Goal: Task Accomplishment & Management: Use online tool/utility

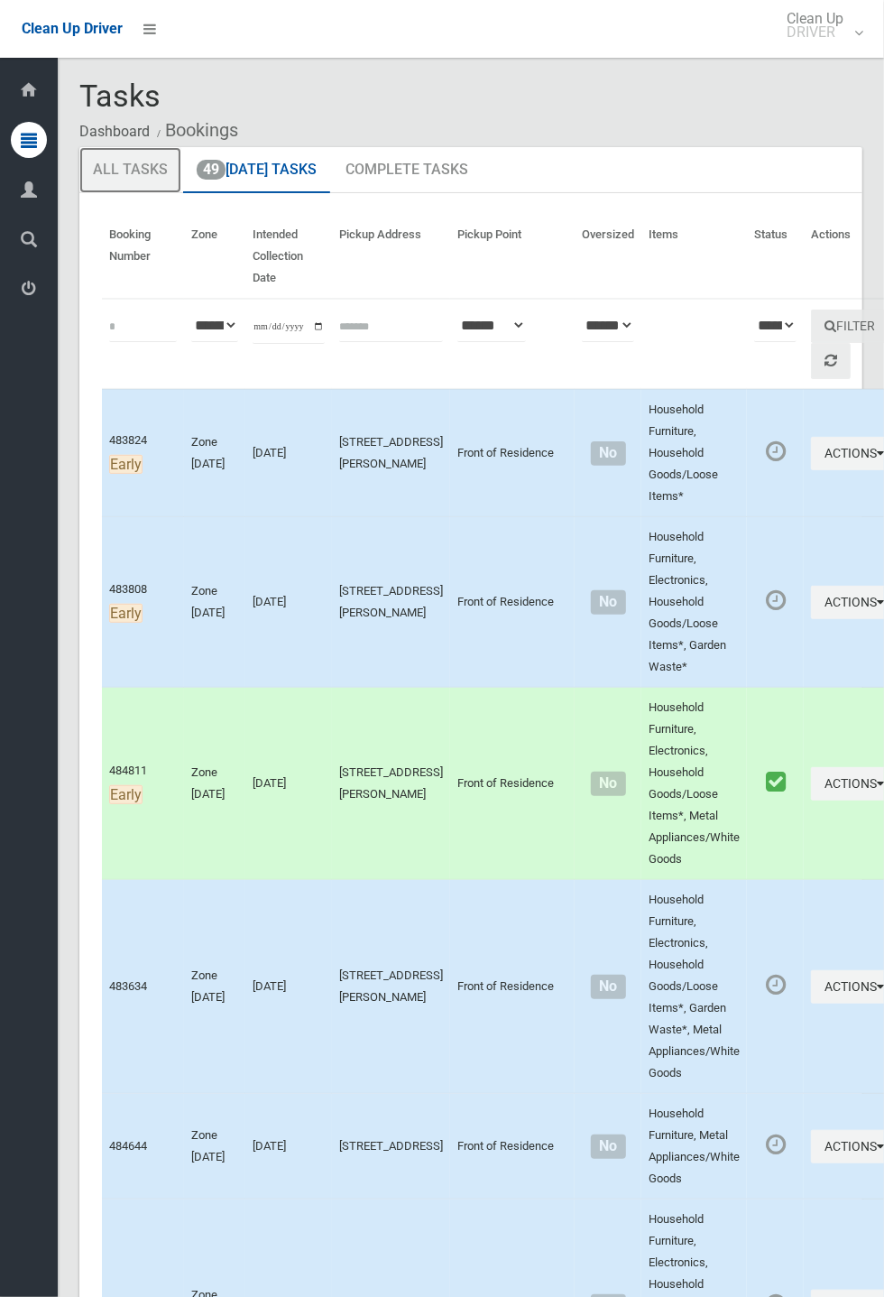
click at [133, 169] on link "All Tasks" at bounding box center [130, 170] width 102 height 47
click at [34, 208] on icon at bounding box center [29, 189] width 16 height 36
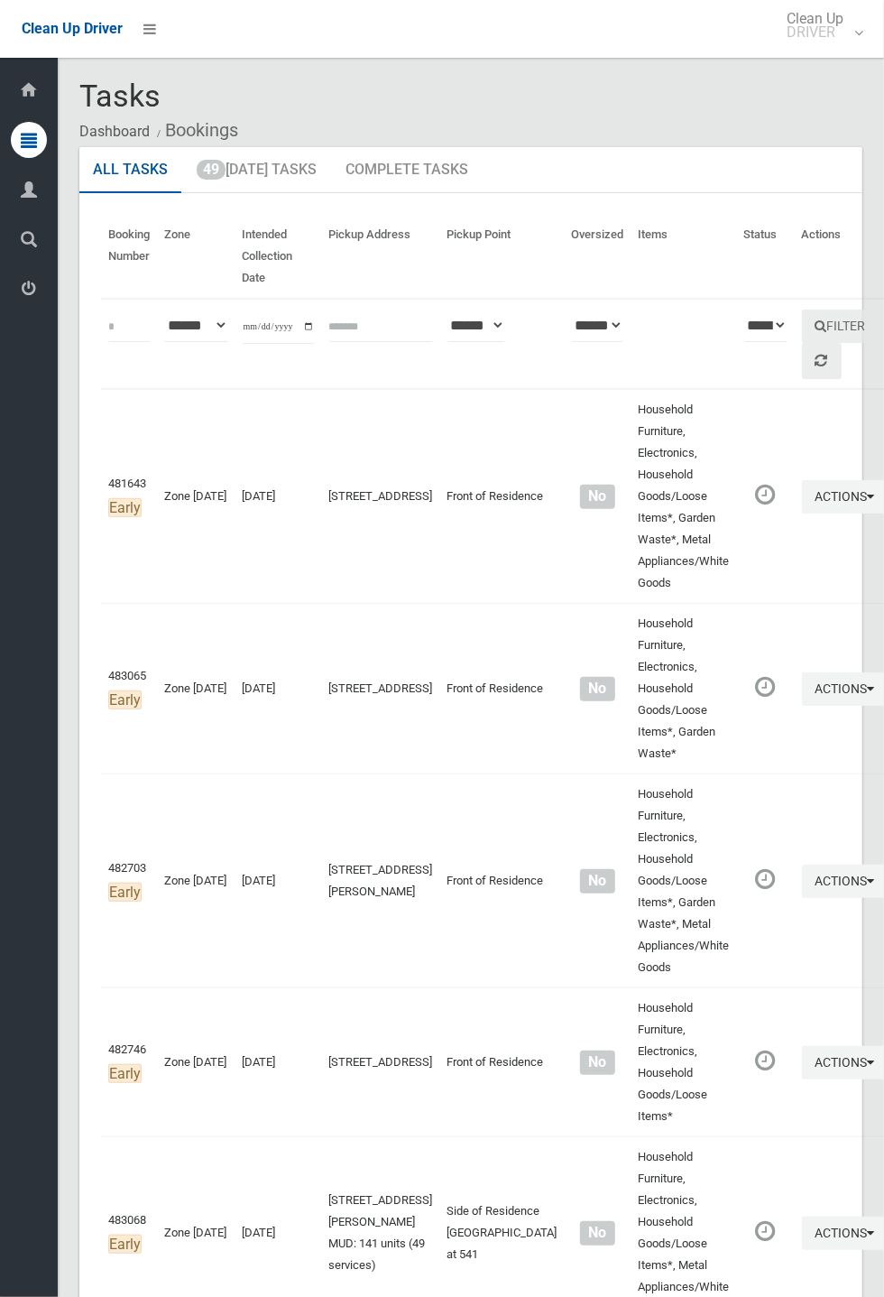
click at [37, 208] on icon at bounding box center [29, 189] width 16 height 36
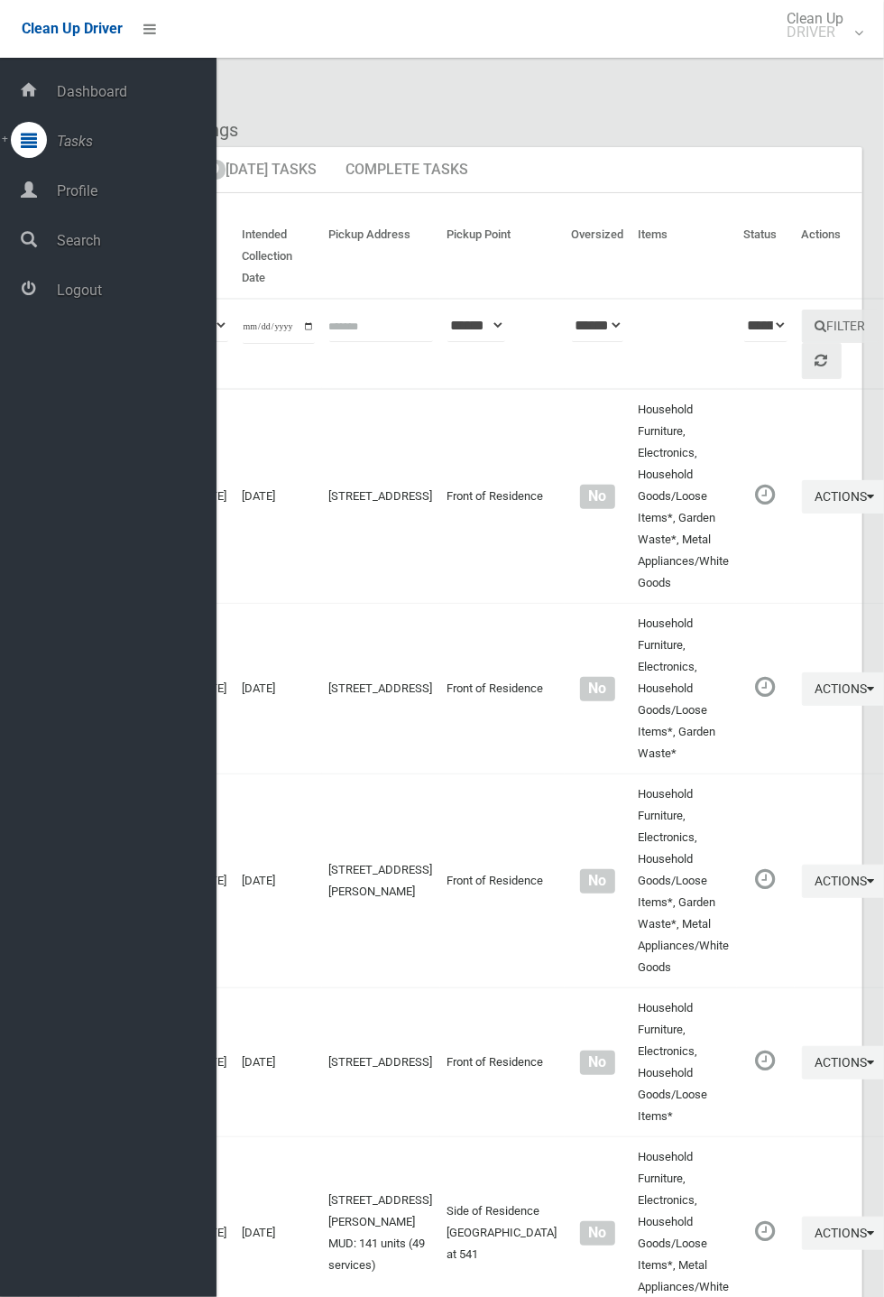
click at [98, 199] on span "Profile" at bounding box center [133, 190] width 165 height 17
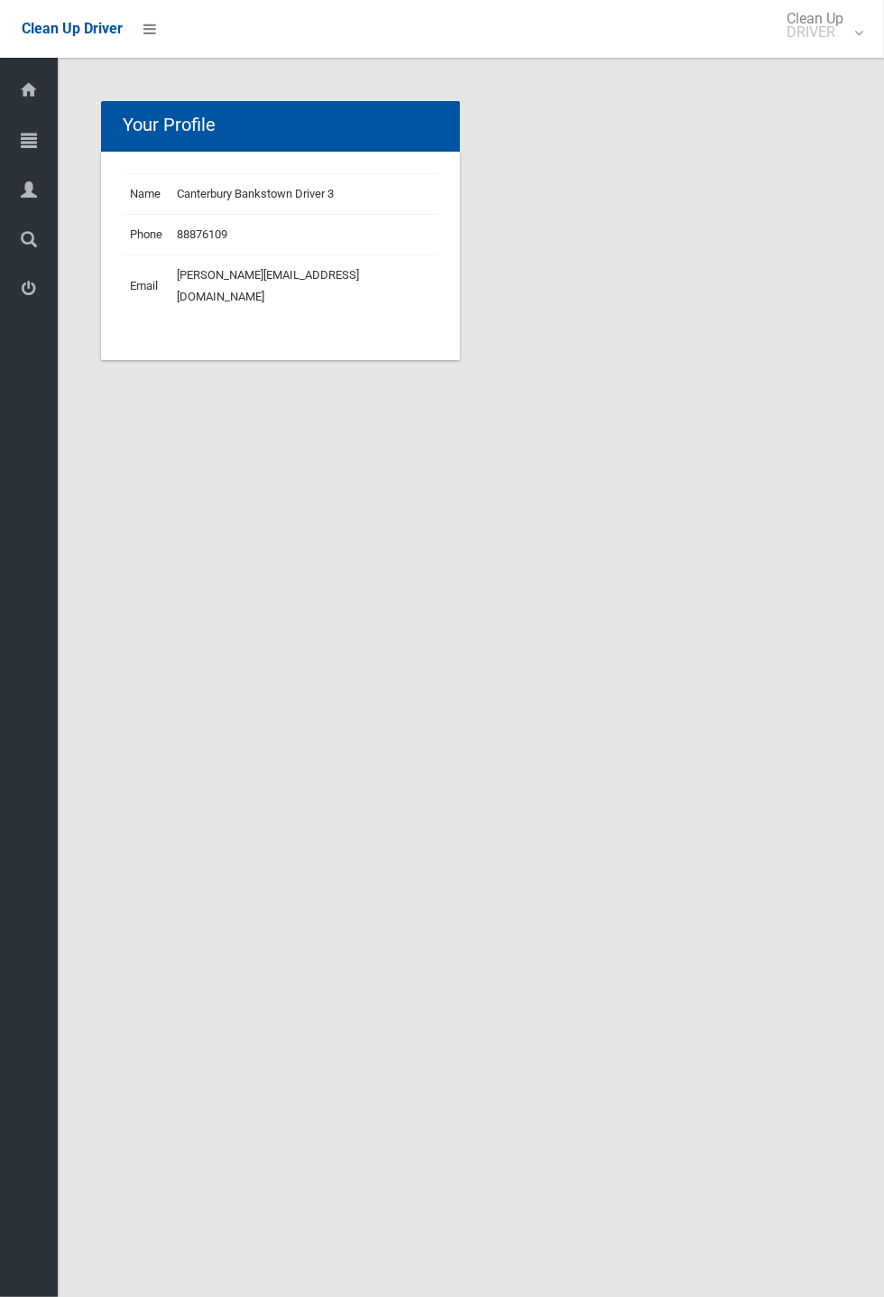
click at [79, 264] on section "Your Profile Name Canterbury Bankstown Driver 3 Phone 88876109 Email henry.fau@…" at bounding box center [470, 252] width 783 height 302
click at [32, 192] on icon at bounding box center [29, 189] width 16 height 36
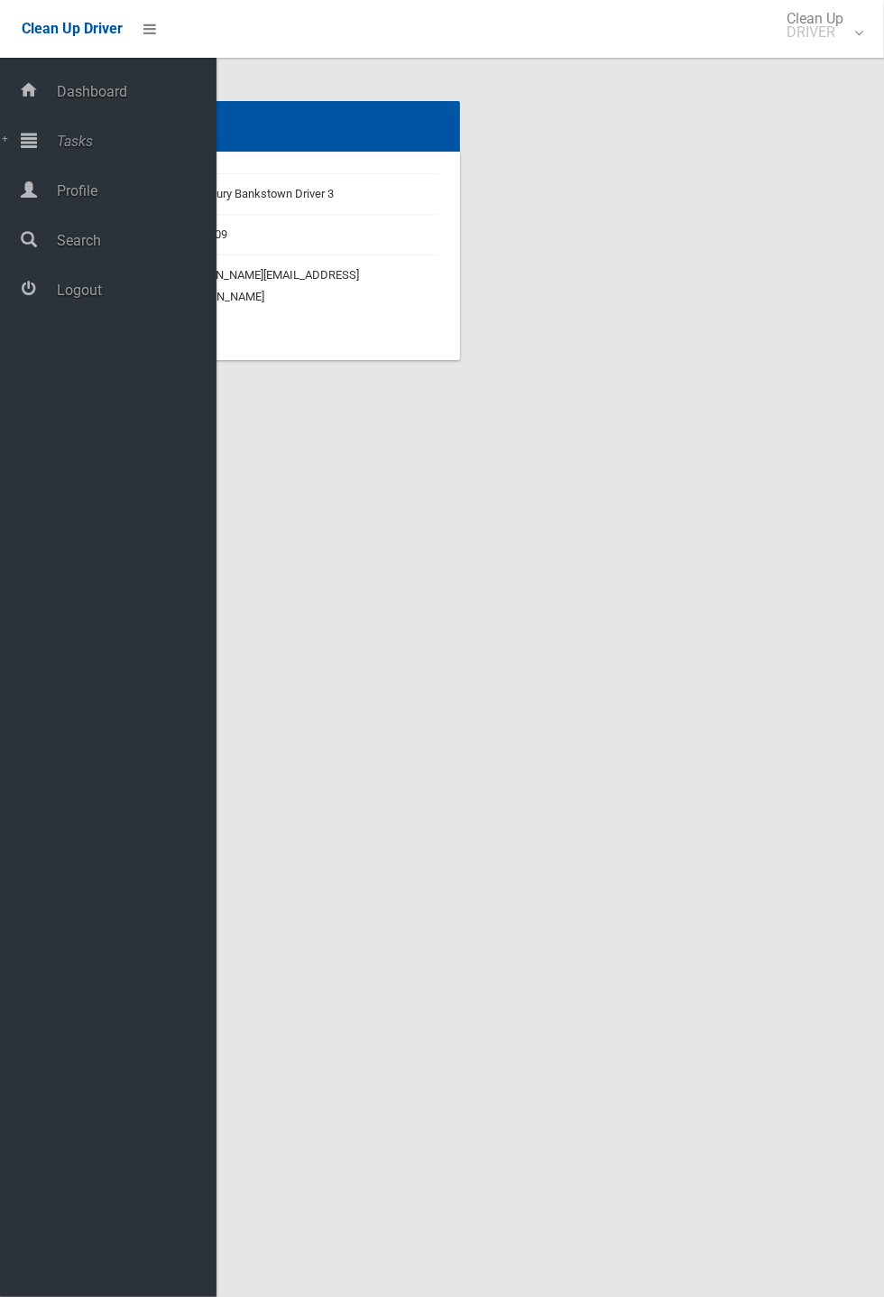
click at [132, 146] on span "Tasks" at bounding box center [133, 141] width 165 height 17
click at [145, 210] on span "Todays Tasks" at bounding box center [126, 205] width 150 height 17
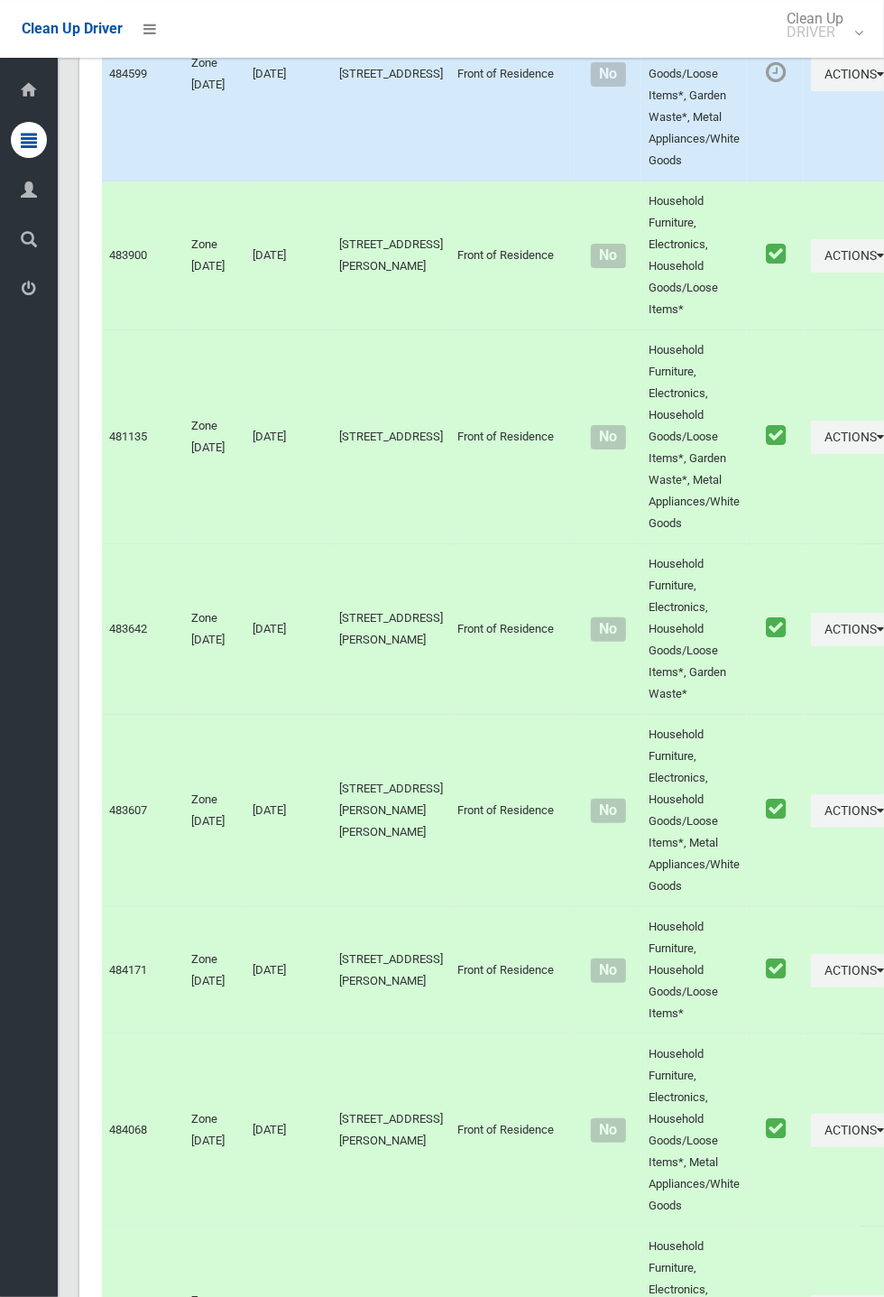
scroll to position [8234, 0]
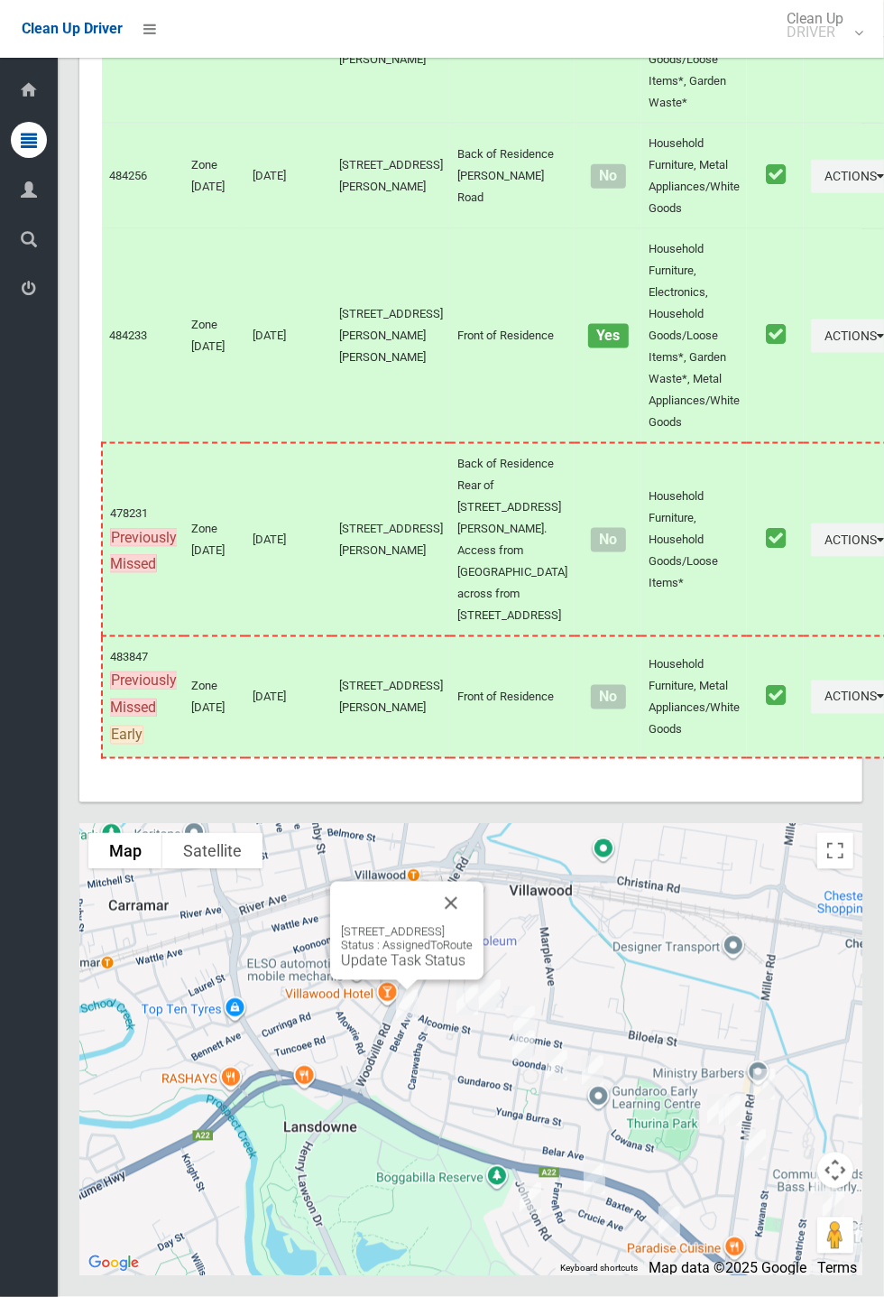
click at [473, 925] on button "Close" at bounding box center [451, 903] width 43 height 43
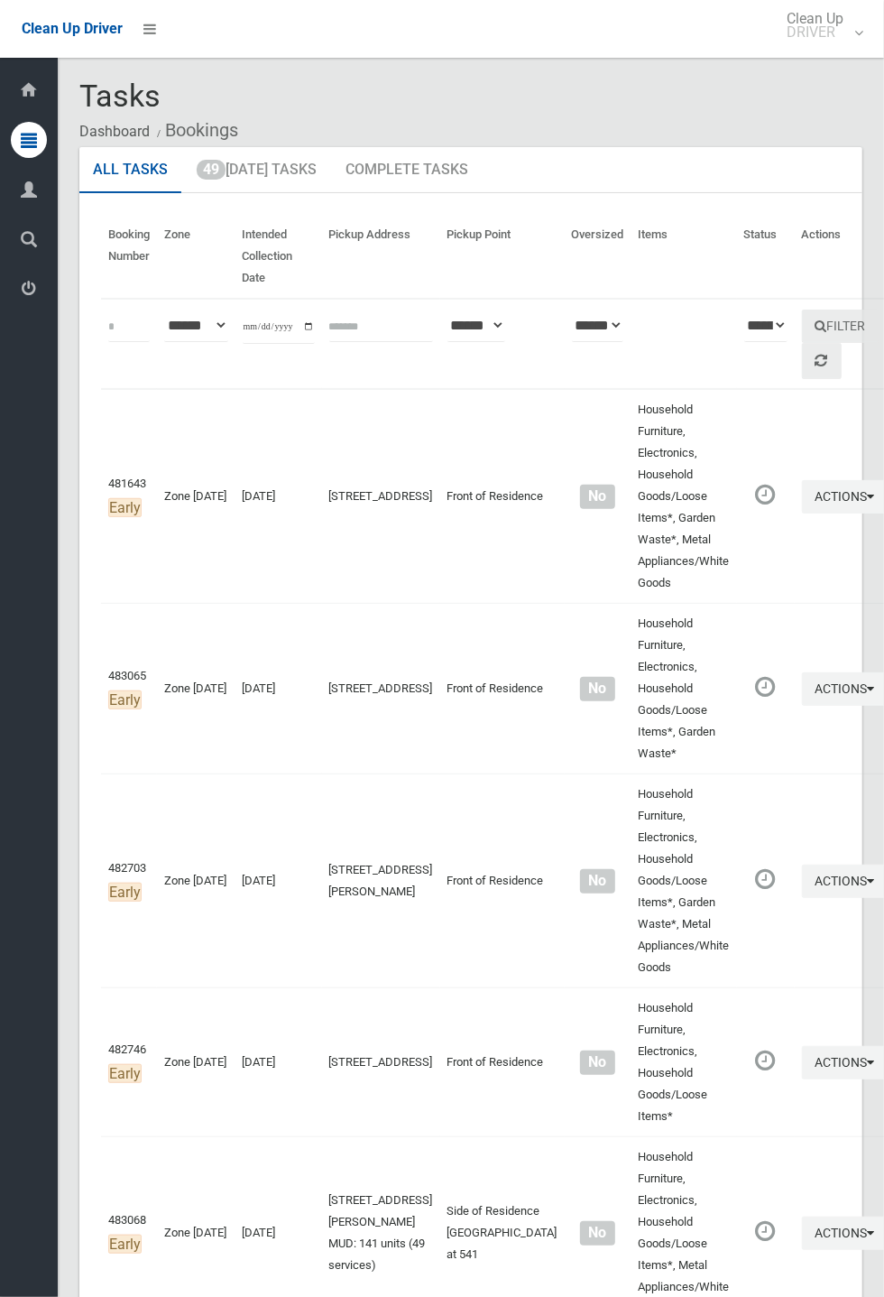
click at [268, 141] on ol "Dashboard Bookings" at bounding box center [470, 130] width 783 height 33
click at [304, 178] on link "49 Today's Tasks" at bounding box center [256, 170] width 147 height 47
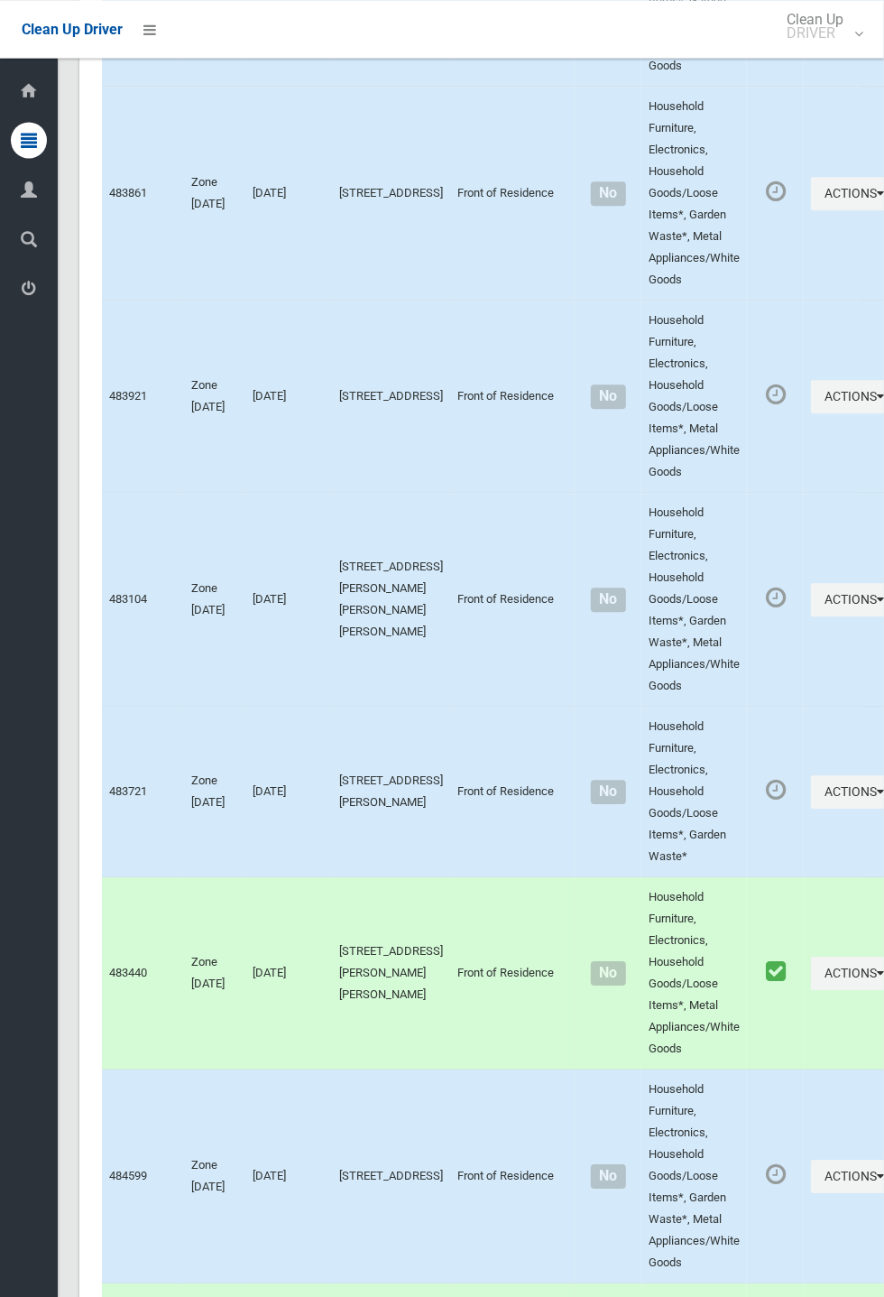
scroll to position [8234, 0]
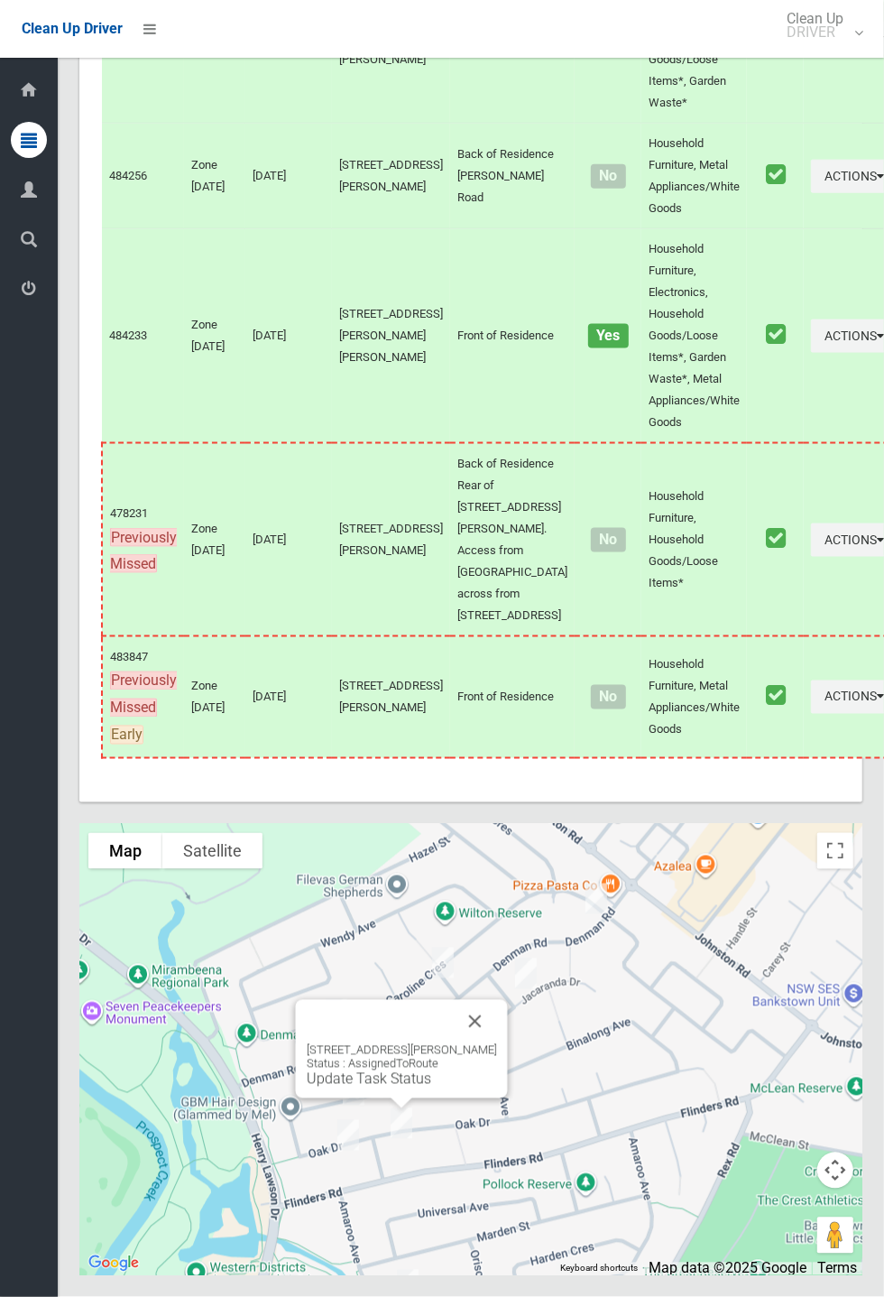
click at [387, 1088] on link "Update Task Status" at bounding box center [369, 1078] width 125 height 17
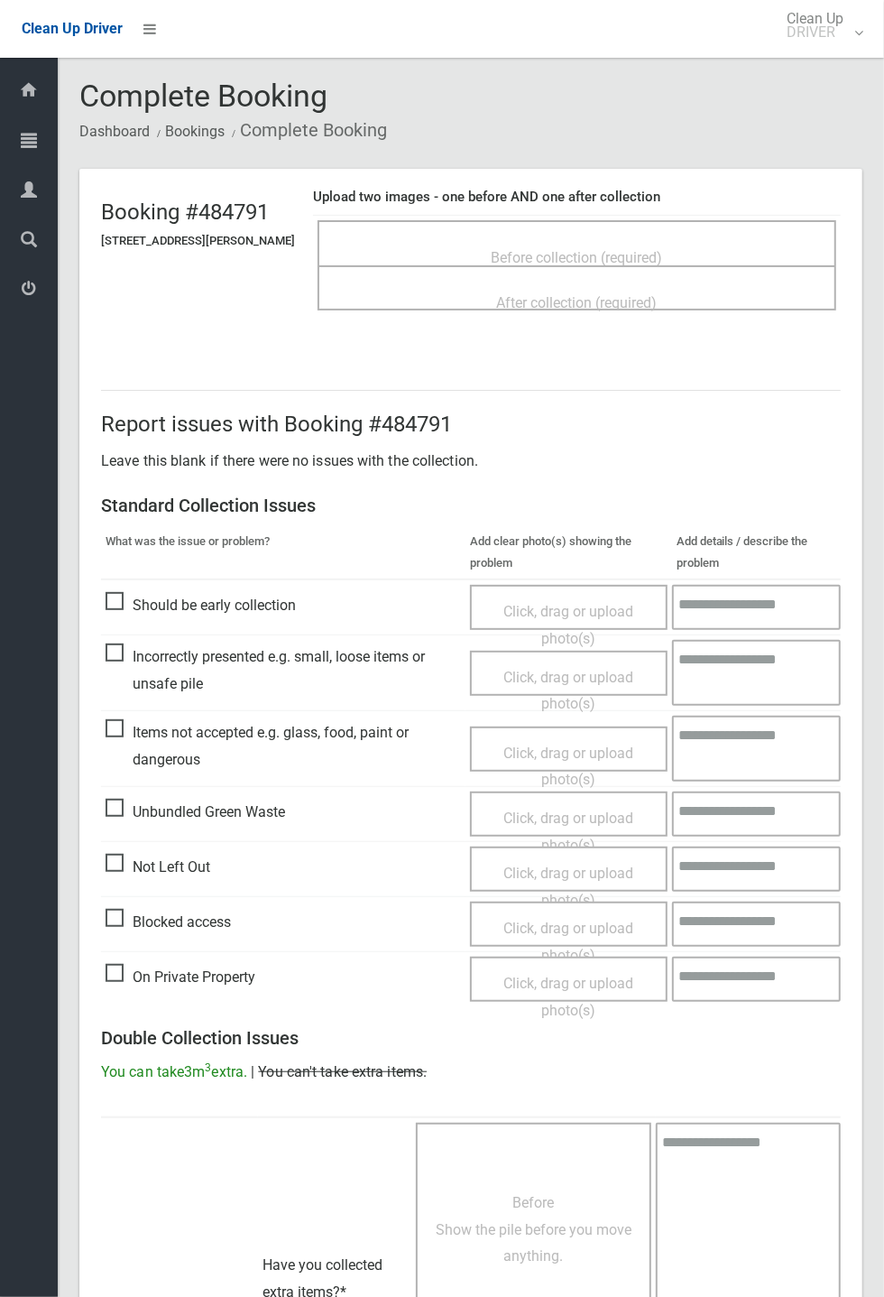
click at [560, 249] on span "Before collection (required)" at bounding box center [577, 257] width 171 height 17
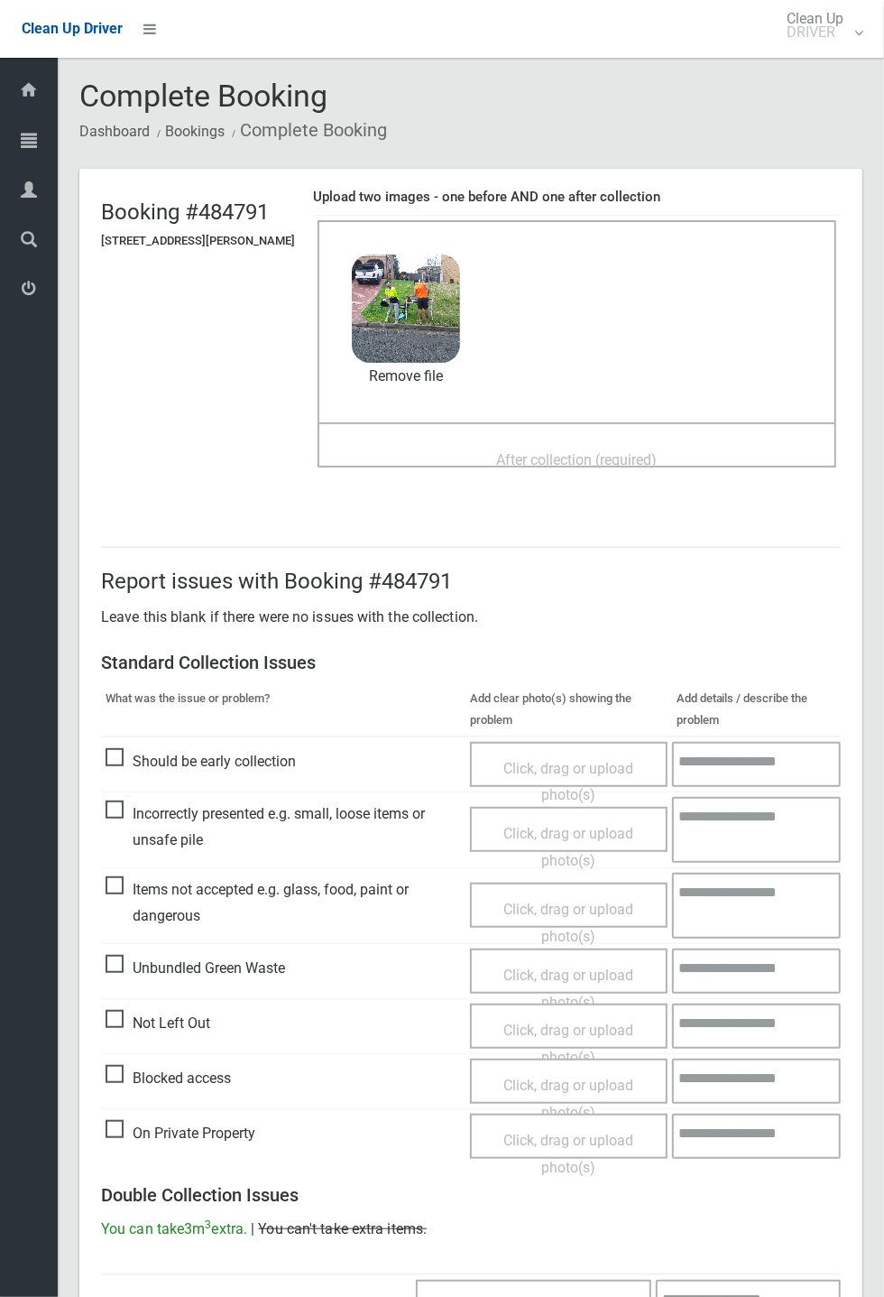
click at [505, 451] on span "After collection (required)" at bounding box center [577, 459] width 161 height 17
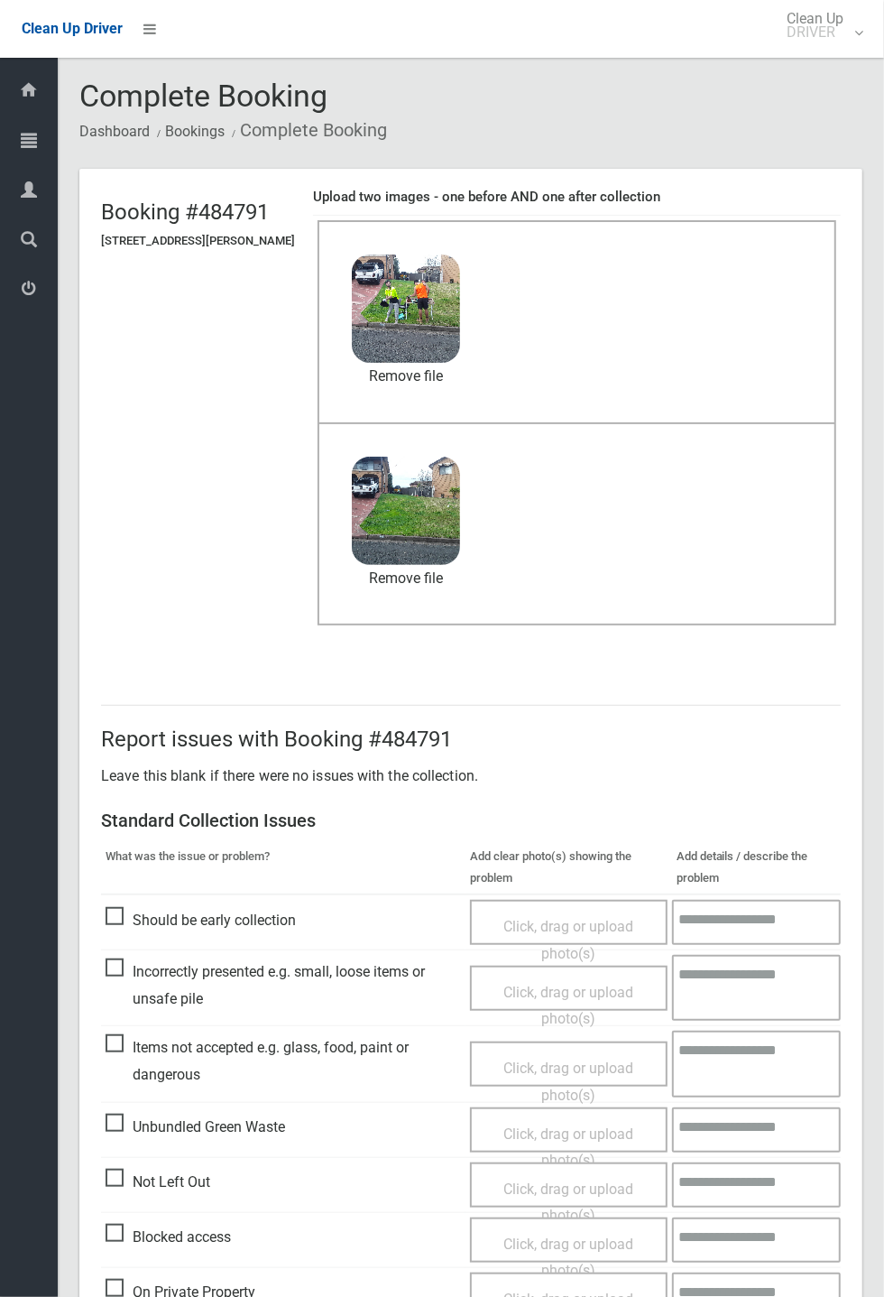
scroll to position [626, 0]
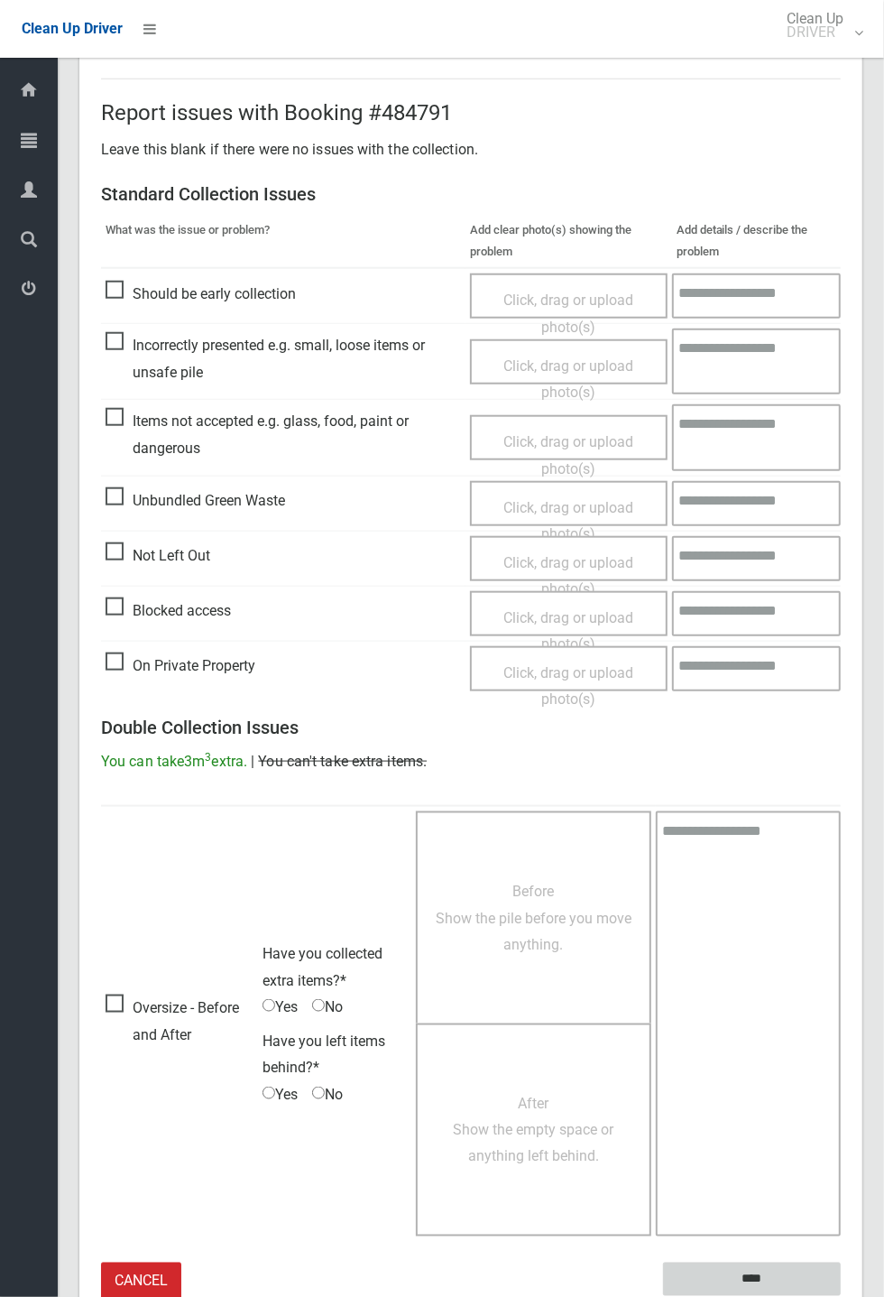
click at [757, 1272] on input "****" at bounding box center [752, 1279] width 178 height 33
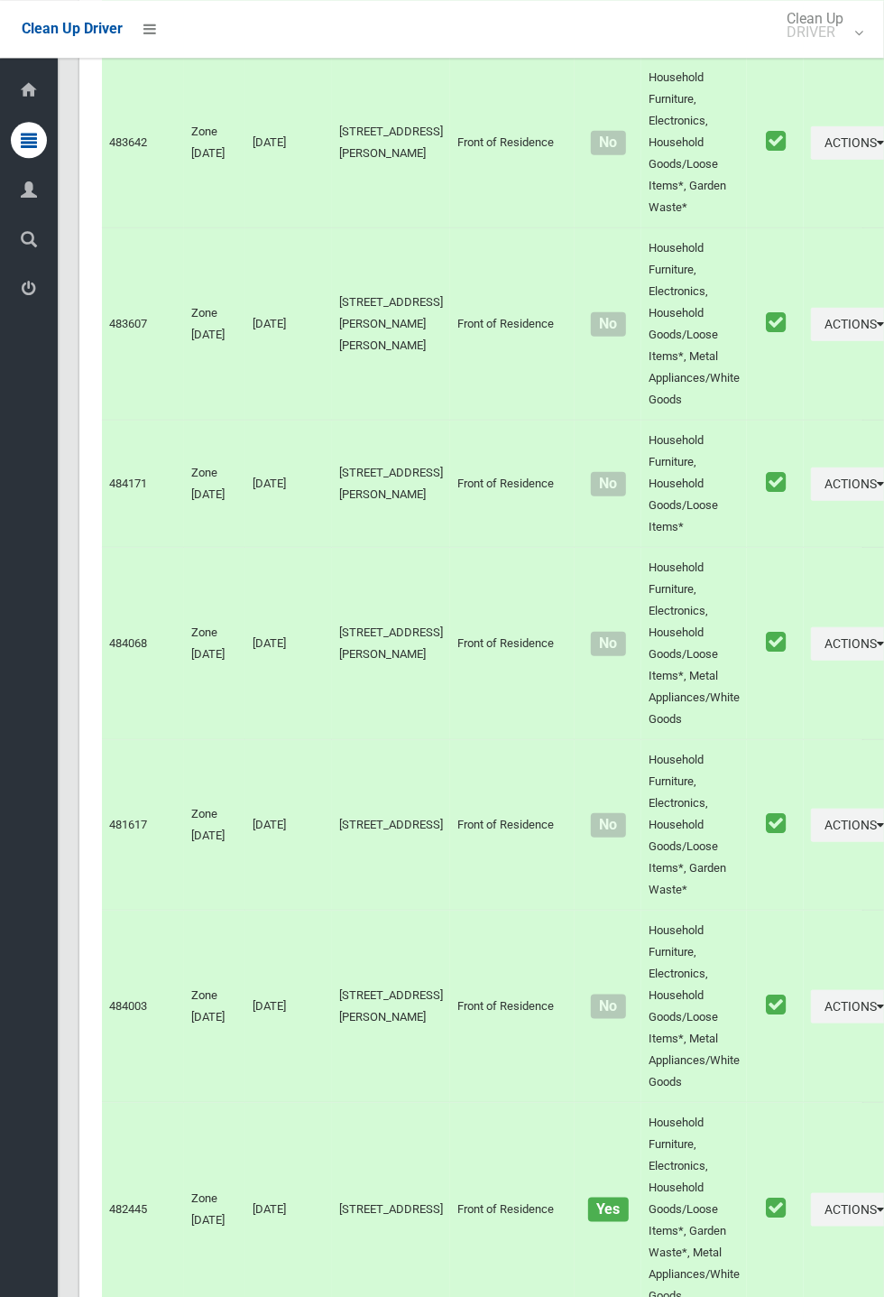
scroll to position [8234, 0]
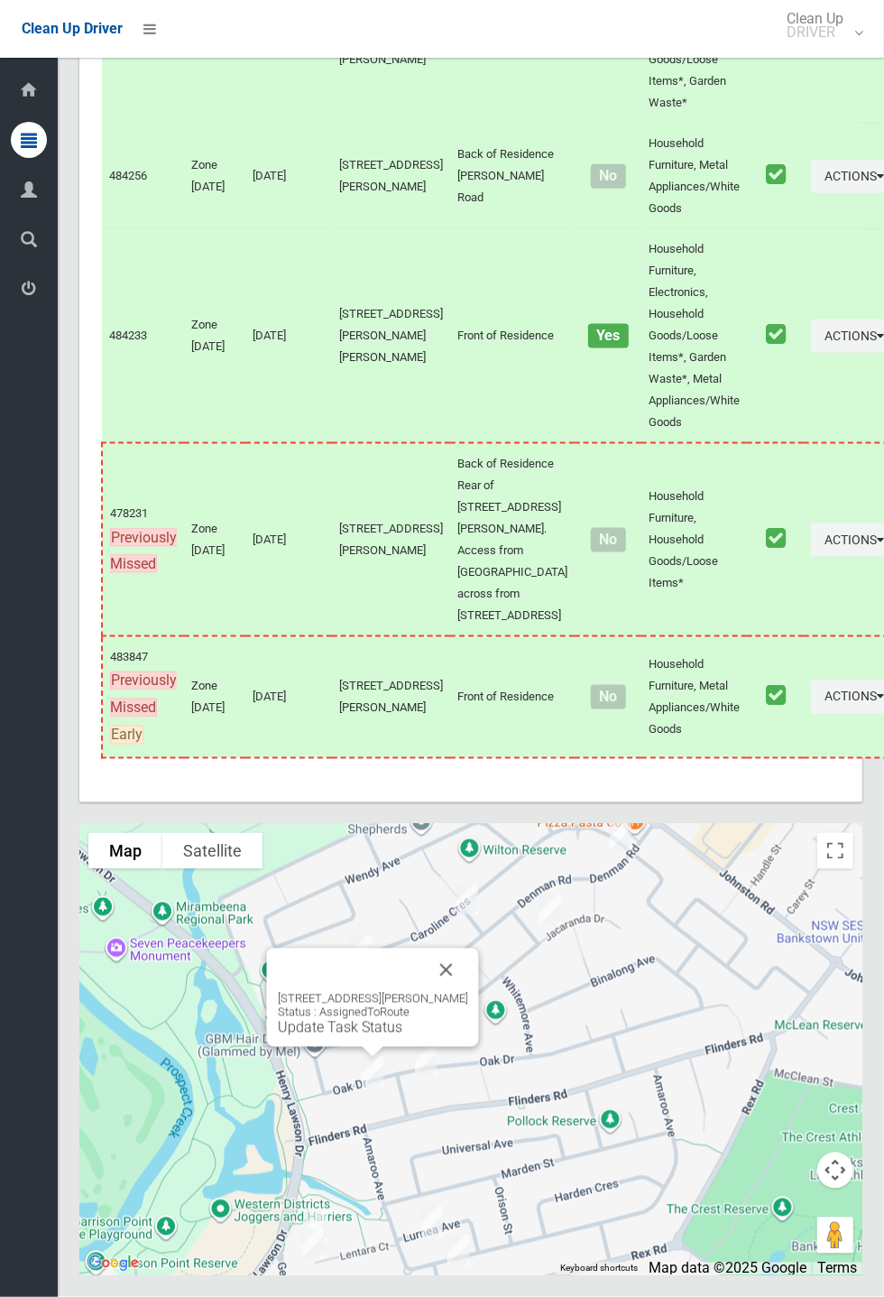
click at [362, 1036] on link "Update Task Status" at bounding box center [340, 1027] width 125 height 17
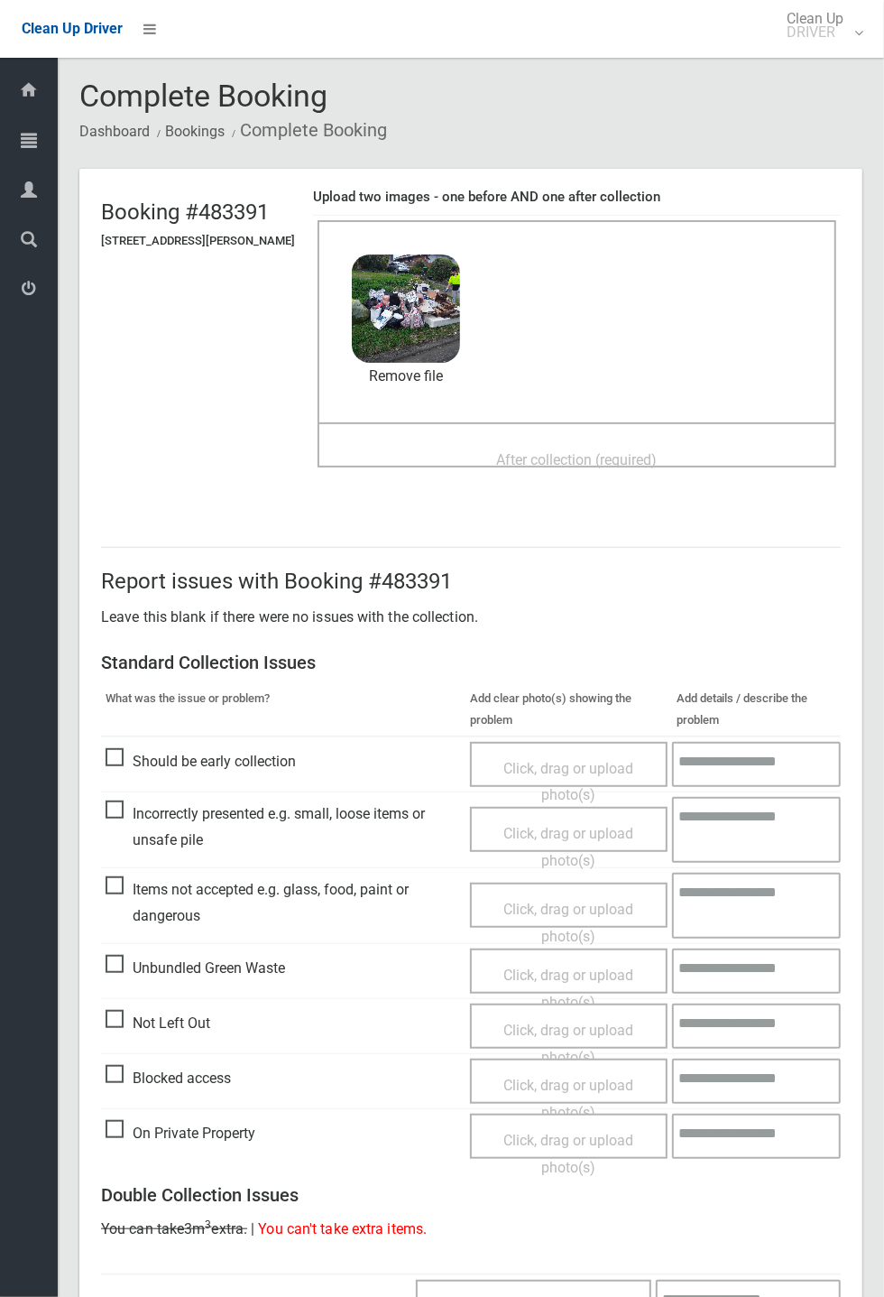
click at [545, 451] on span "After collection (required)" at bounding box center [577, 459] width 161 height 17
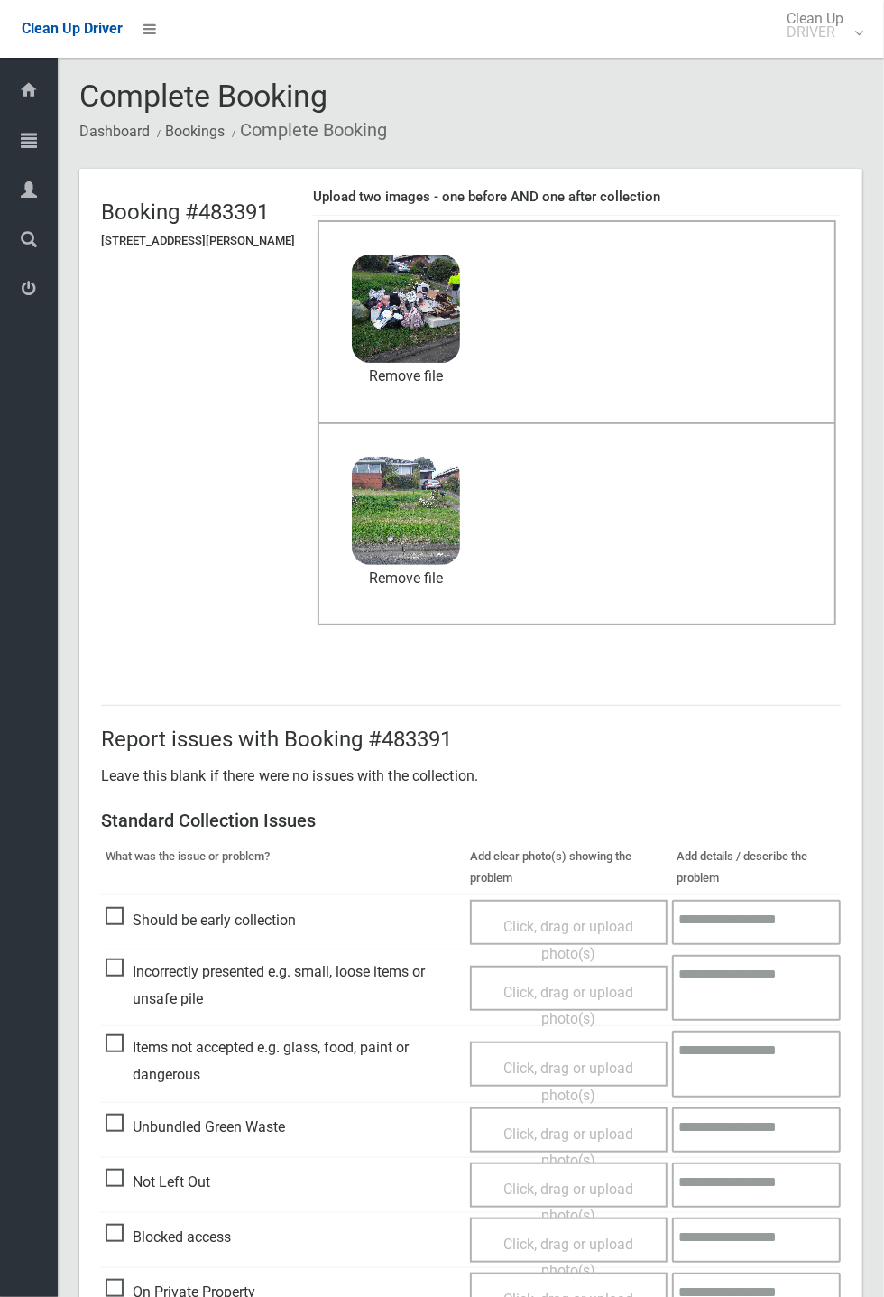
scroll to position [626, 0]
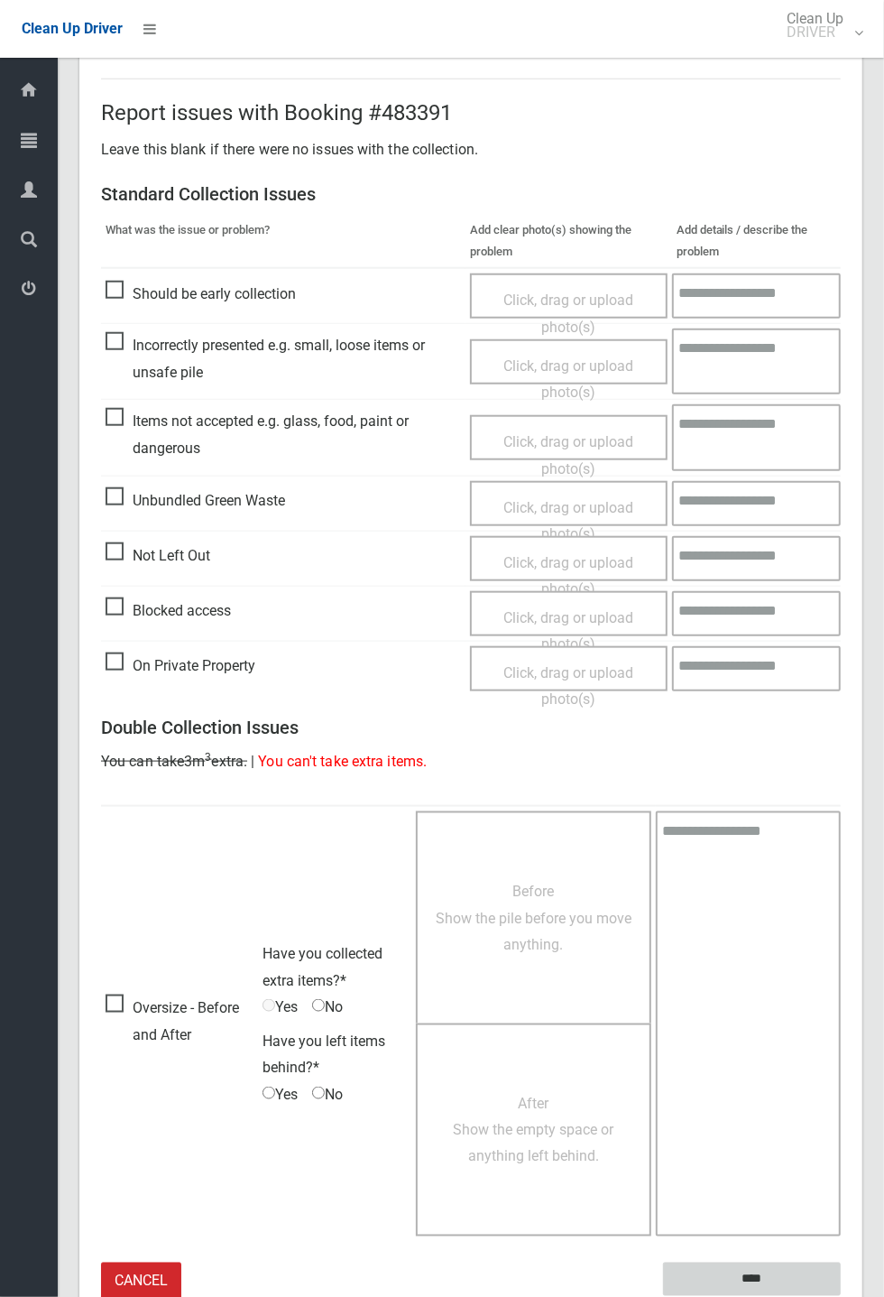
click at [841, 1296] on input "****" at bounding box center [752, 1279] width 178 height 33
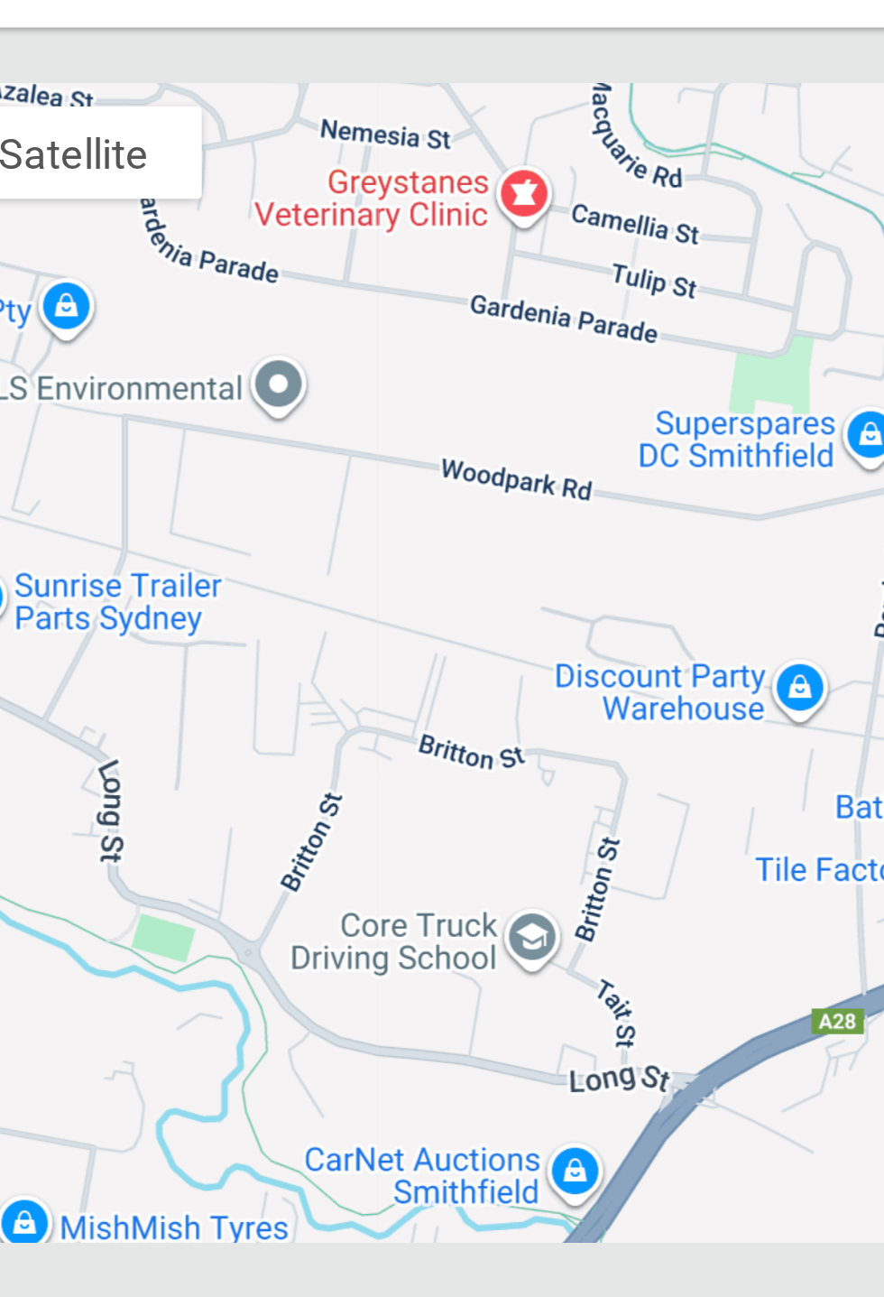
scroll to position [8234, 0]
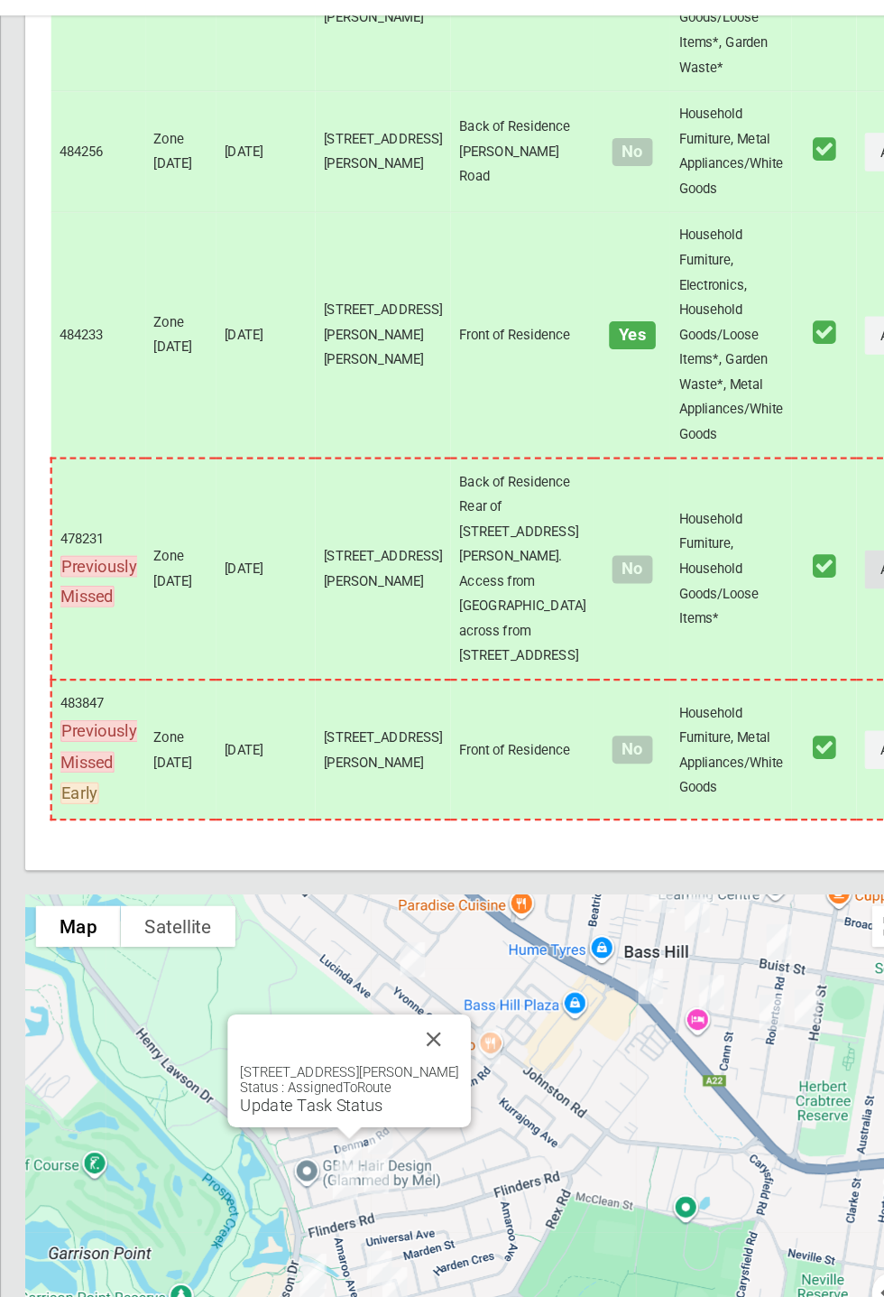
click at [884, 546] on icon "button" at bounding box center [880, 539] width 7 height 13
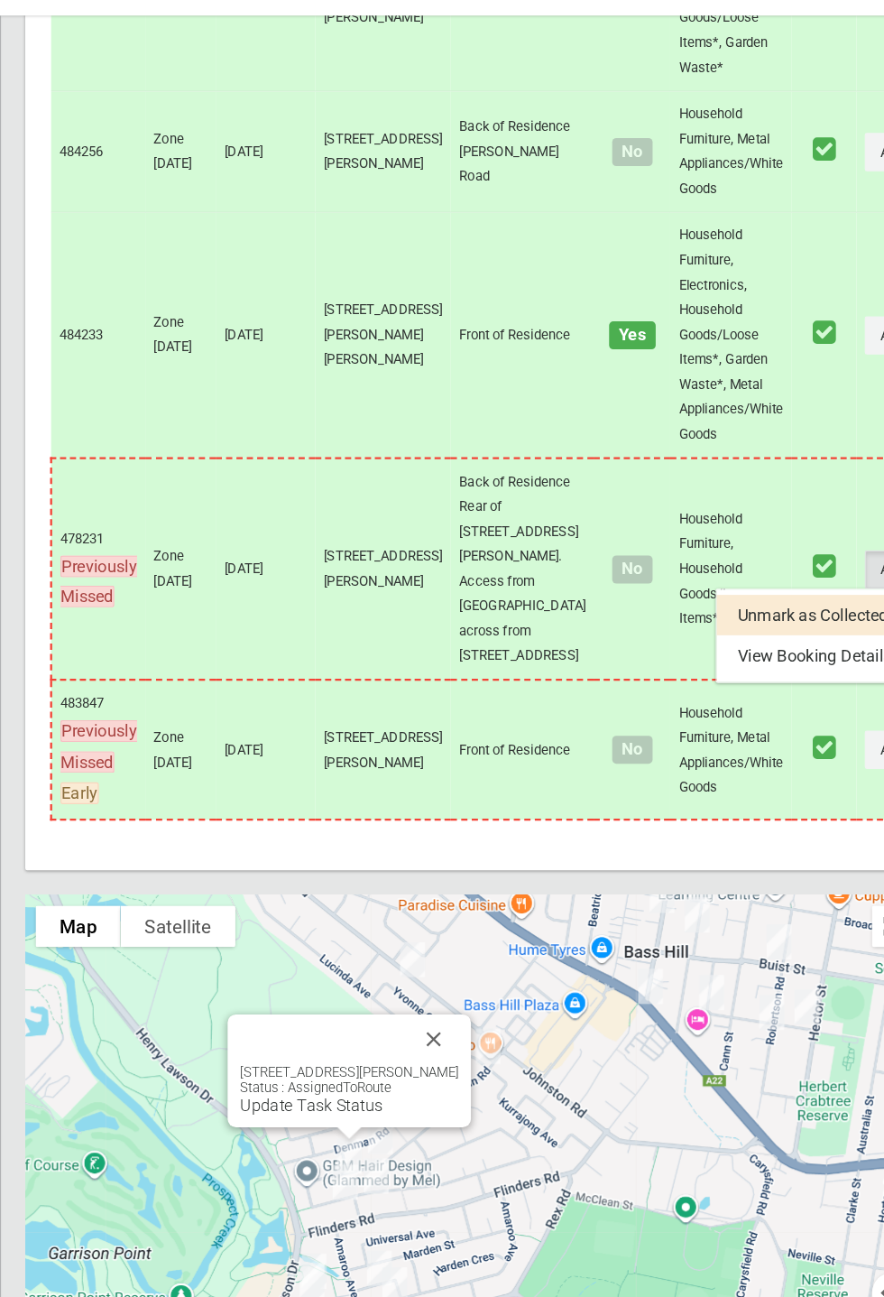
click at [466, 1042] on div at bounding box center [442, 648] width 884 height 1297
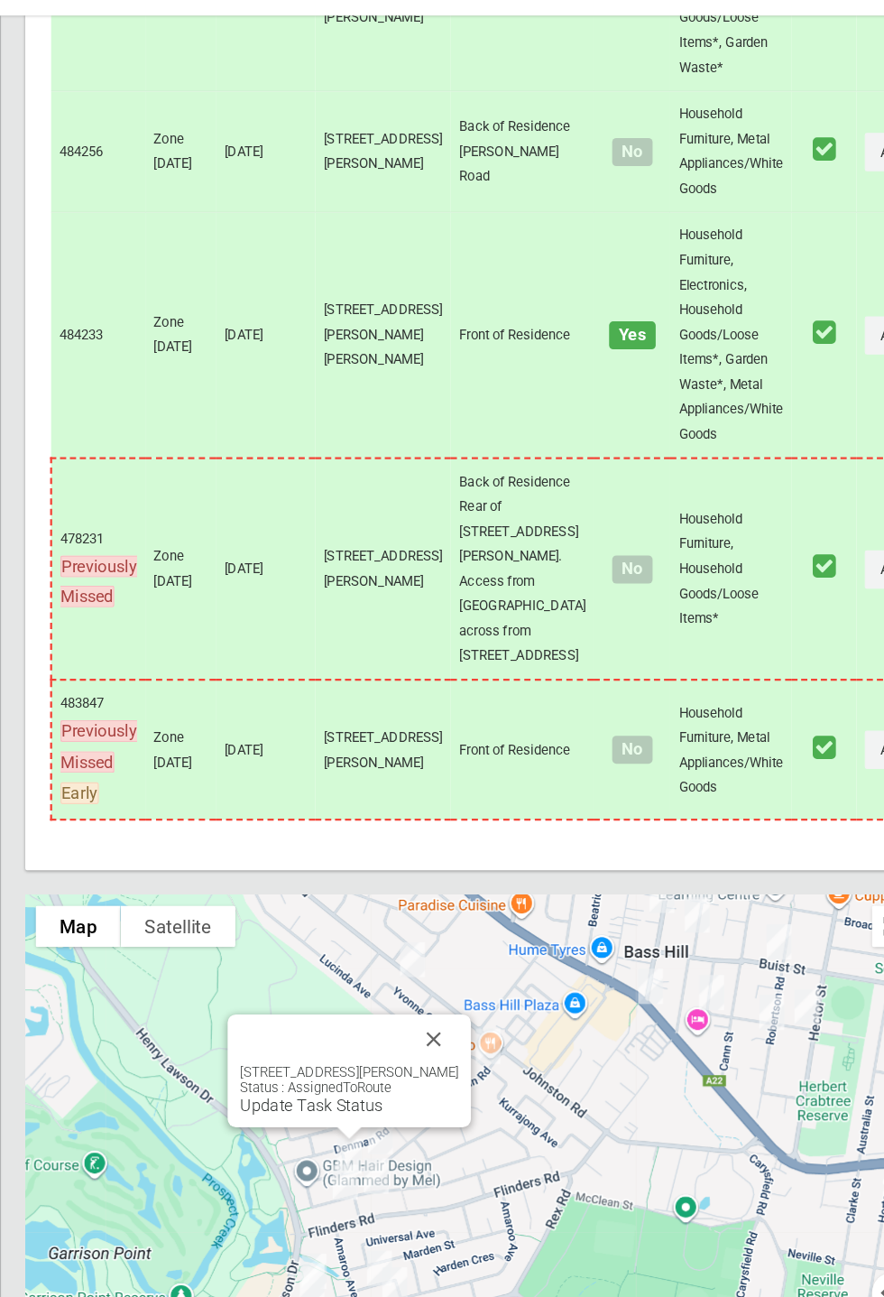
click at [457, 971] on button "Close" at bounding box center [435, 949] width 43 height 43
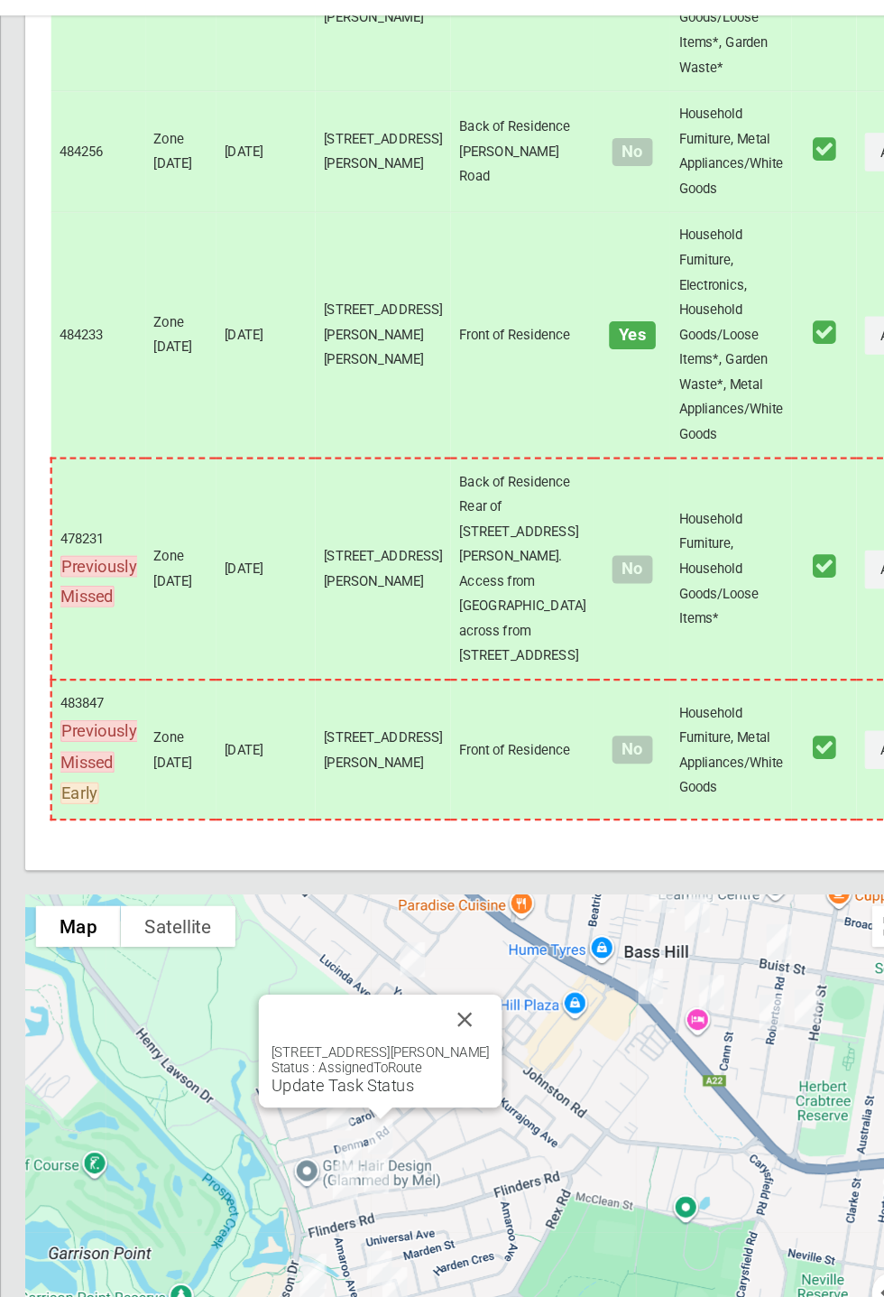
click at [485, 954] on button "Close" at bounding box center [462, 932] width 43 height 43
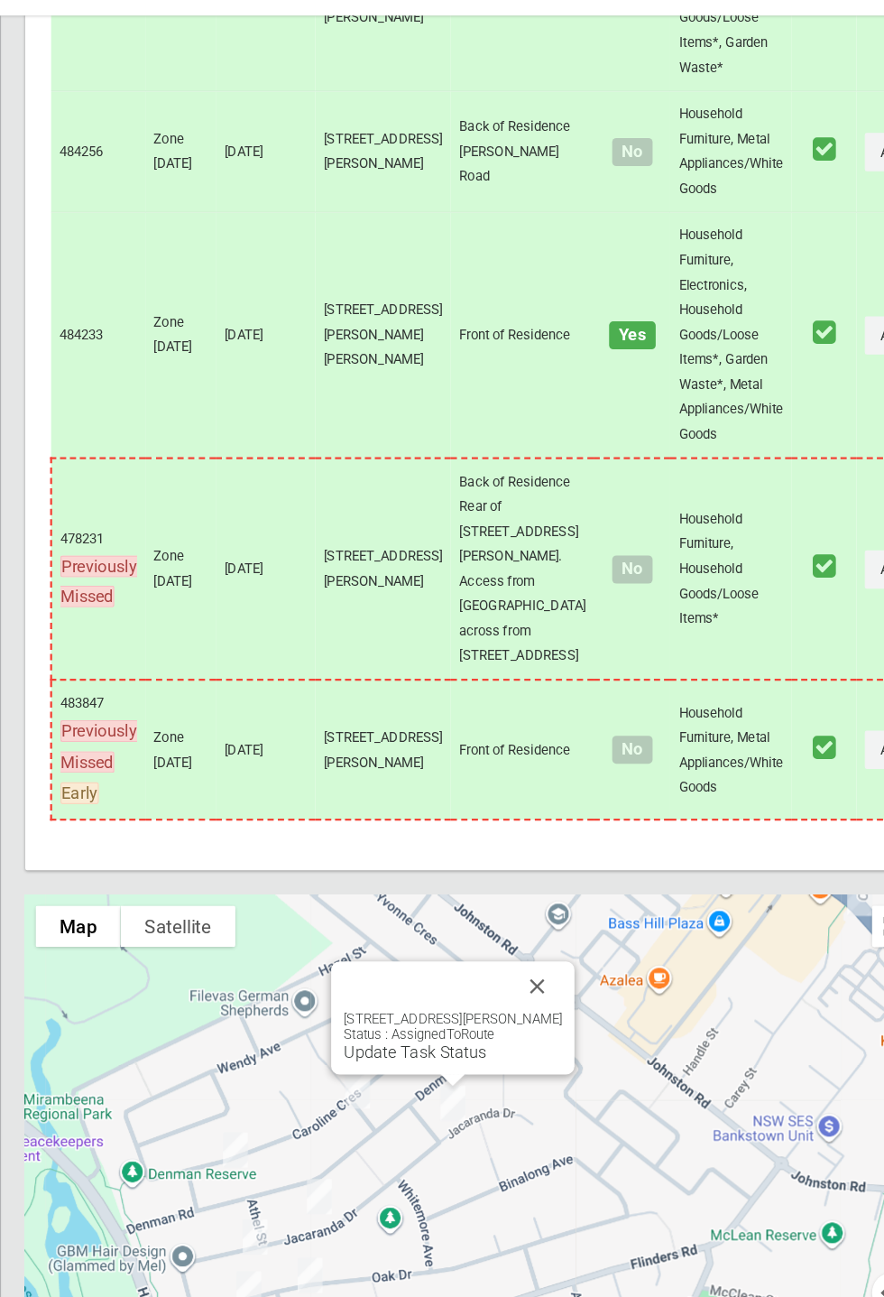
click at [548, 925] on button "Close" at bounding box center [526, 903] width 43 height 43
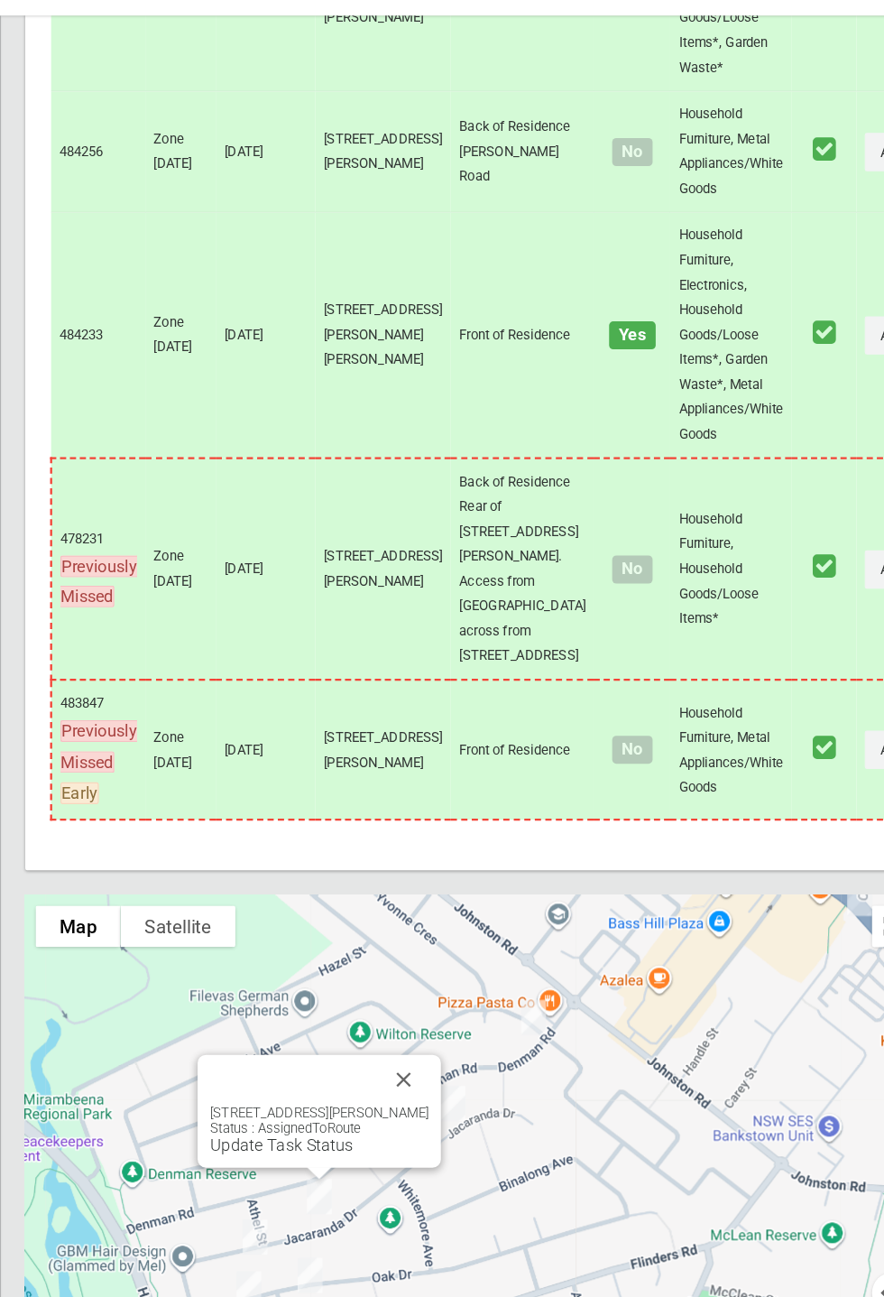
click at [431, 1006] on button "Close" at bounding box center [409, 984] width 43 height 43
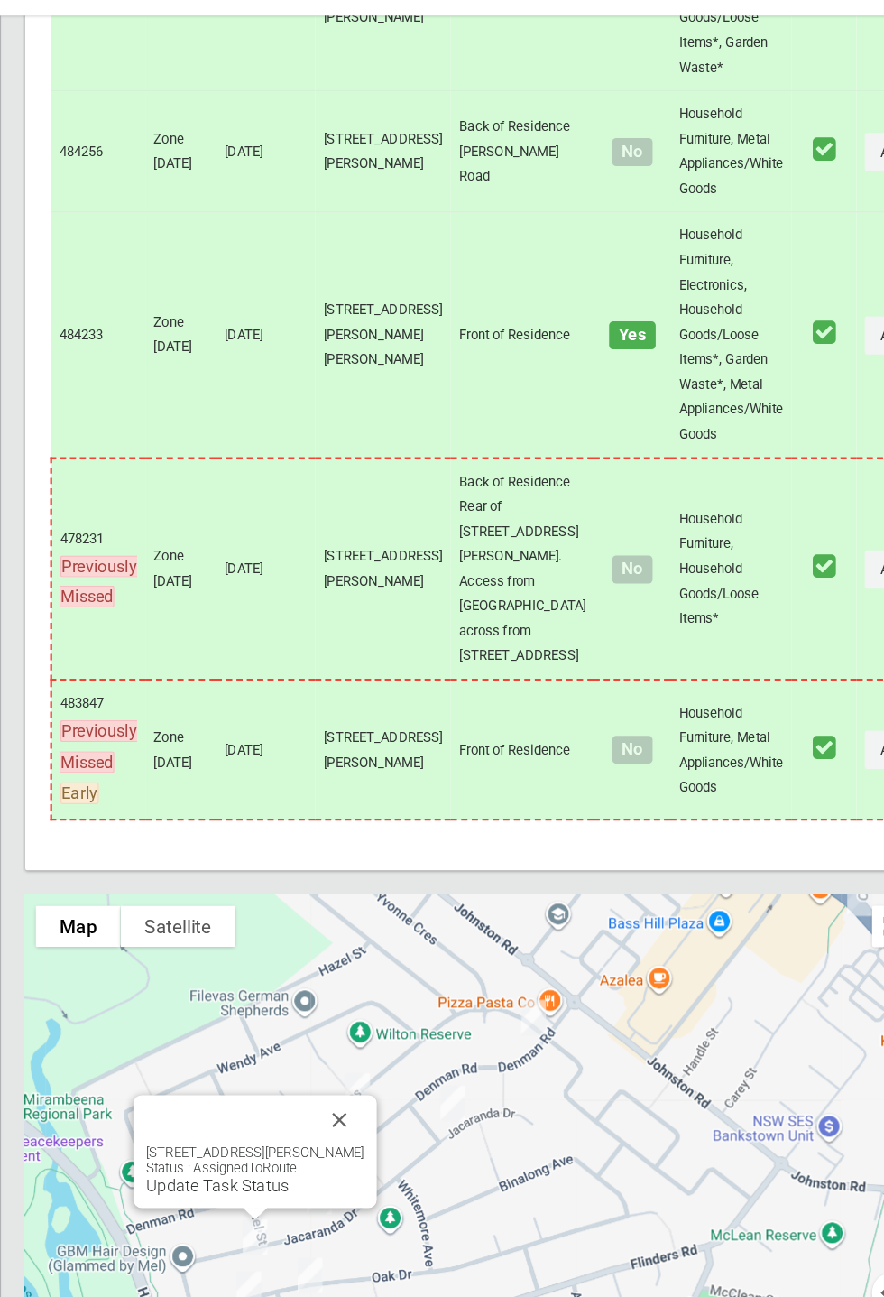
click at [281, 1086] on div "14 Jacaranda Drive, GEORGES HALL NSW 2198 Status : AssignedToRoute Update Task …" at bounding box center [280, 1064] width 190 height 44
click at [231, 1086] on link "Update Task Status" at bounding box center [247, 1077] width 125 height 17
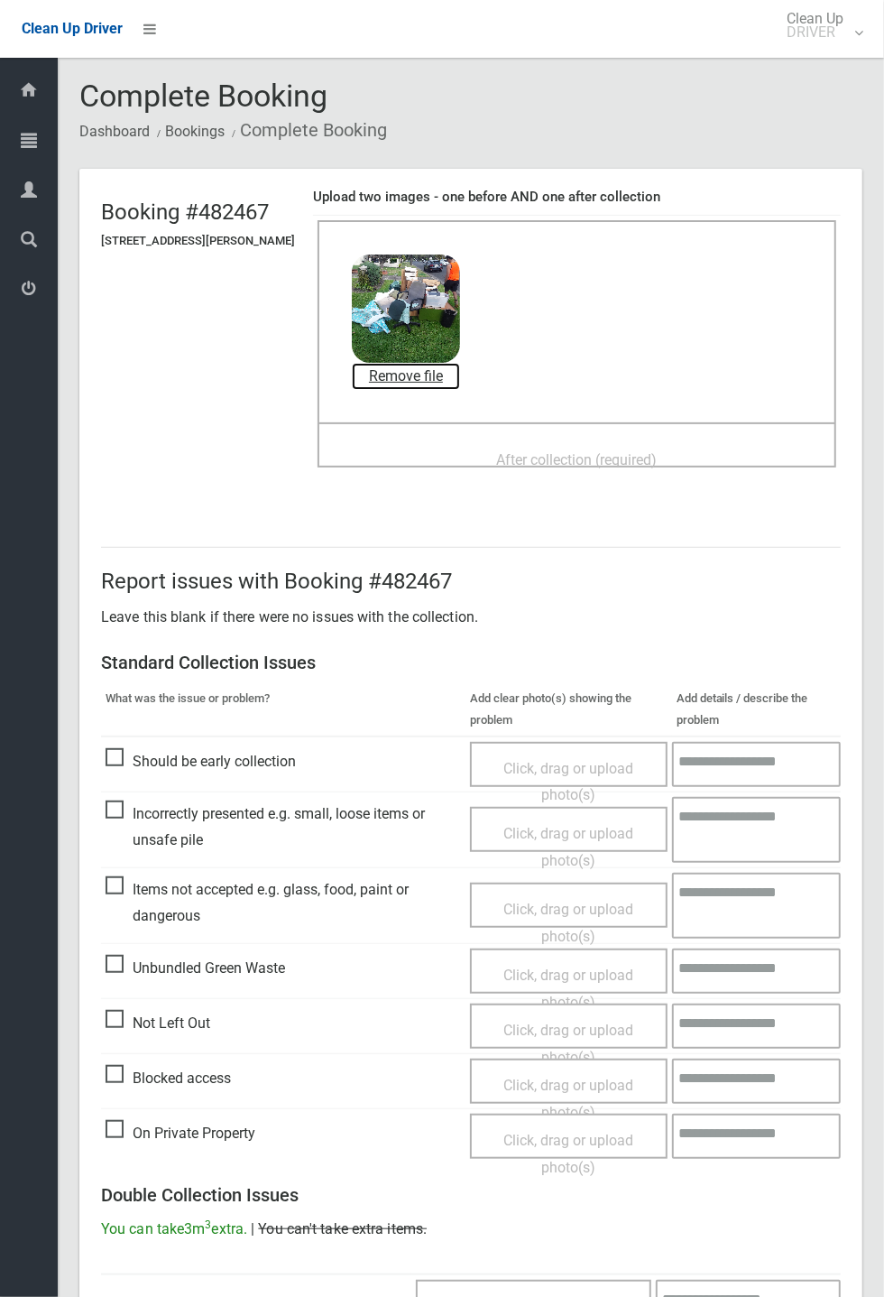
click at [460, 379] on link "Remove file" at bounding box center [406, 376] width 108 height 27
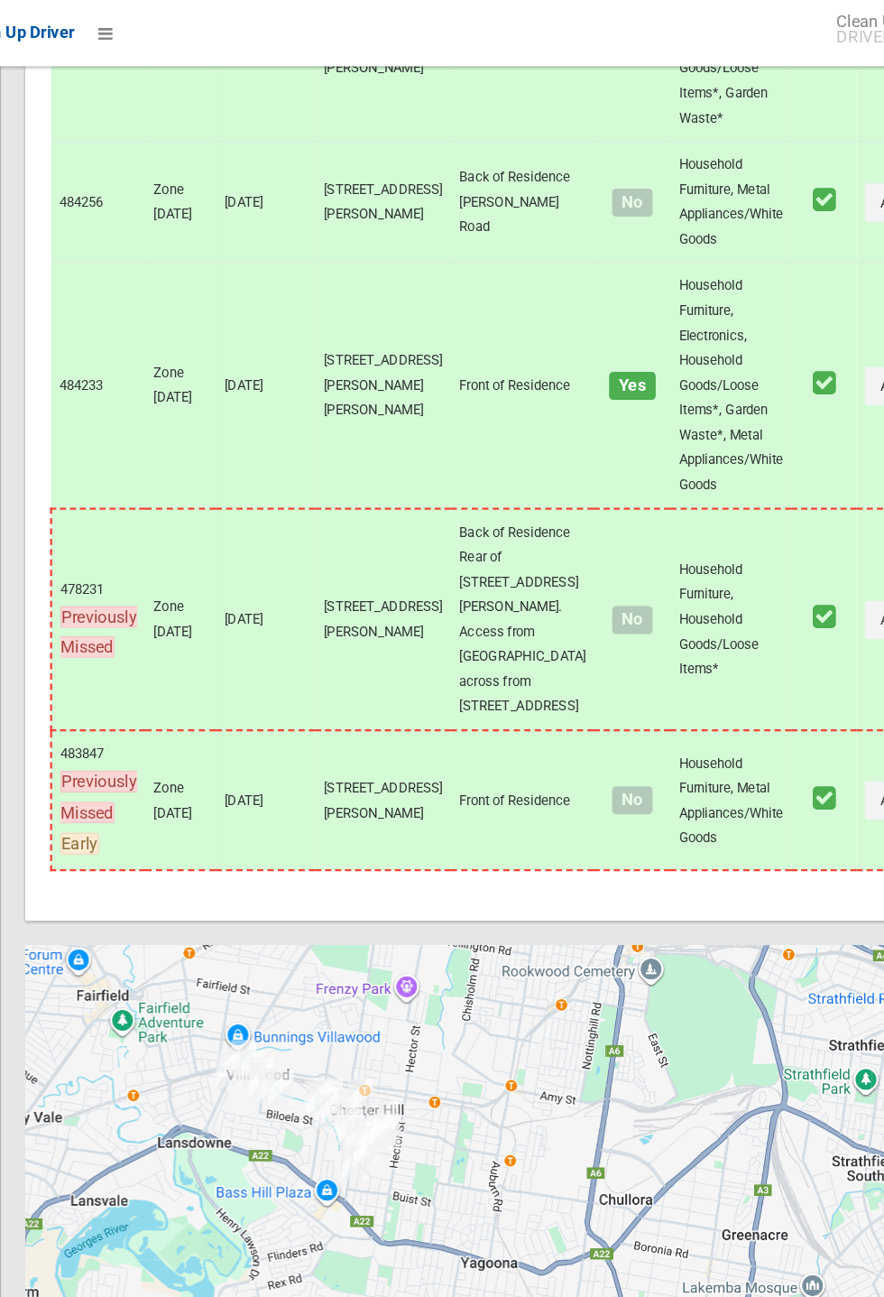
scroll to position [8278, 0]
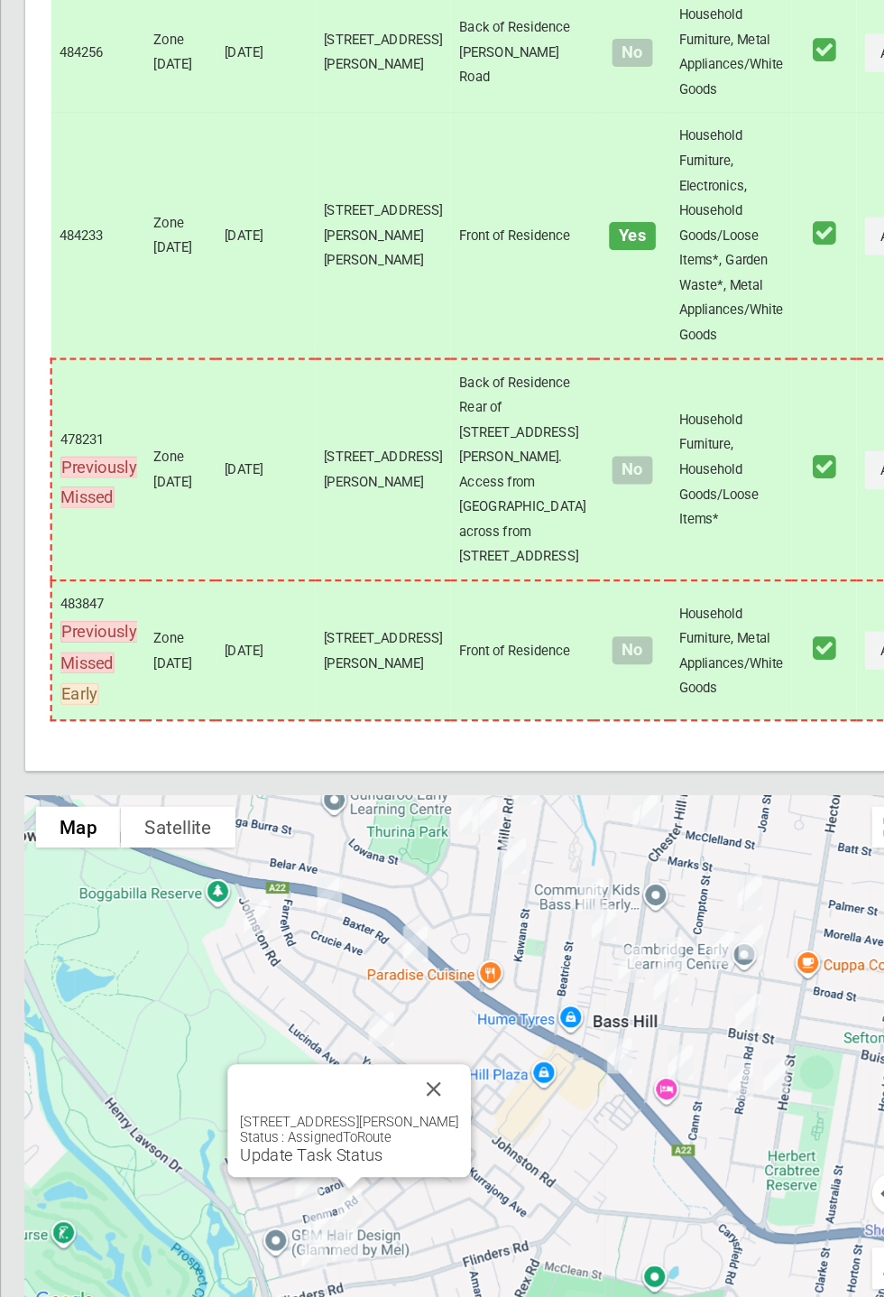
click at [458, 1101] on button "Close" at bounding box center [435, 1079] width 43 height 43
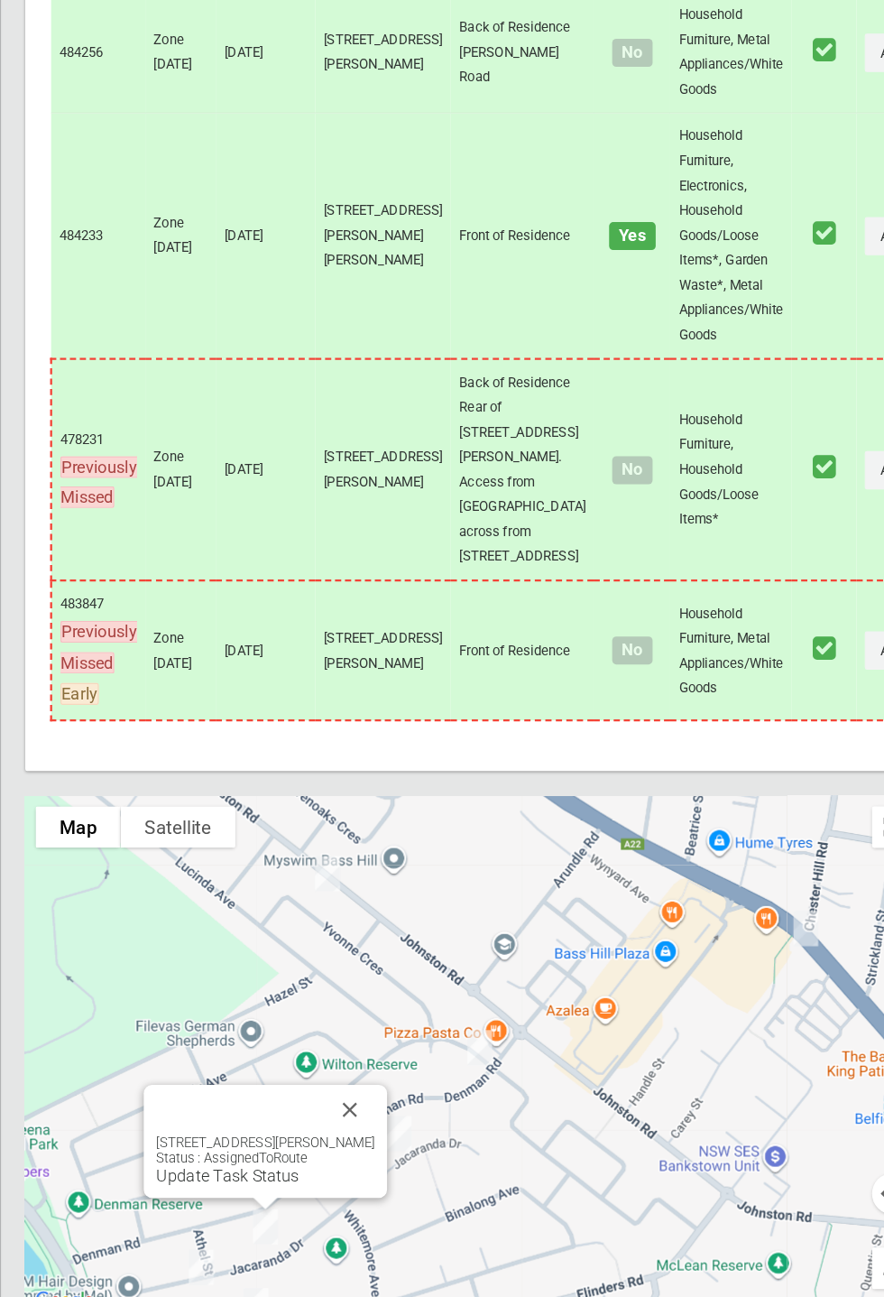
click at [273, 1174] on div "31 Jacaranda Drive, GEORGES HALL NSW 2198 Status : AssignedToRoute Update Task …" at bounding box center [289, 1125] width 212 height 98
click at [266, 1163] on link "Update Task Status" at bounding box center [256, 1154] width 125 height 17
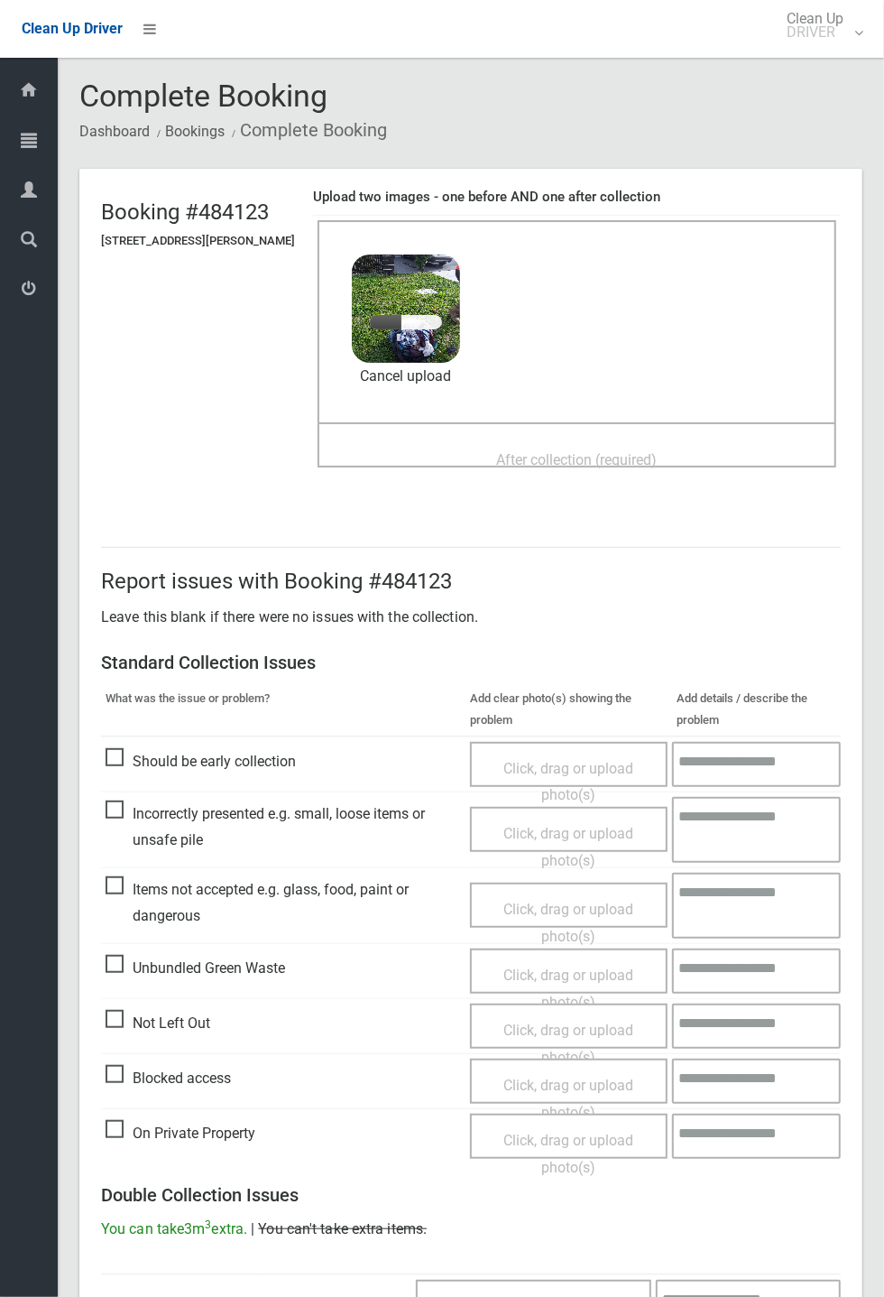
click at [588, 451] on span "After collection (required)" at bounding box center [577, 459] width 161 height 17
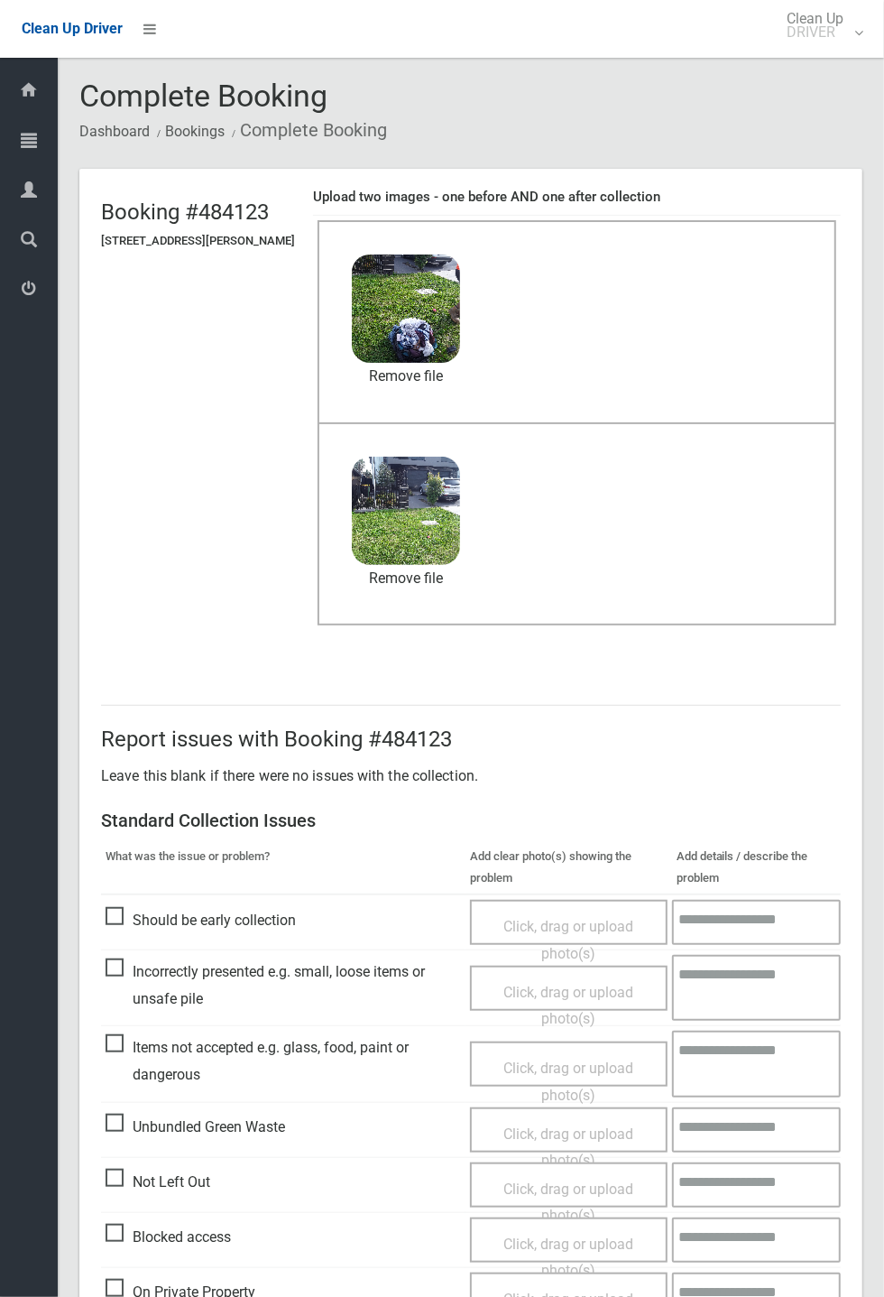
scroll to position [626, 0]
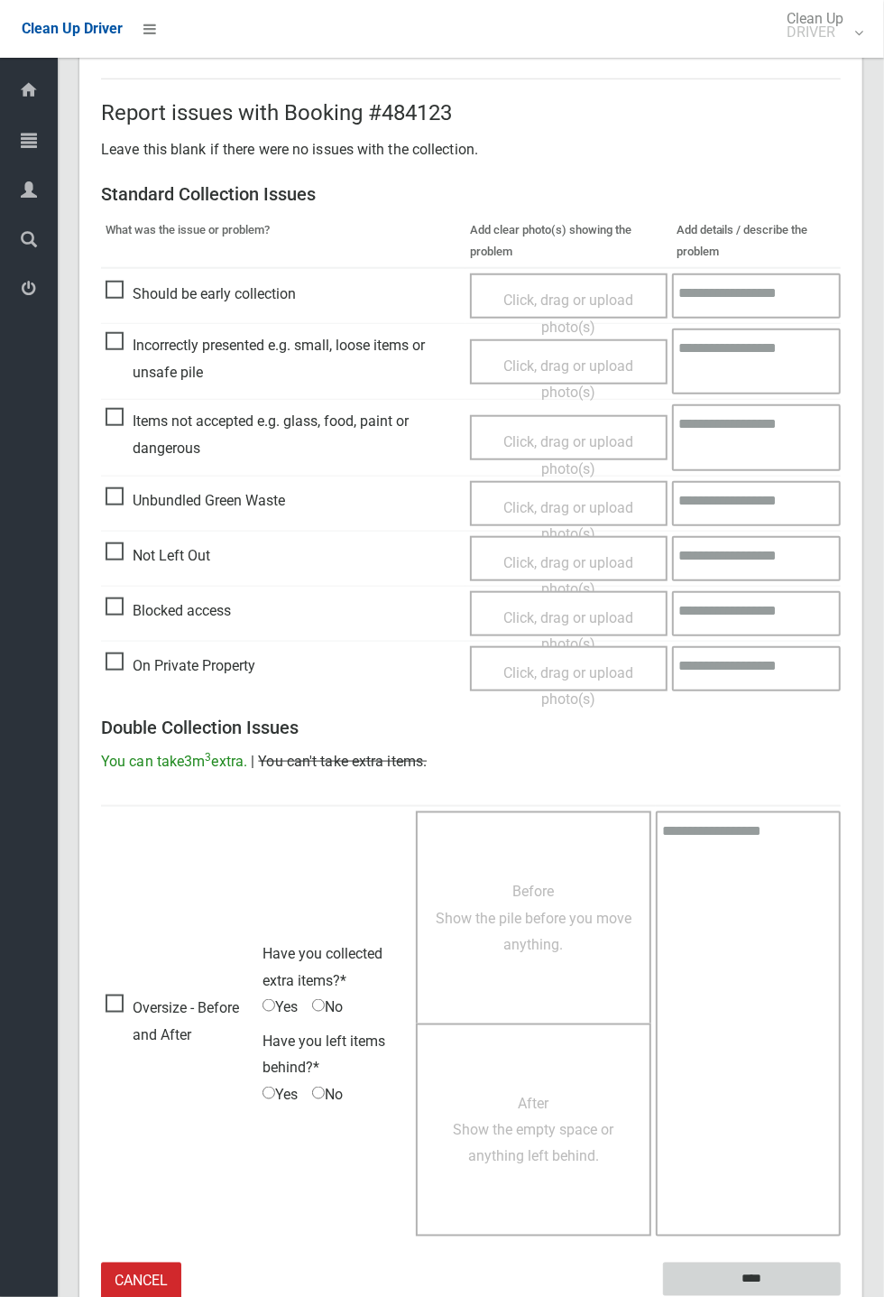
click at [764, 1277] on input "****" at bounding box center [752, 1279] width 178 height 33
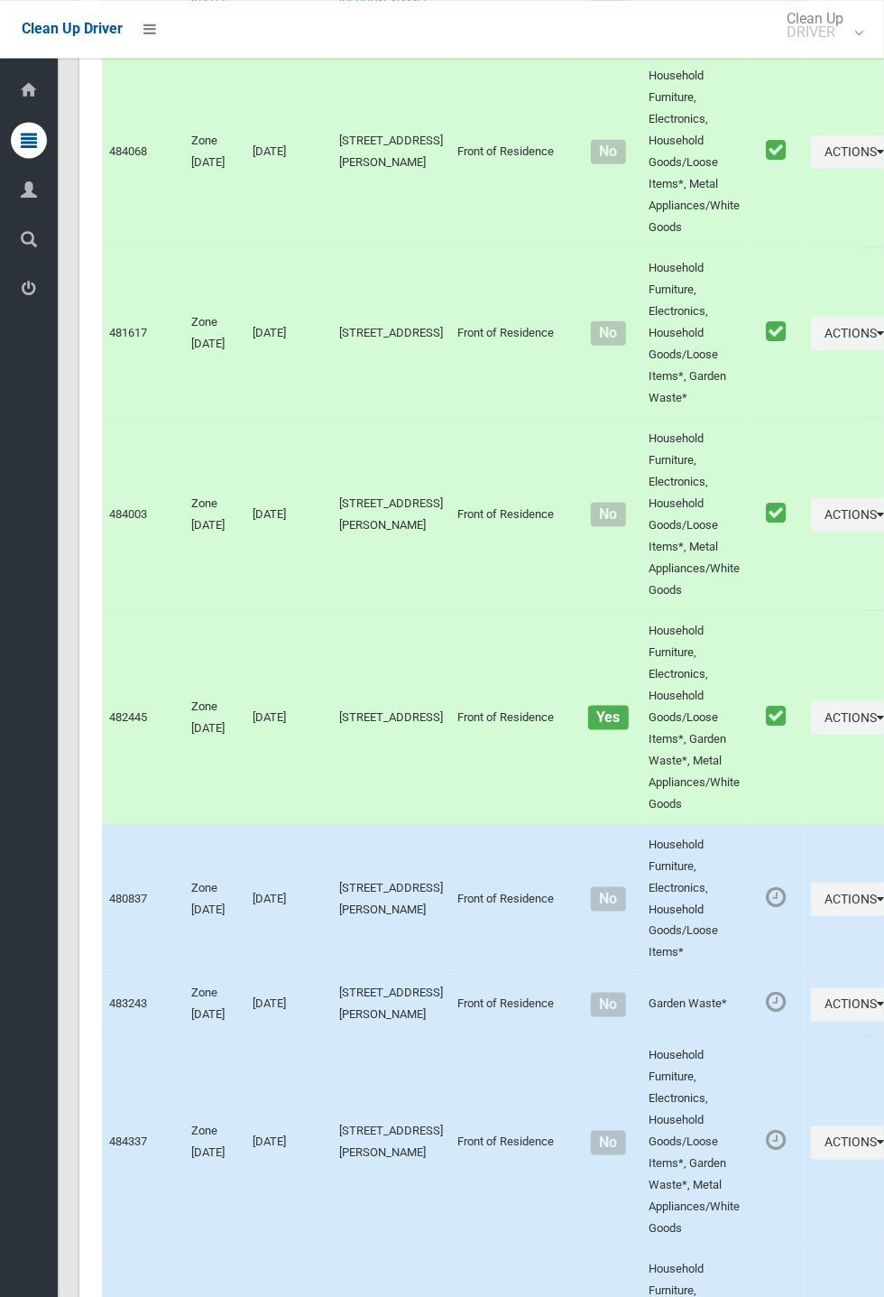
scroll to position [8234, 0]
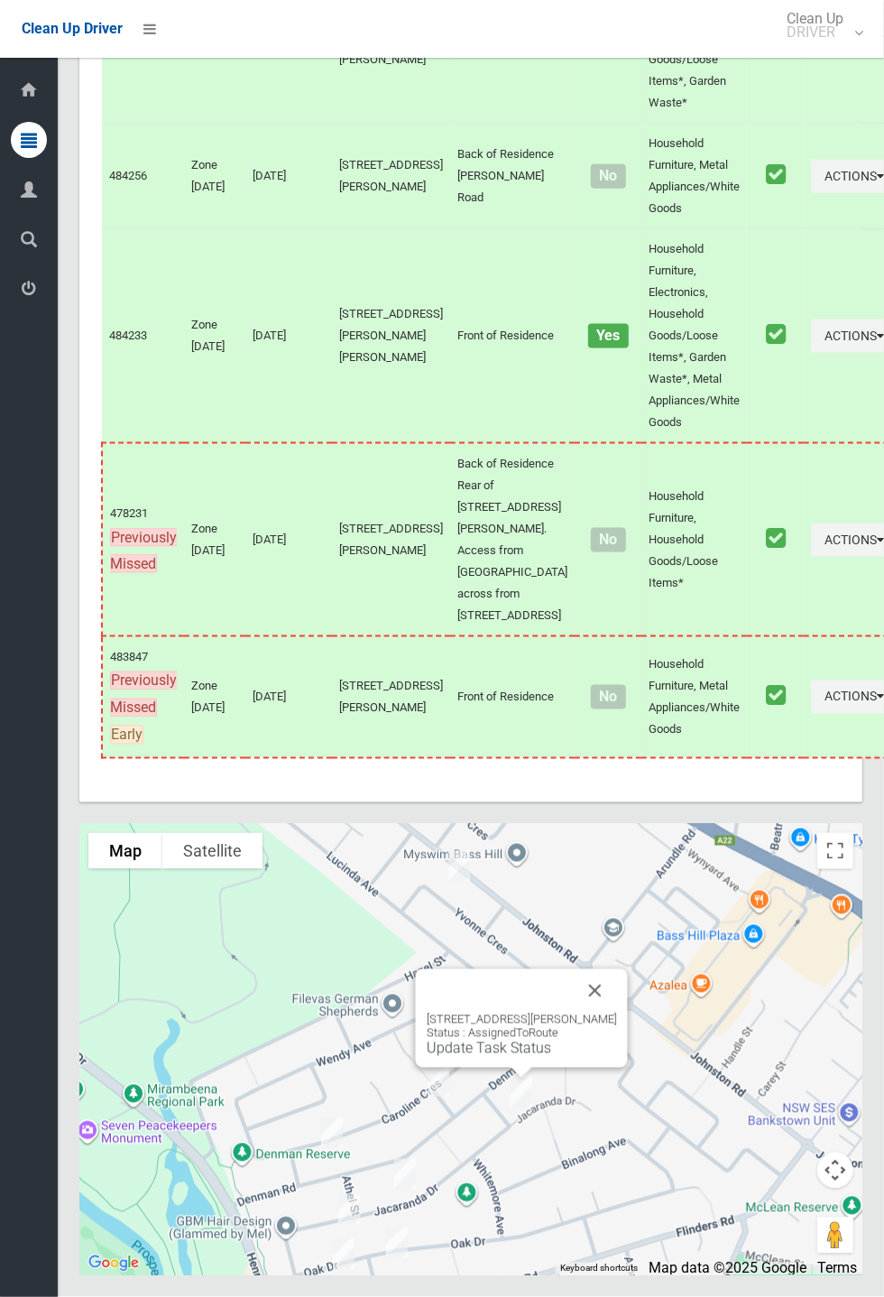
click at [506, 1068] on div "5 Tucabia Avenue, GEORGES HALL NSW 2198 Status : AssignedToRoute Update Task St…" at bounding box center [522, 1018] width 212 height 98
click at [485, 1057] on link "Update Task Status" at bounding box center [489, 1048] width 125 height 17
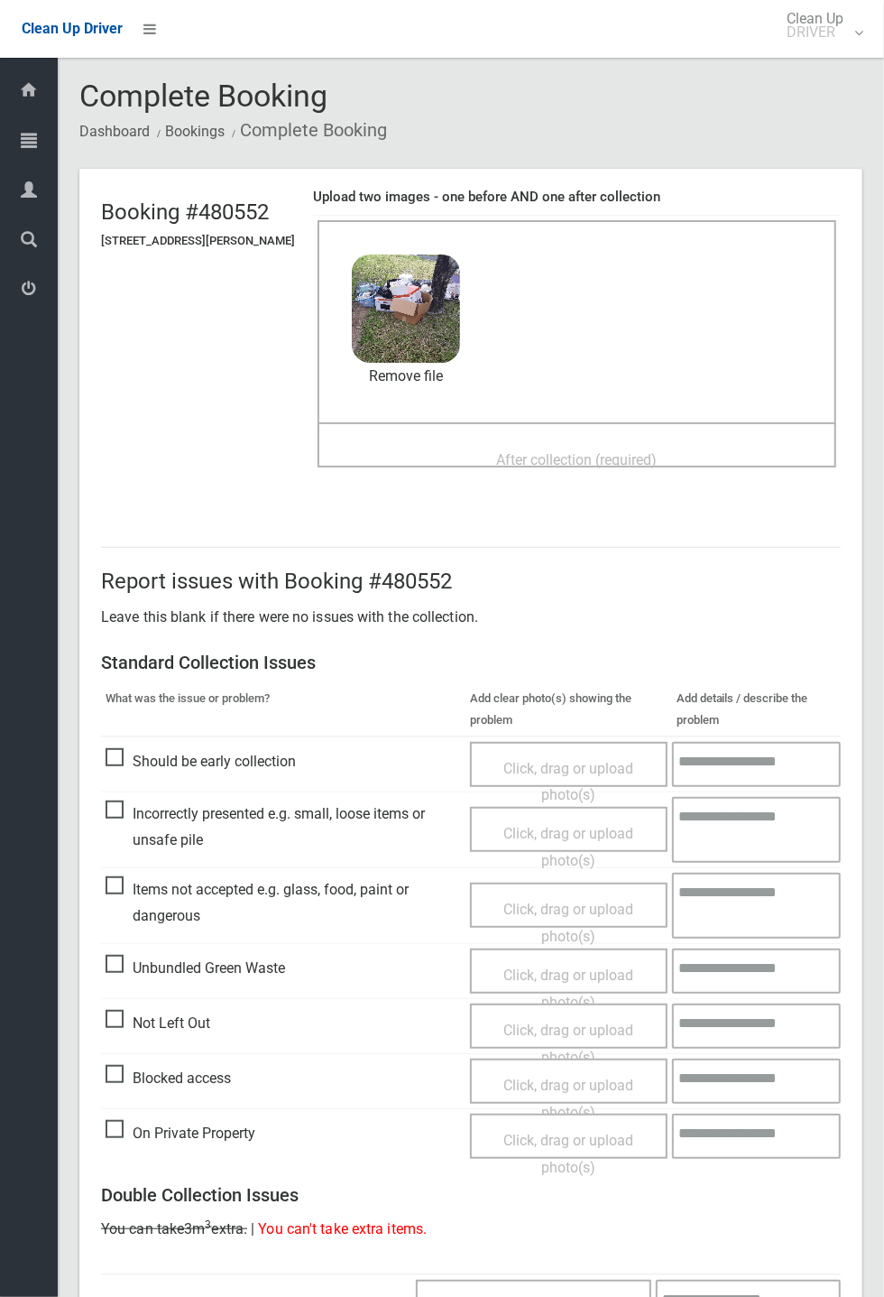
click at [564, 451] on span "After collection (required)" at bounding box center [577, 459] width 161 height 17
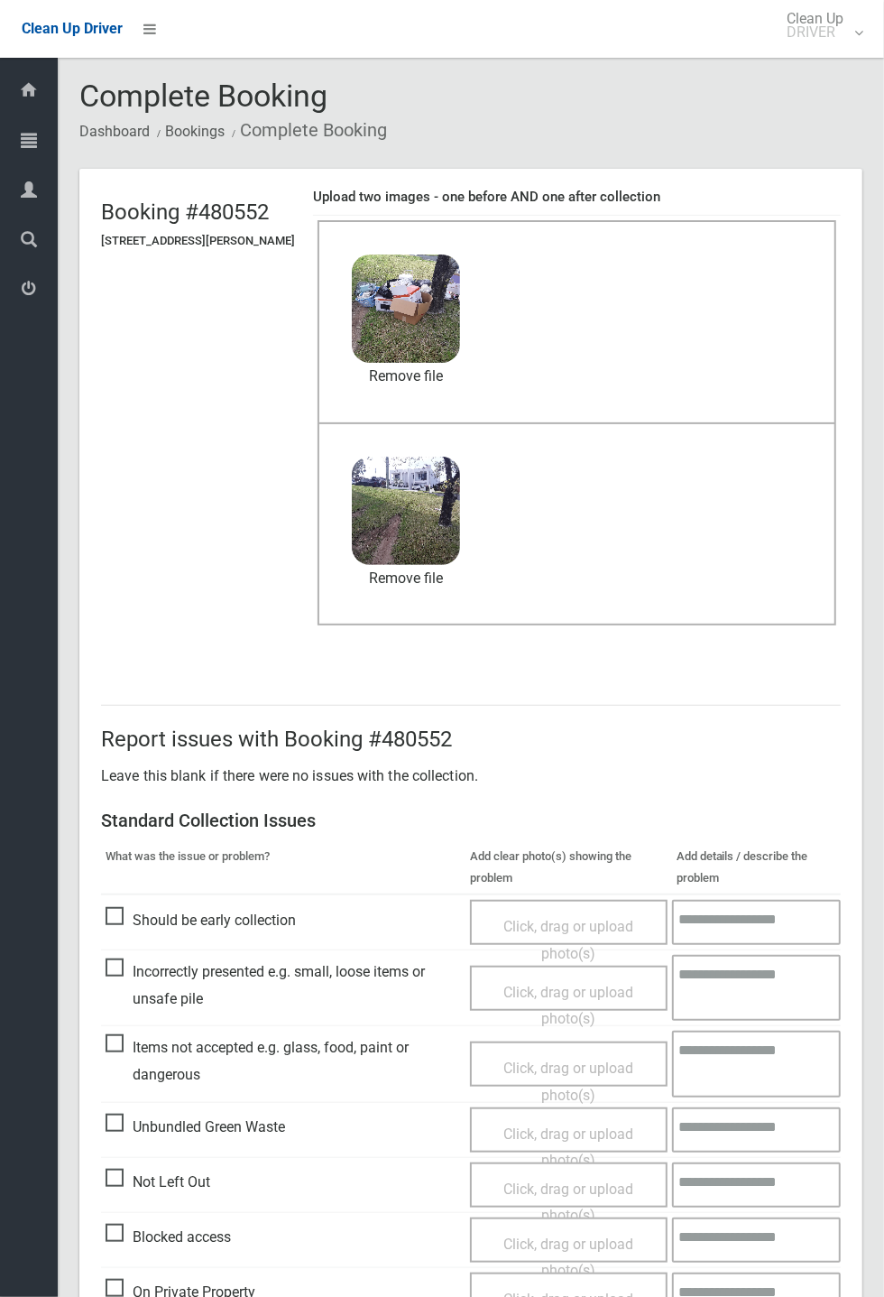
click at [863, 310] on header "Booking #480552 [STREET_ADDRESS][PERSON_NAME] Upload two images - one before AN…" at bounding box center [470, 416] width 783 height 494
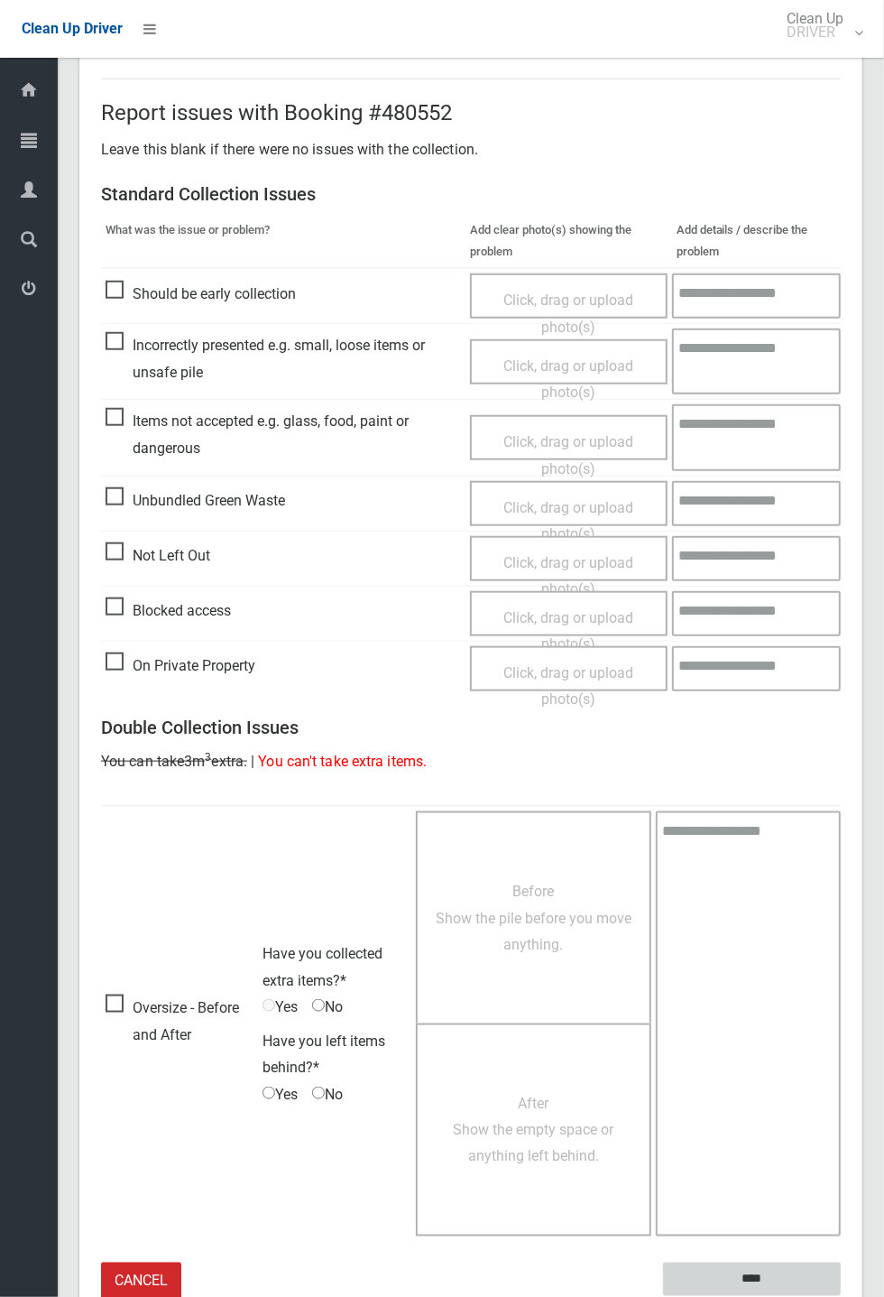
click at [841, 1296] on input "****" at bounding box center [752, 1279] width 178 height 33
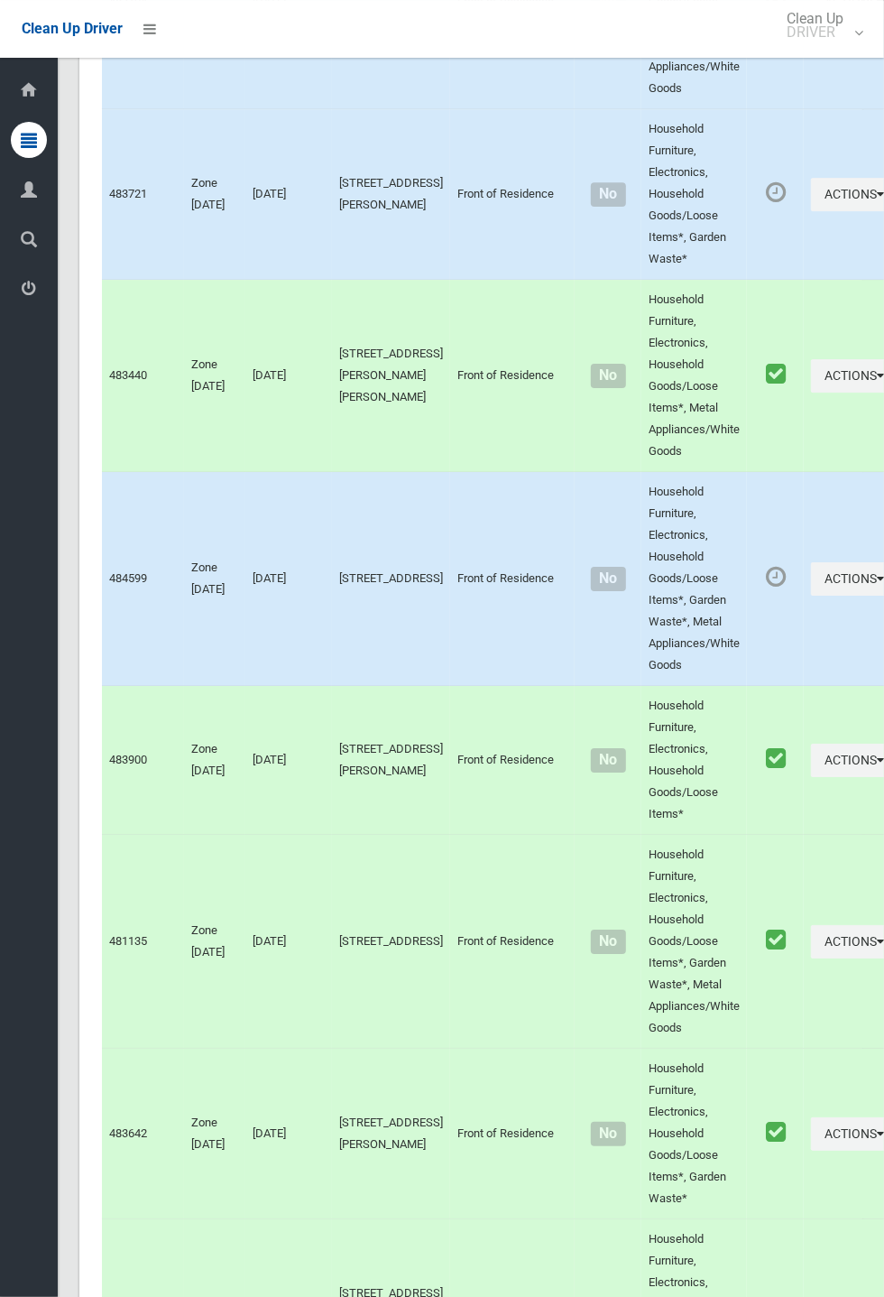
scroll to position [8234, 0]
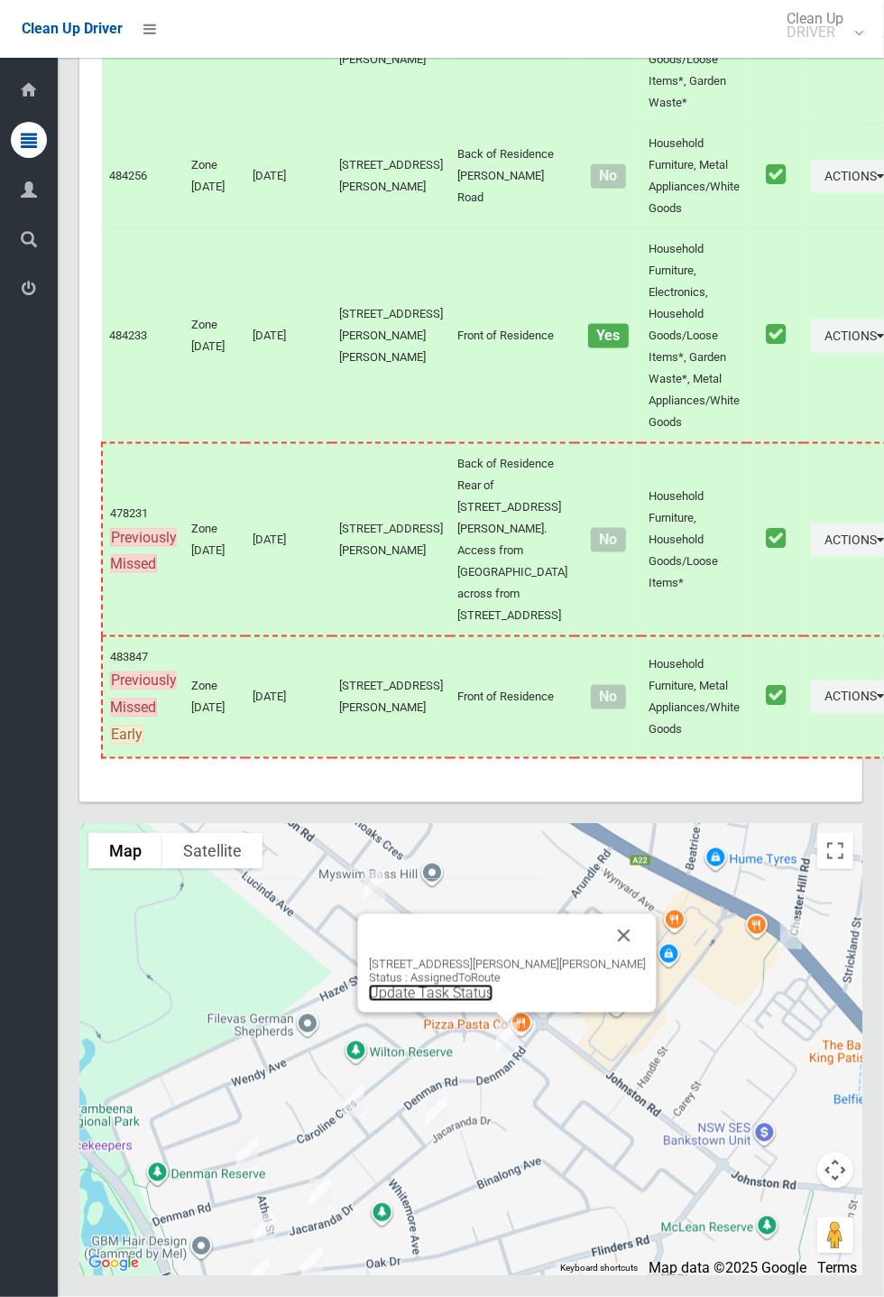
click at [483, 1002] on link "Update Task Status" at bounding box center [431, 993] width 125 height 17
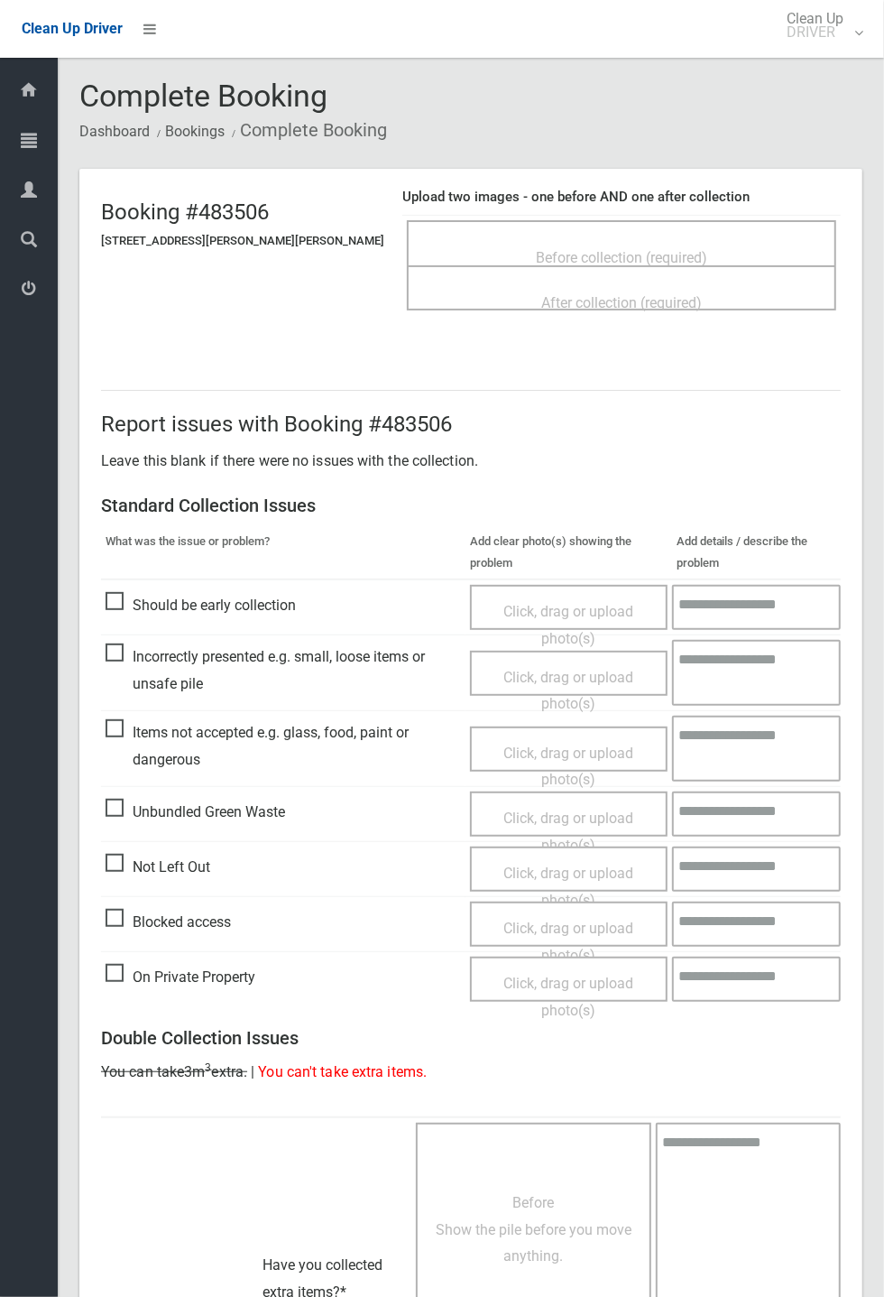
click at [618, 249] on span "Before collection (required)" at bounding box center [621, 257] width 171 height 17
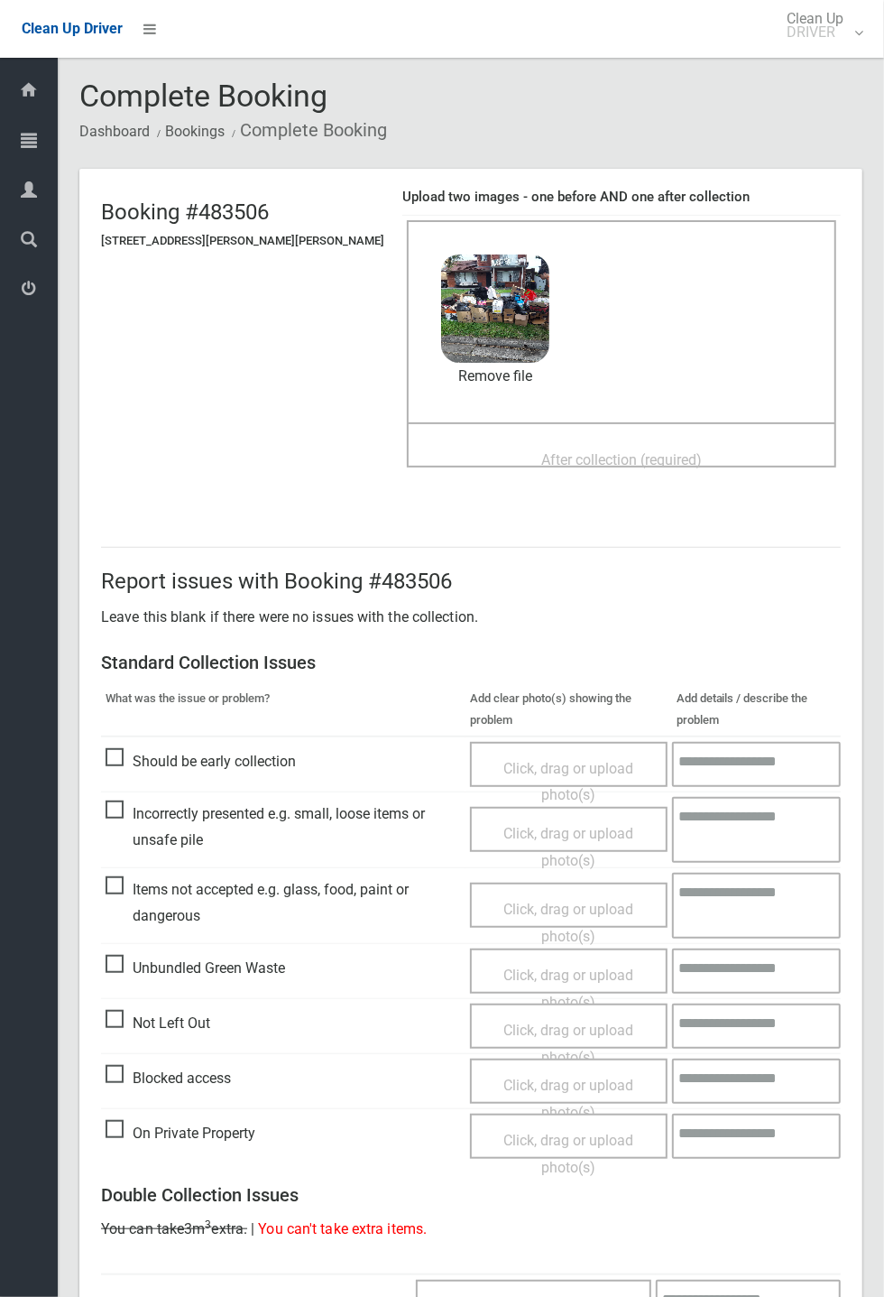
click at [546, 451] on span "After collection (required)" at bounding box center [622, 459] width 161 height 17
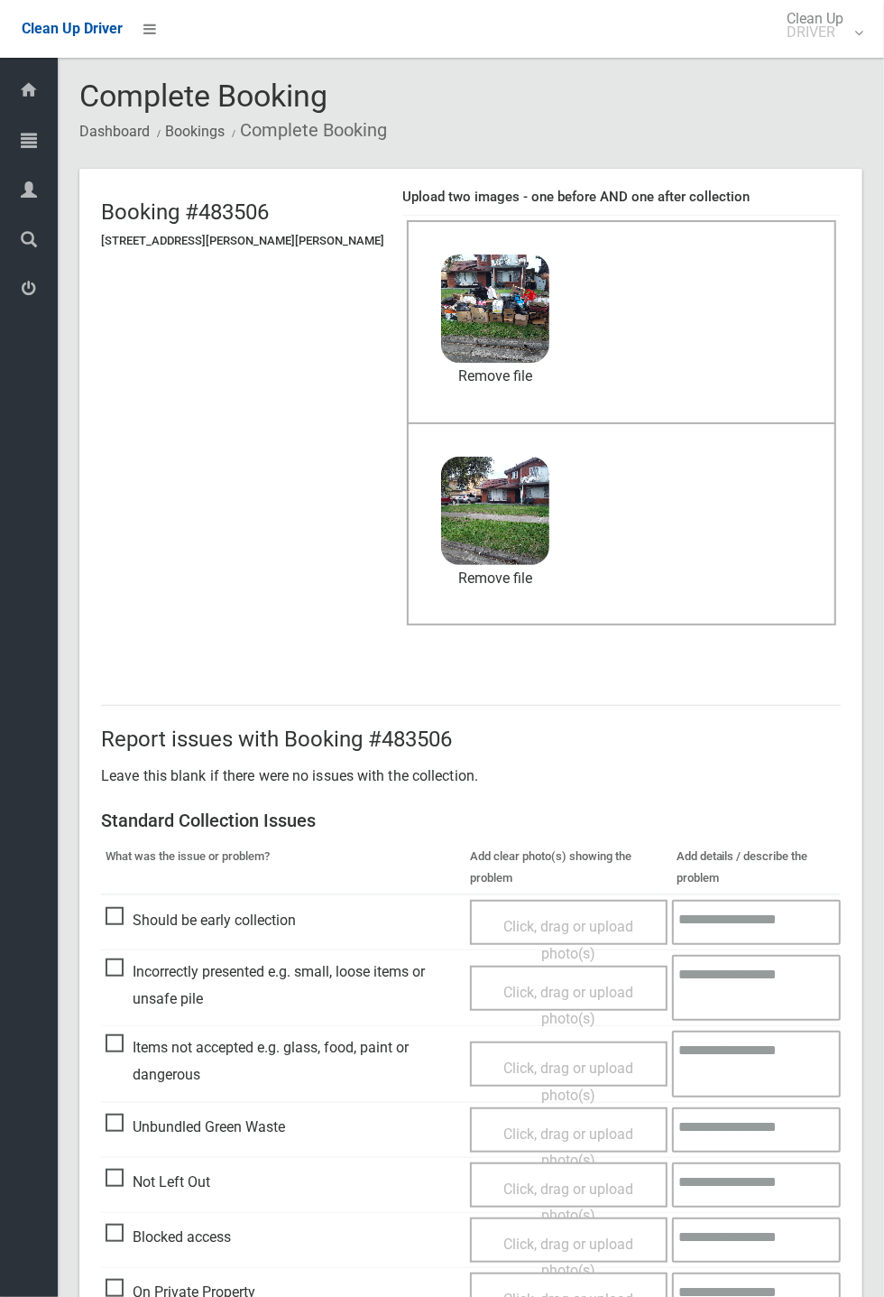
scroll to position [626, 0]
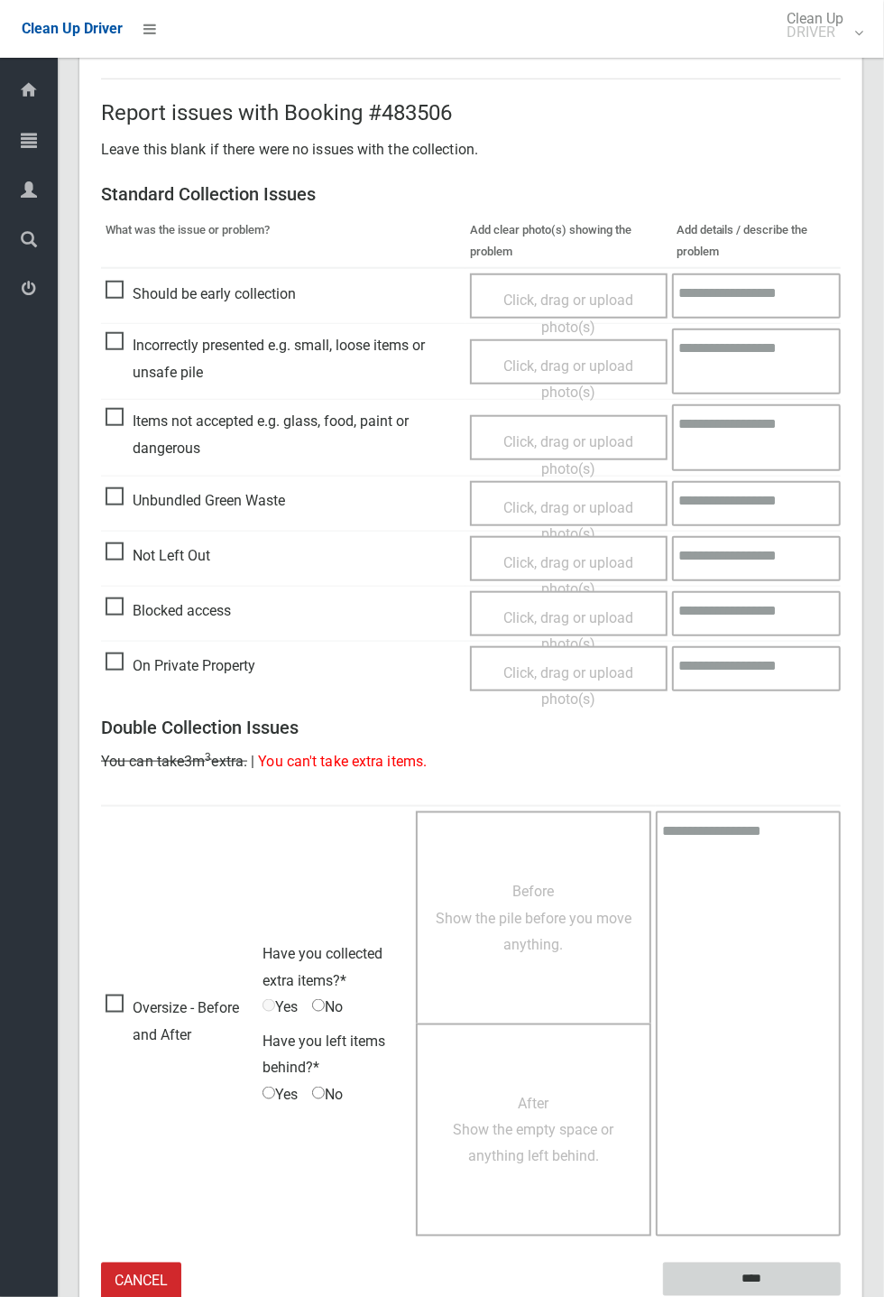
click at [841, 1296] on input "****" at bounding box center [752, 1279] width 178 height 33
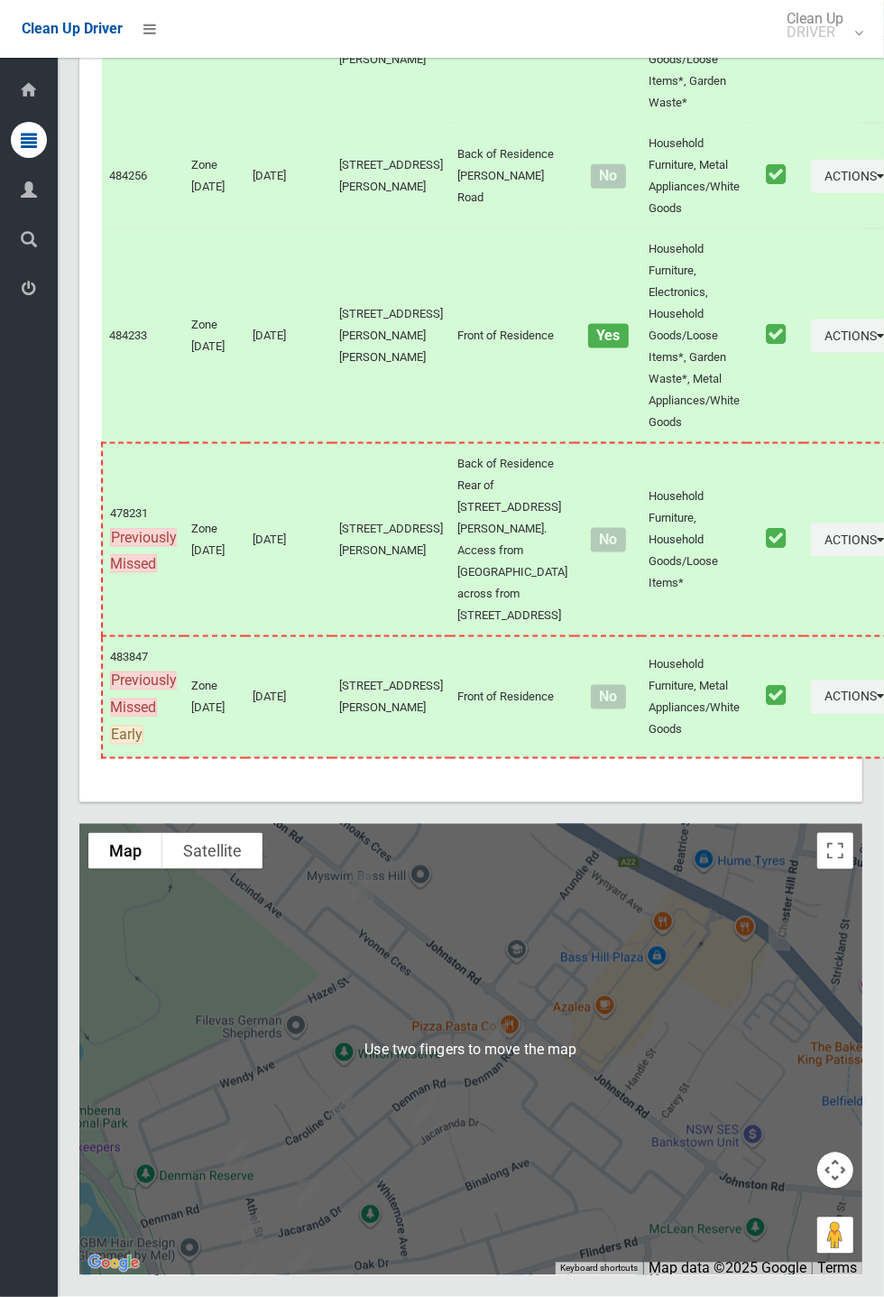
scroll to position [8233, 0]
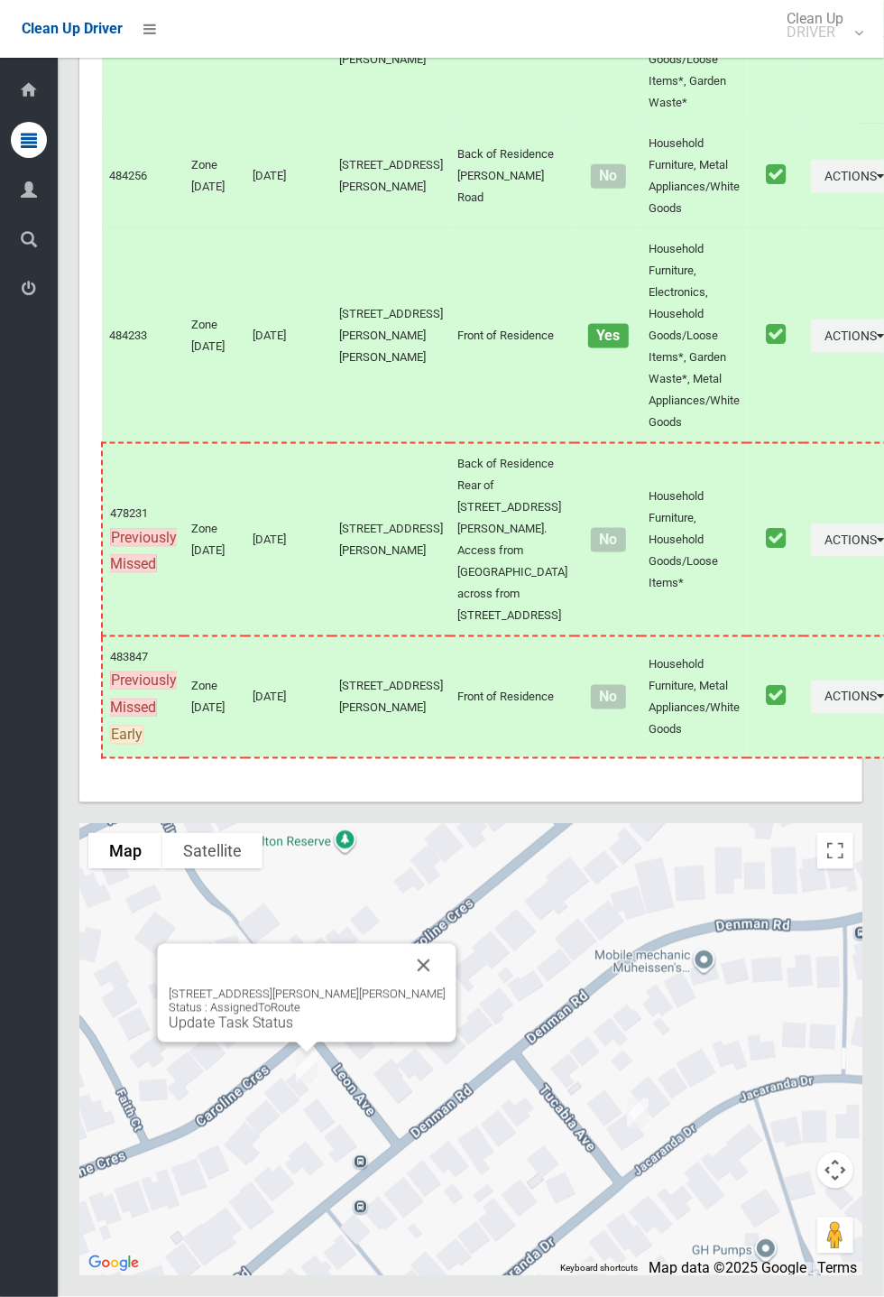
click at [415, 987] on button "Close" at bounding box center [424, 965] width 43 height 43
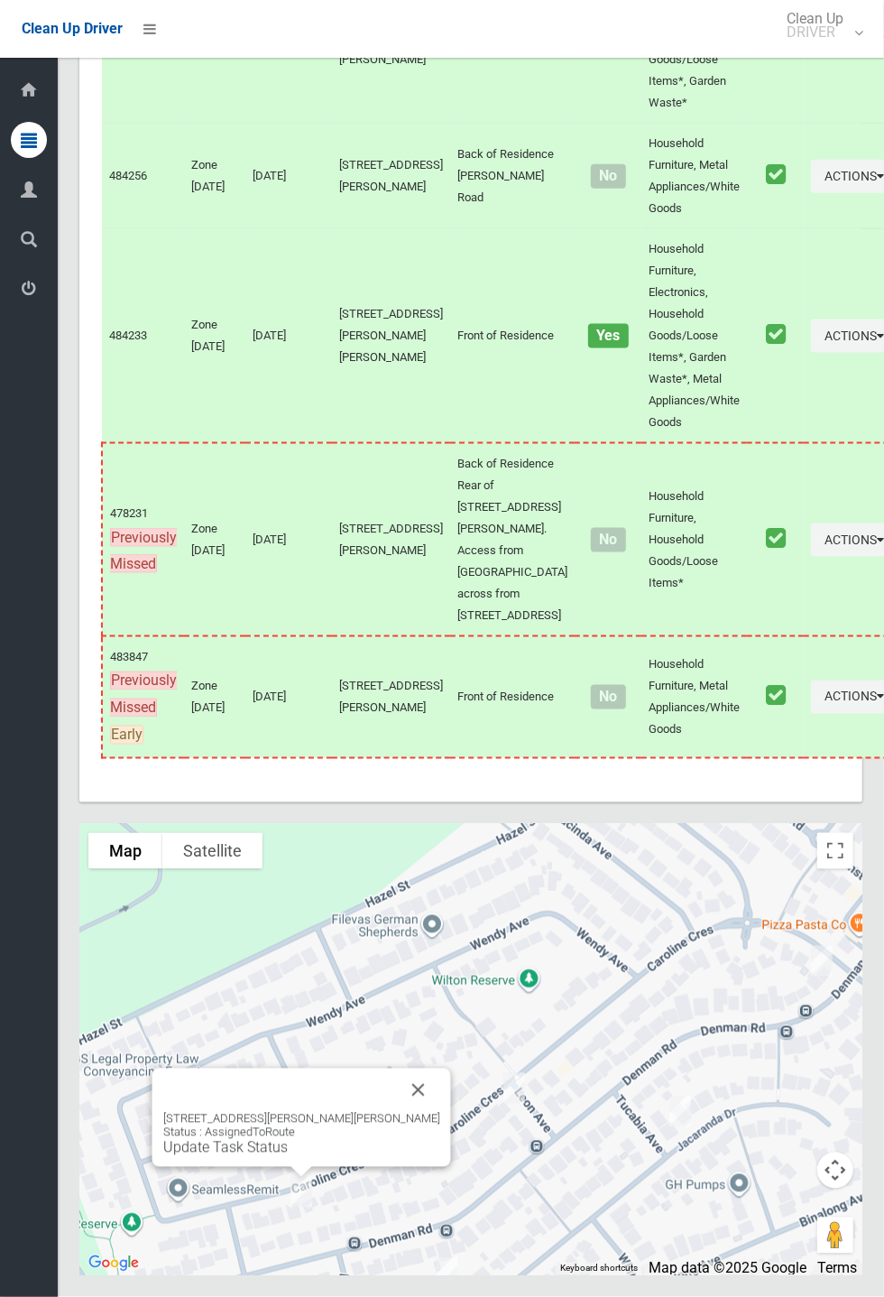
click at [402, 1112] on button "Close" at bounding box center [418, 1090] width 43 height 43
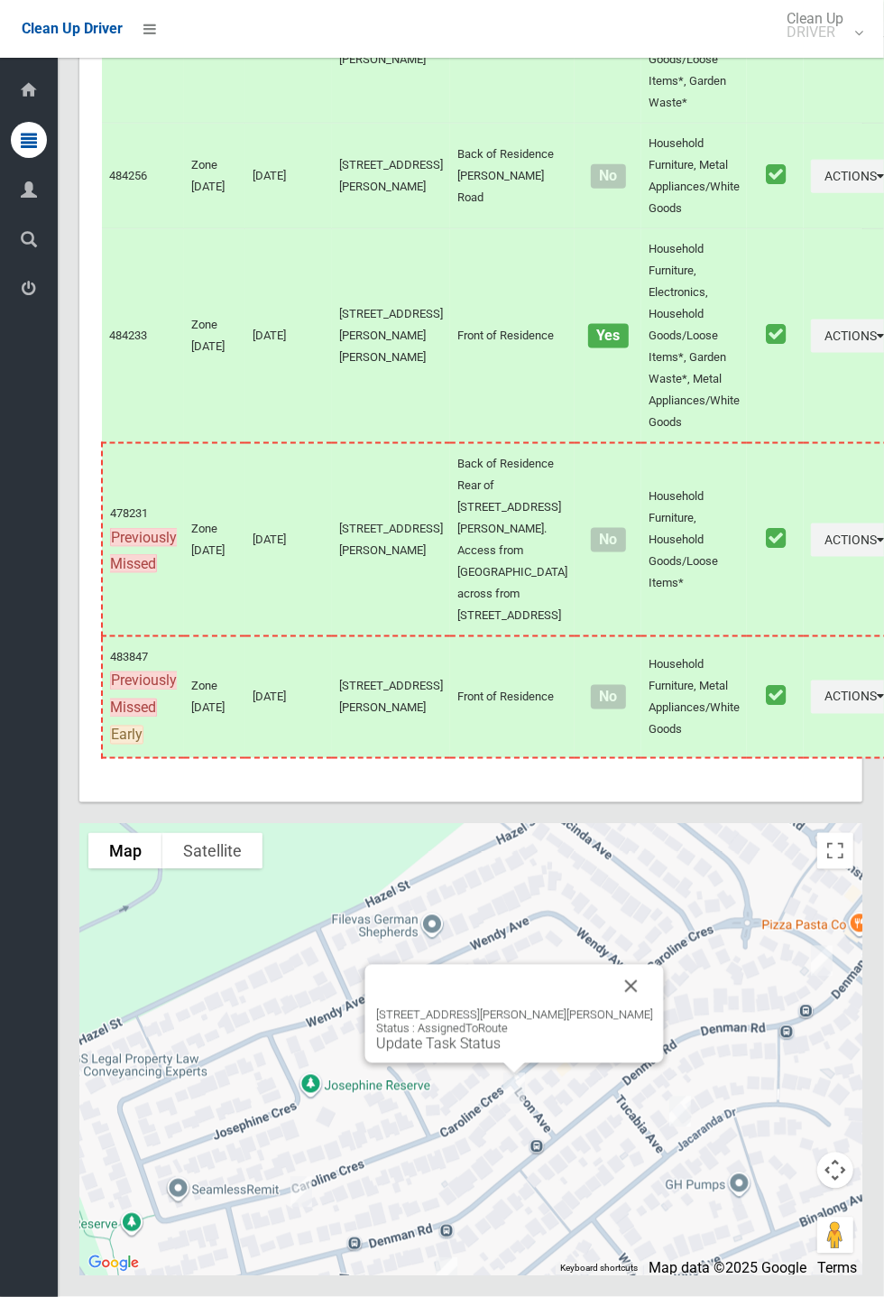
click at [473, 1052] on link "Update Task Status" at bounding box center [438, 1043] width 125 height 17
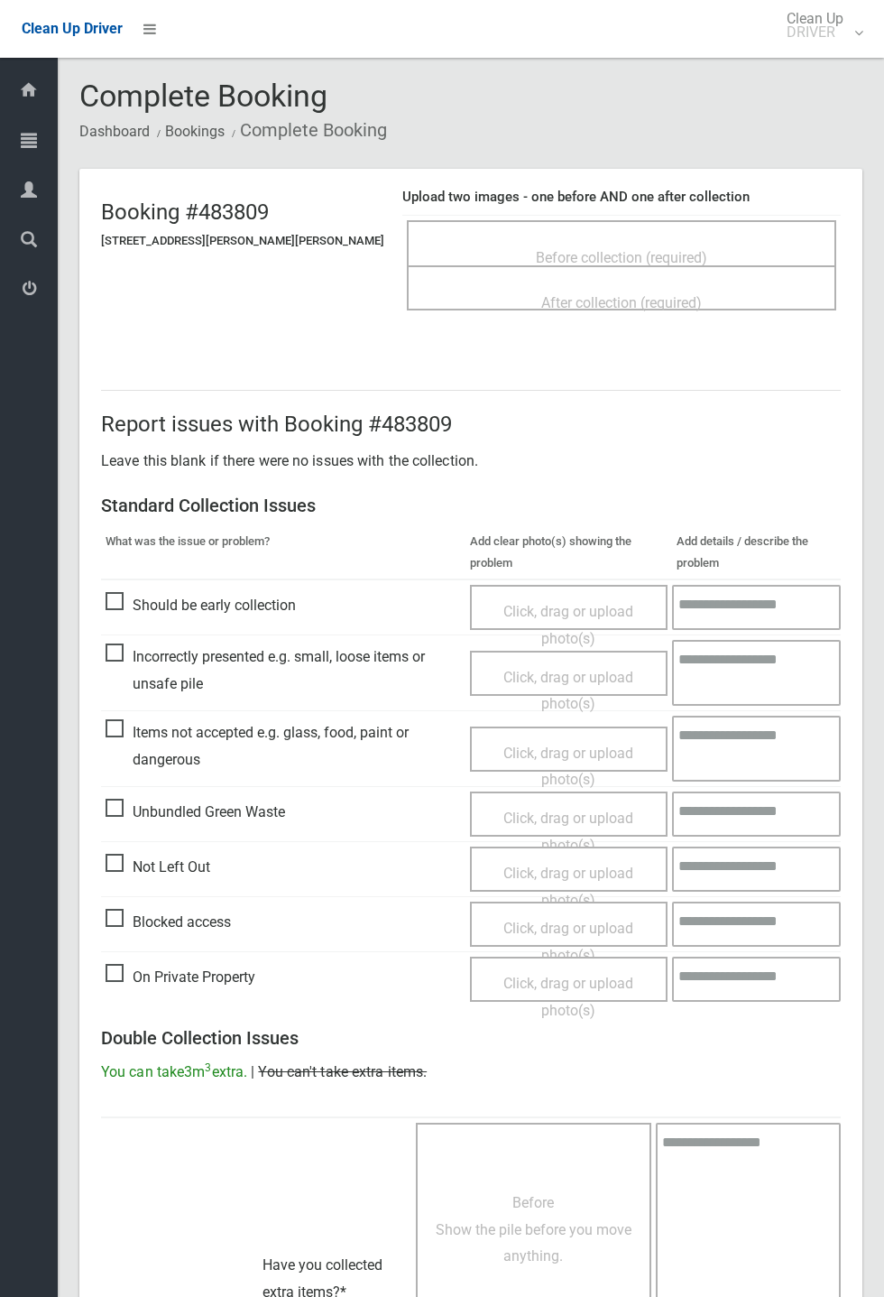
click at [616, 249] on span "Before collection (required)" at bounding box center [621, 257] width 171 height 17
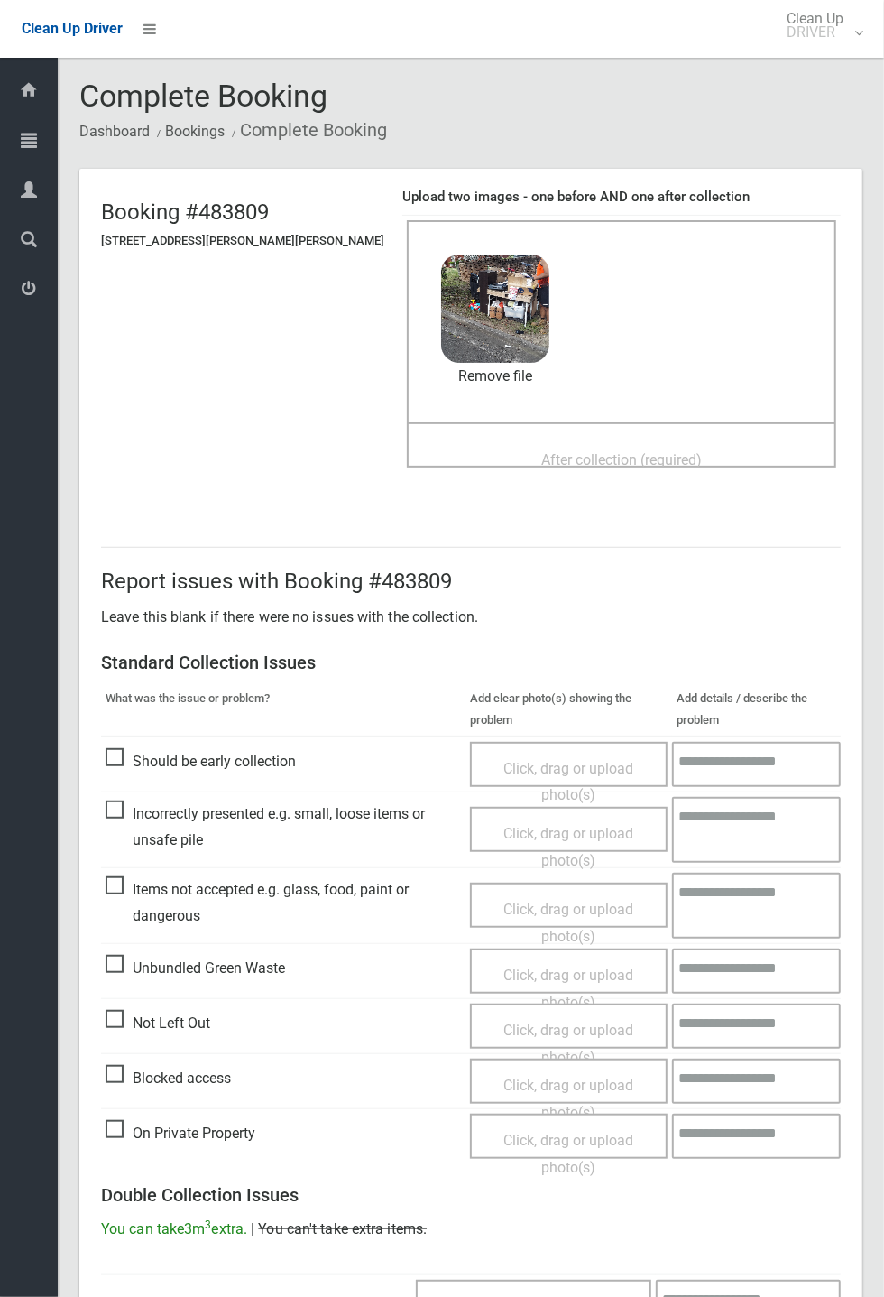
click at [542, 451] on span "After collection (required)" at bounding box center [622, 459] width 161 height 17
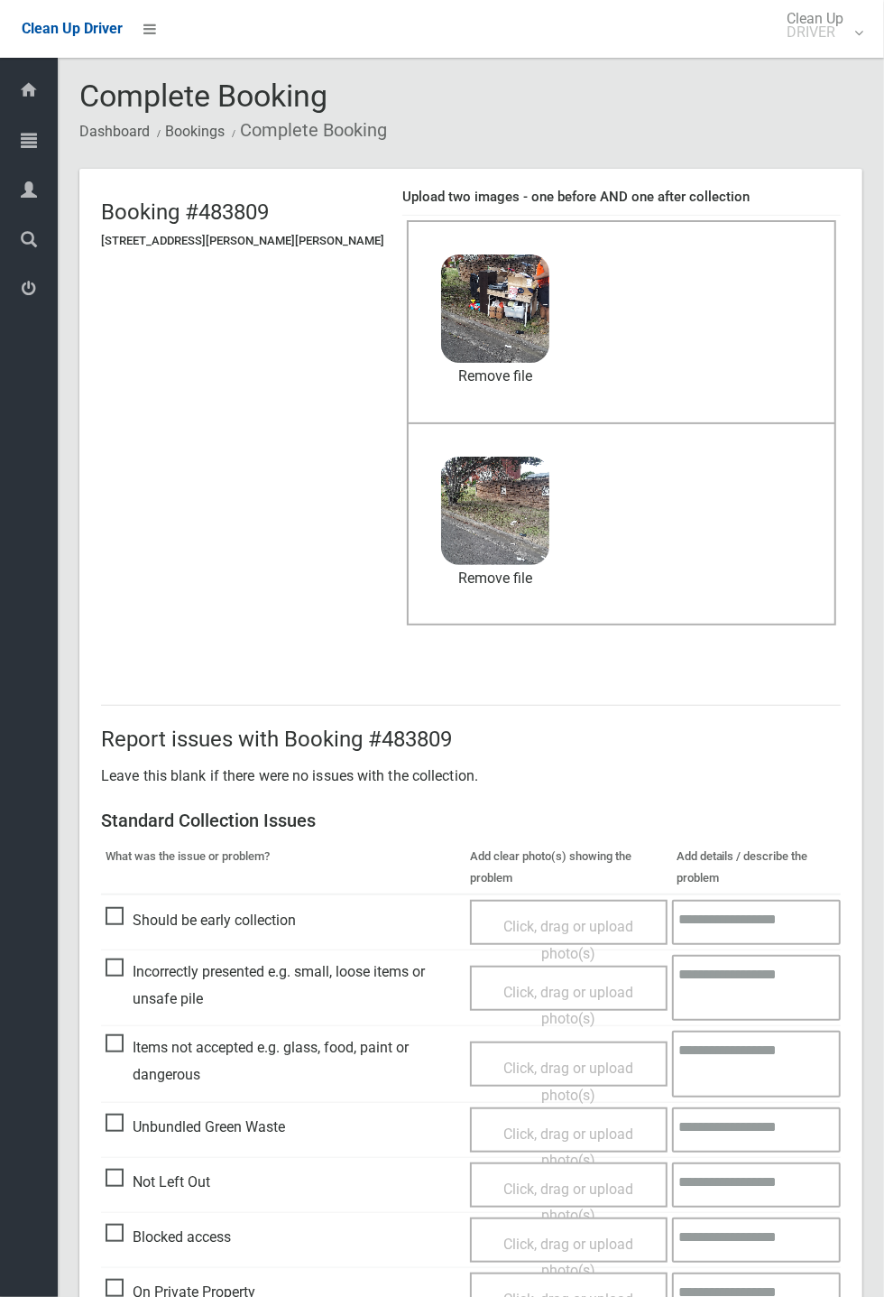
scroll to position [626, 0]
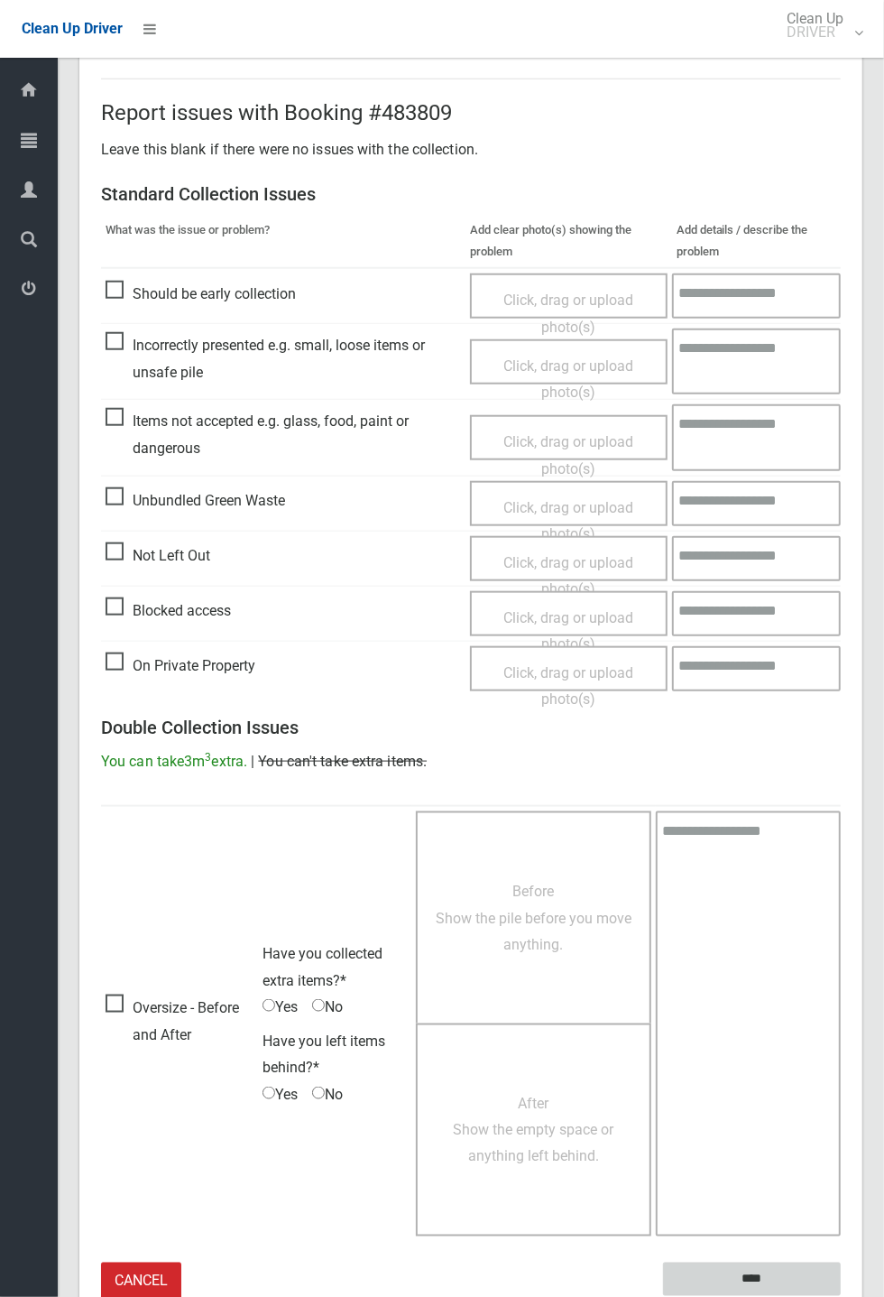
click at [841, 1296] on input "****" at bounding box center [752, 1279] width 178 height 33
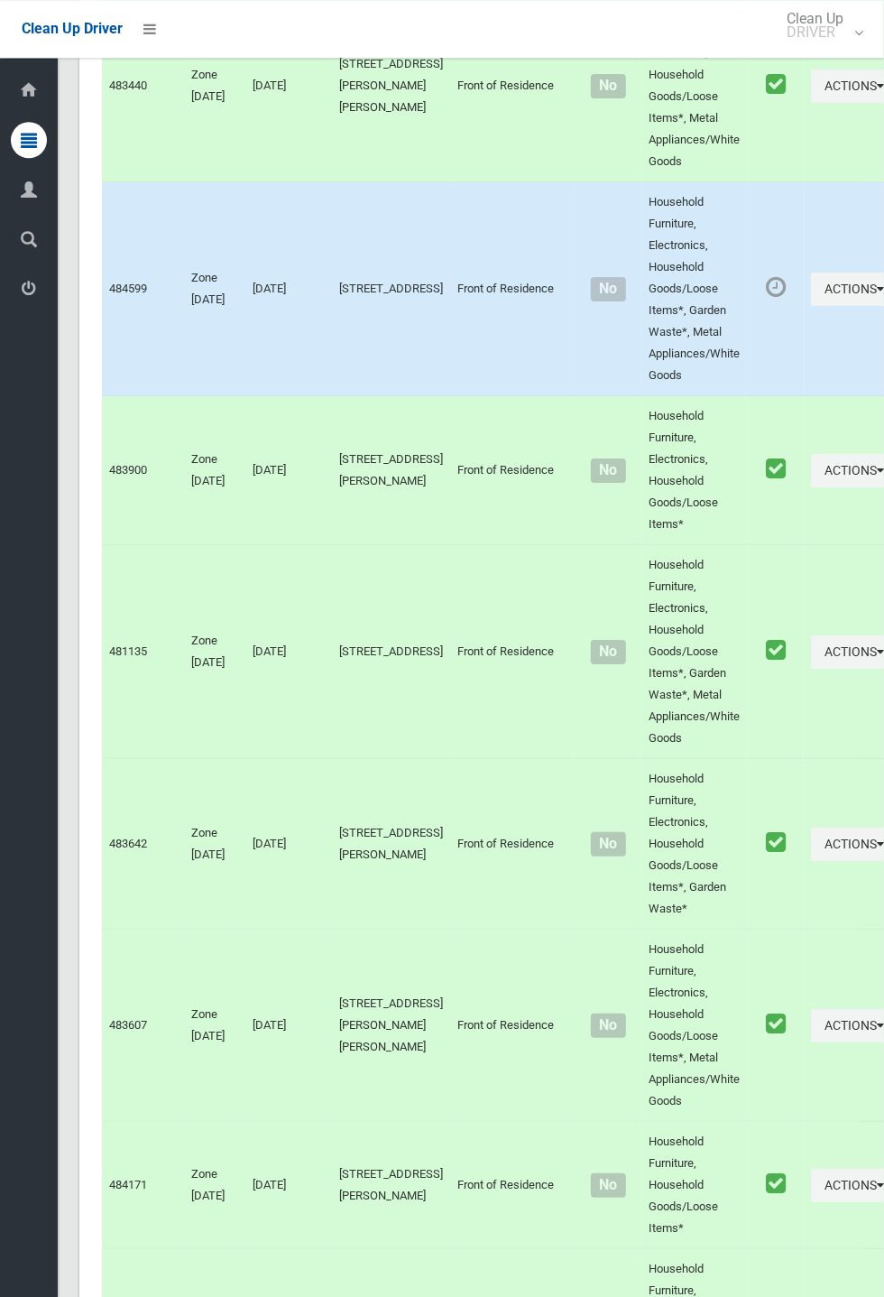
scroll to position [8234, 0]
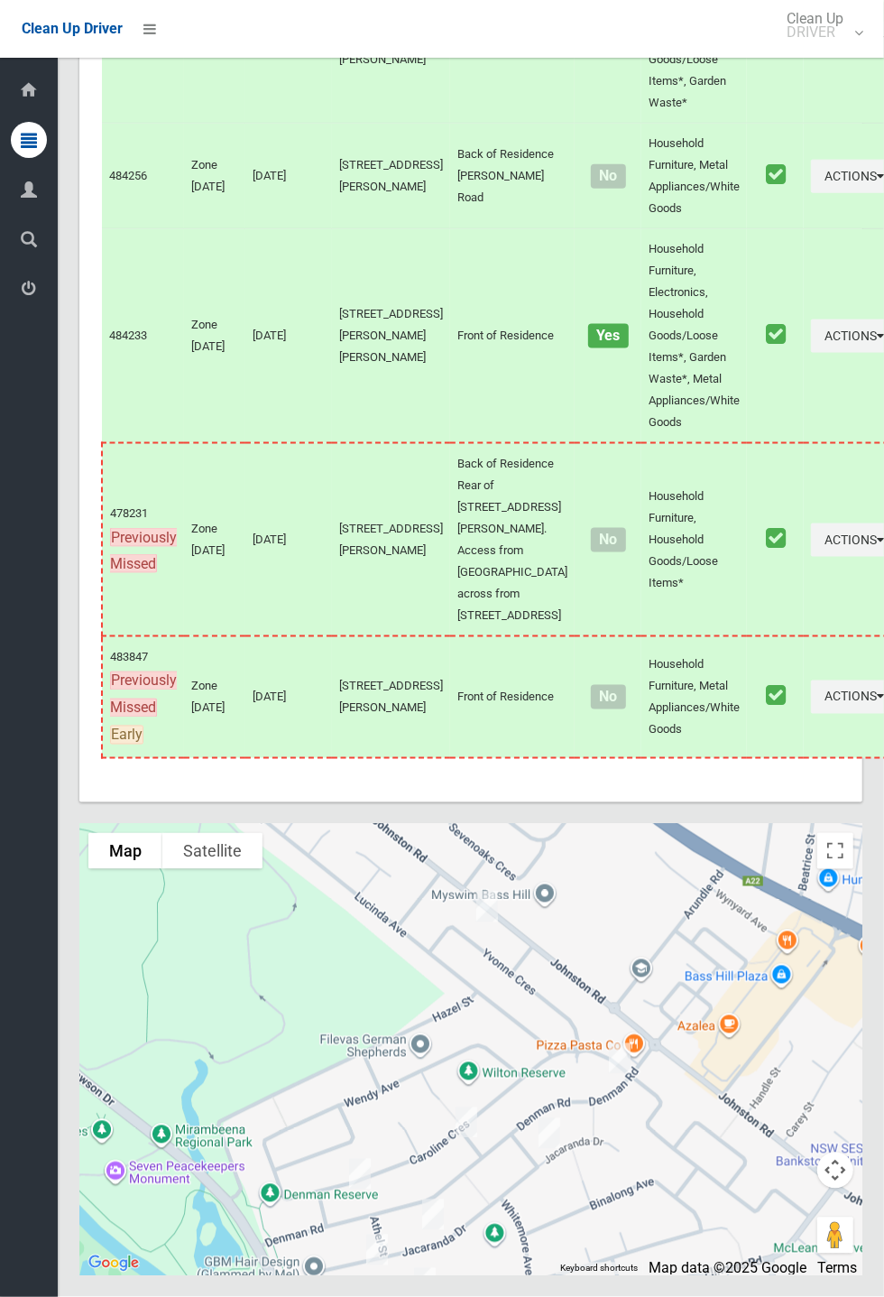
click at [393, 1214] on div at bounding box center [470, 1049] width 783 height 451
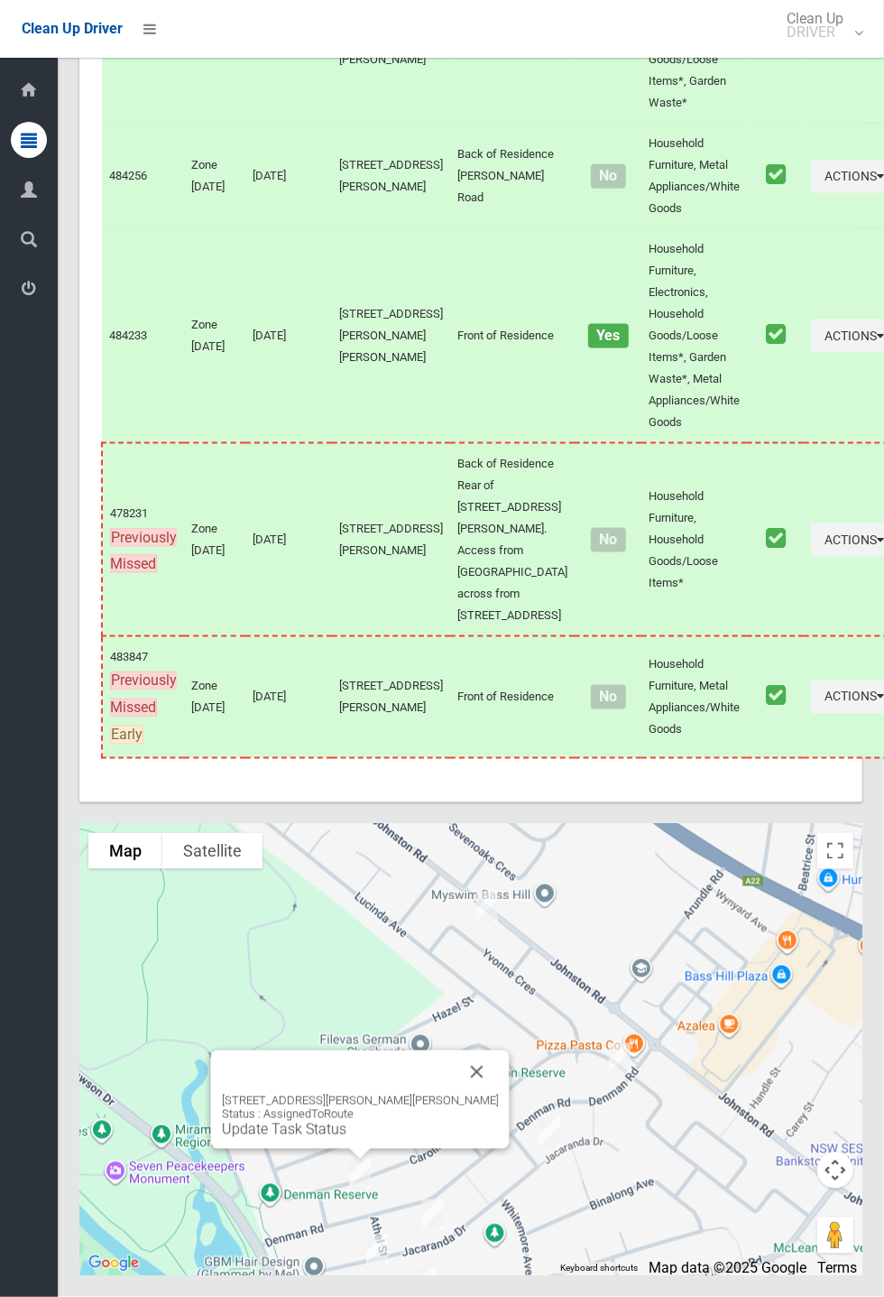
click at [334, 1138] on link "Update Task Status" at bounding box center [284, 1129] width 125 height 17
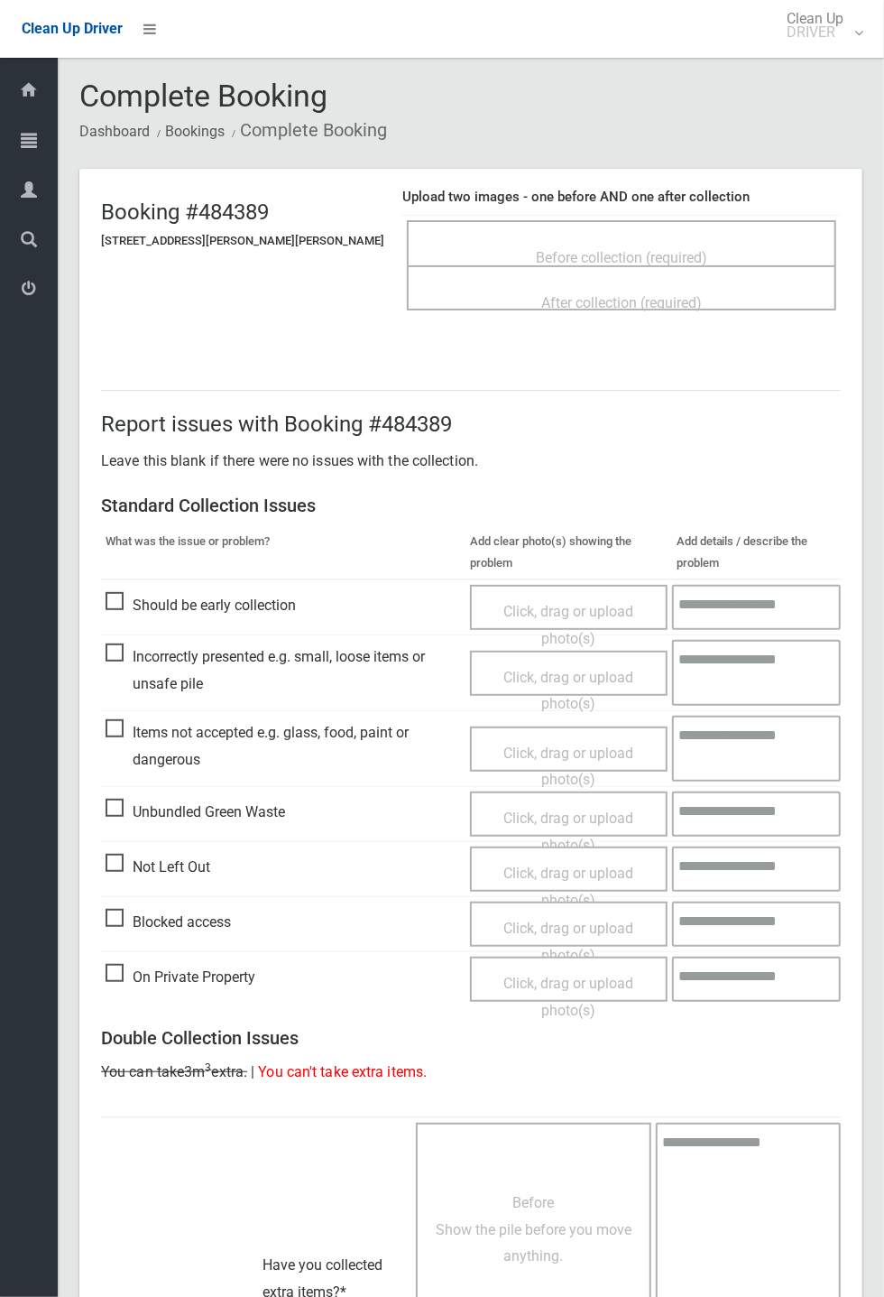
click at [549, 249] on span "Before collection (required)" at bounding box center [621, 257] width 171 height 17
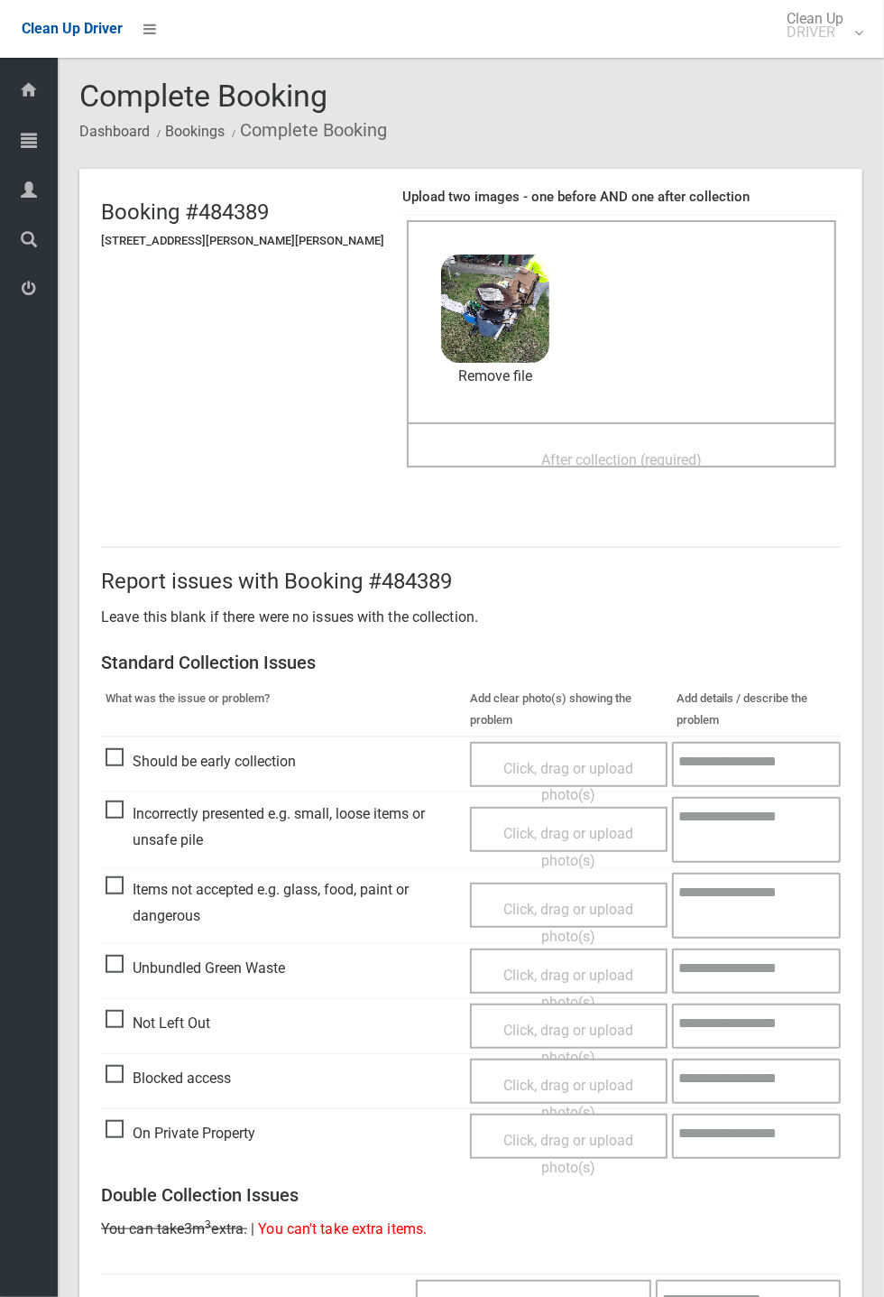
click at [542, 455] on span "After collection (required)" at bounding box center [622, 459] width 161 height 17
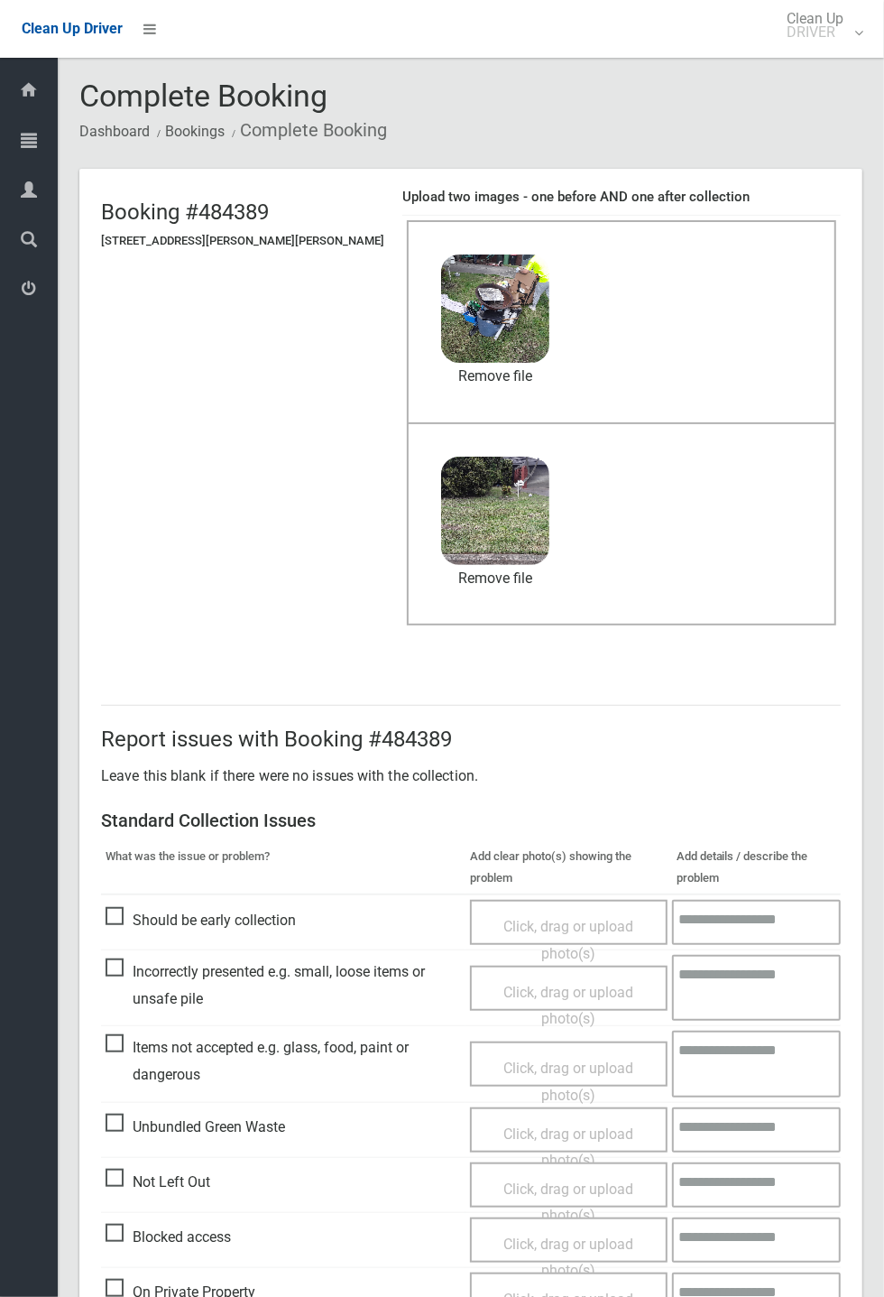
scroll to position [626, 0]
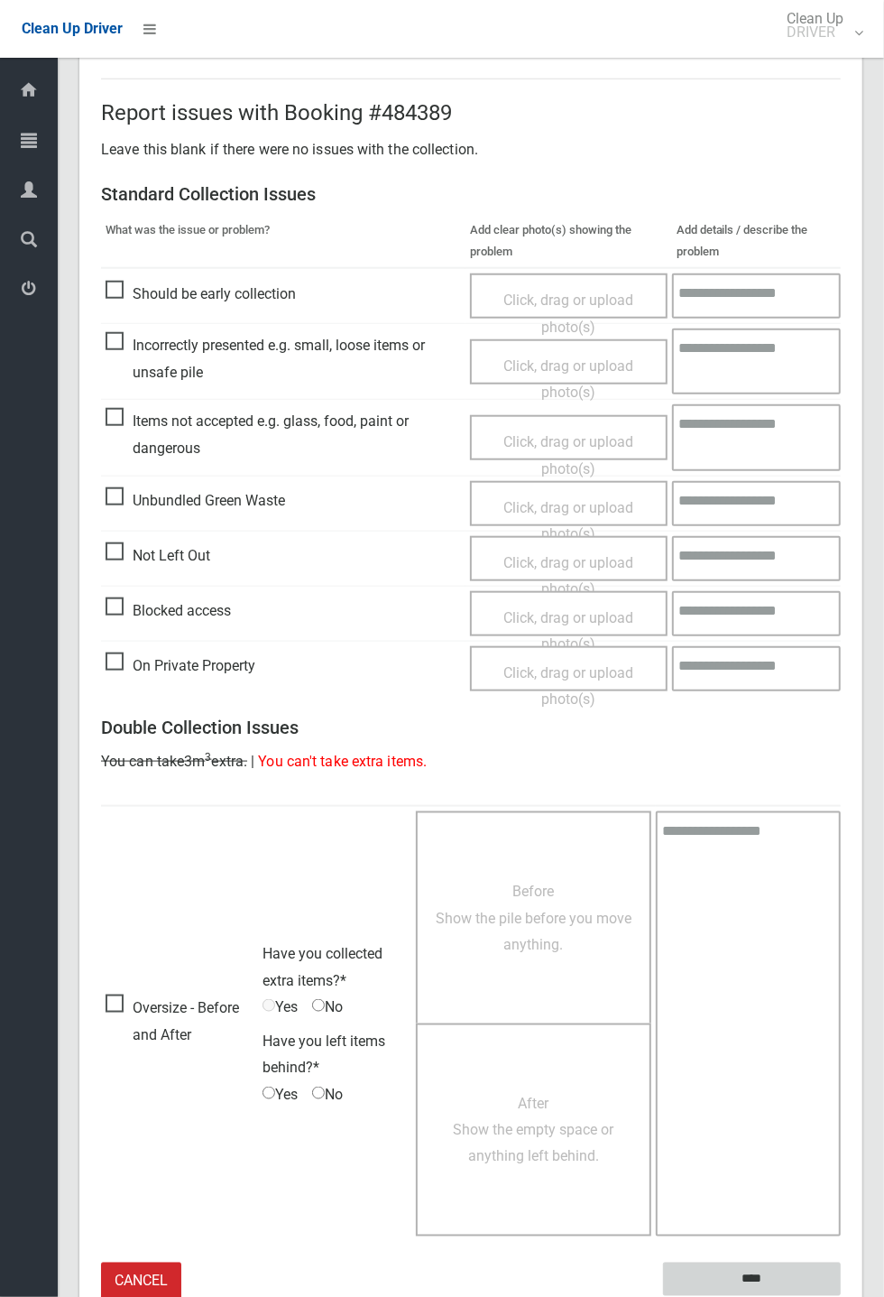
click at [755, 1273] on input "****" at bounding box center [752, 1279] width 178 height 33
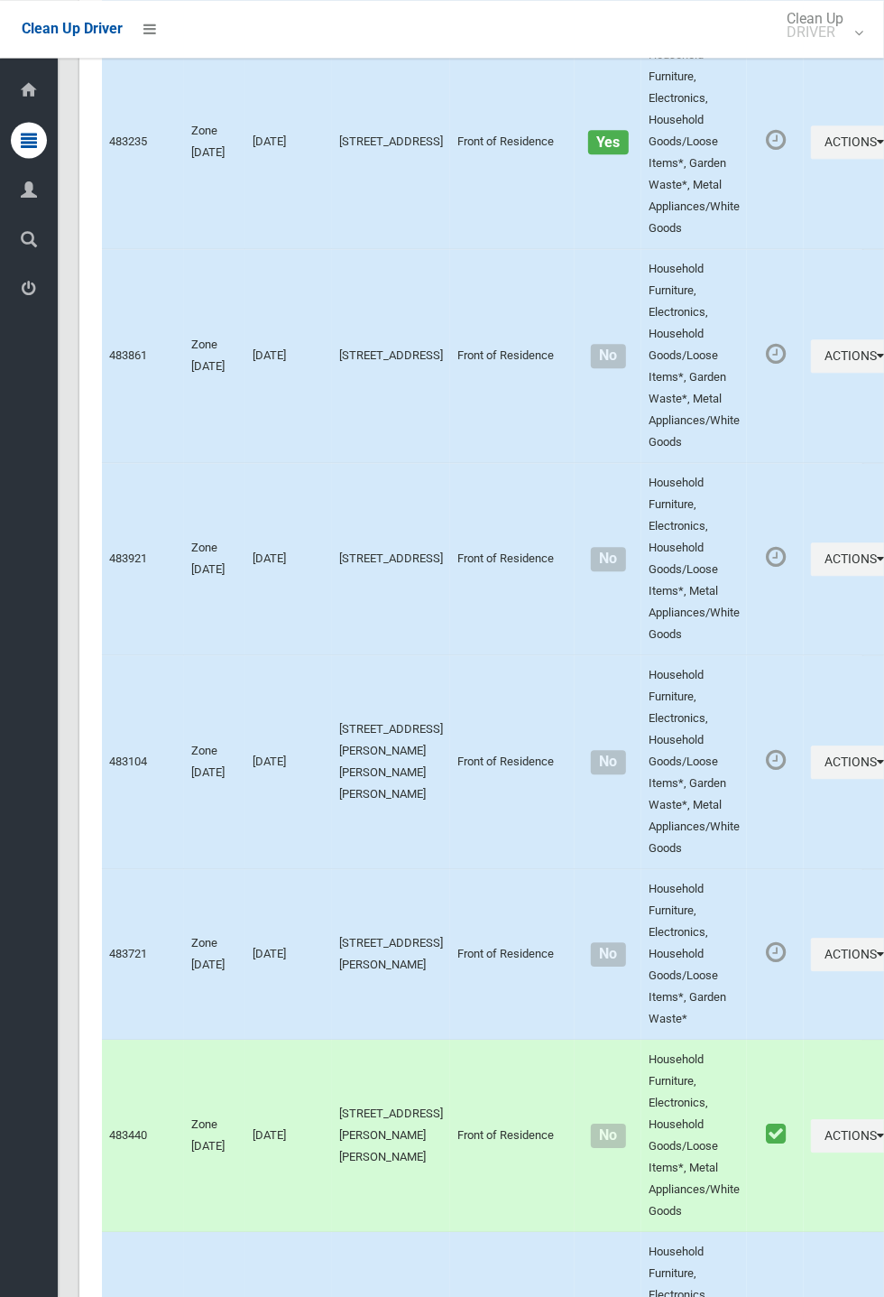
scroll to position [8234, 0]
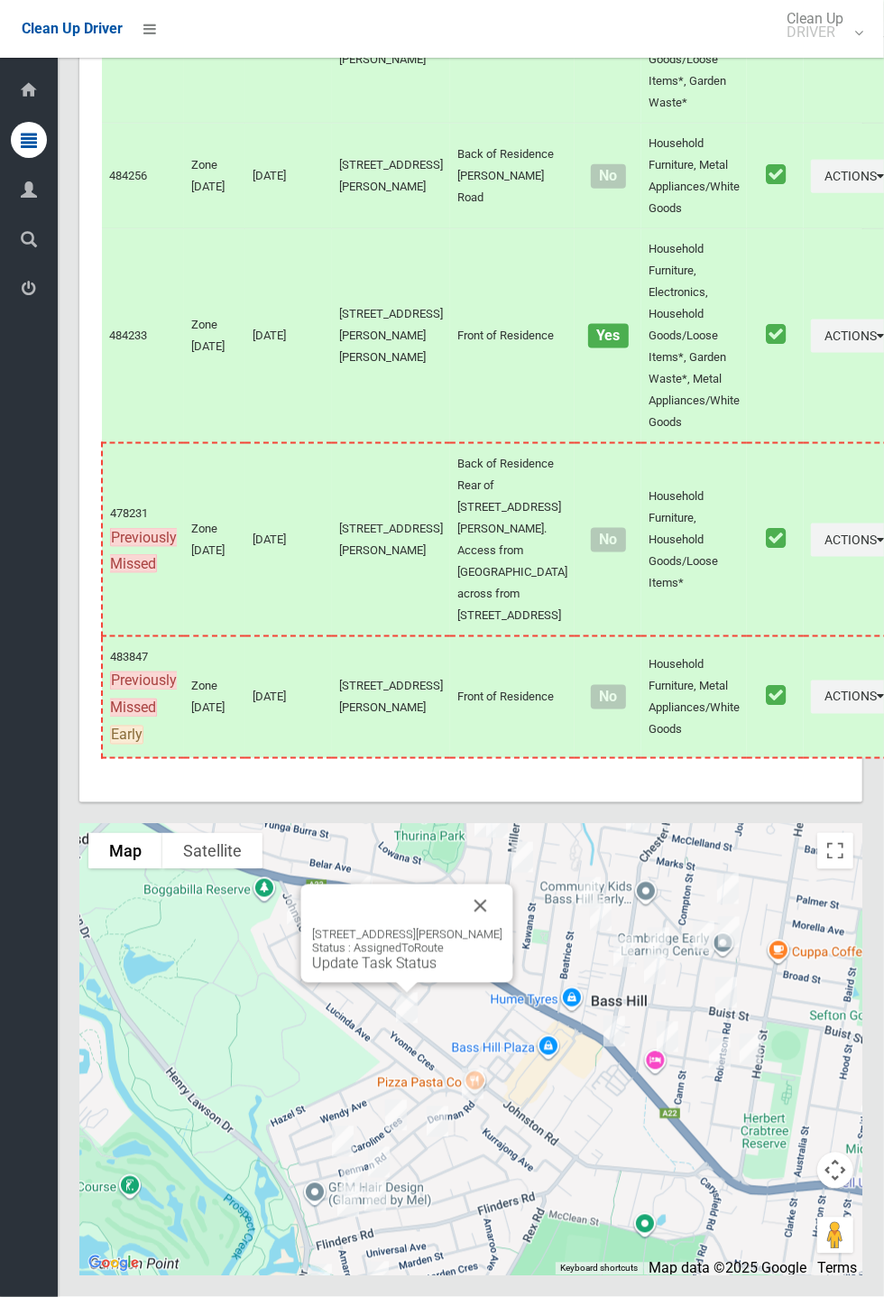
click at [503, 928] on button "Close" at bounding box center [480, 905] width 43 height 43
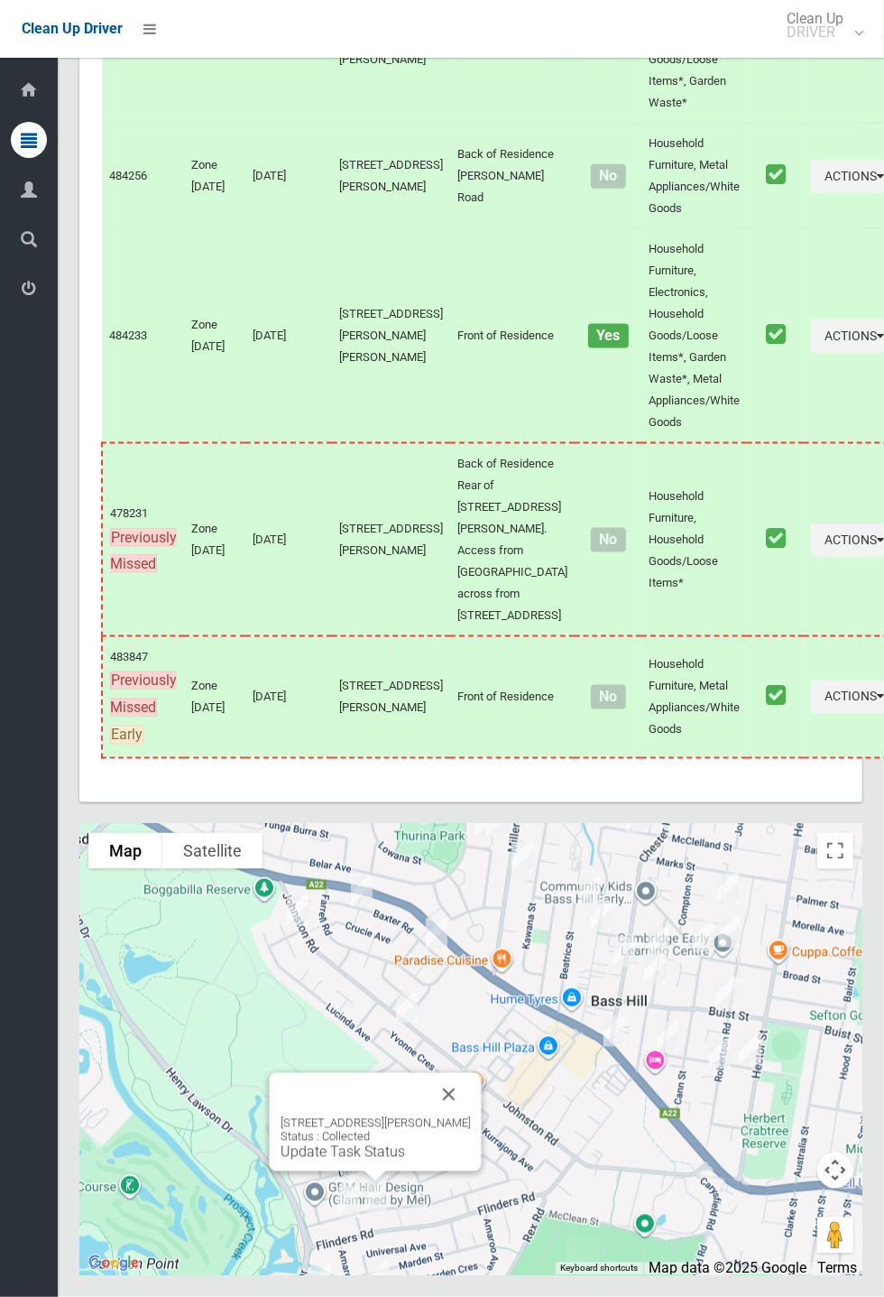
click at [471, 1116] on button "Close" at bounding box center [449, 1094] width 43 height 43
click at [352, 1144] on link "Update Task Status" at bounding box center [319, 1134] width 125 height 17
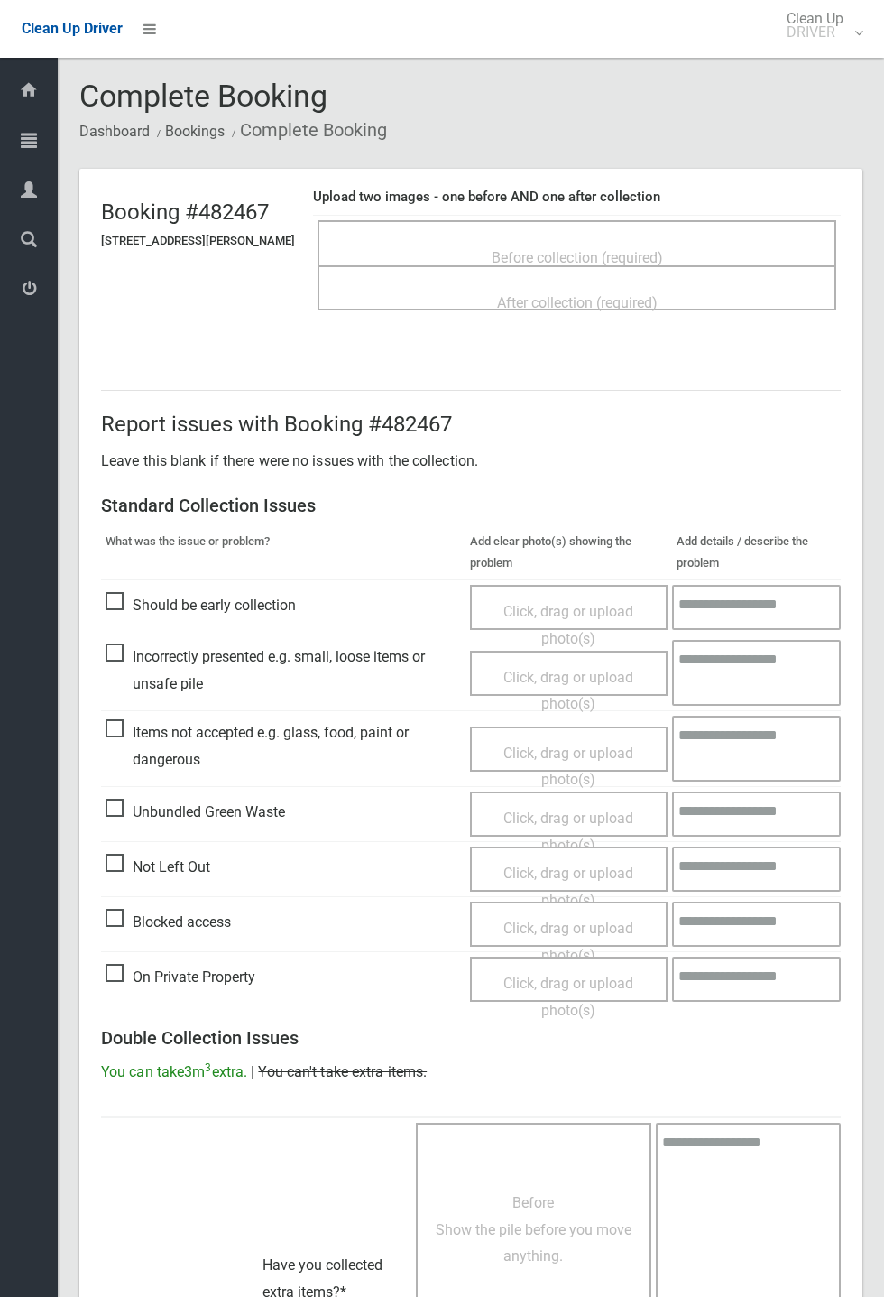
click at [617, 249] on span "Before collection (required)" at bounding box center [577, 257] width 171 height 17
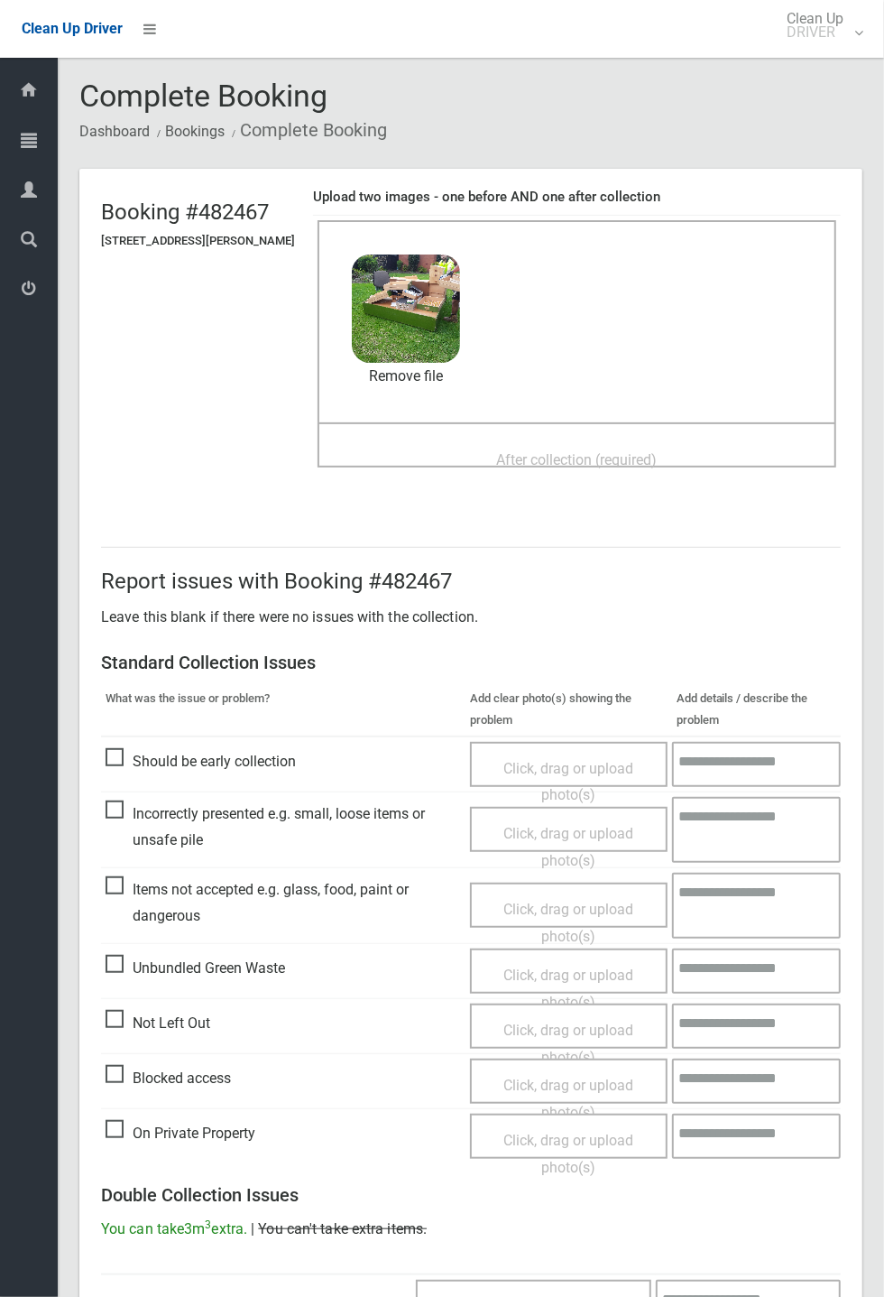
click at [548, 451] on span "After collection (required)" at bounding box center [577, 459] width 161 height 17
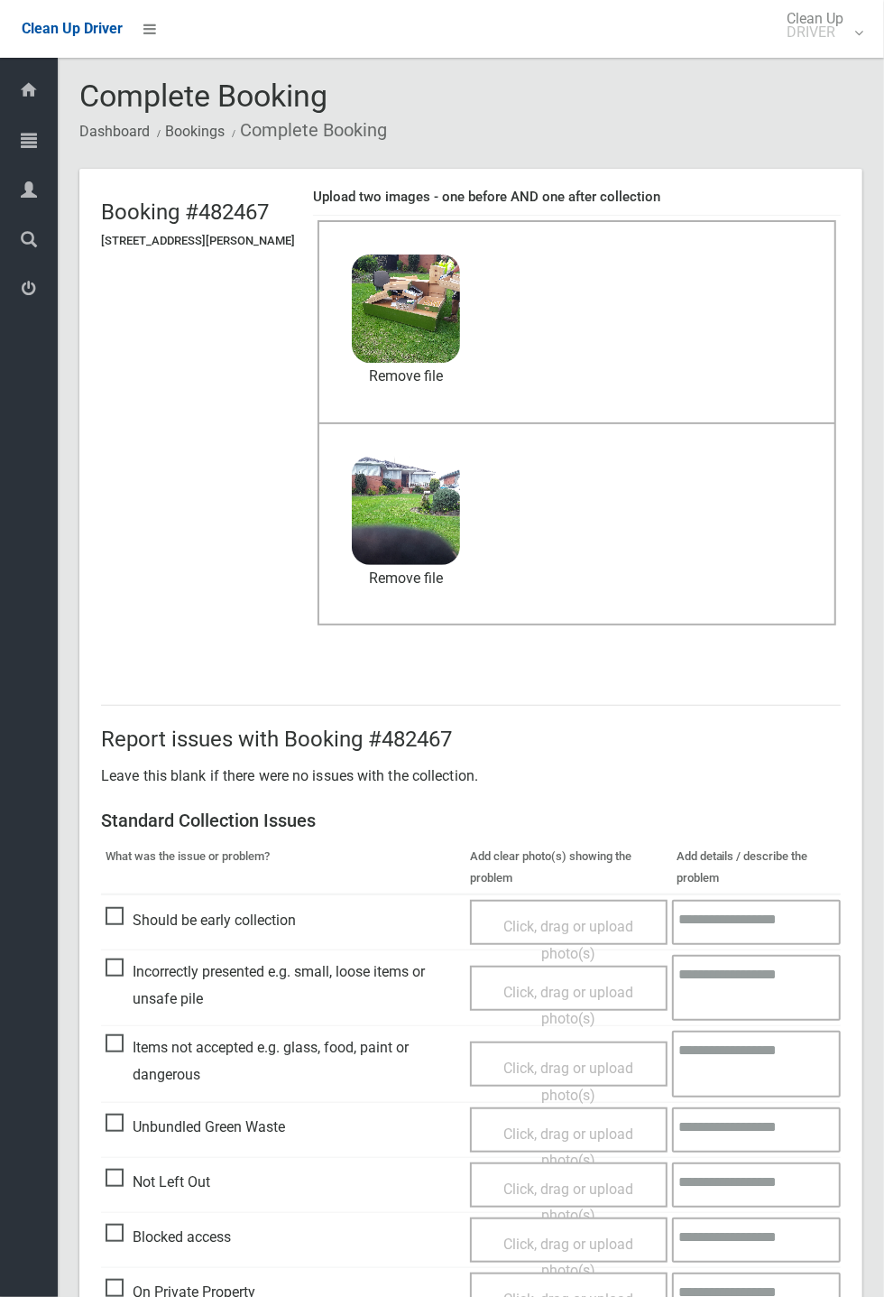
scroll to position [626, 0]
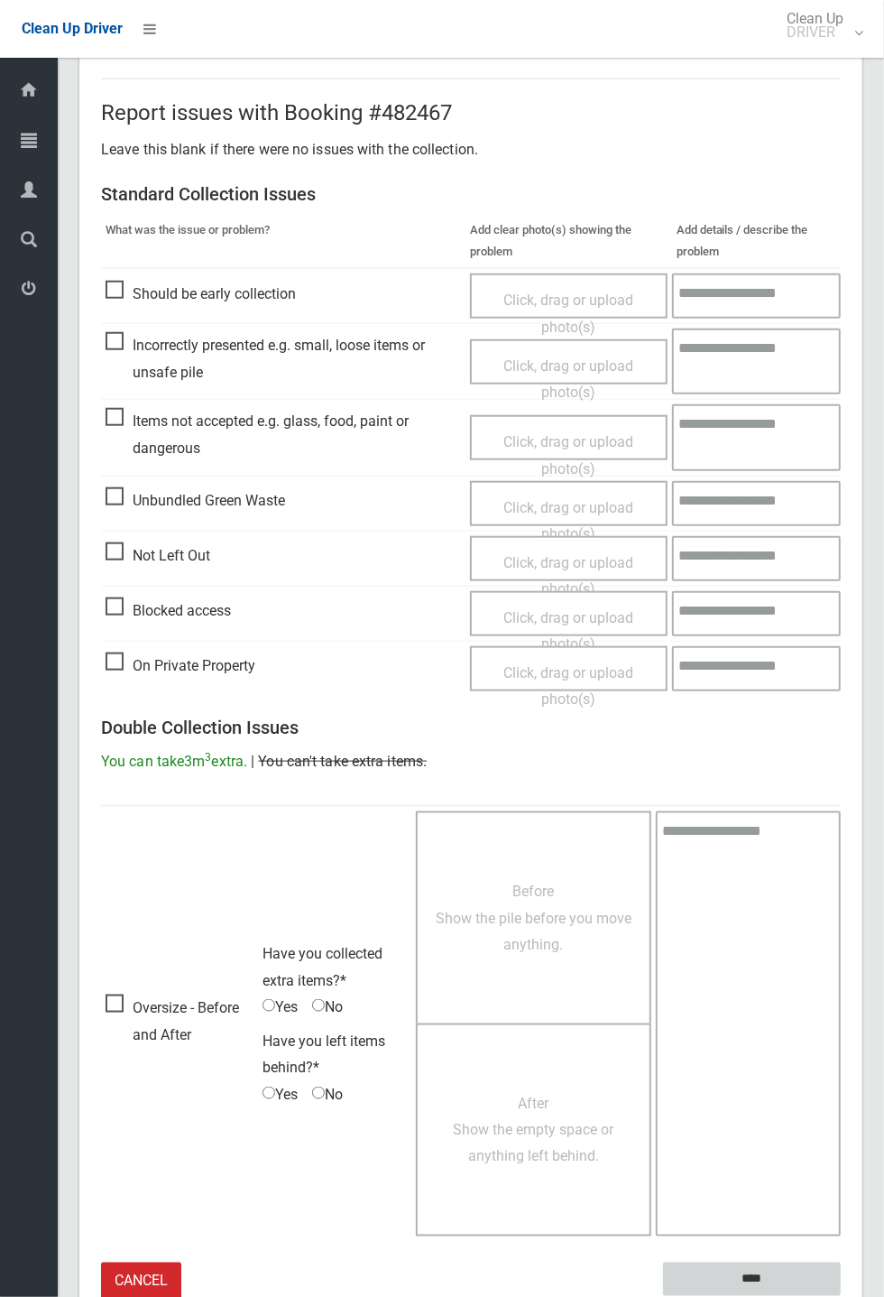
click at [841, 1296] on input "****" at bounding box center [752, 1279] width 178 height 33
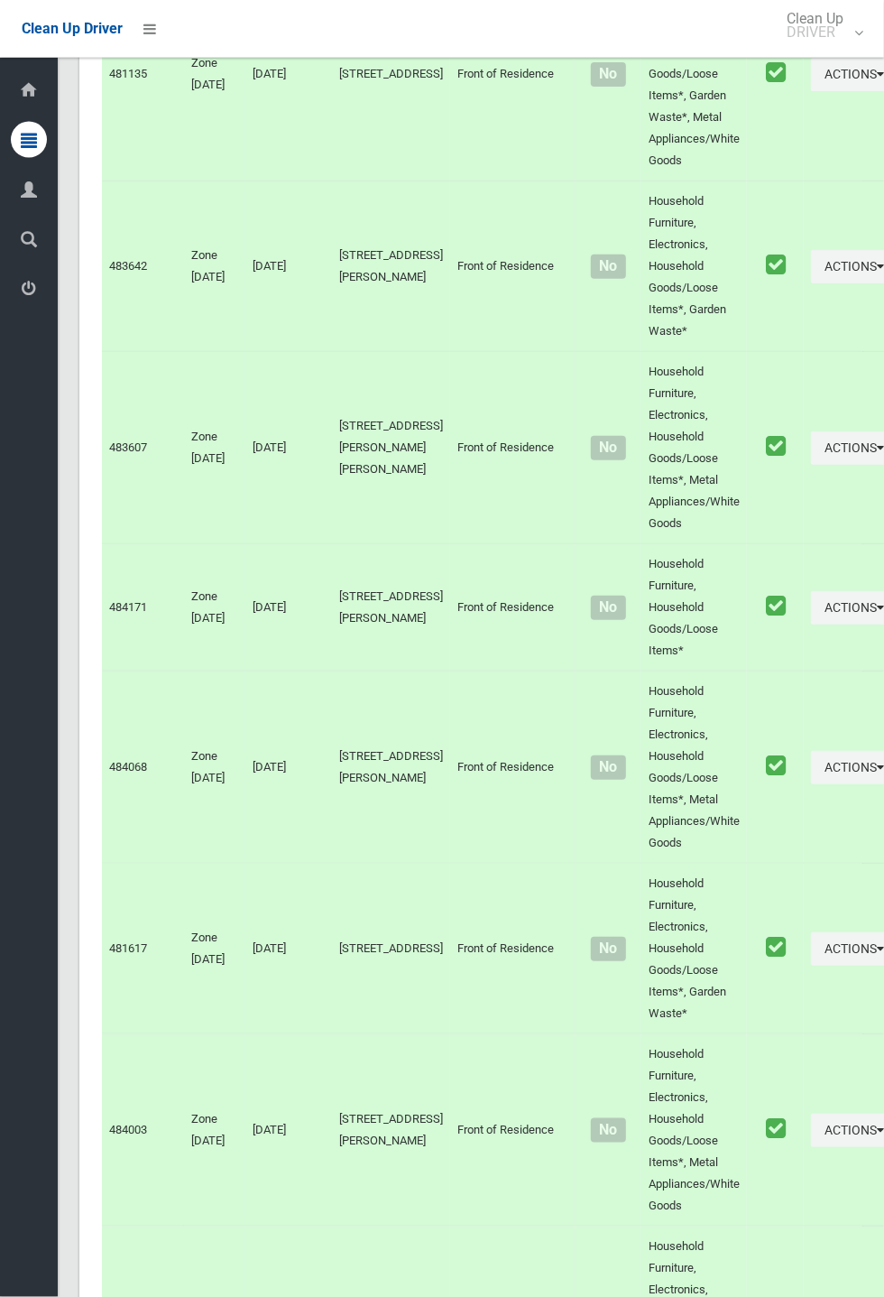
scroll to position [8234, 0]
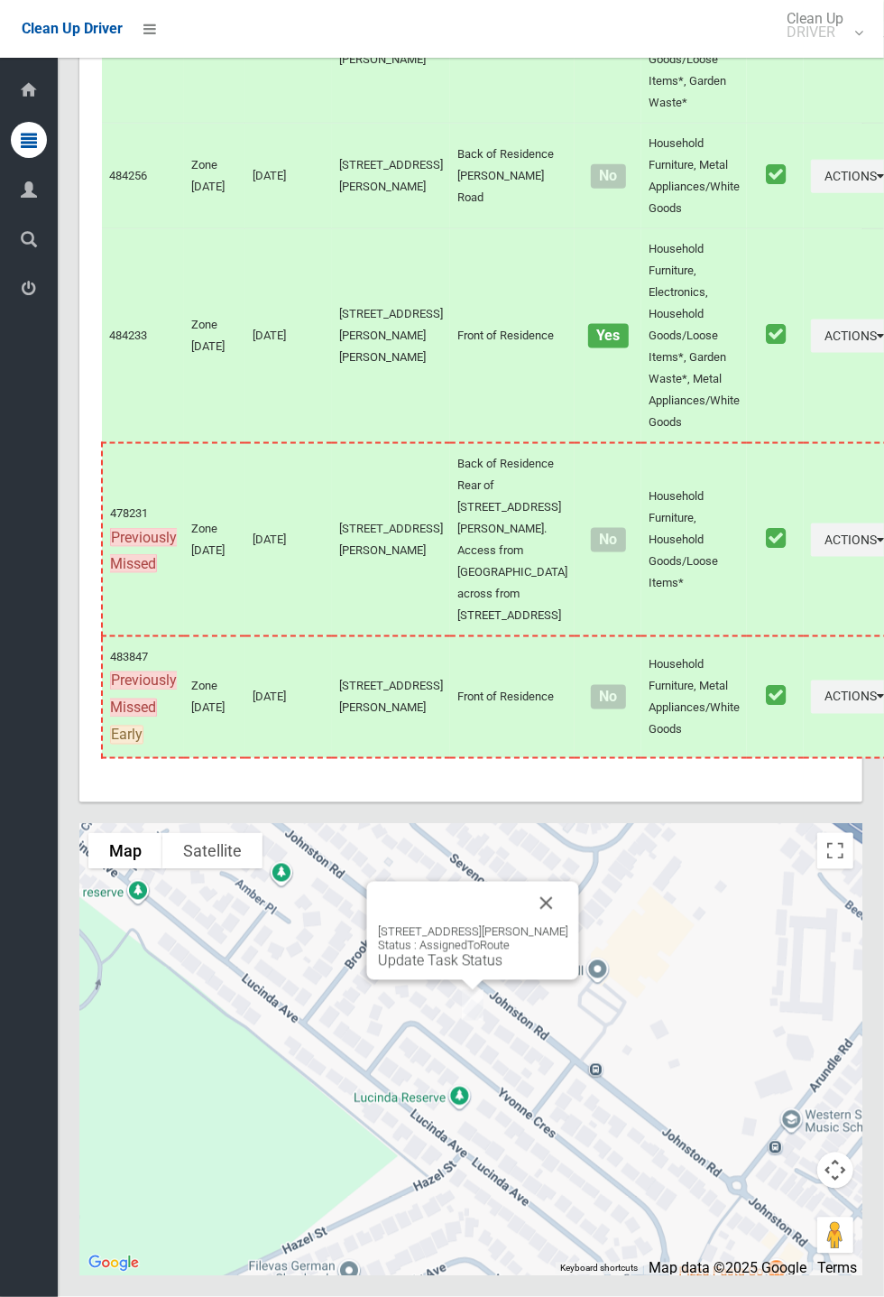
click at [459, 969] on link "Update Task Status" at bounding box center [440, 960] width 125 height 17
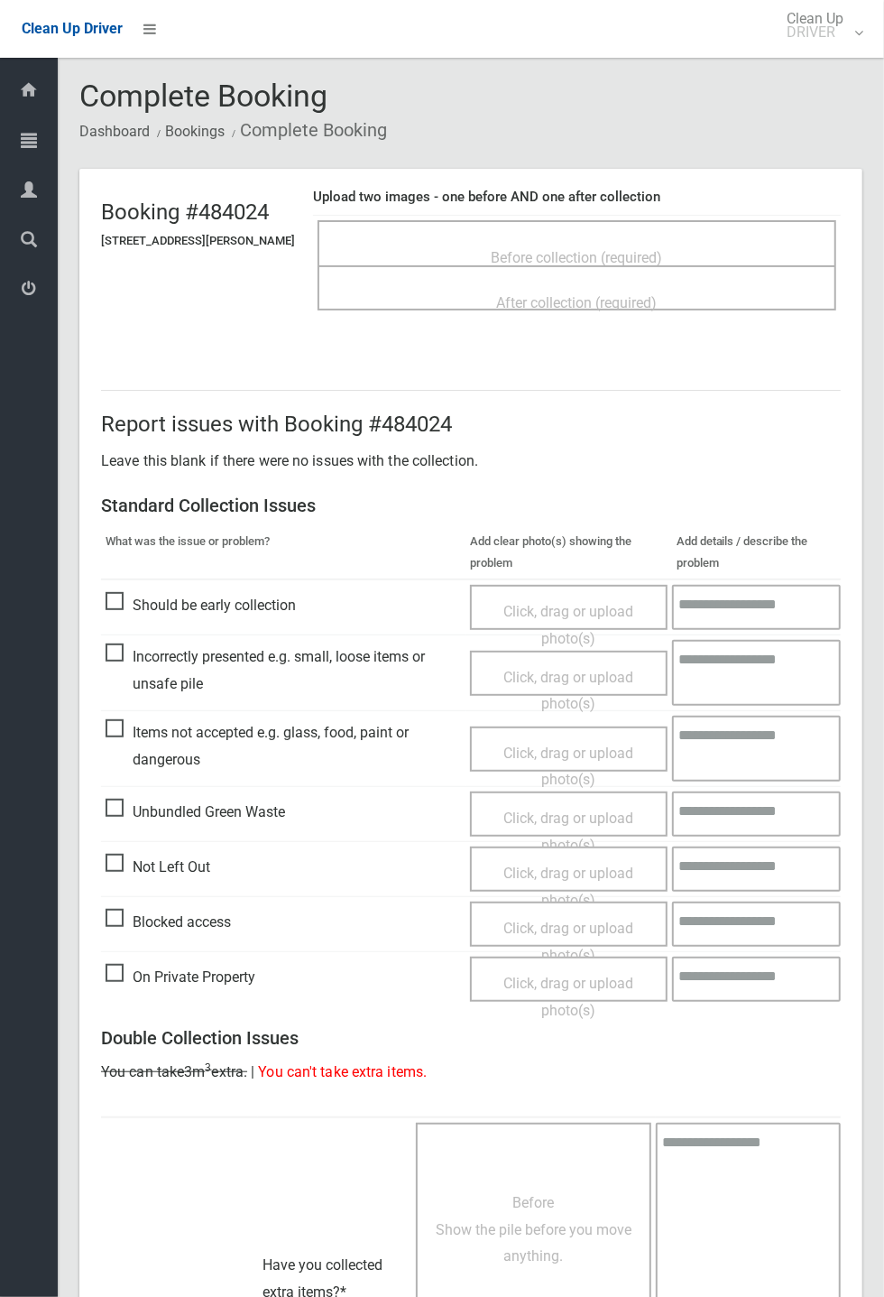
click at [599, 249] on span "Before collection (required)" at bounding box center [577, 257] width 171 height 17
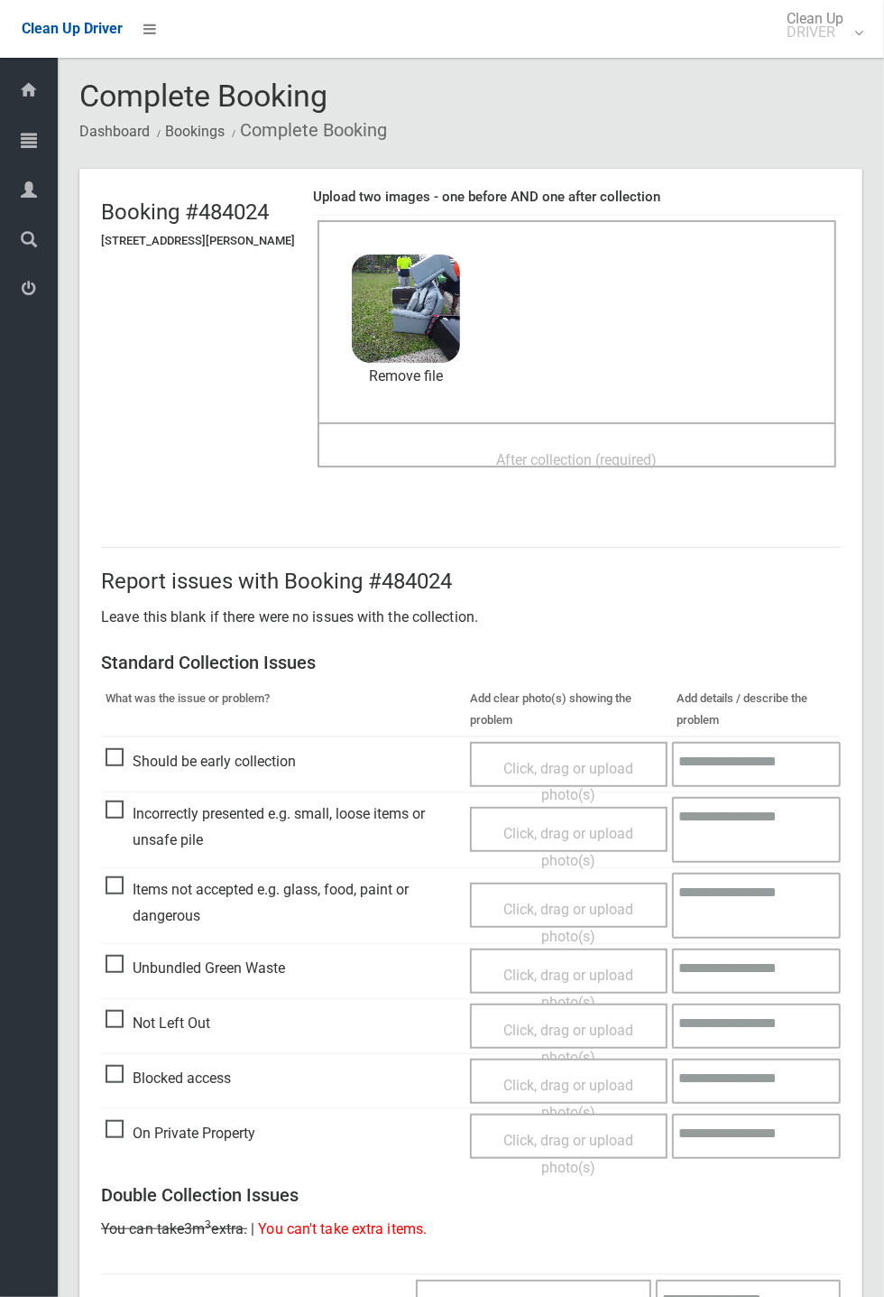
click at [580, 451] on span "After collection (required)" at bounding box center [577, 459] width 161 height 17
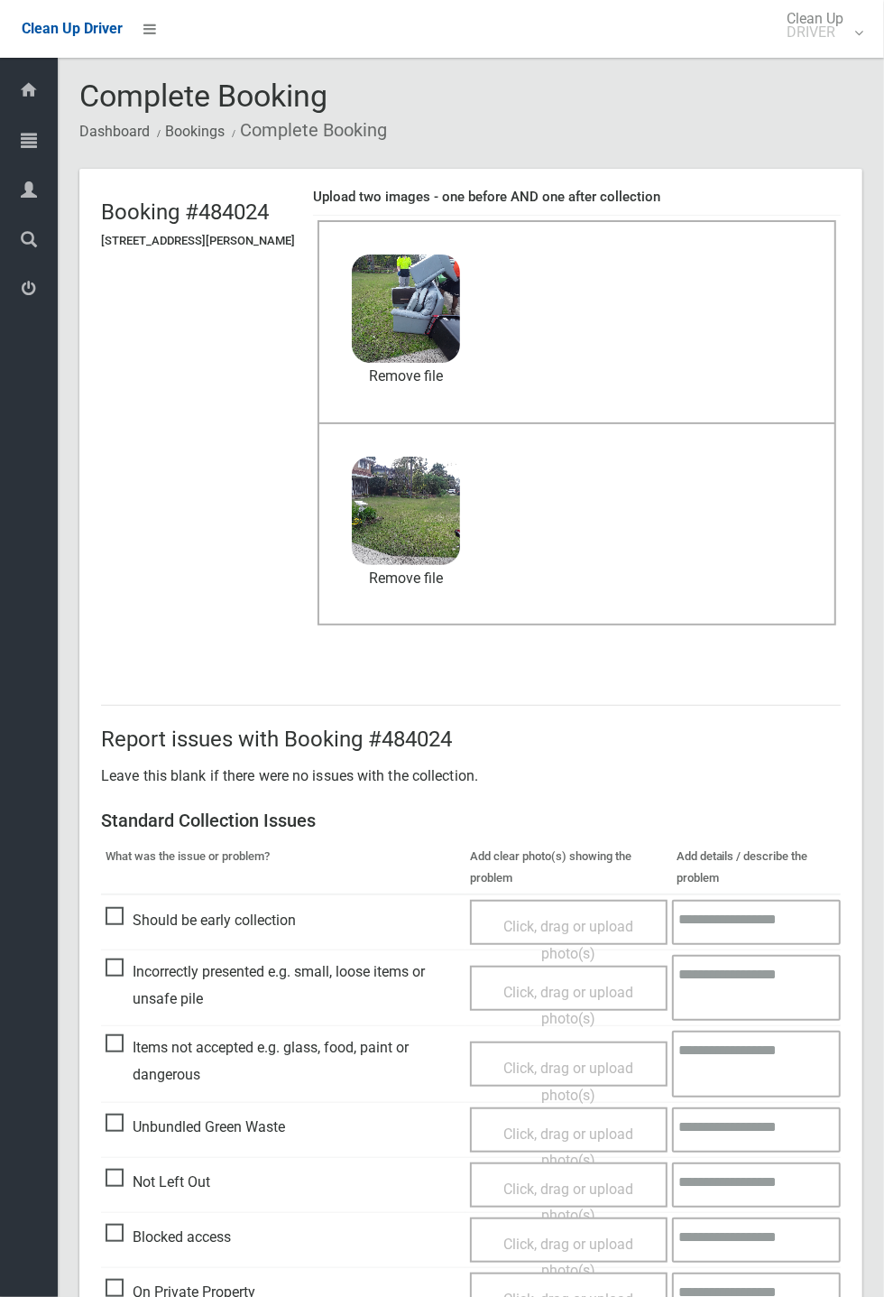
scroll to position [626, 0]
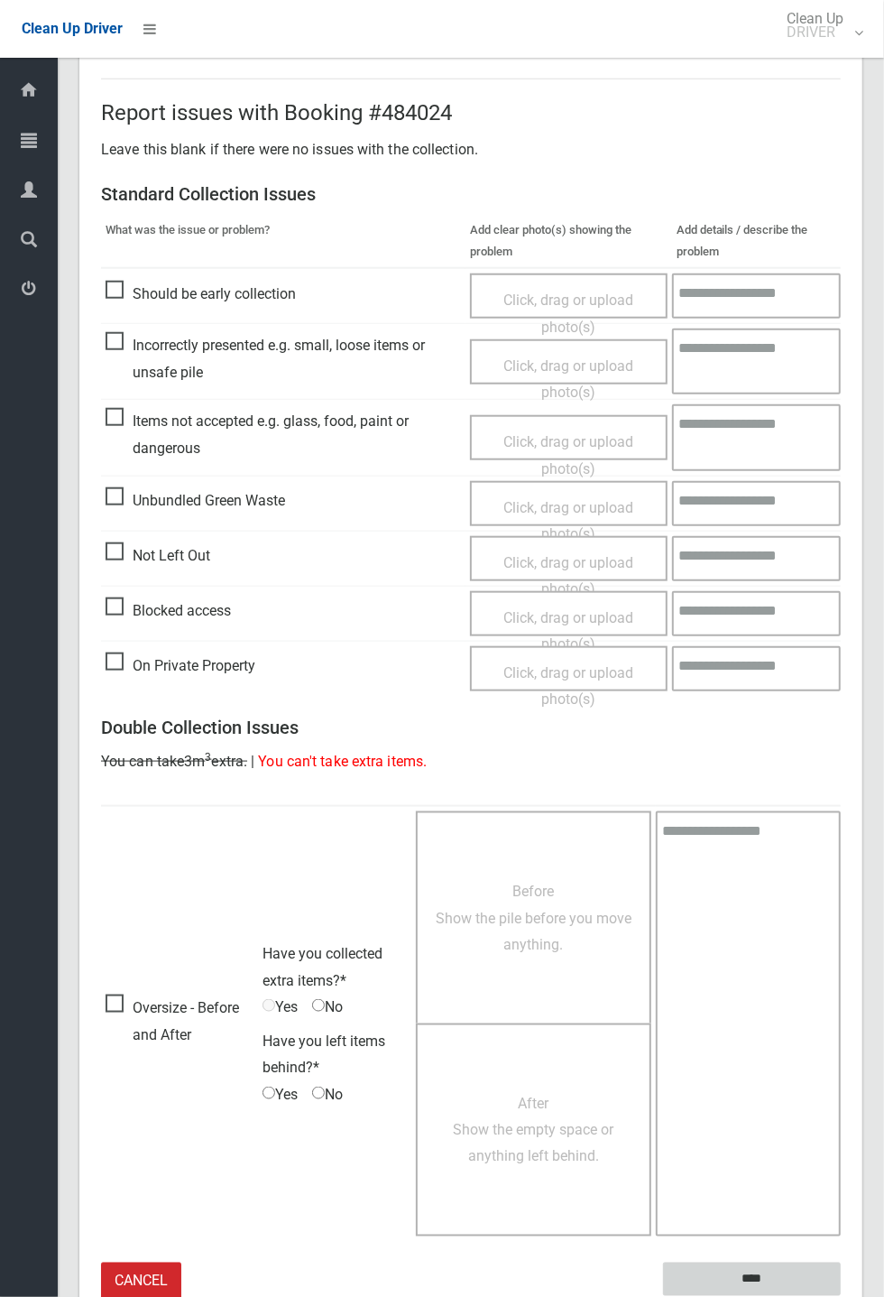
click at [841, 1296] on input "****" at bounding box center [752, 1279] width 178 height 33
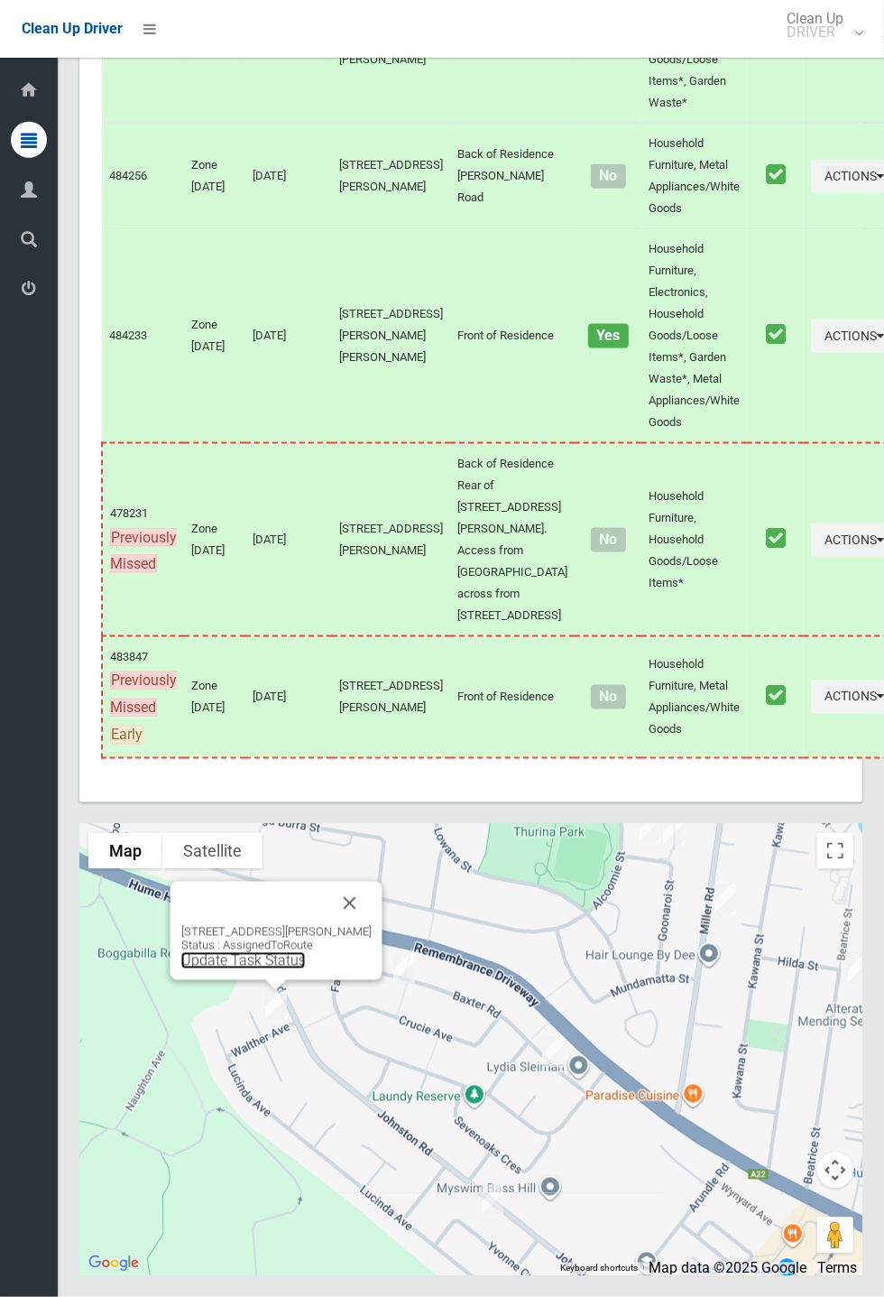
scroll to position [8234, 0]
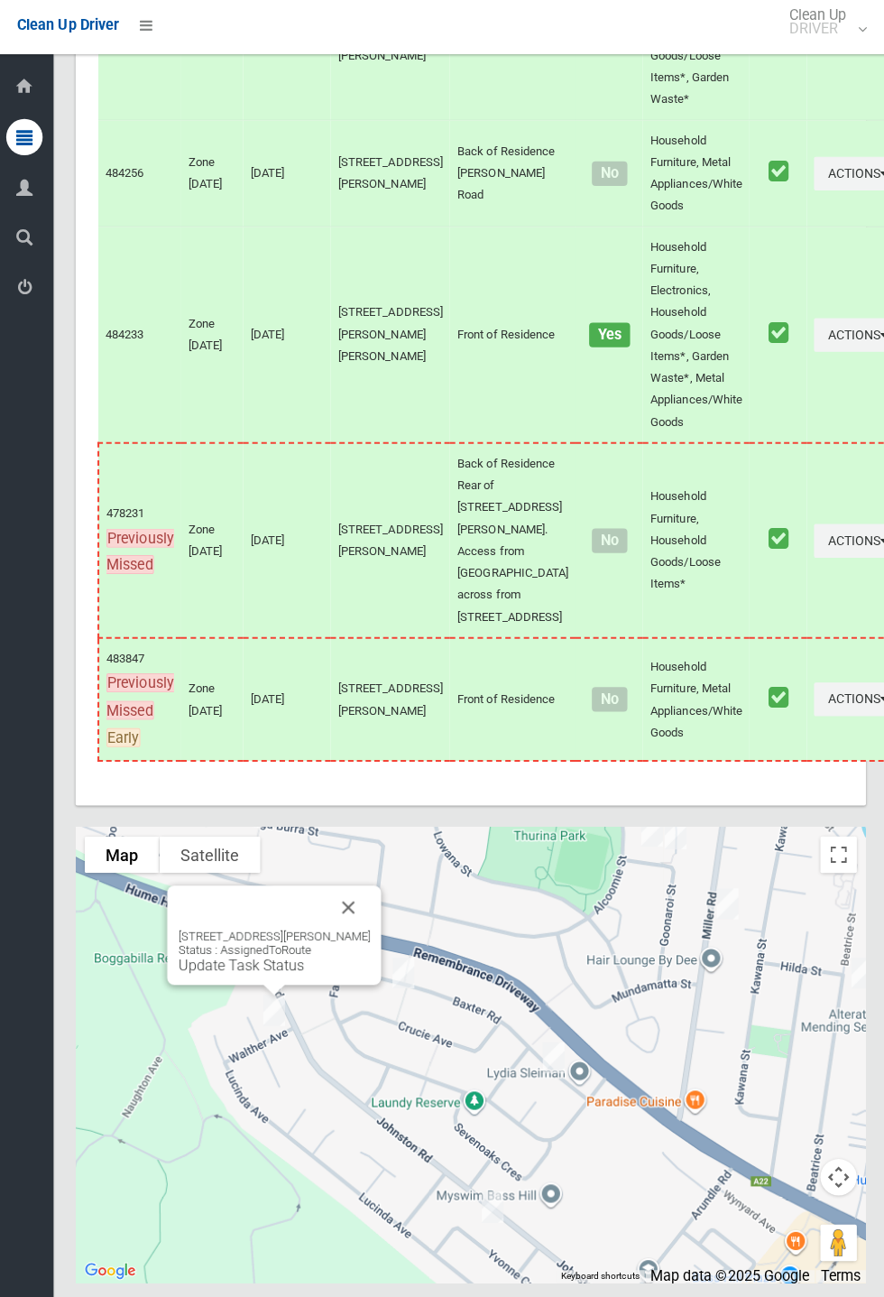
click at [372, 925] on button "Close" at bounding box center [350, 903] width 43 height 43
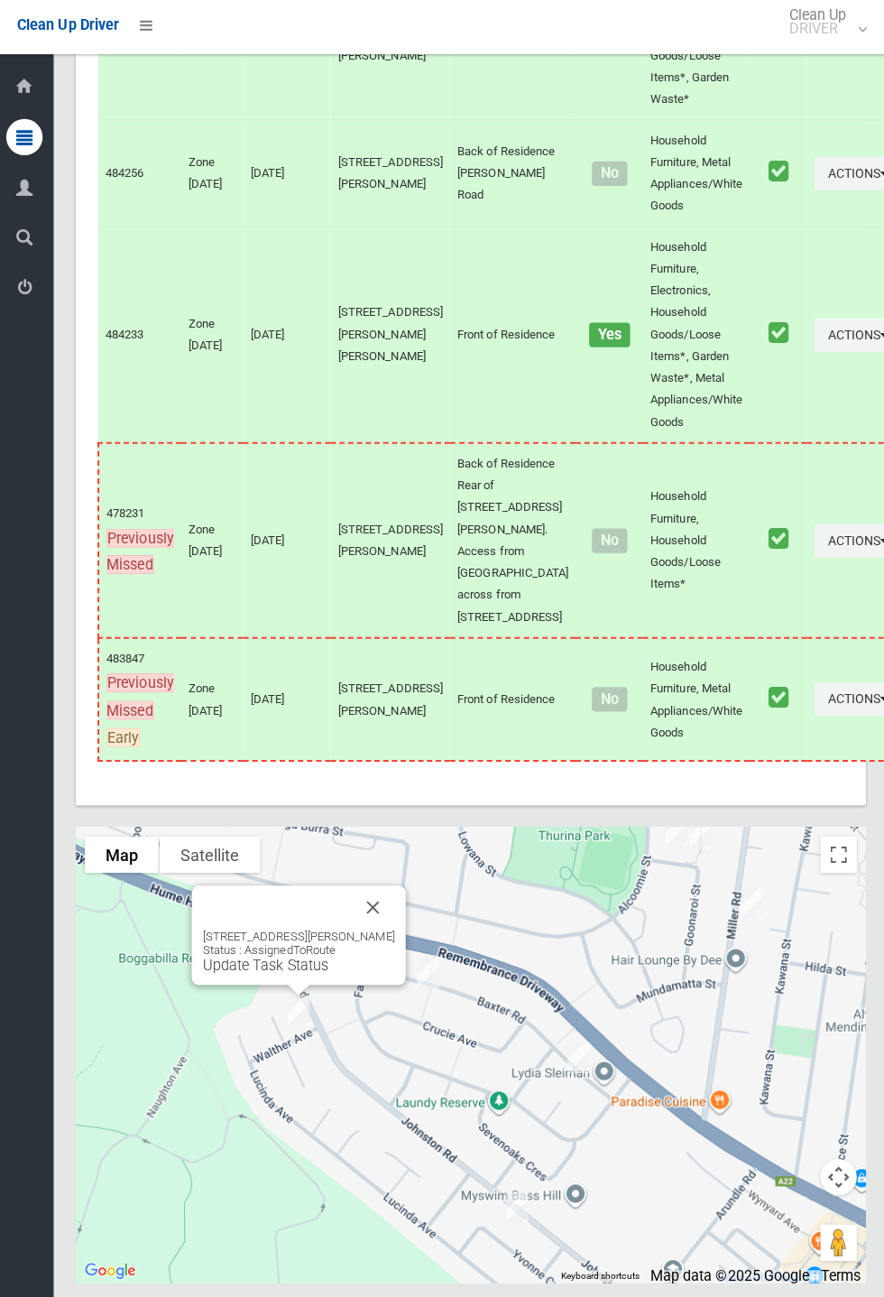
click at [307, 980] on div "11 Linda Avenue, BASS HILL NSW 2197 Status : AssignedToRoute Update Task Status" at bounding box center [301, 931] width 212 height 98
click at [262, 980] on div "11 Linda Avenue, BASS HILL NSW 2197 Status : AssignedToRoute Update Task Status" at bounding box center [301, 931] width 212 height 98
click at [275, 969] on link "Update Task Status" at bounding box center [268, 960] width 125 height 17
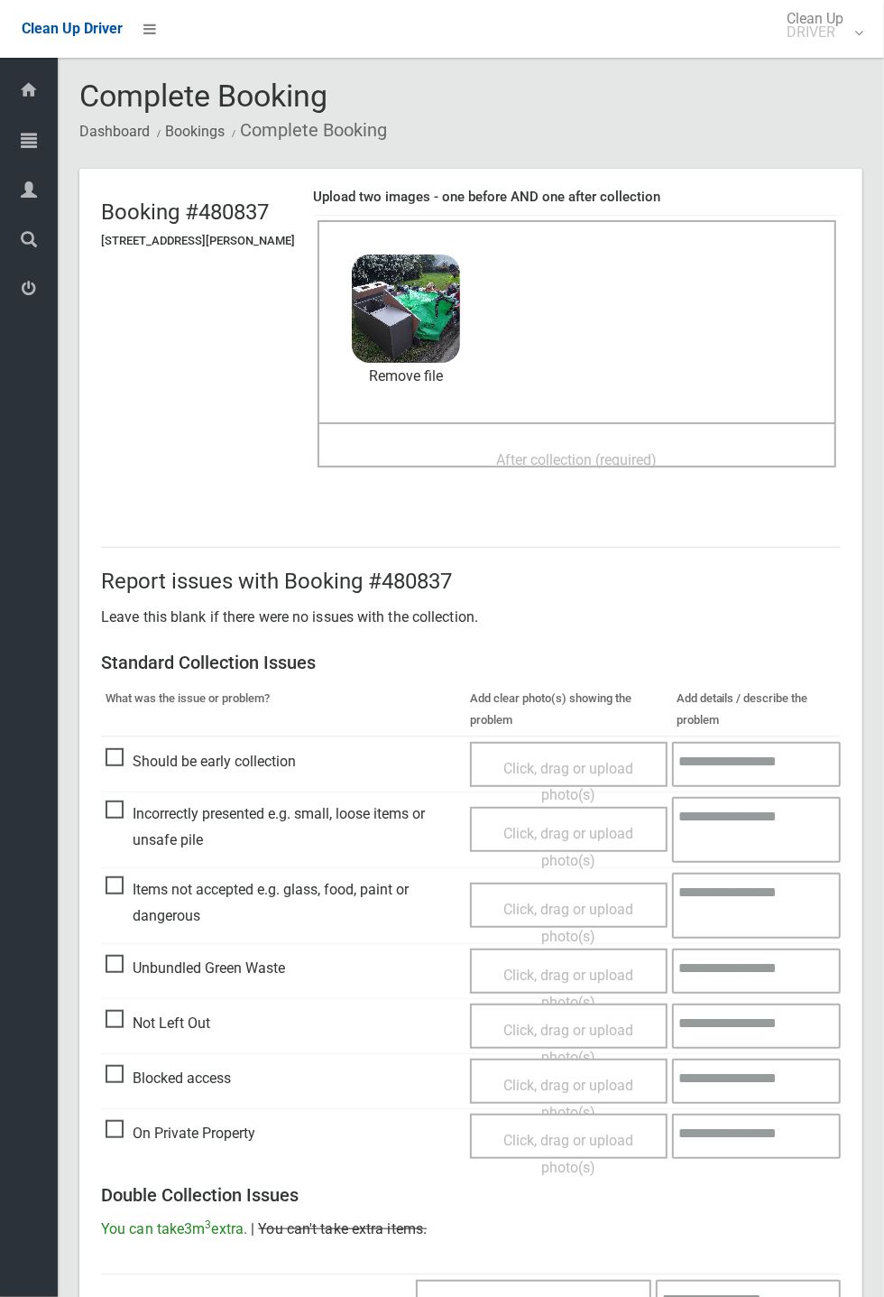
click at [507, 451] on span "After collection (required)" at bounding box center [577, 459] width 161 height 17
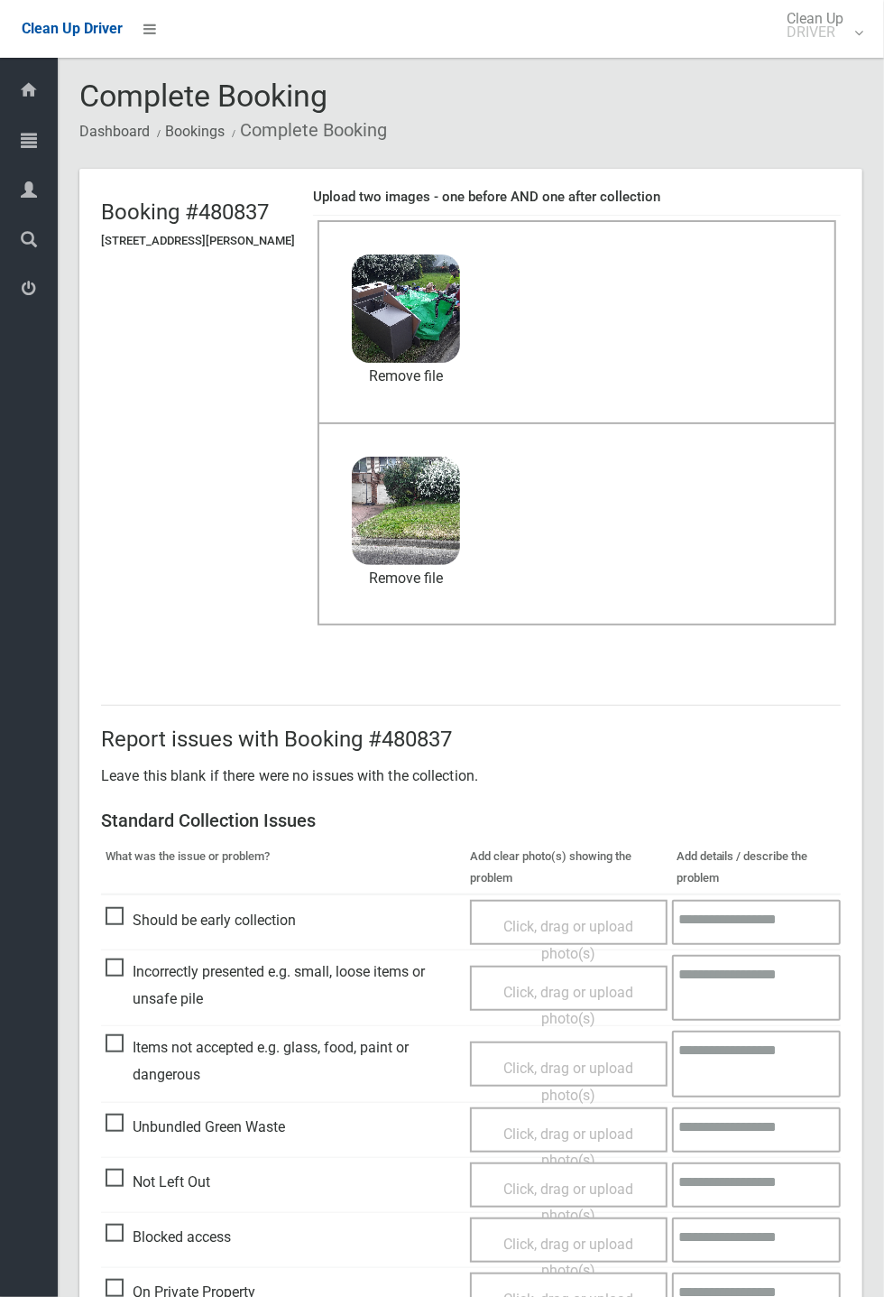
scroll to position [626, 0]
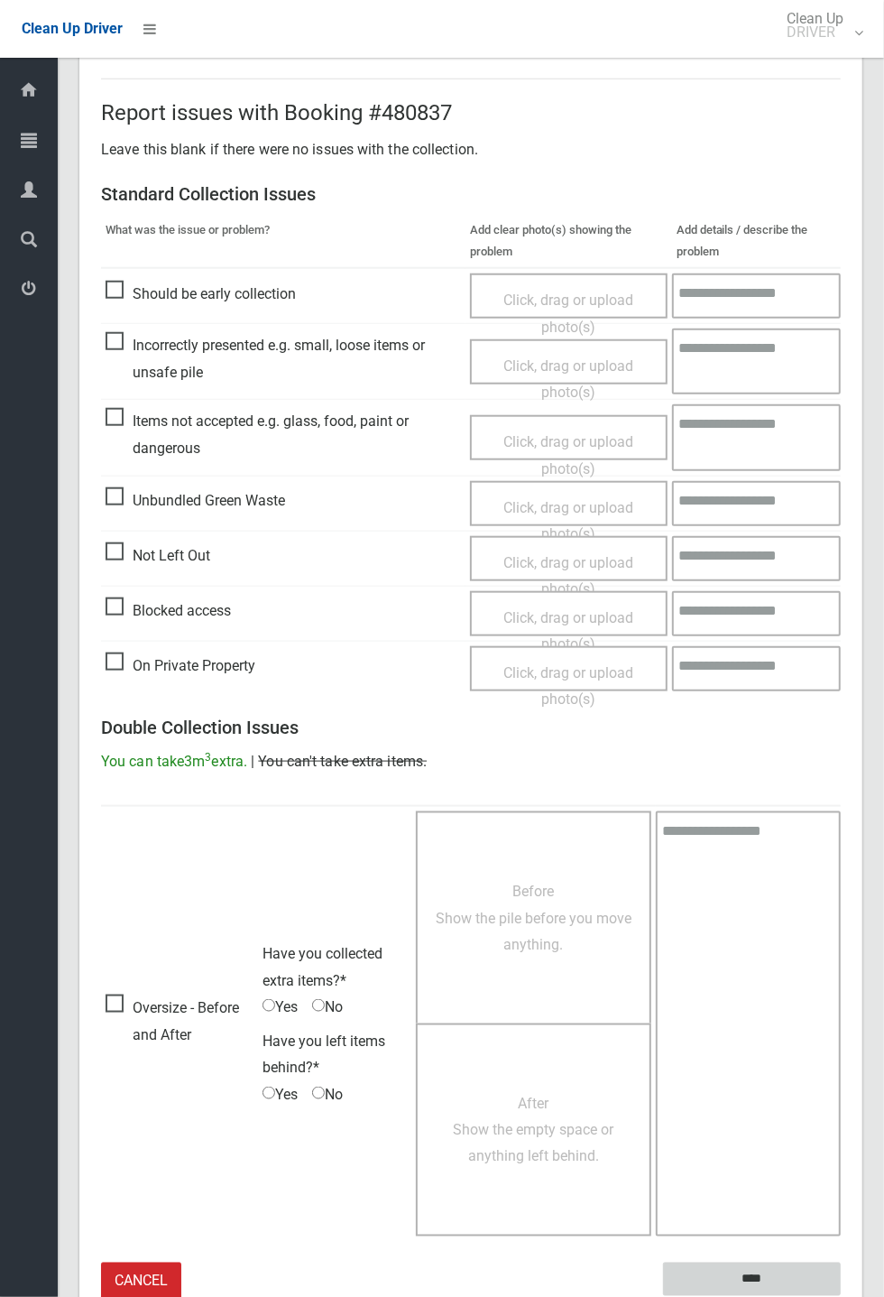
click at [841, 1296] on input "****" at bounding box center [752, 1279] width 178 height 33
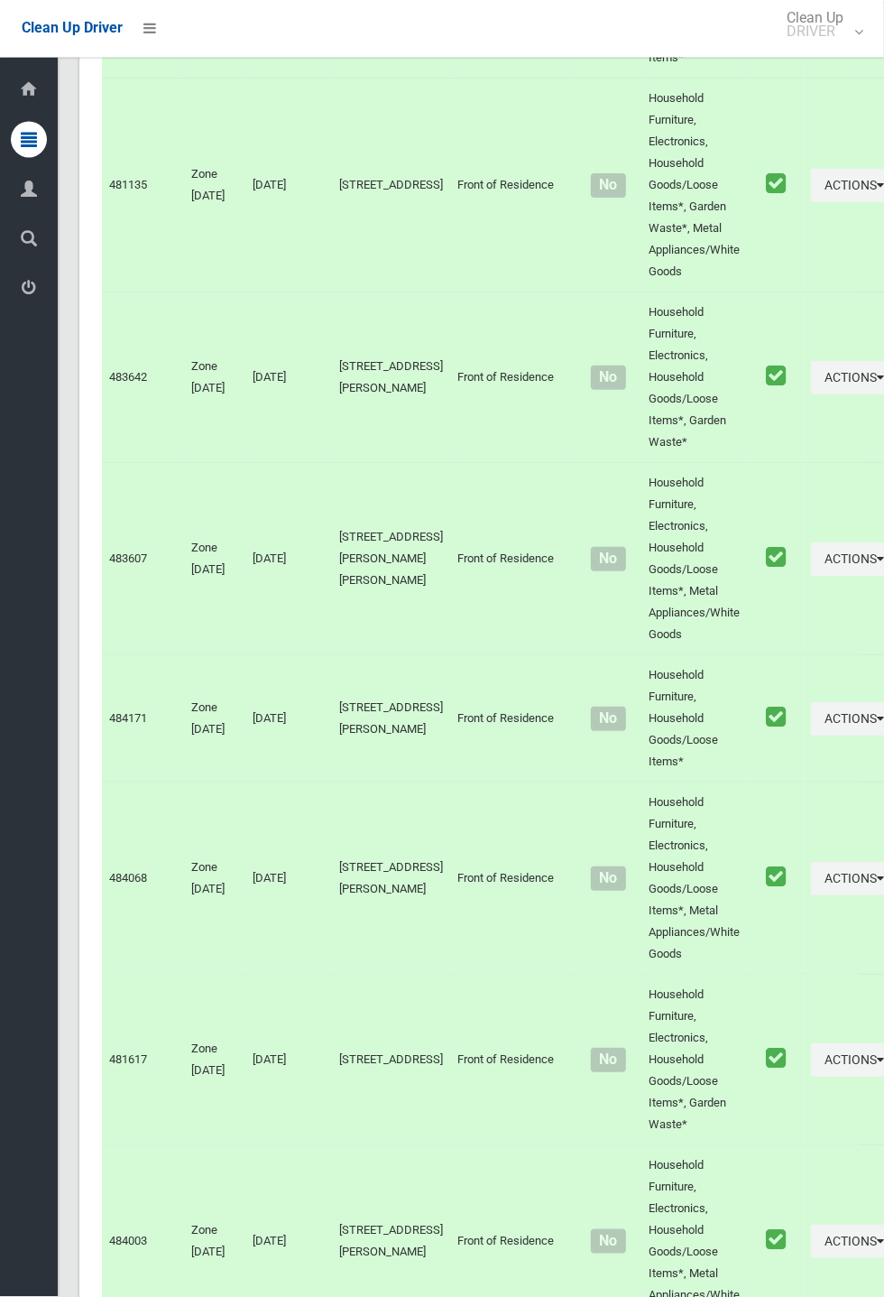
scroll to position [8234, 0]
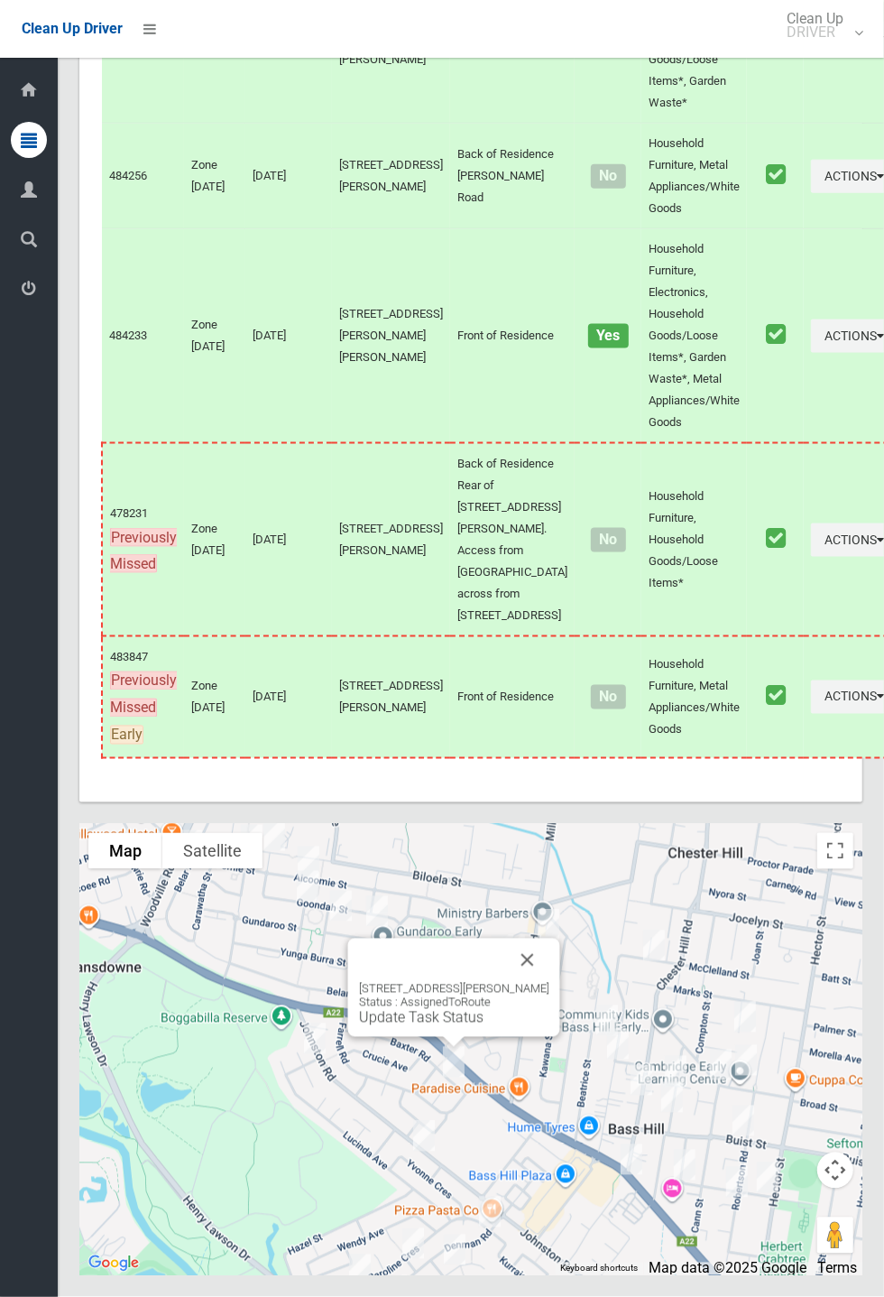
click at [523, 982] on button "Close" at bounding box center [527, 960] width 43 height 43
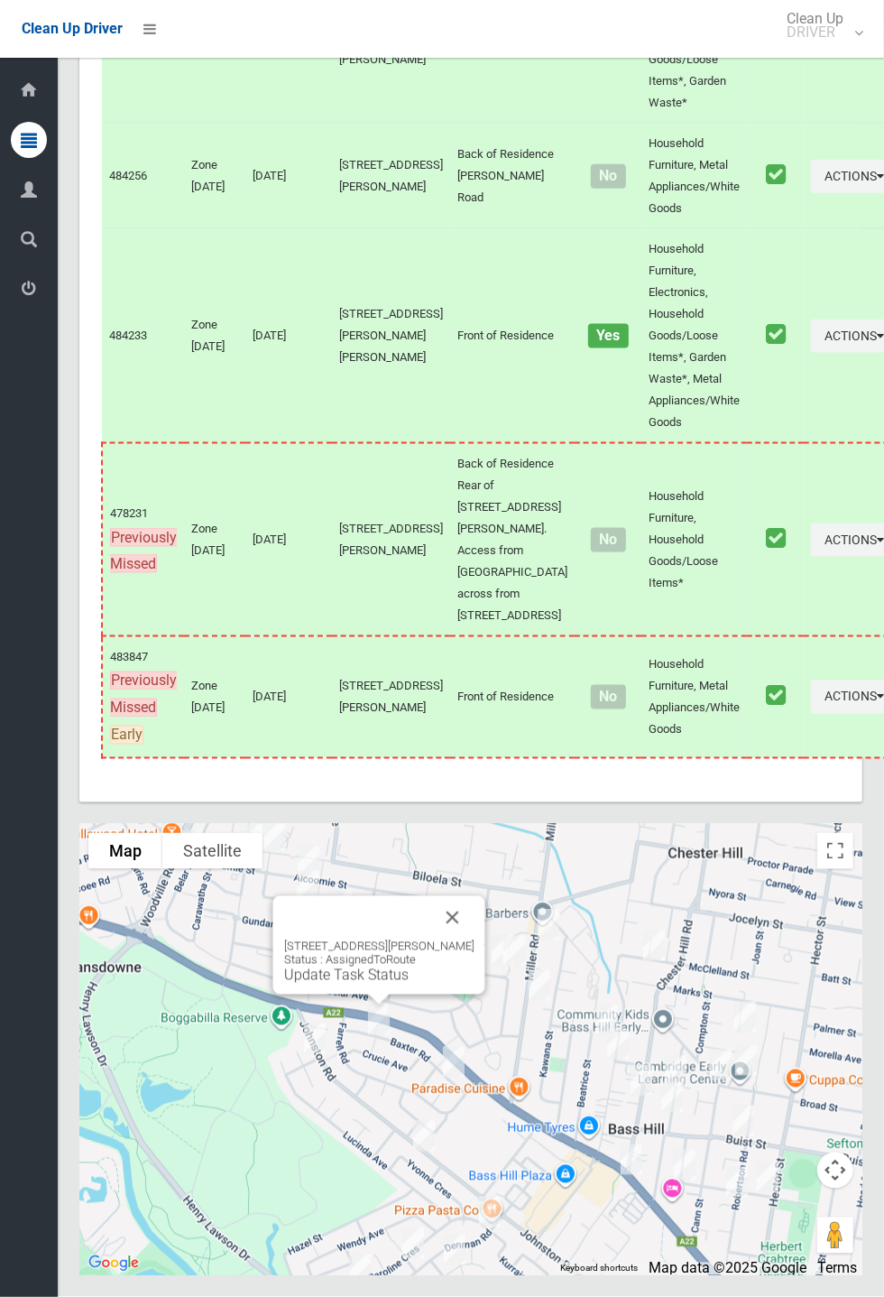
click at [386, 984] on link "Update Task Status" at bounding box center [346, 975] width 125 height 17
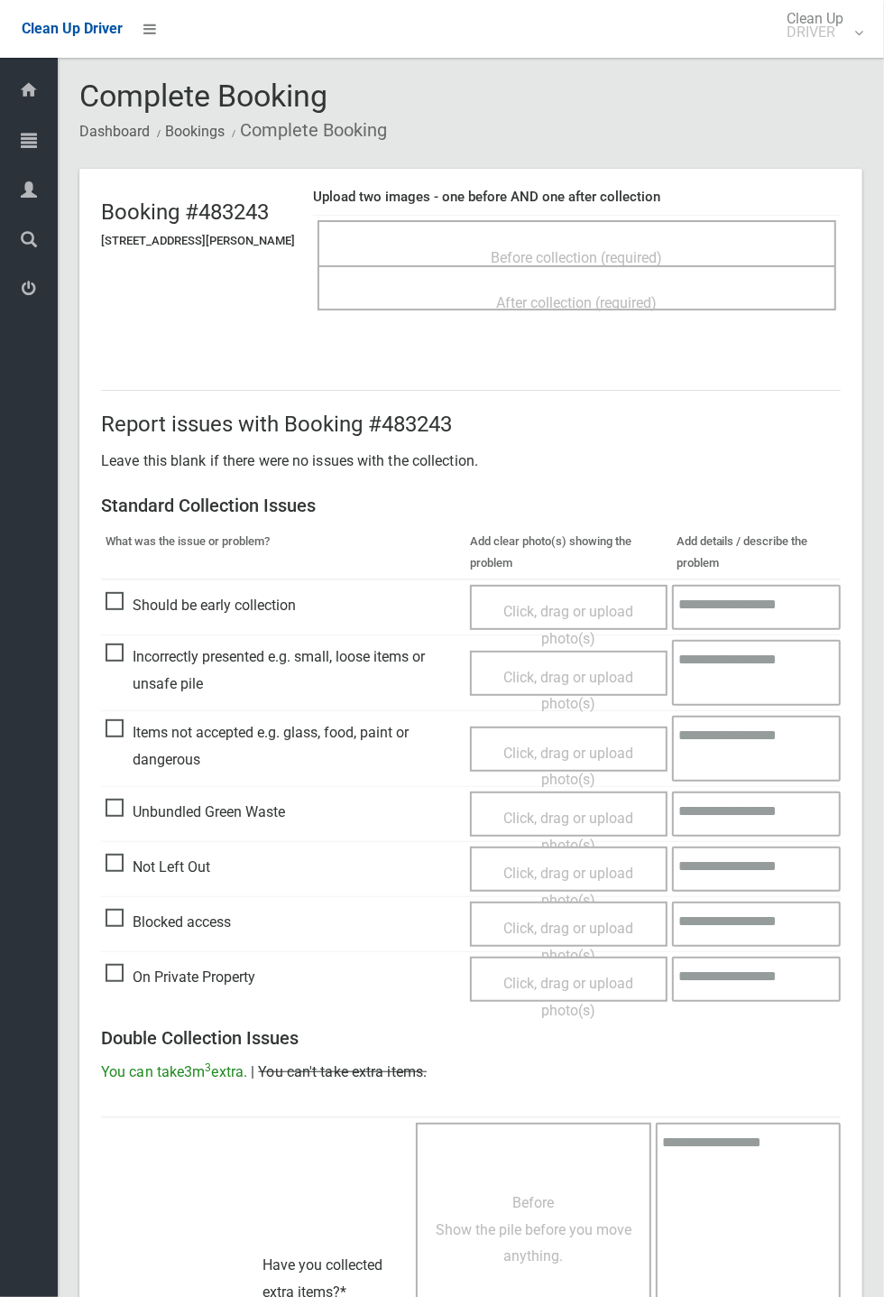
click at [603, 249] on span "Before collection (required)" at bounding box center [577, 257] width 171 height 17
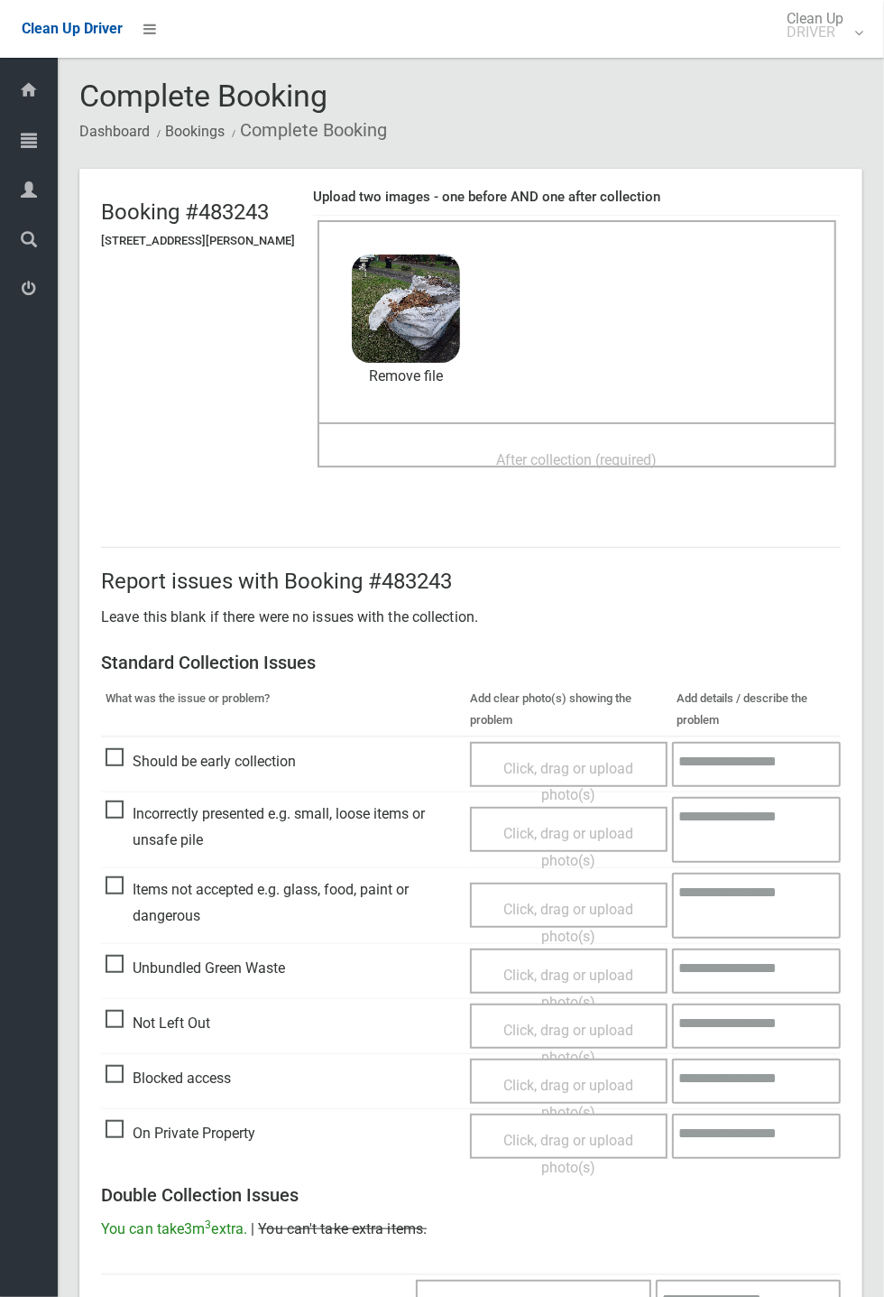
click at [546, 419] on div "Before collection (required) 4.4 MB 2025-09-1608.51.09582278958440170370.jpg Ch…" at bounding box center [577, 321] width 519 height 202
click at [558, 451] on span "After collection (required)" at bounding box center [577, 459] width 161 height 17
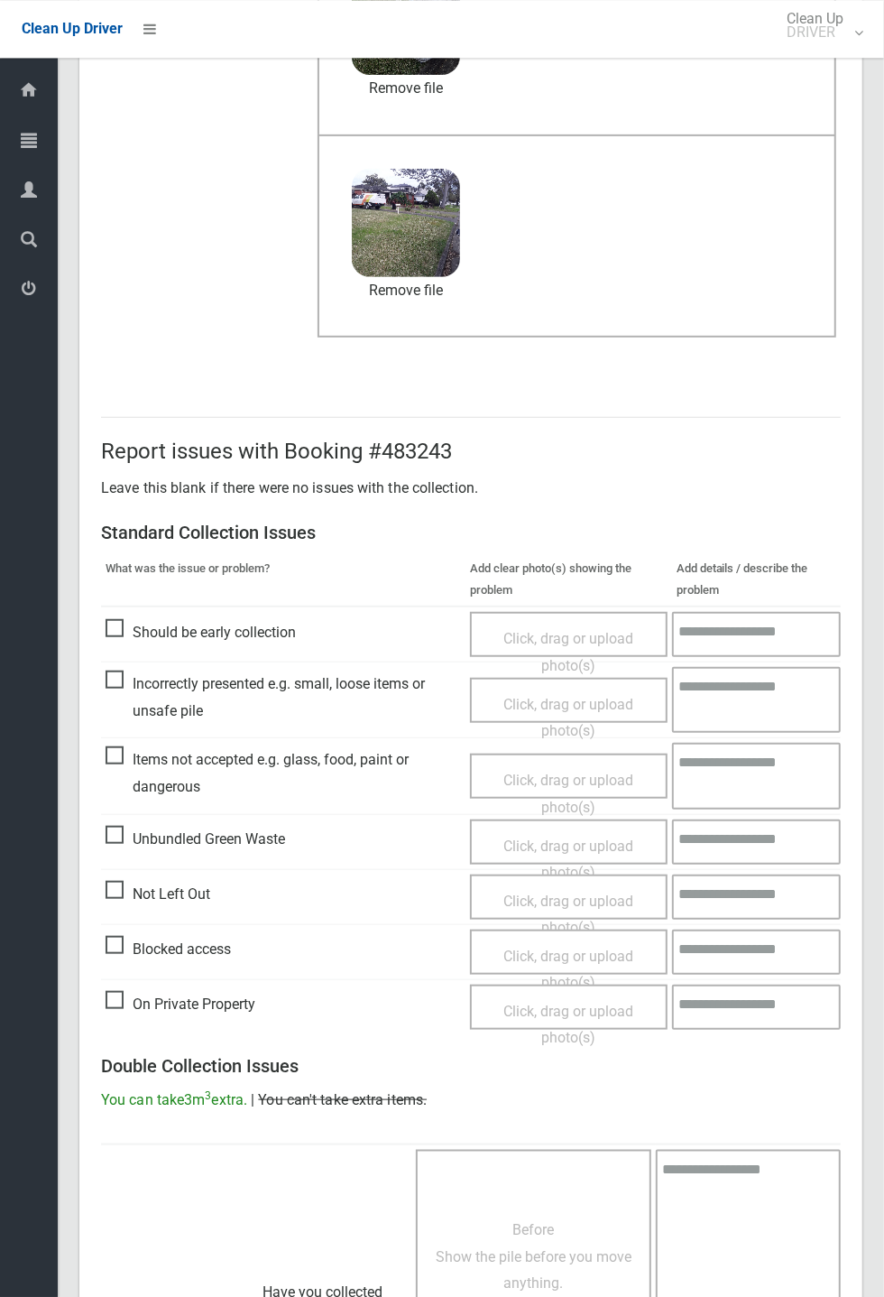
scroll to position [626, 0]
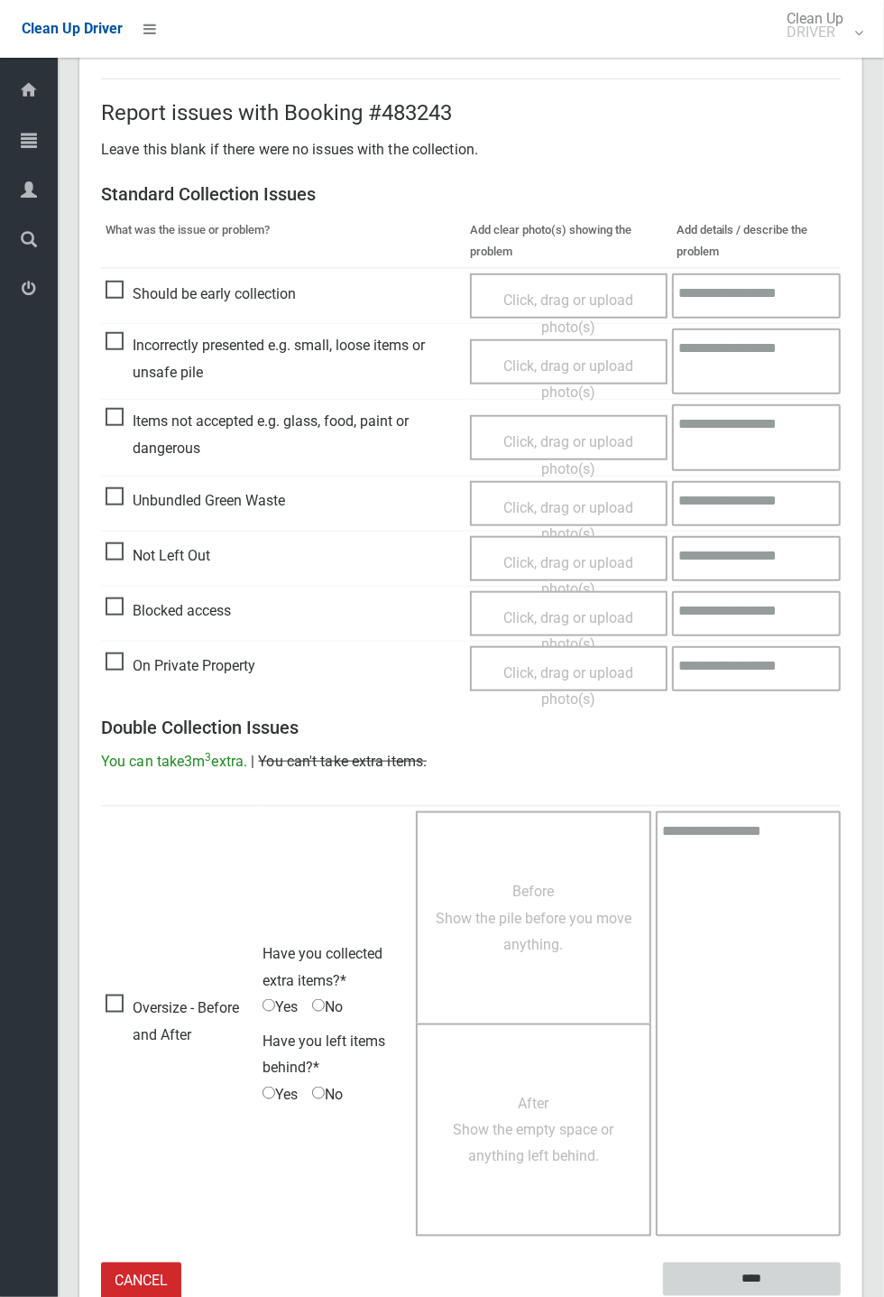
click at [841, 1296] on input "****" at bounding box center [752, 1279] width 178 height 33
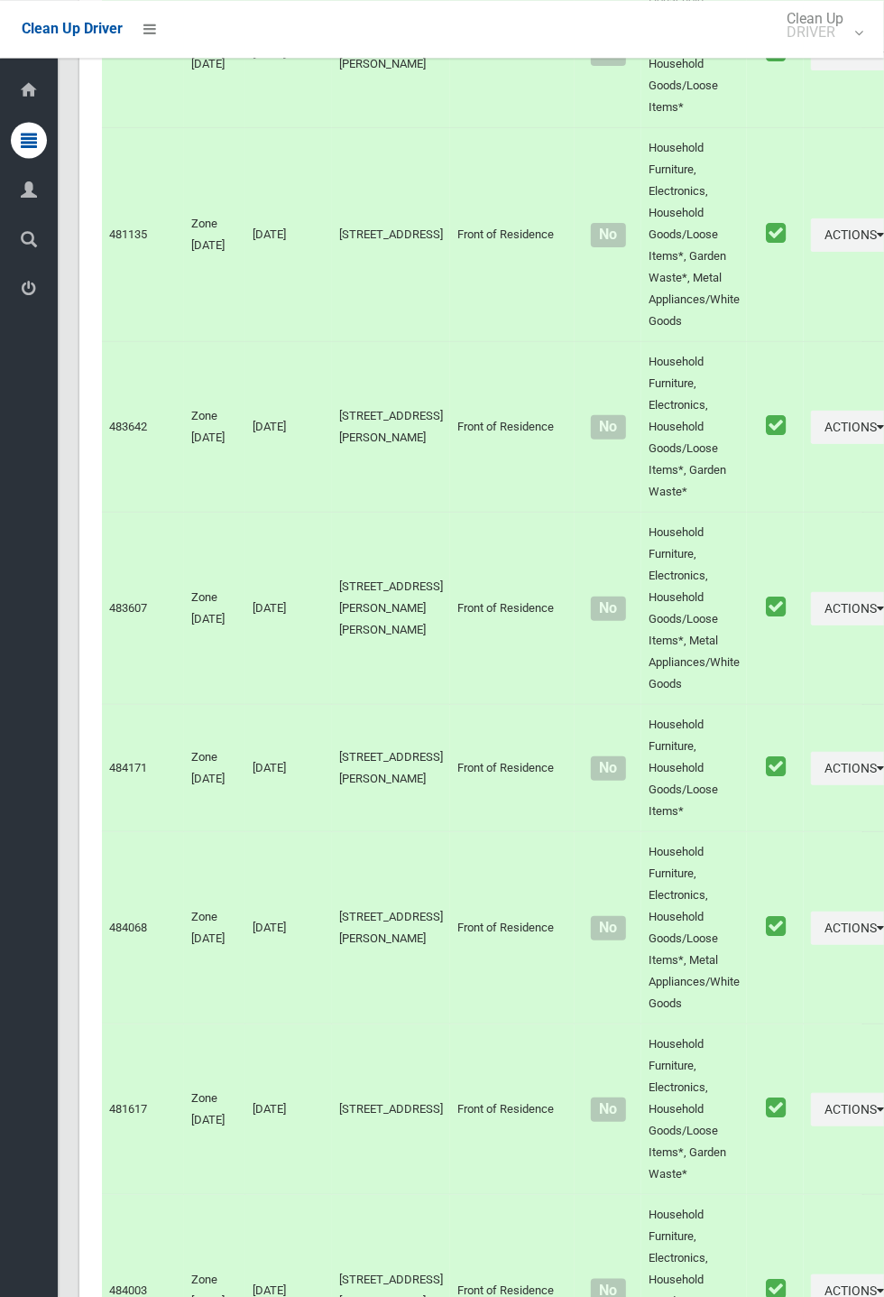
scroll to position [8234, 0]
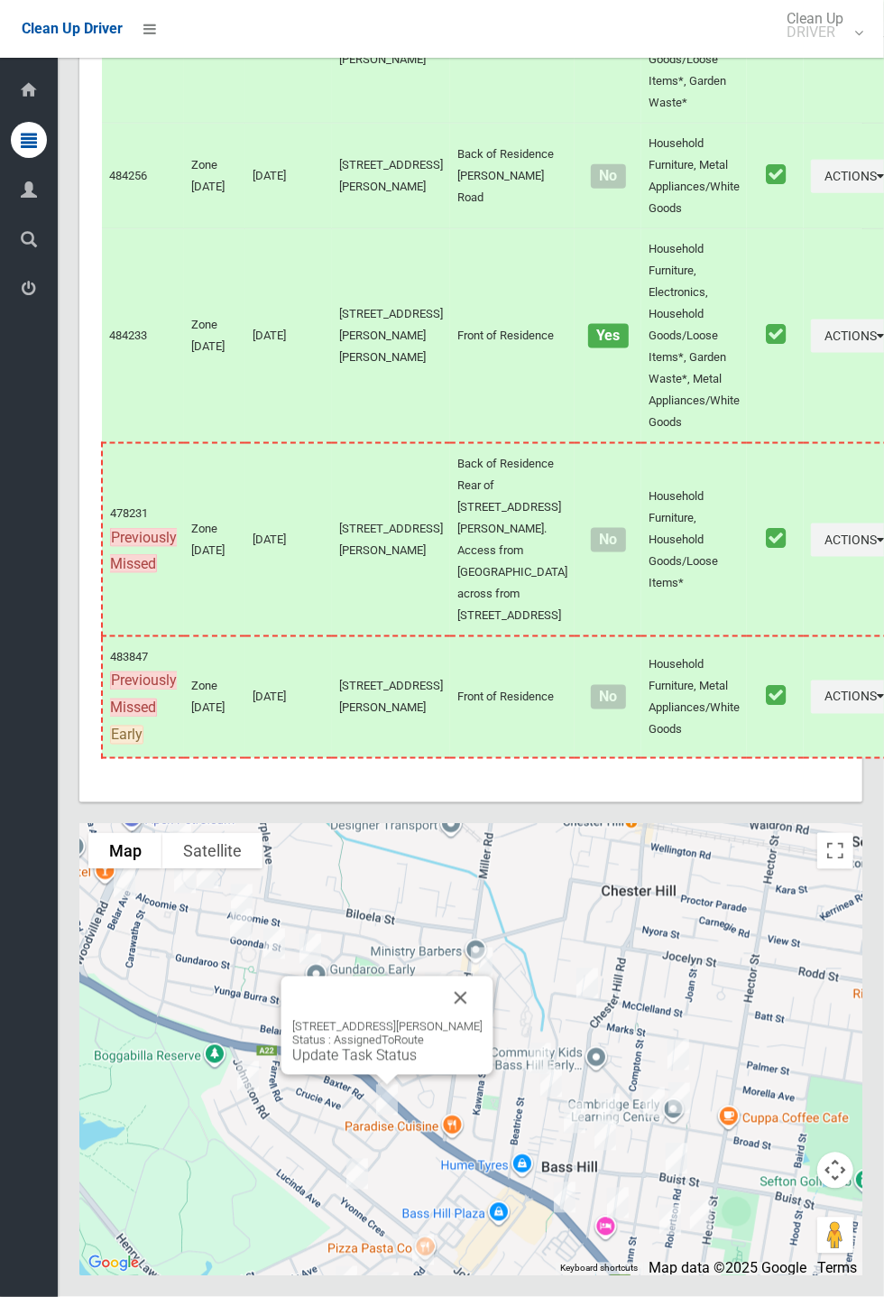
click at [392, 1064] on link "Update Task Status" at bounding box center [354, 1055] width 125 height 17
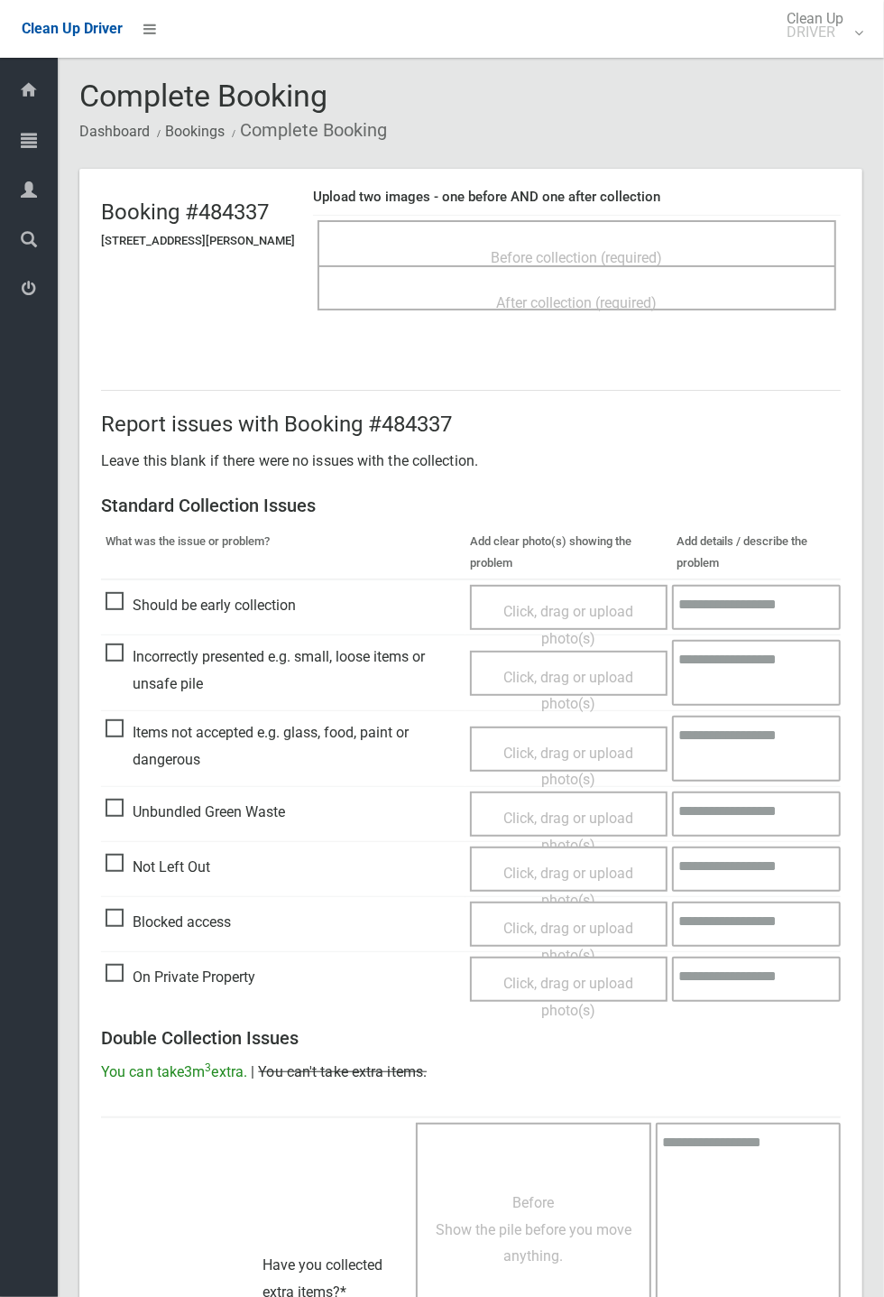
click at [551, 249] on span "Before collection (required)" at bounding box center [577, 257] width 171 height 17
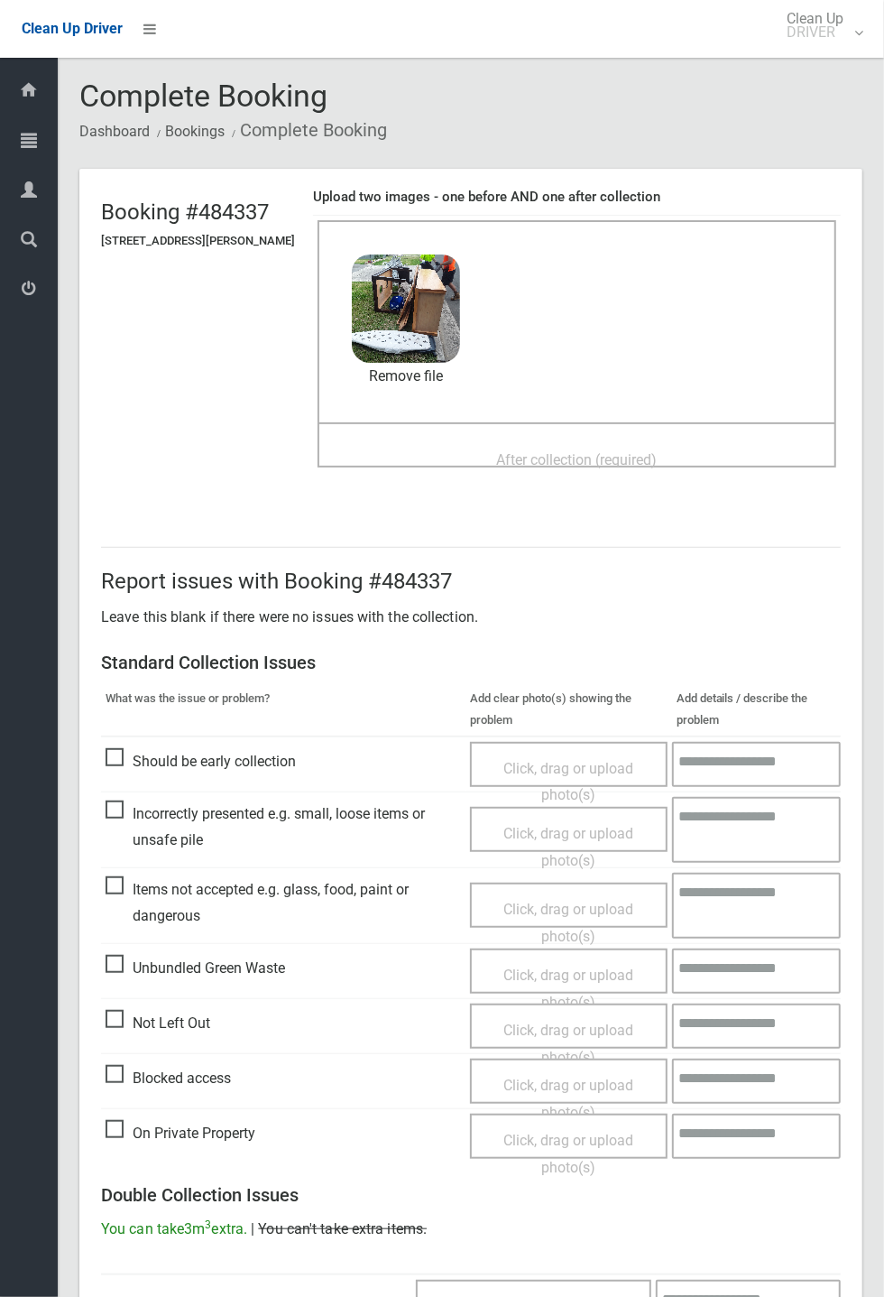
click at [501, 452] on span "After collection (required)" at bounding box center [577, 459] width 161 height 17
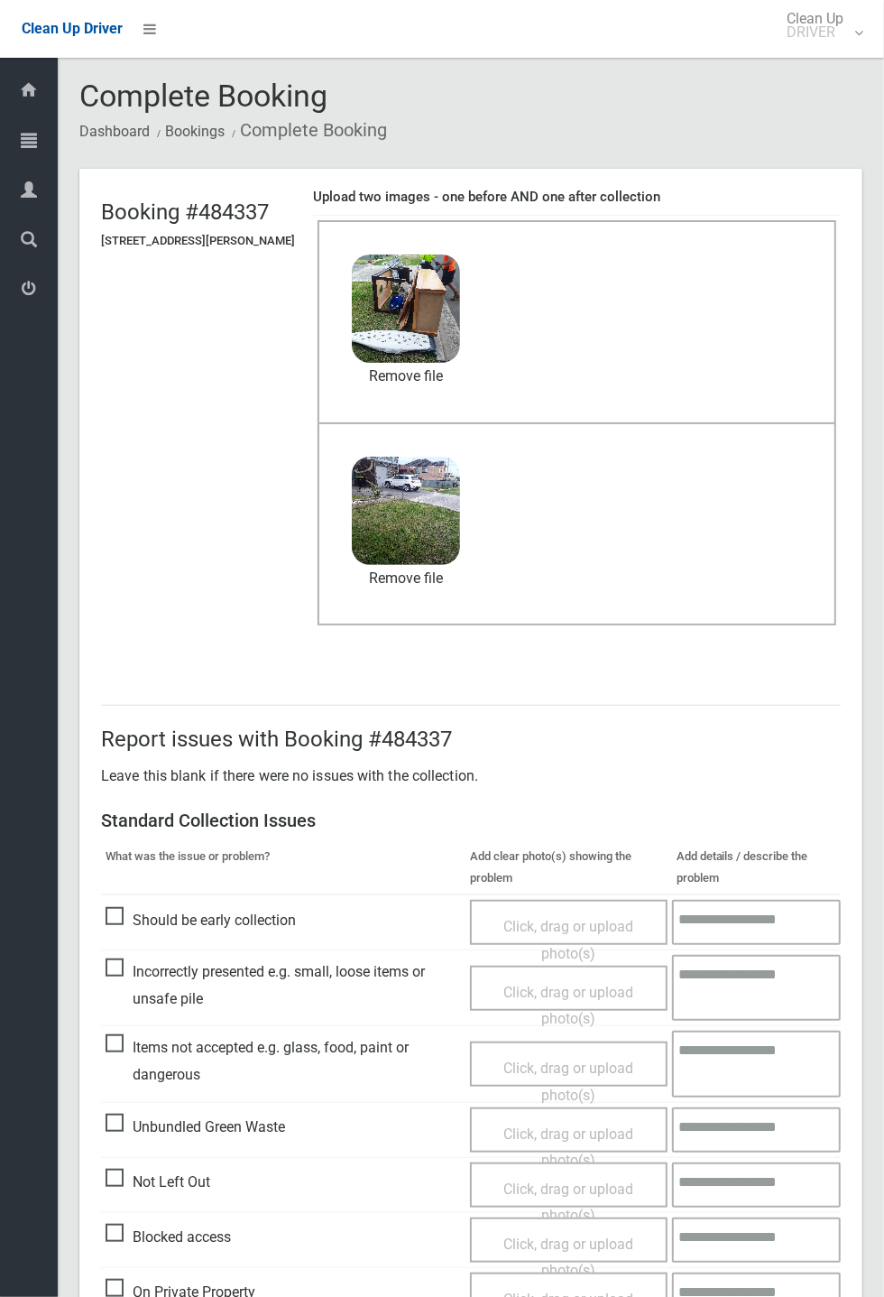
scroll to position [626, 0]
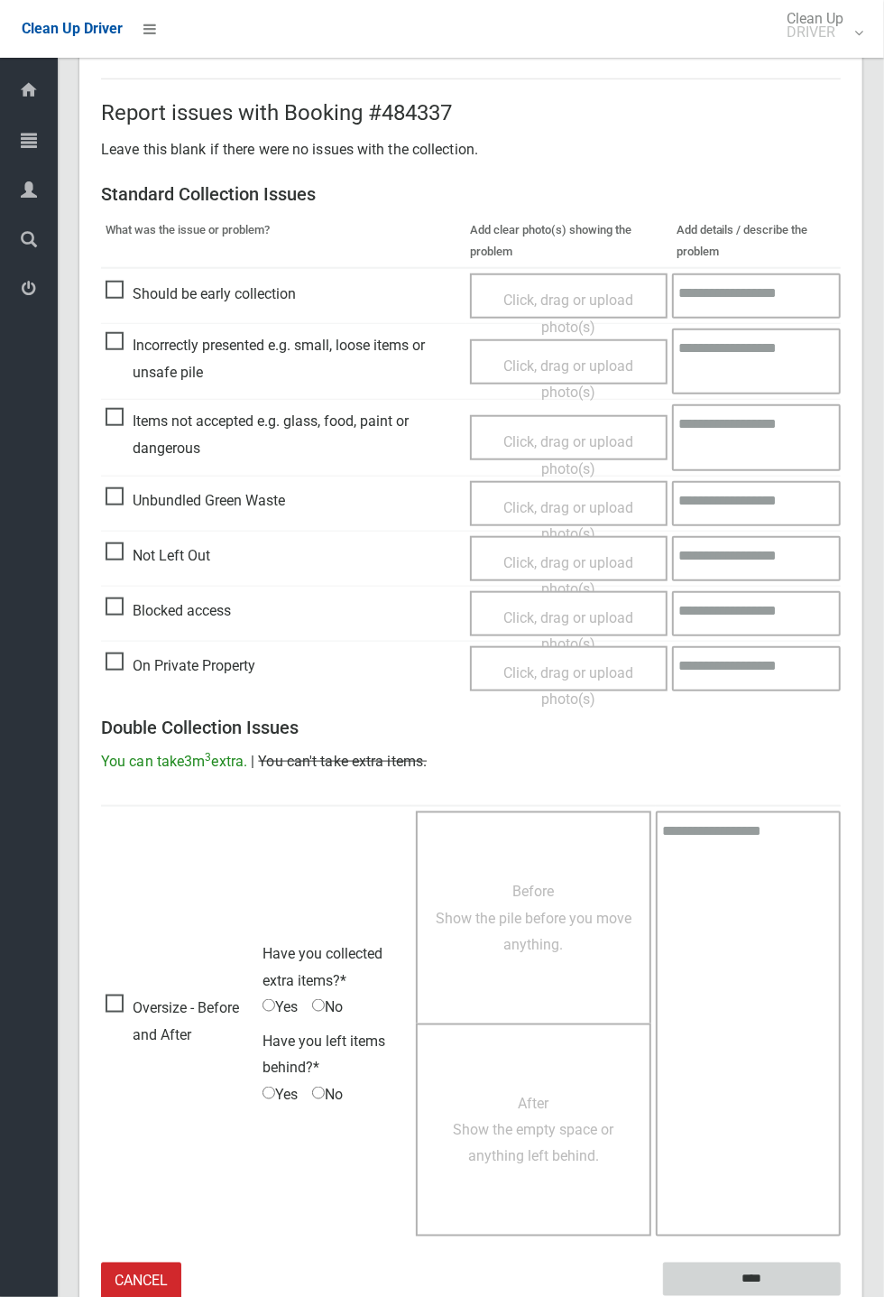
click at [752, 1272] on input "****" at bounding box center [752, 1279] width 178 height 33
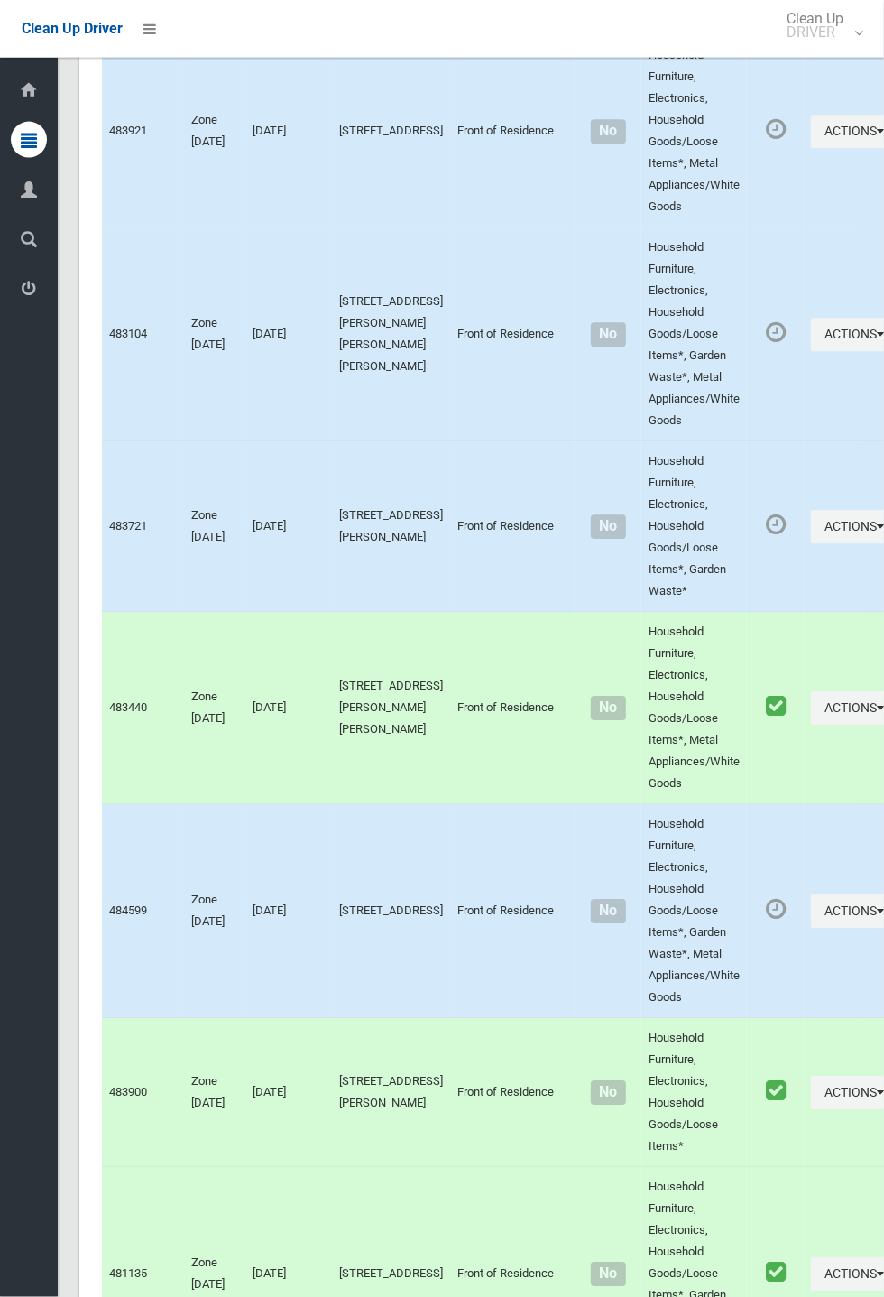
scroll to position [8234, 0]
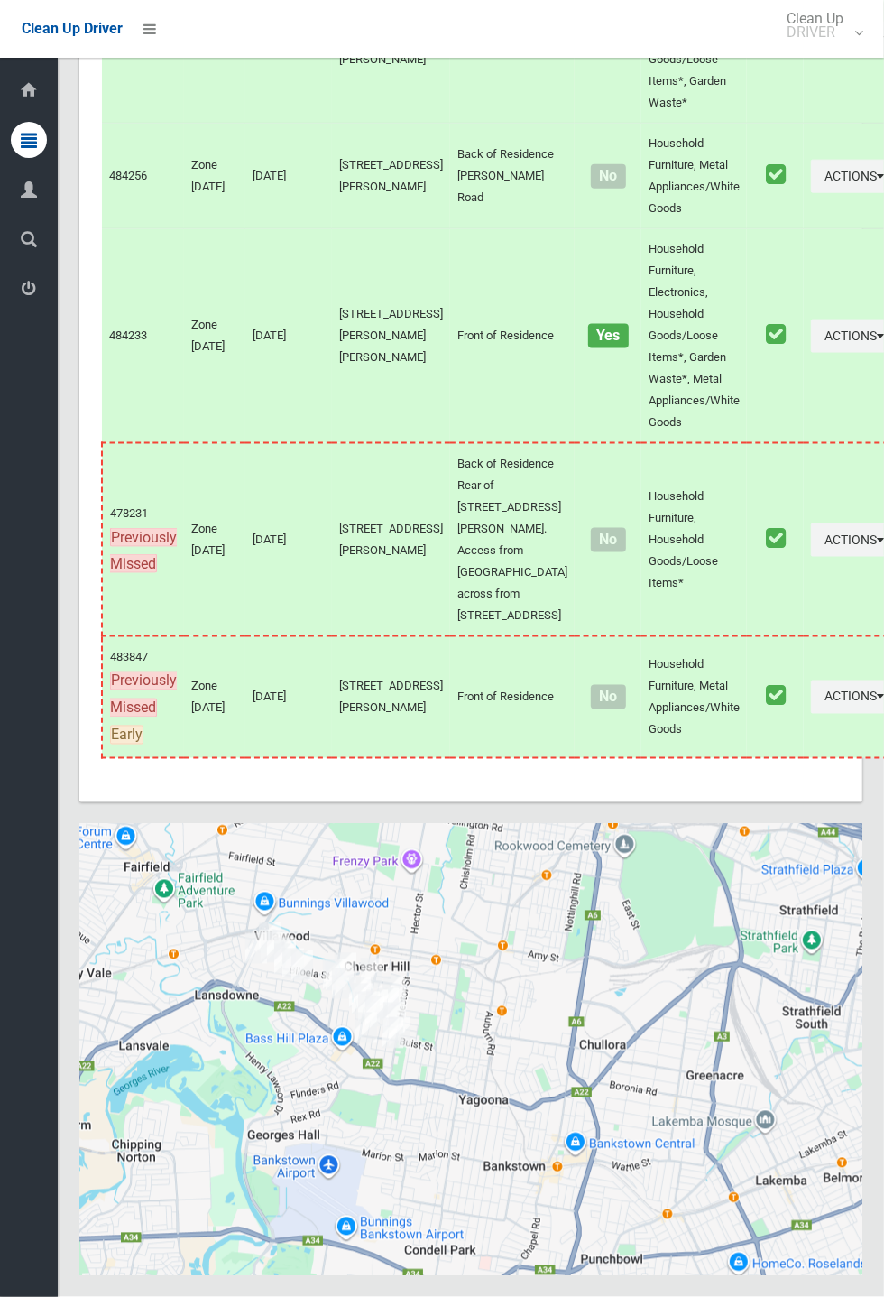
scroll to position [8234, 0]
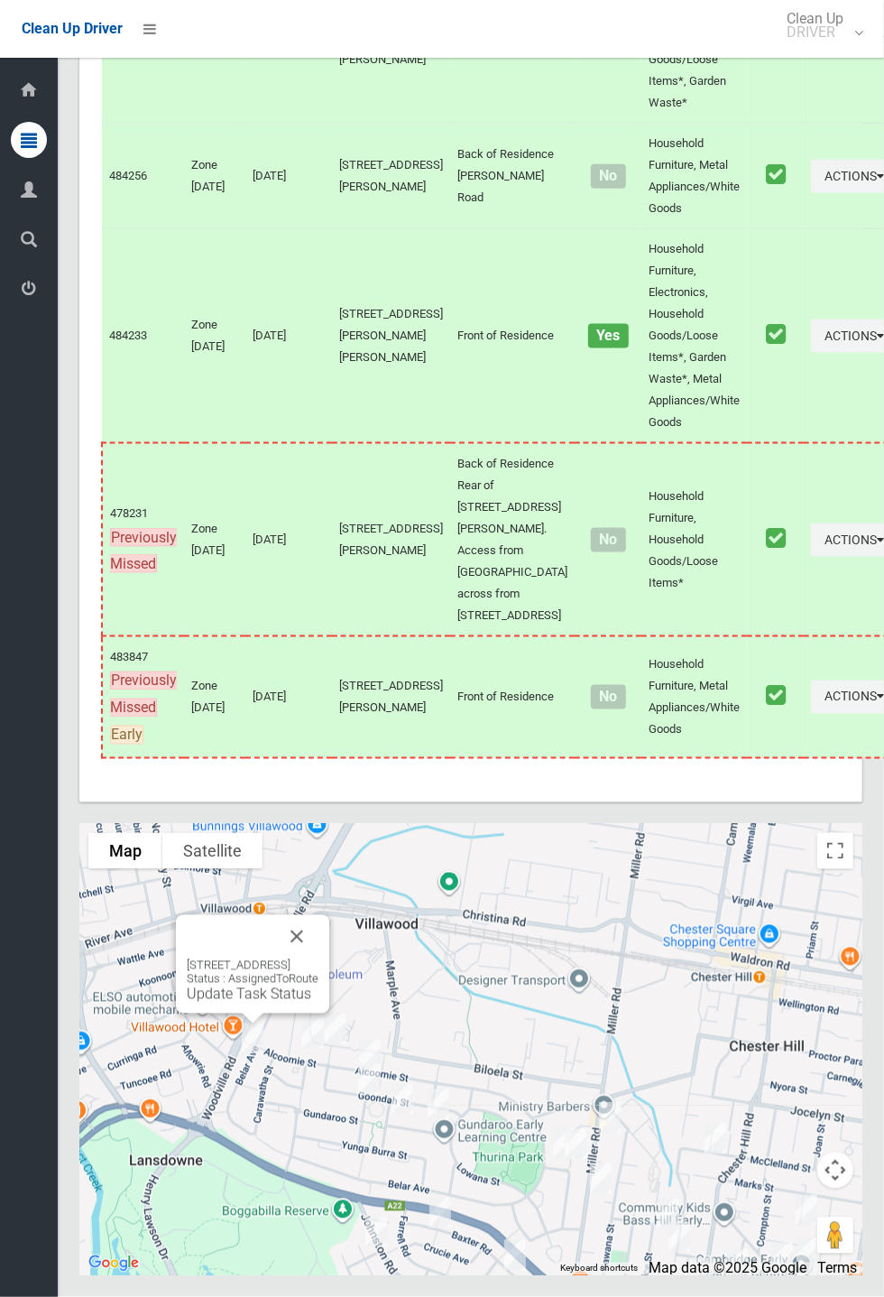
click at [319, 958] on button "Close" at bounding box center [296, 936] width 43 height 43
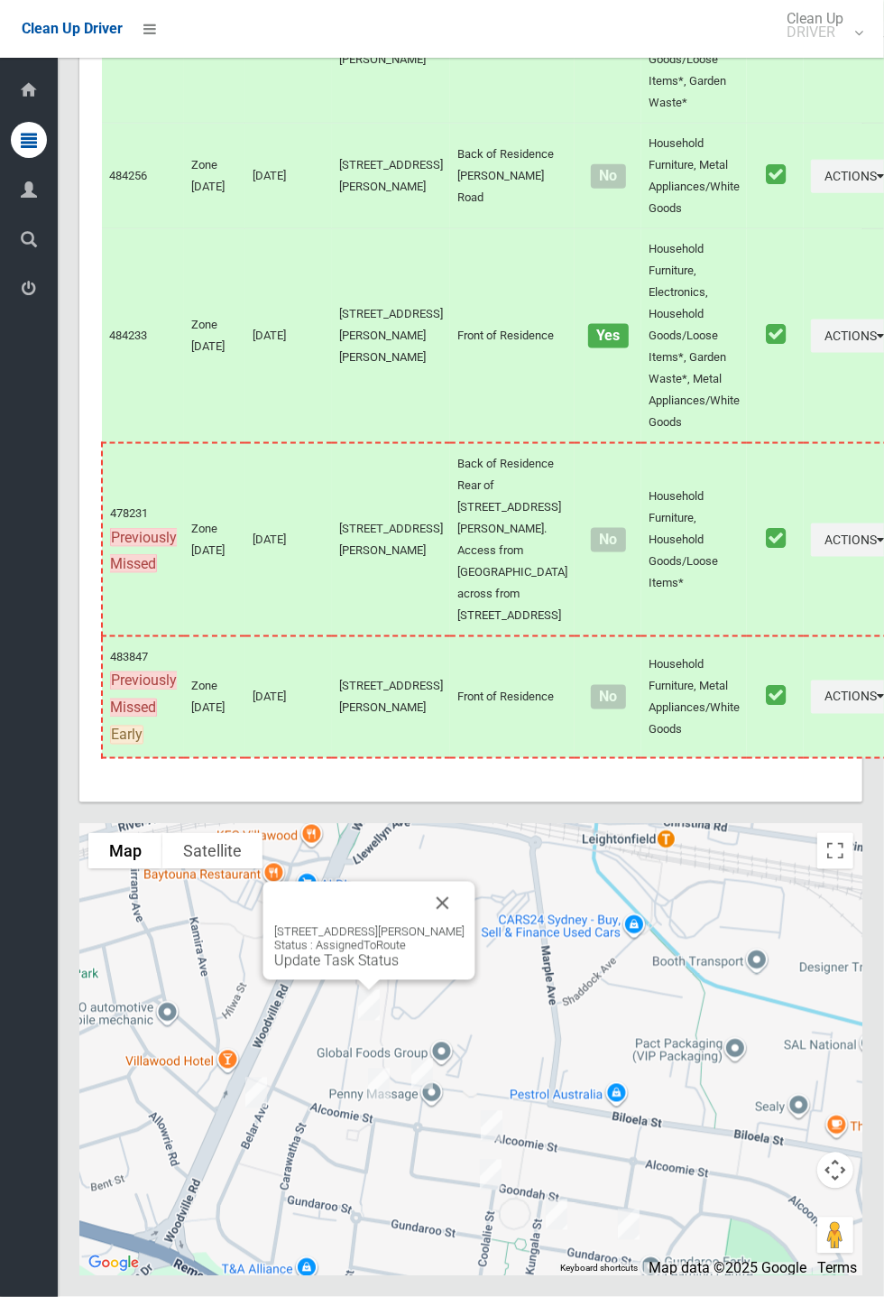
click at [465, 925] on button "Close" at bounding box center [442, 903] width 43 height 43
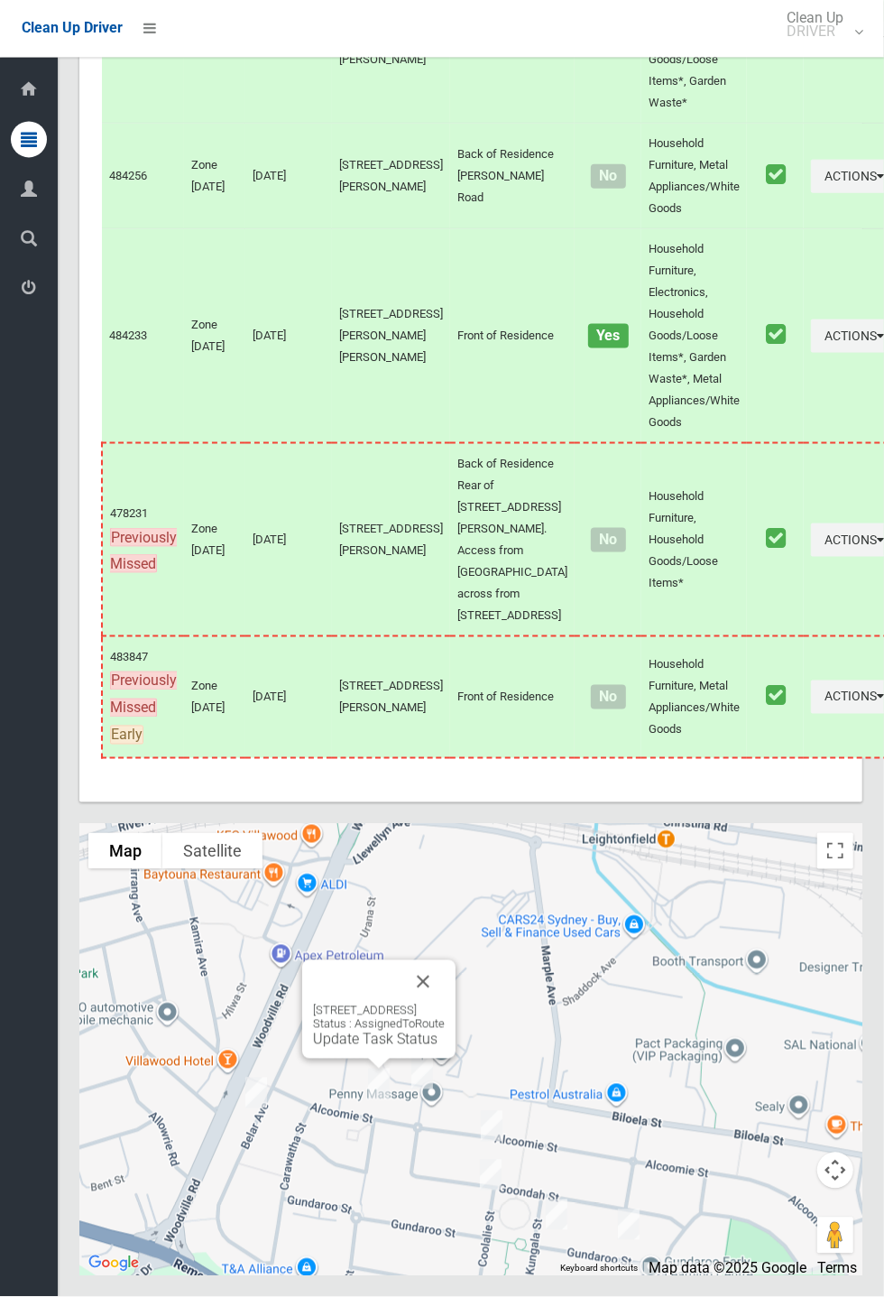
click at [445, 1004] on button "Close" at bounding box center [423, 981] width 43 height 43
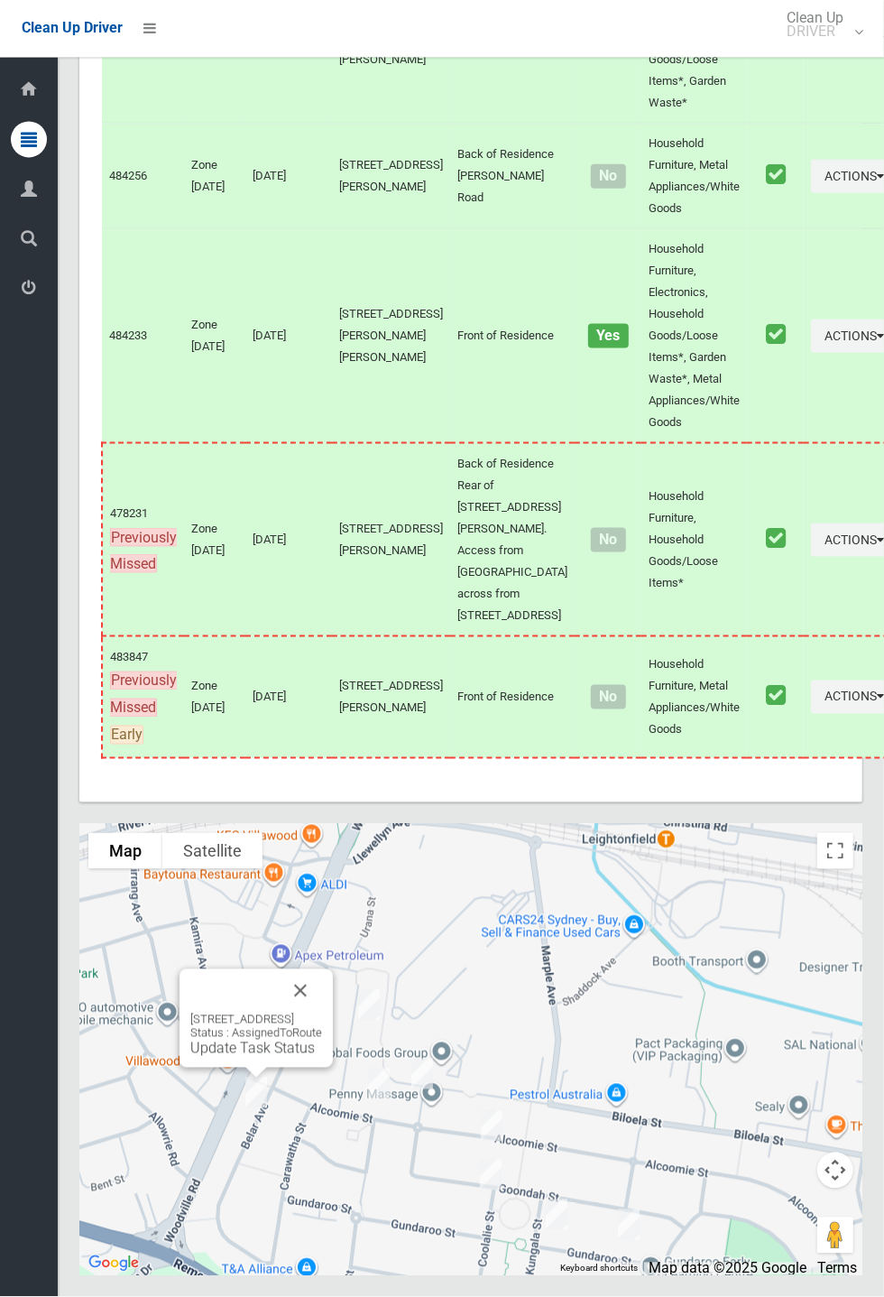
click at [260, 1057] on link "Update Task Status" at bounding box center [252, 1048] width 125 height 17
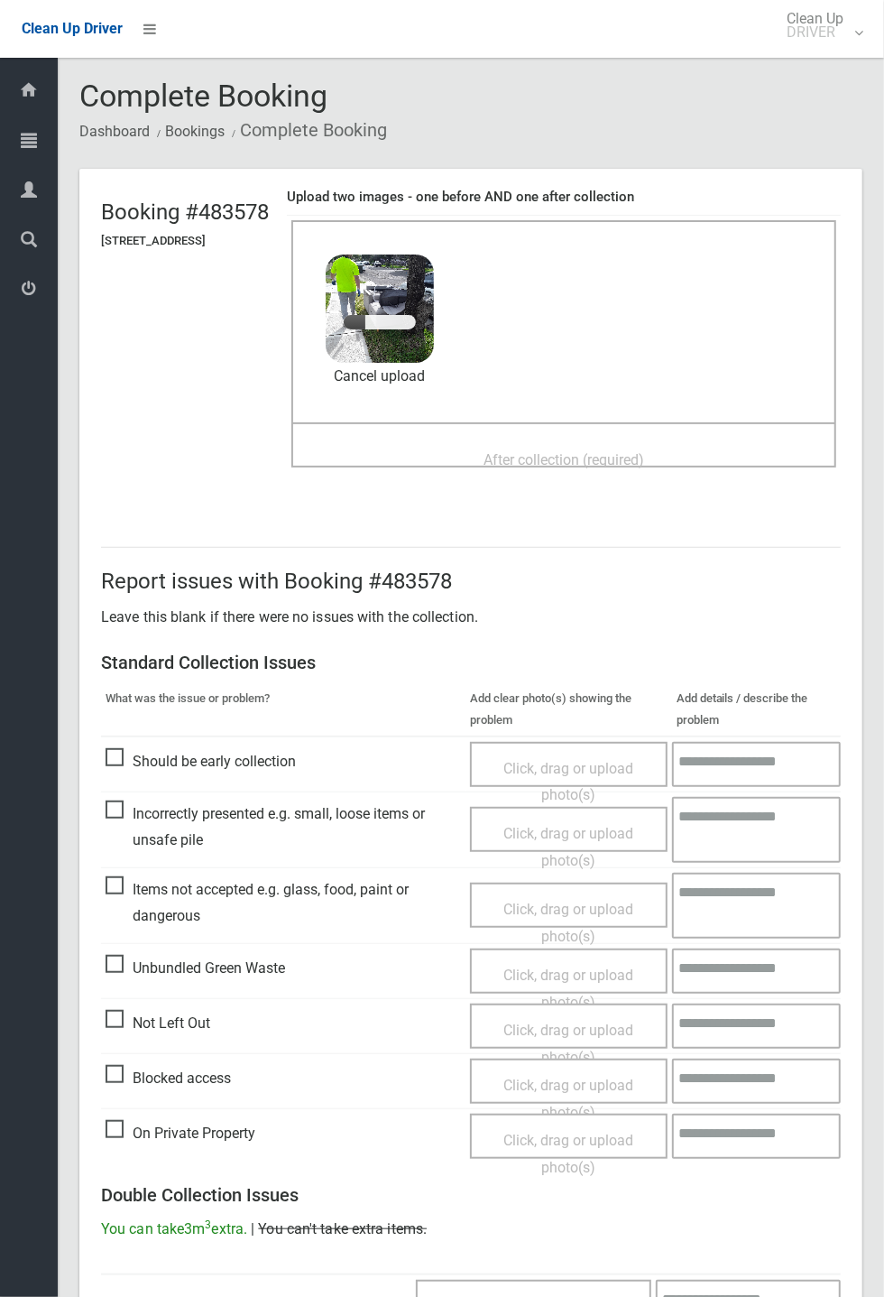
click at [625, 451] on span "After collection (required)" at bounding box center [564, 459] width 161 height 17
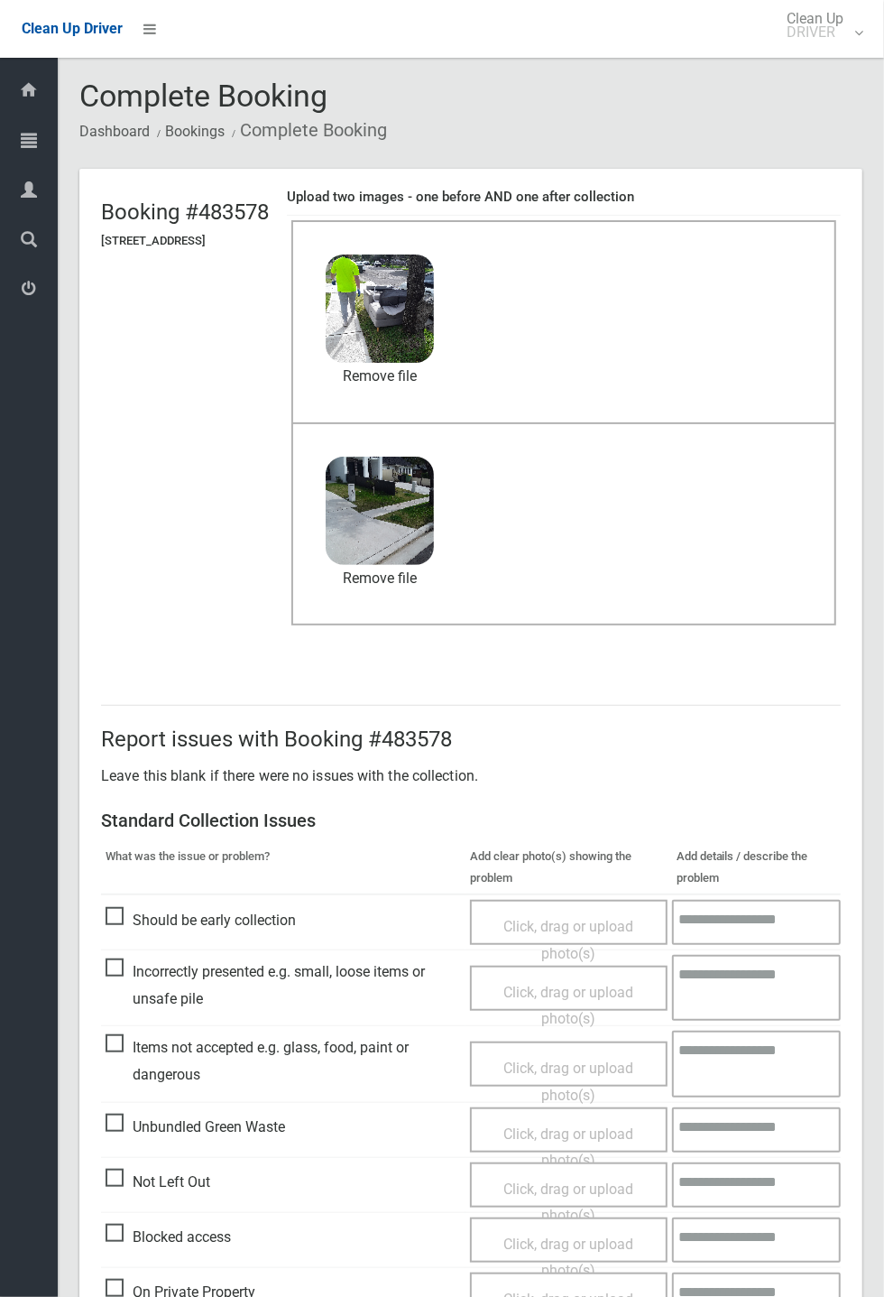
scroll to position [626, 0]
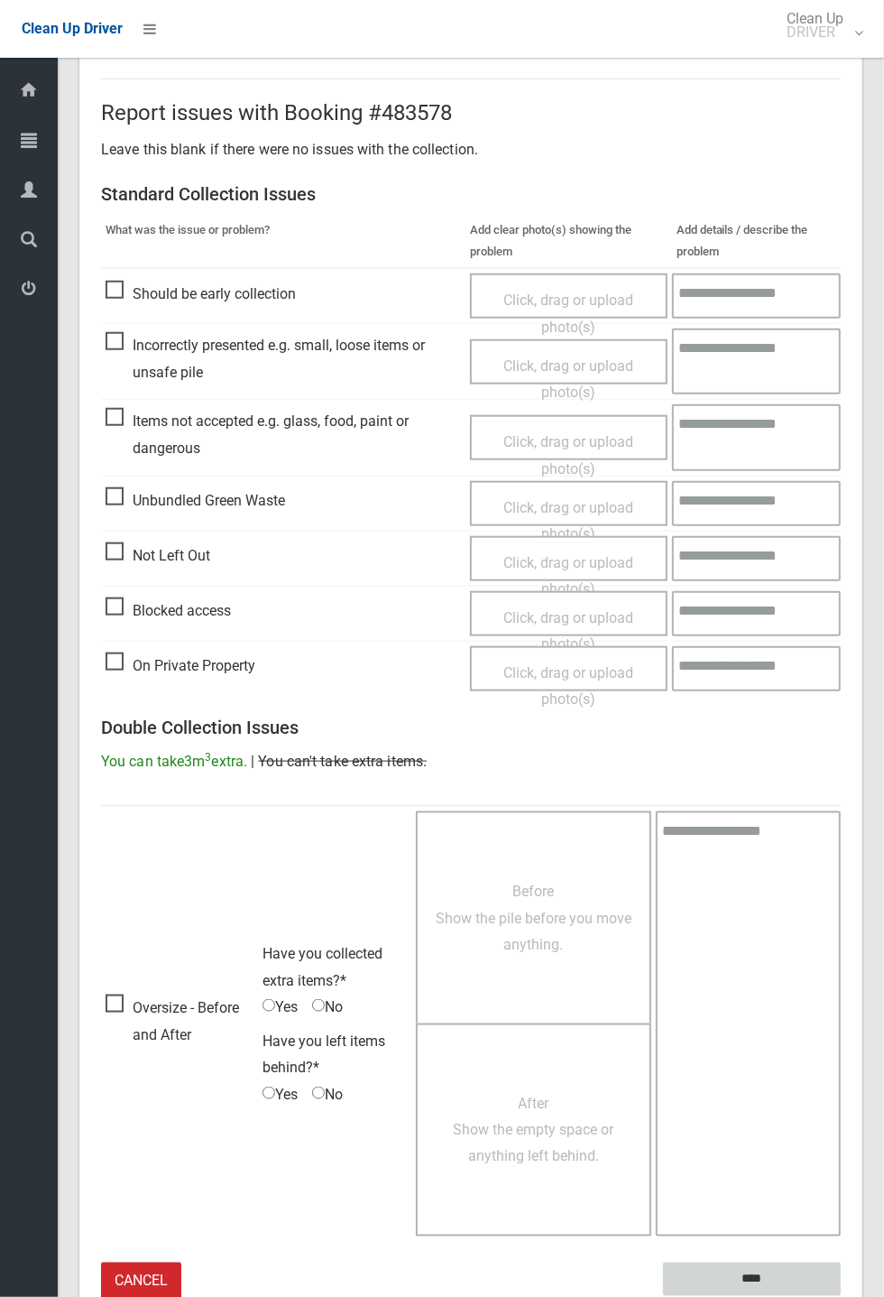
click at [743, 1274] on input "****" at bounding box center [752, 1279] width 178 height 33
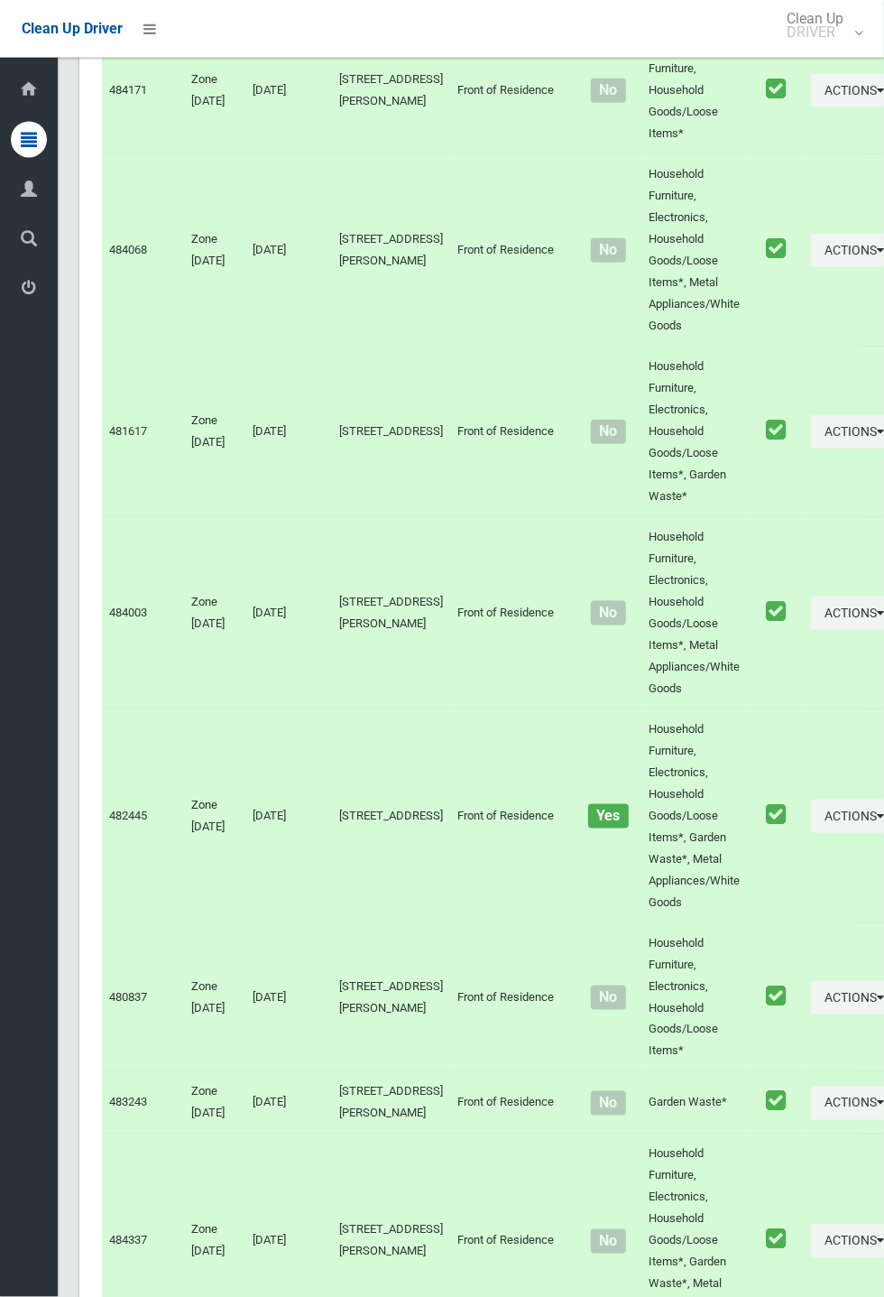
scroll to position [8234, 0]
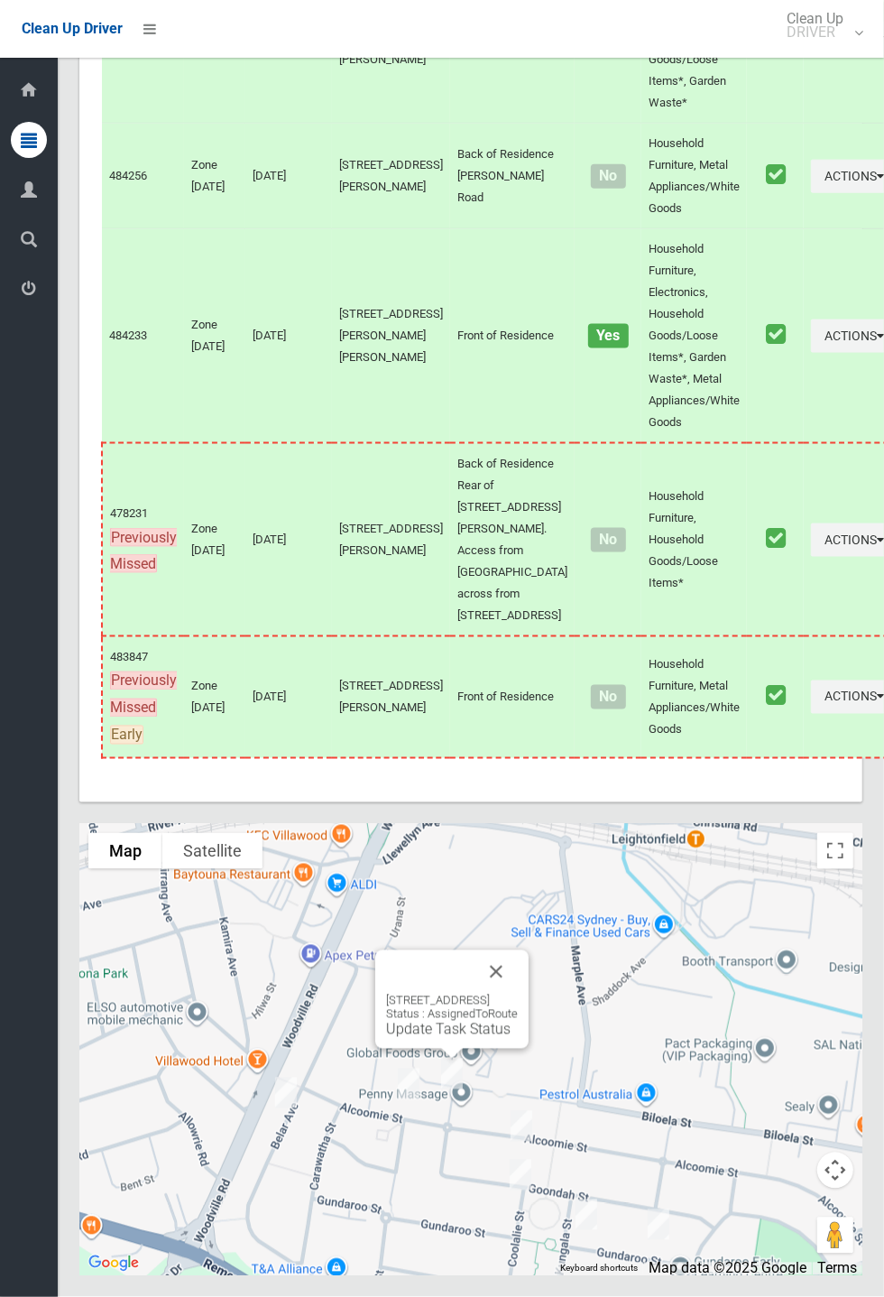
click at [518, 994] on button "Close" at bounding box center [496, 971] width 43 height 43
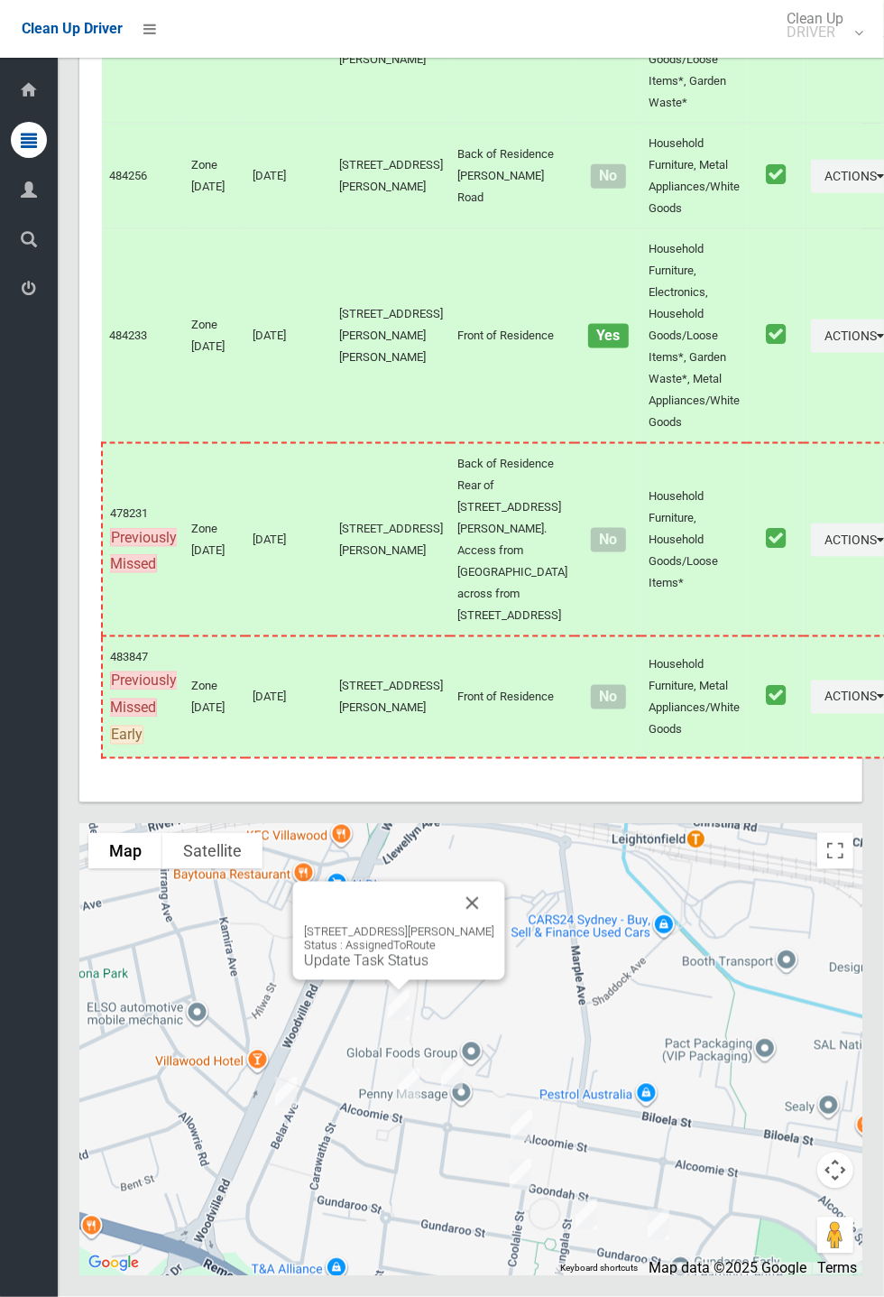
click at [399, 969] on link "Update Task Status" at bounding box center [366, 960] width 125 height 17
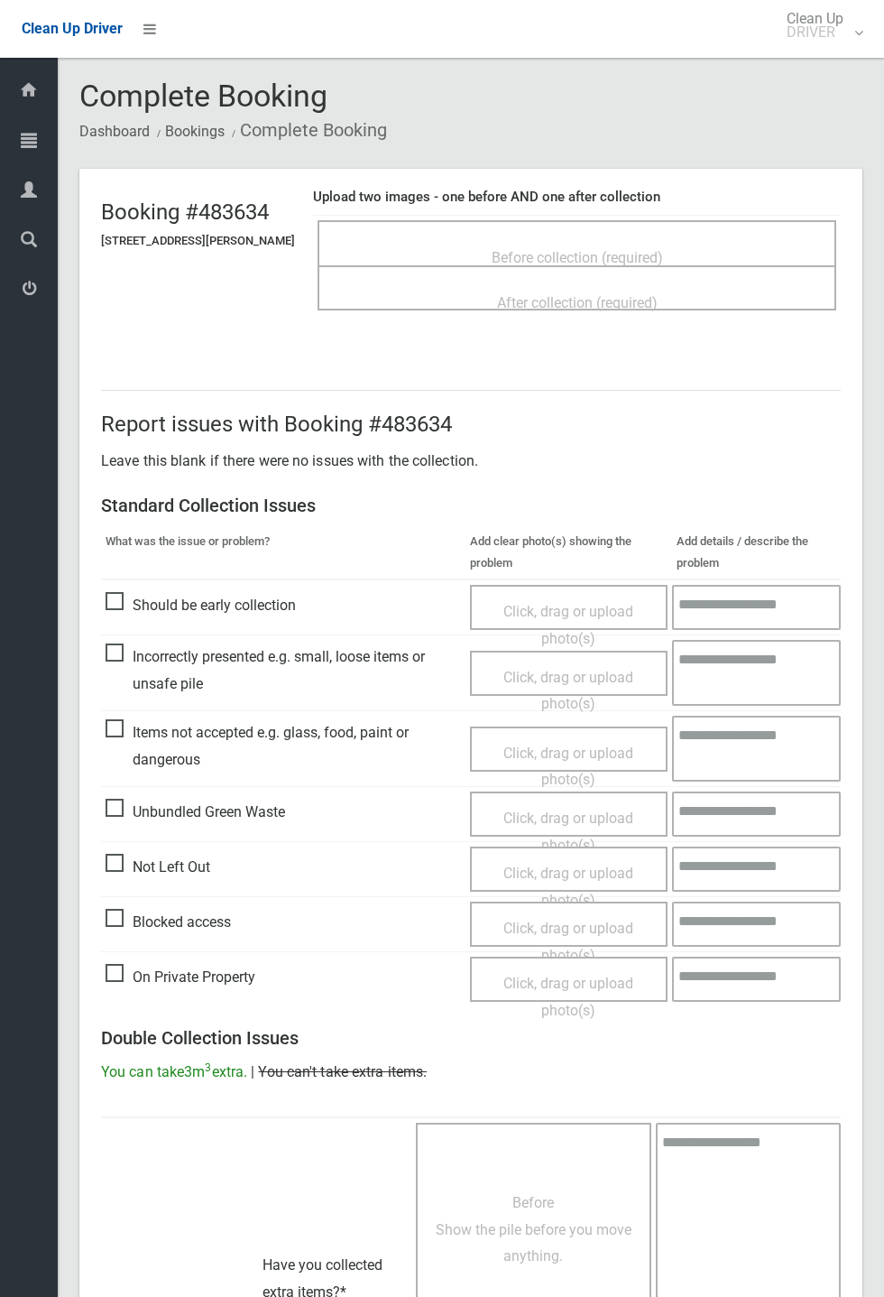
click at [580, 250] on span "Before collection (required)" at bounding box center [577, 257] width 171 height 17
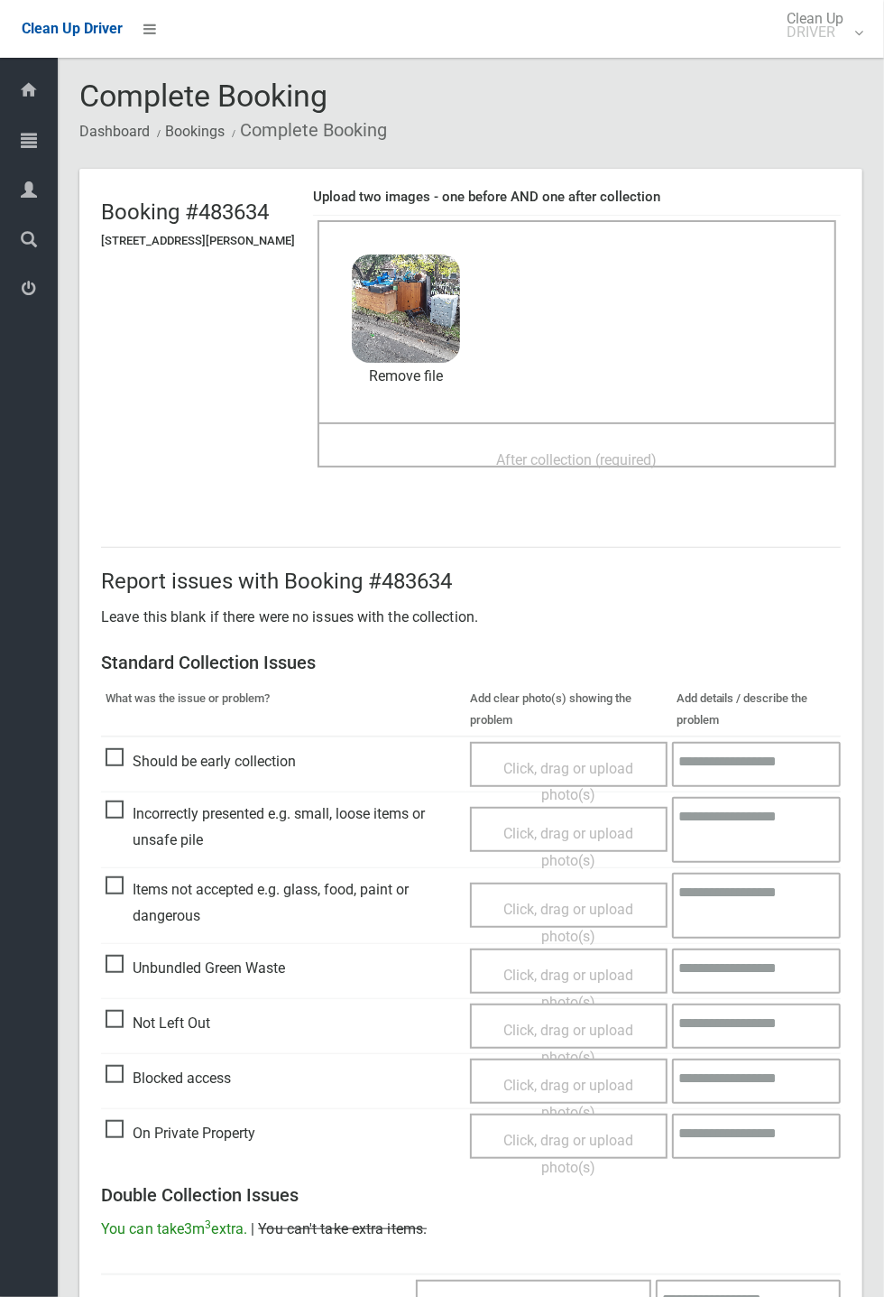
click at [532, 451] on span "After collection (required)" at bounding box center [577, 459] width 161 height 17
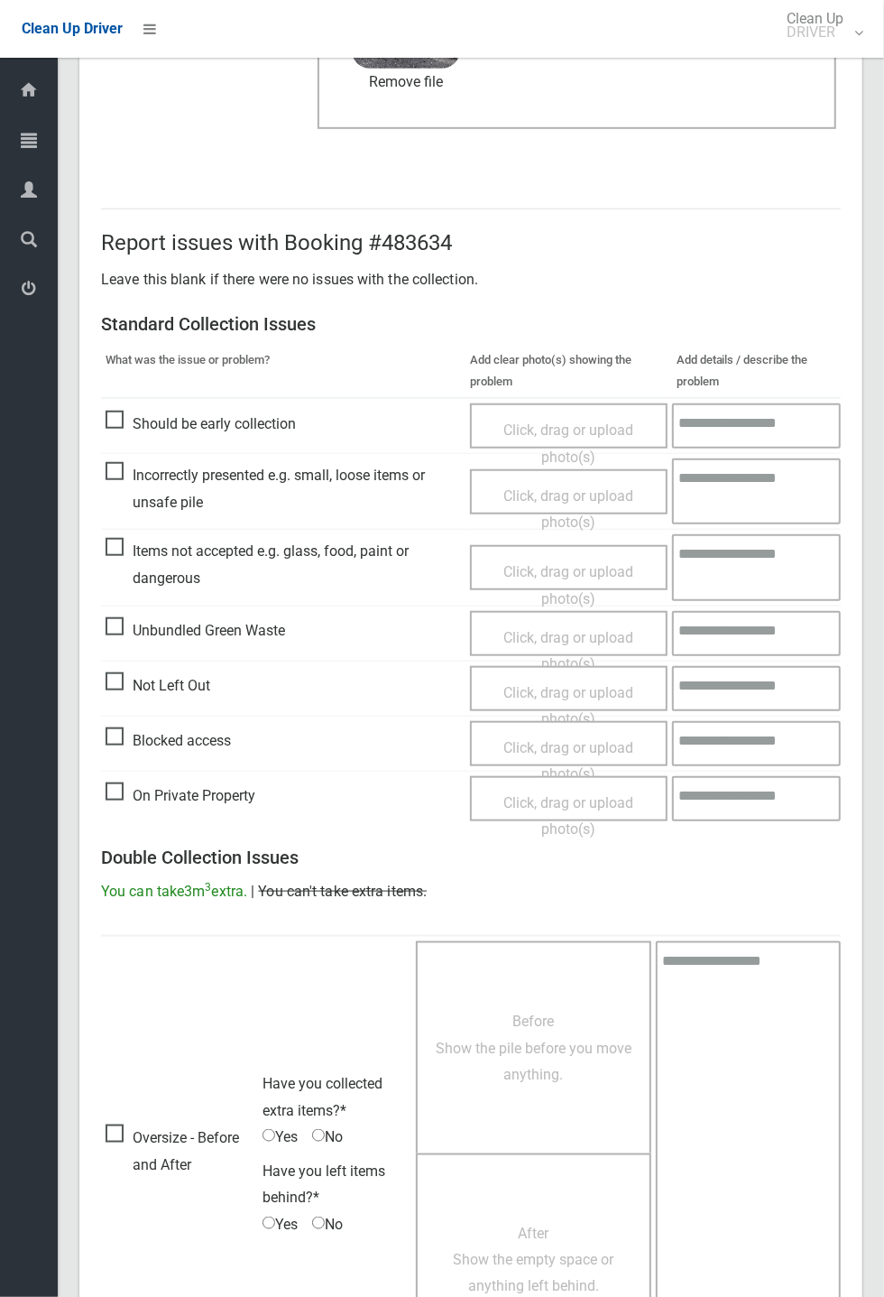
scroll to position [626, 0]
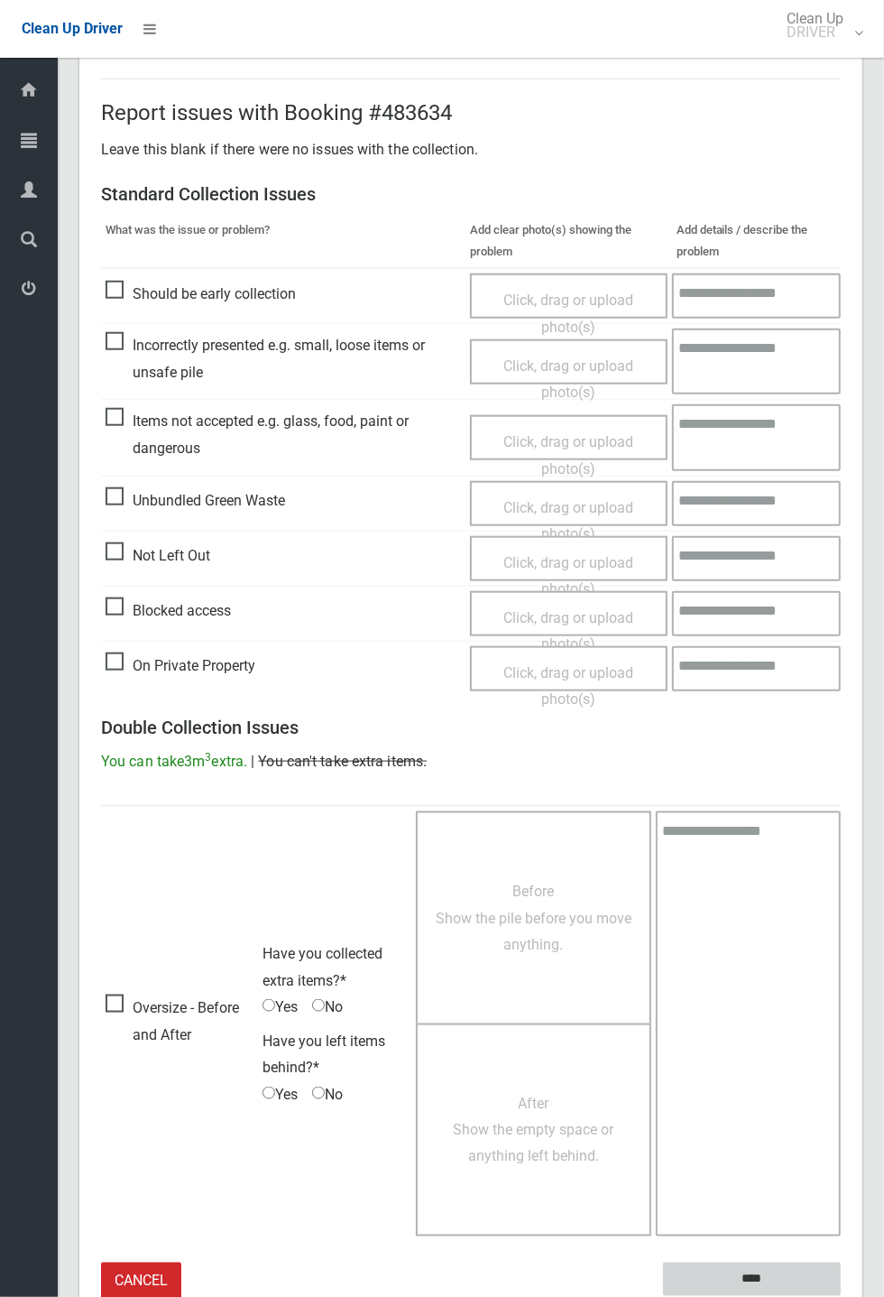
click at [760, 1276] on input "****" at bounding box center [752, 1279] width 178 height 33
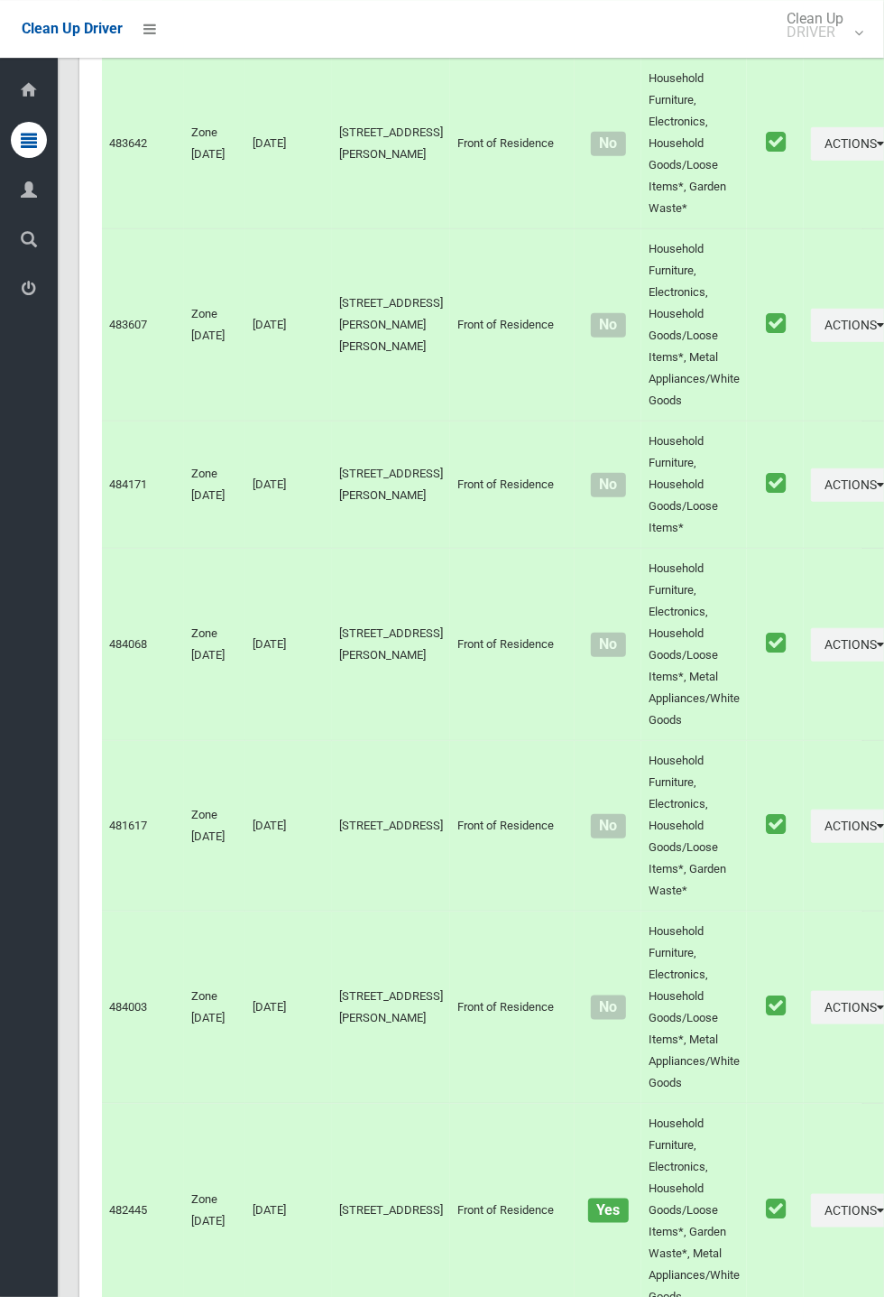
scroll to position [8234, 0]
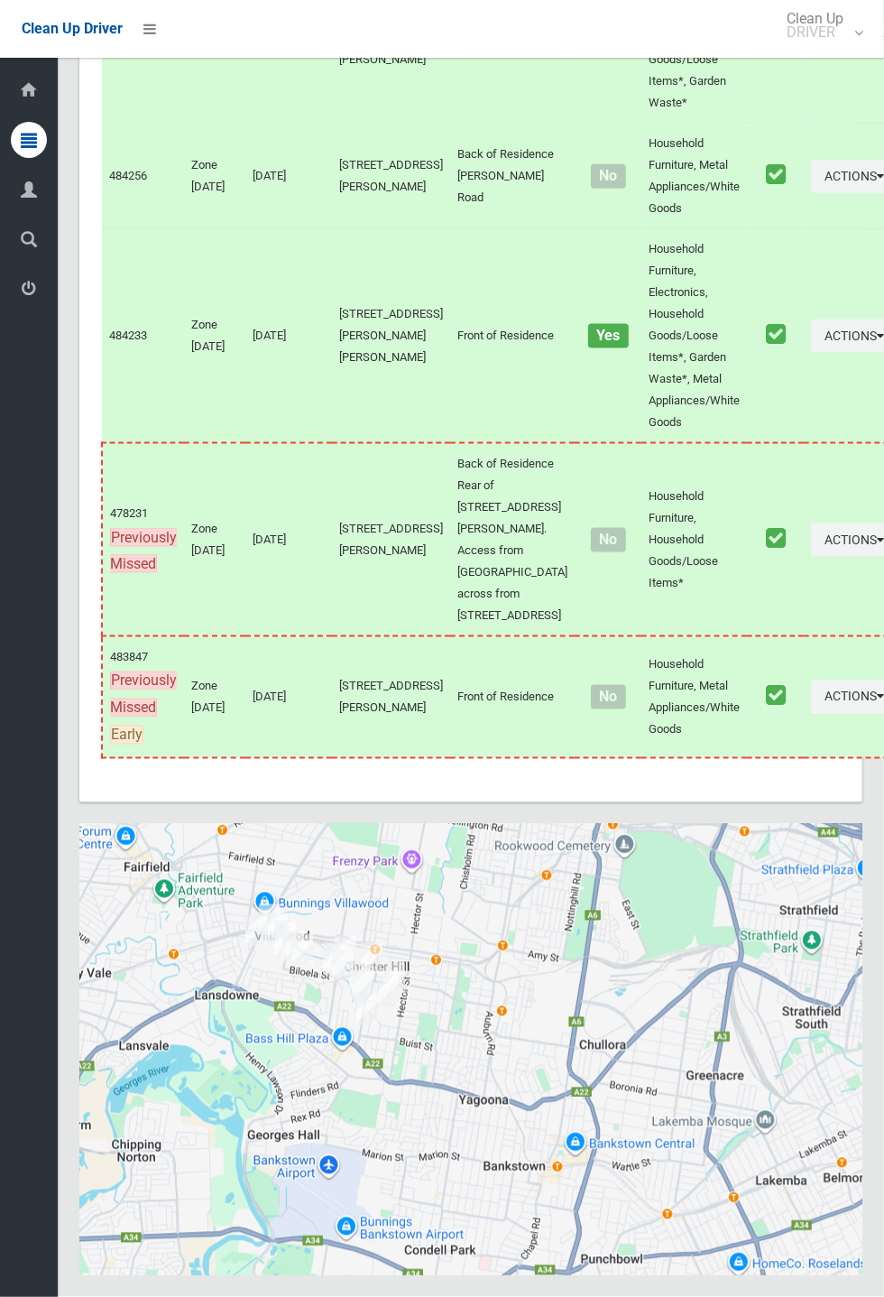
scroll to position [8234, 0]
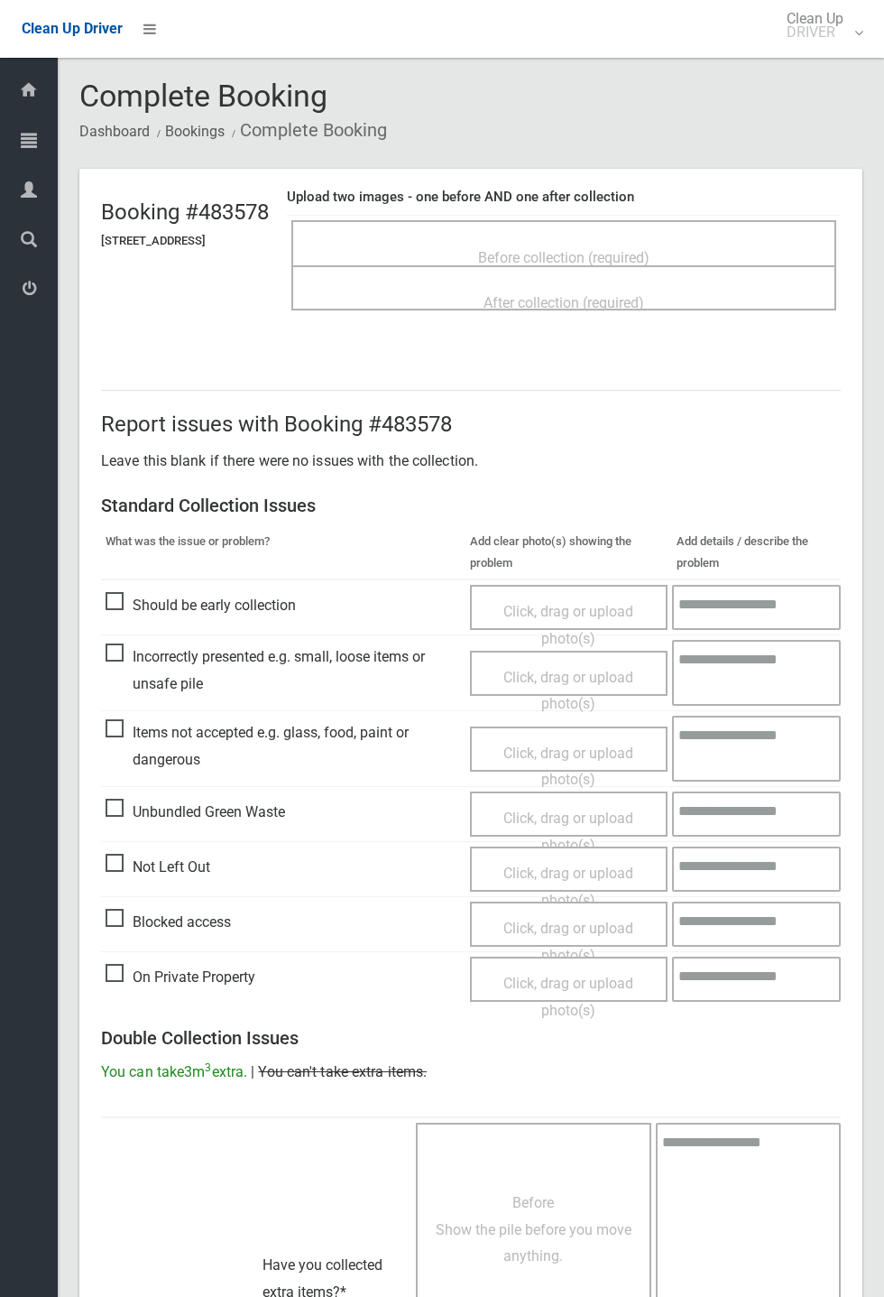
scroll to position [397, 0]
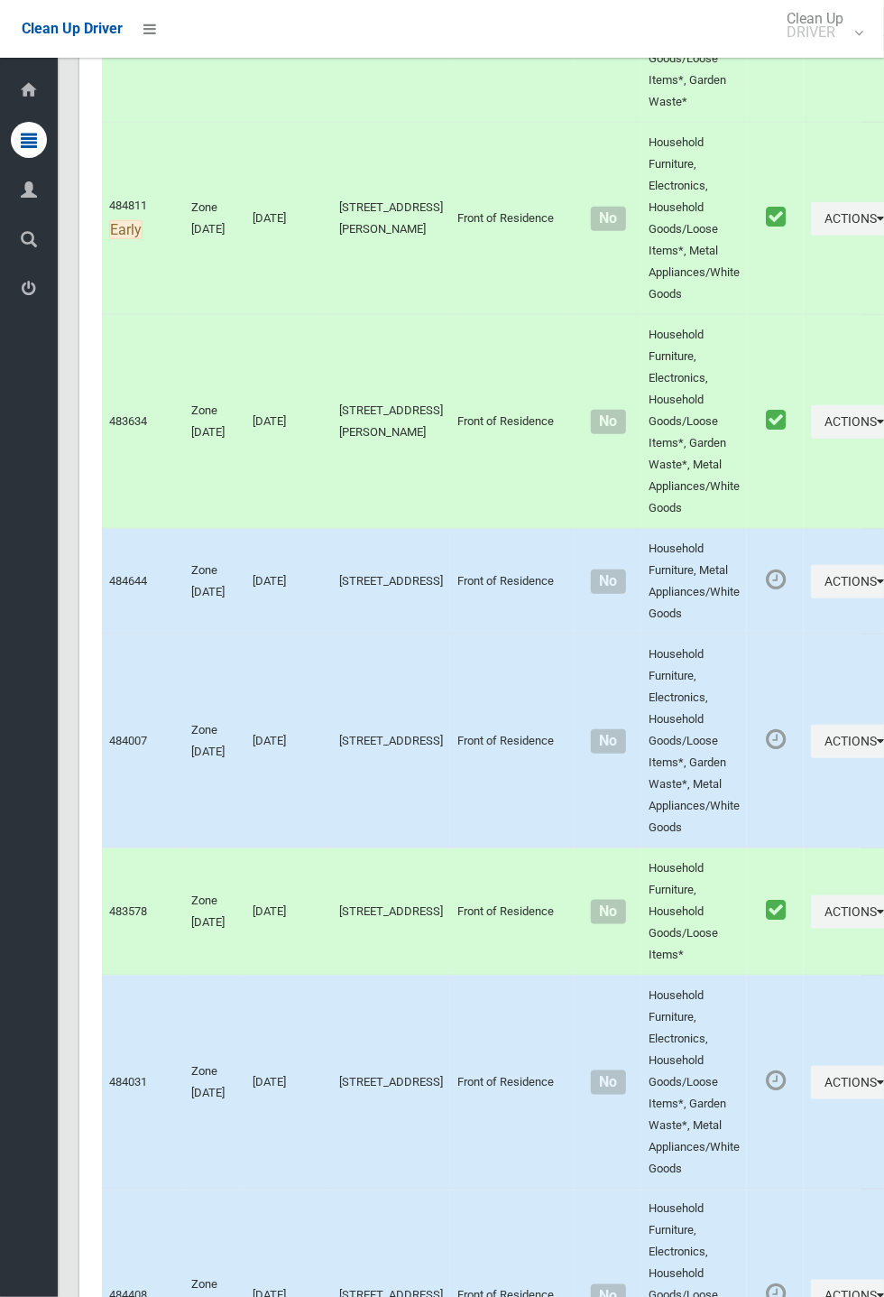
scroll to position [569, 0]
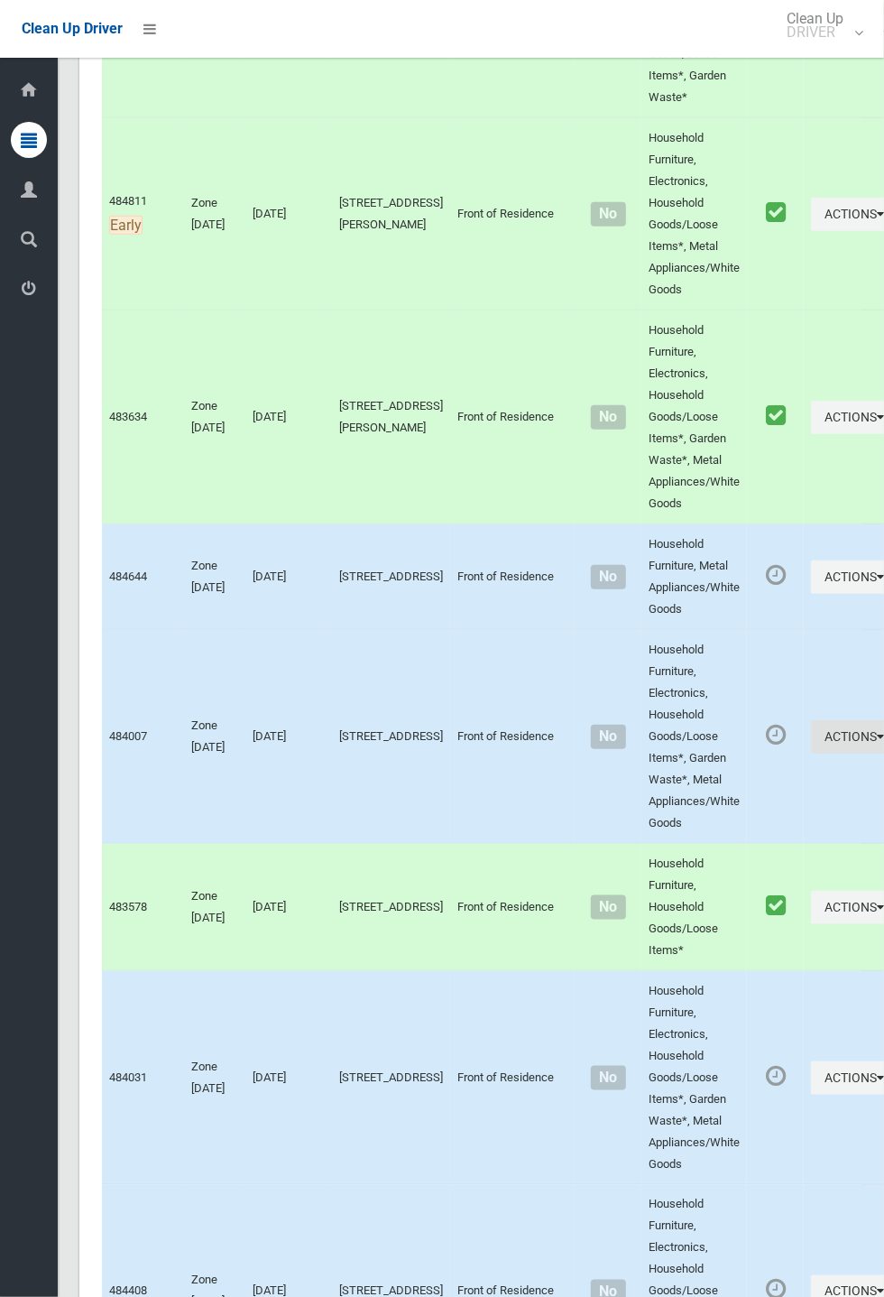
click at [811, 730] on button "Actions" at bounding box center [854, 736] width 87 height 33
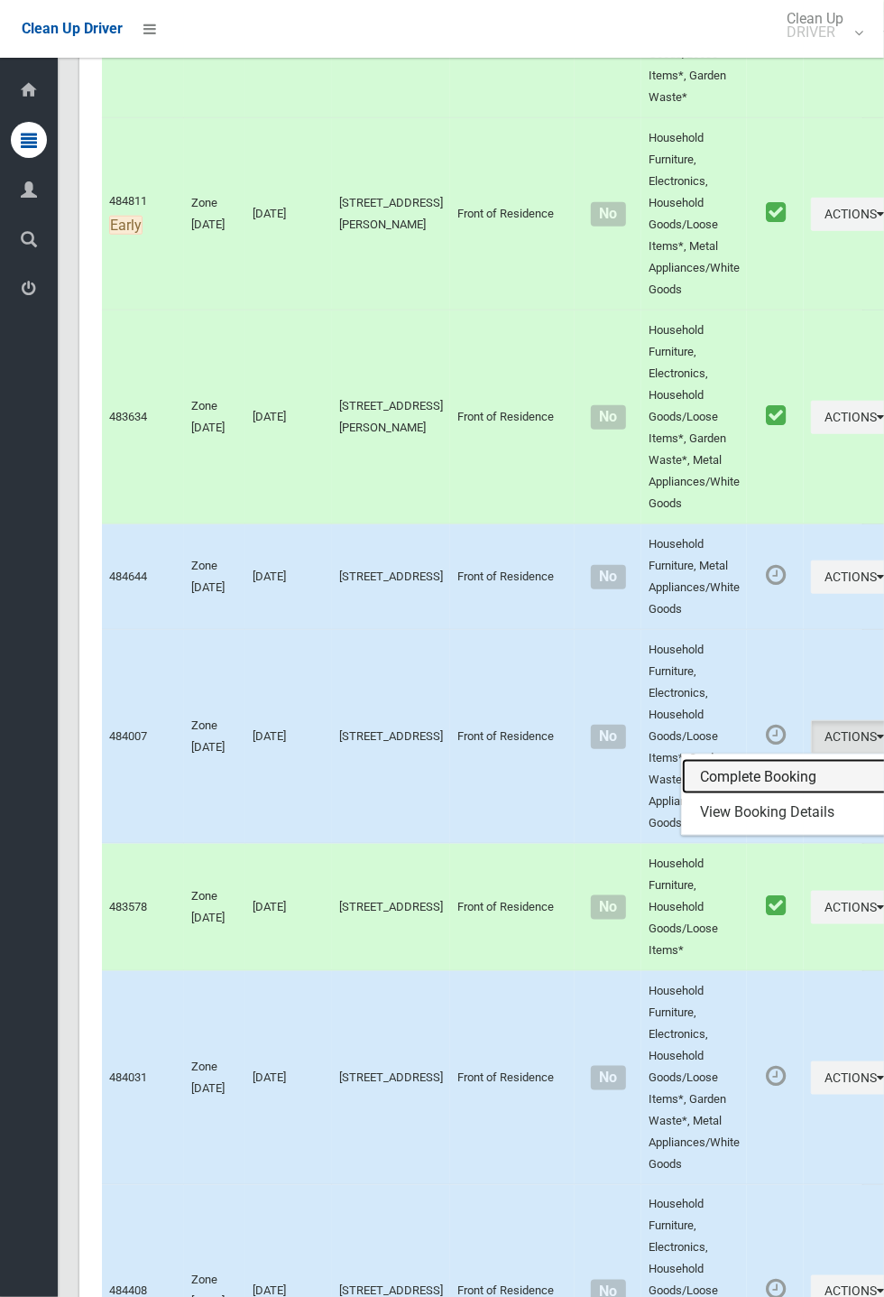
click at [742, 764] on link "Complete Booking" at bounding box center [789, 777] width 215 height 36
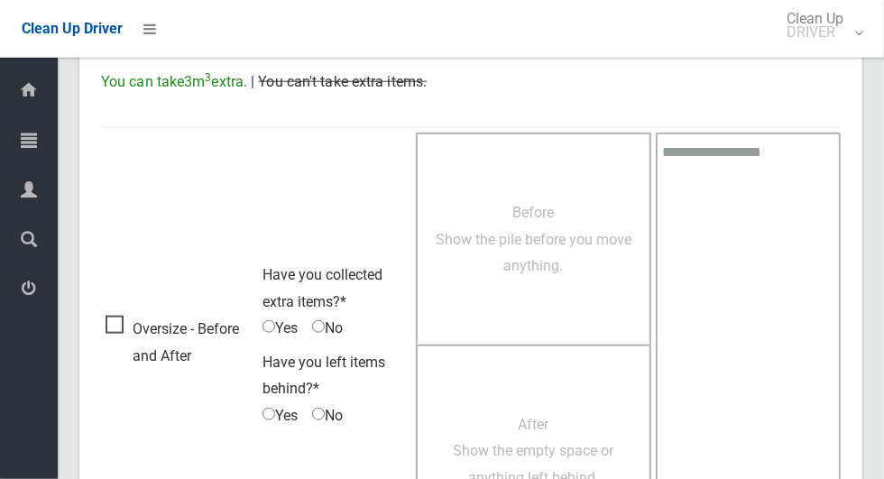
scroll to position [987, 0]
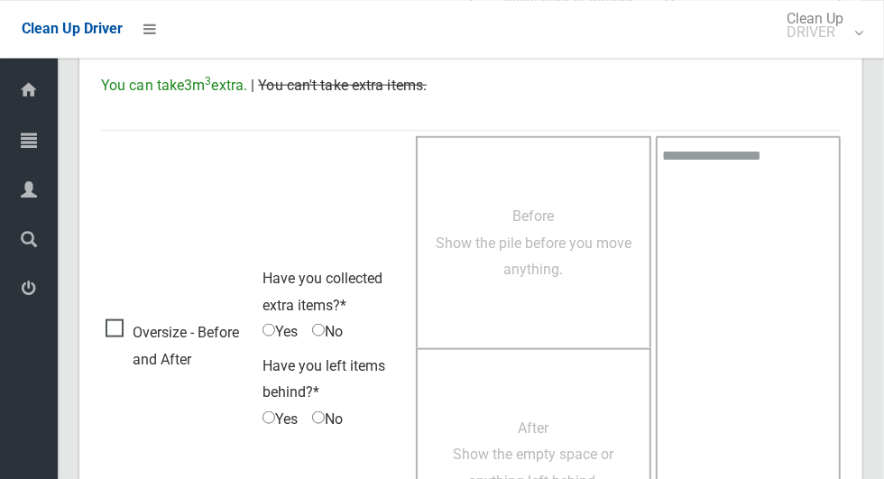
click at [109, 329] on span "Oversize - Before and After" at bounding box center [180, 345] width 148 height 53
click at [500, 273] on span "Before Show the pile before you move anything." at bounding box center [534, 242] width 196 height 70
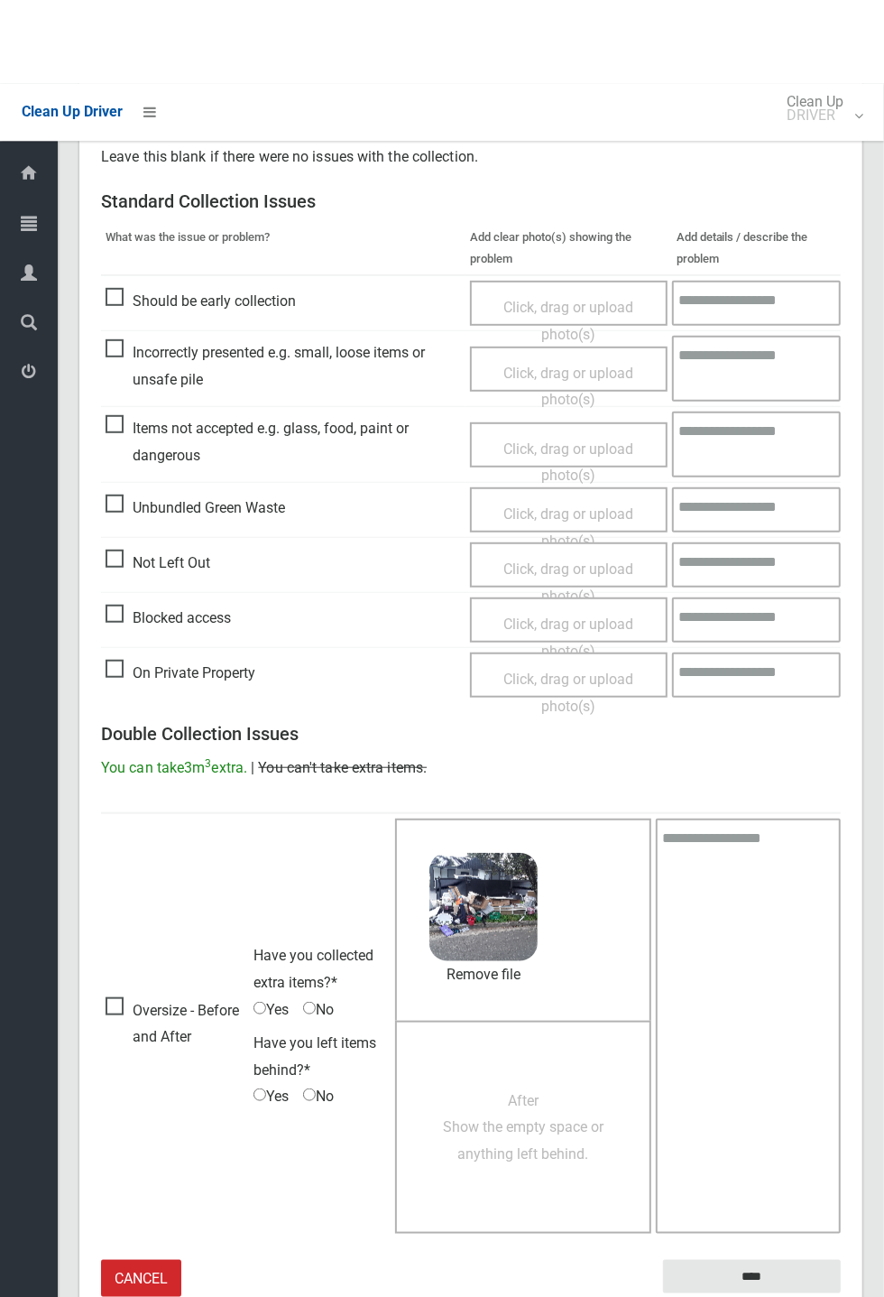
scroll to position [304, 0]
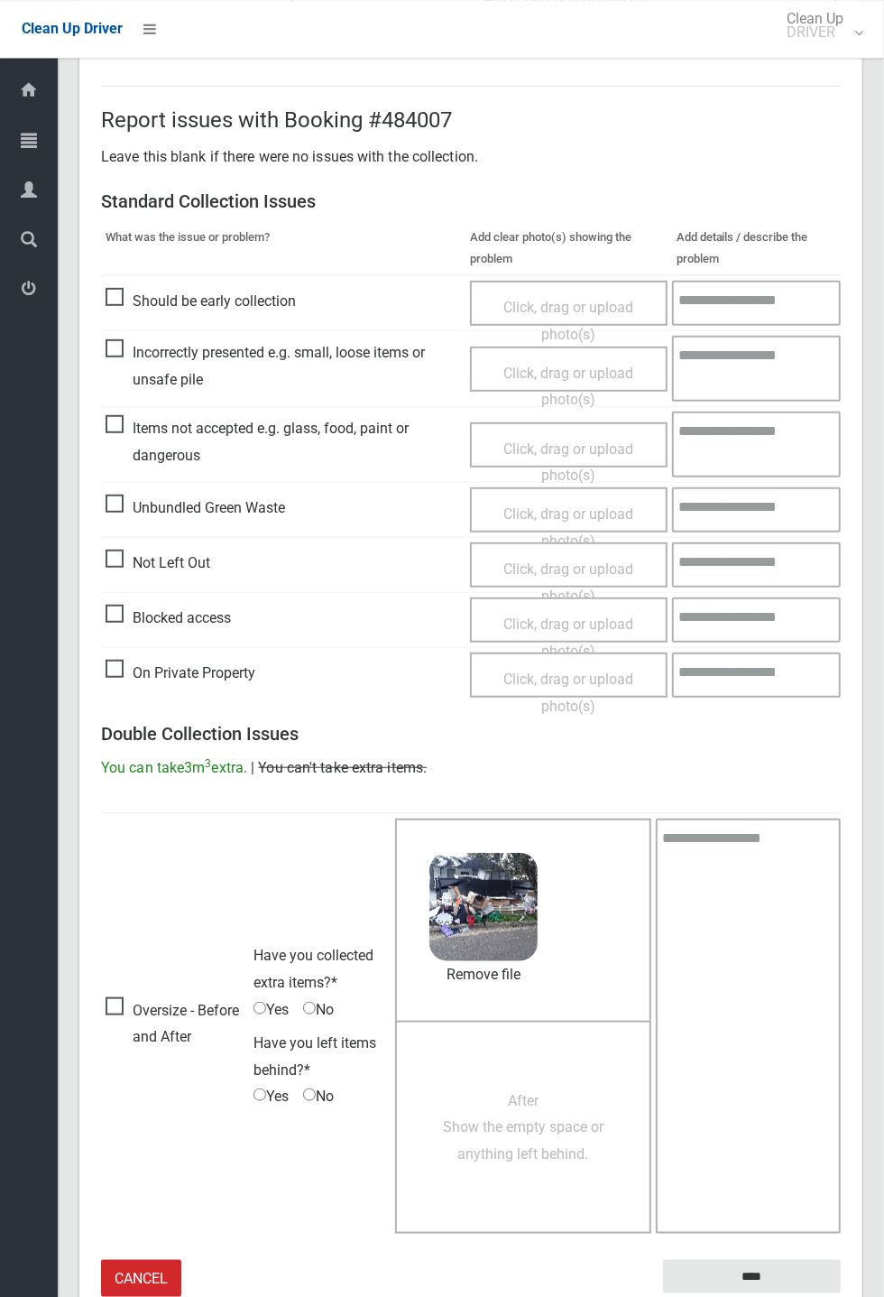
click at [504, 1141] on span "After Show the empty space or anything left behind." at bounding box center [523, 1127] width 161 height 70
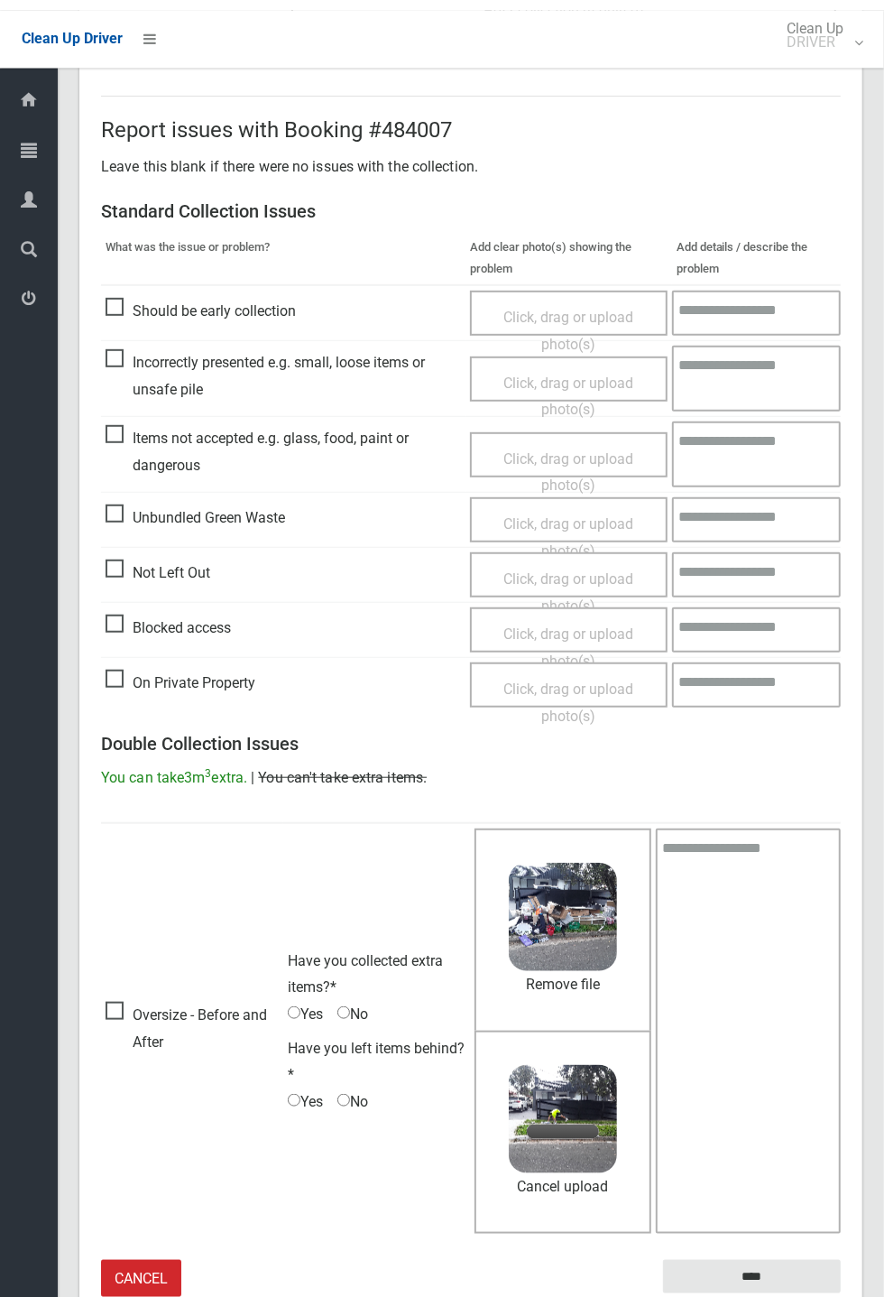
scroll to position [294, 0]
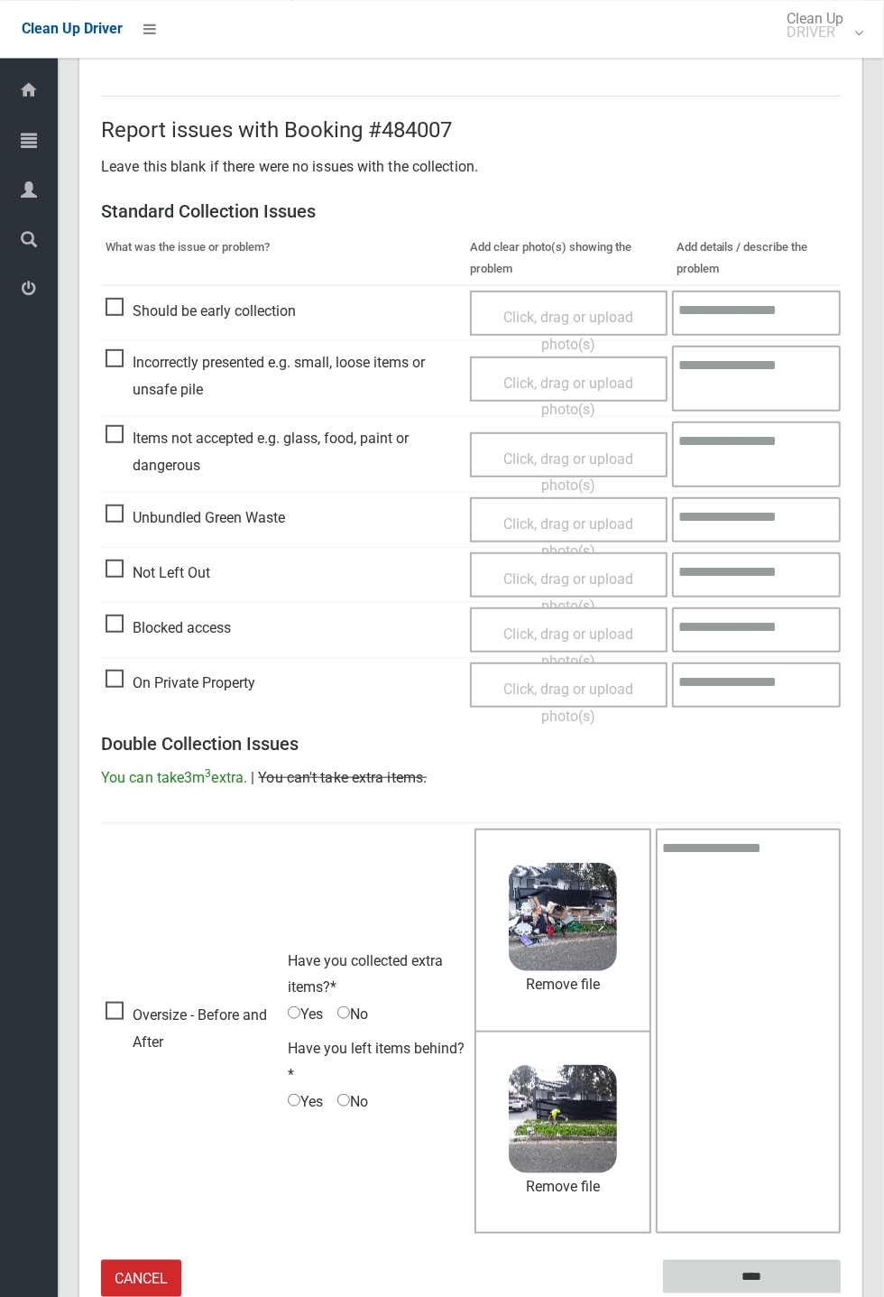
click at [841, 1293] on input "****" at bounding box center [752, 1276] width 178 height 33
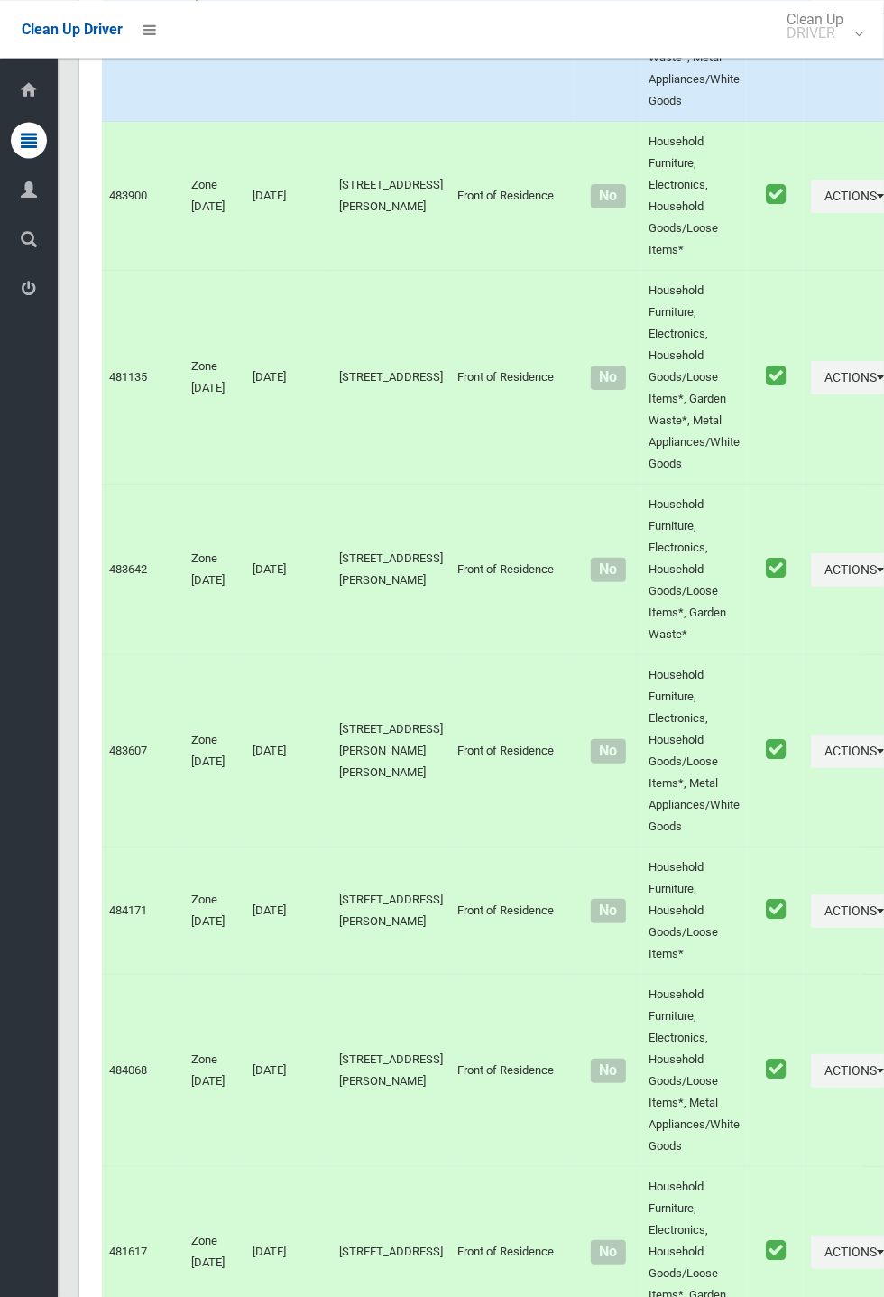
scroll to position [8234, 0]
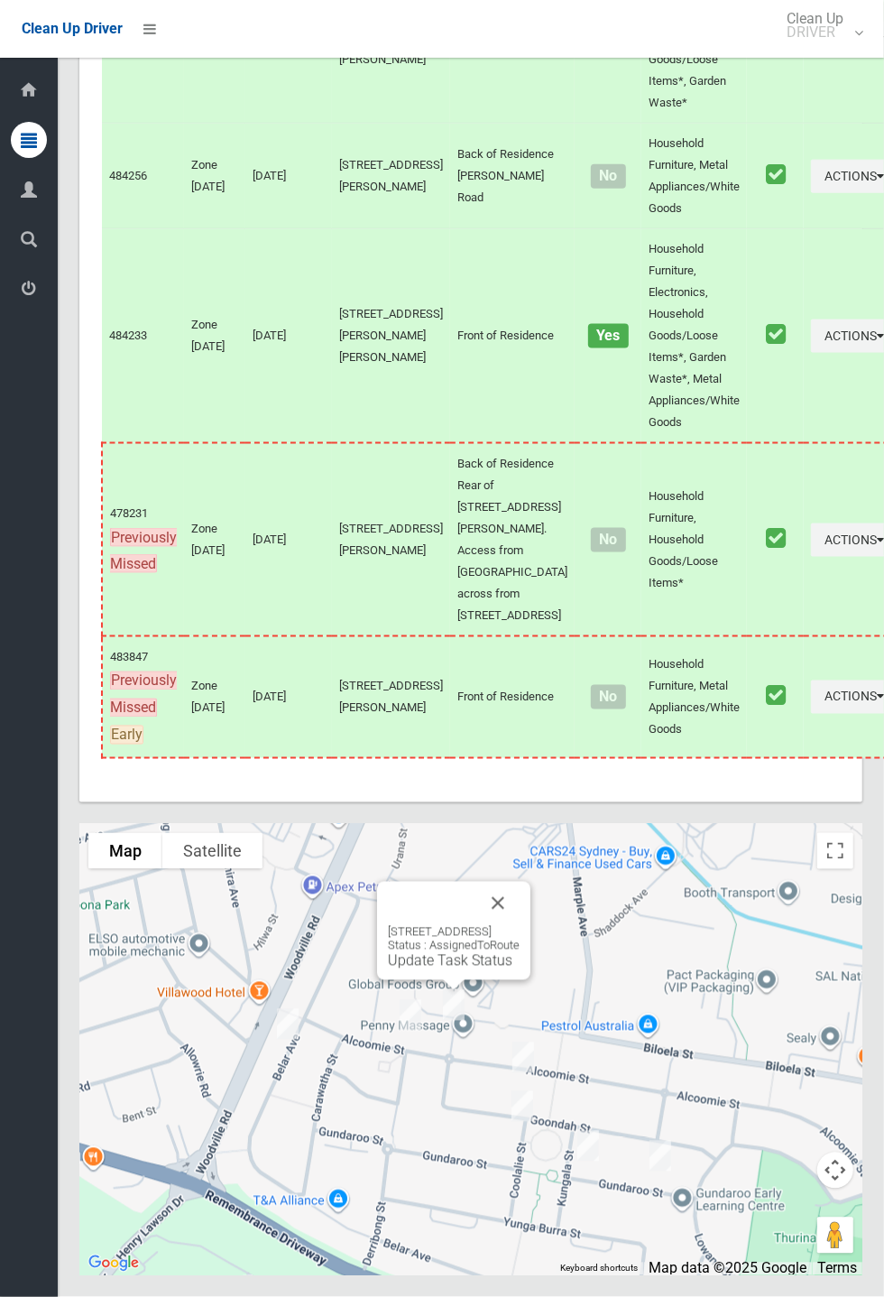
click at [447, 969] on link "Update Task Status" at bounding box center [450, 960] width 125 height 17
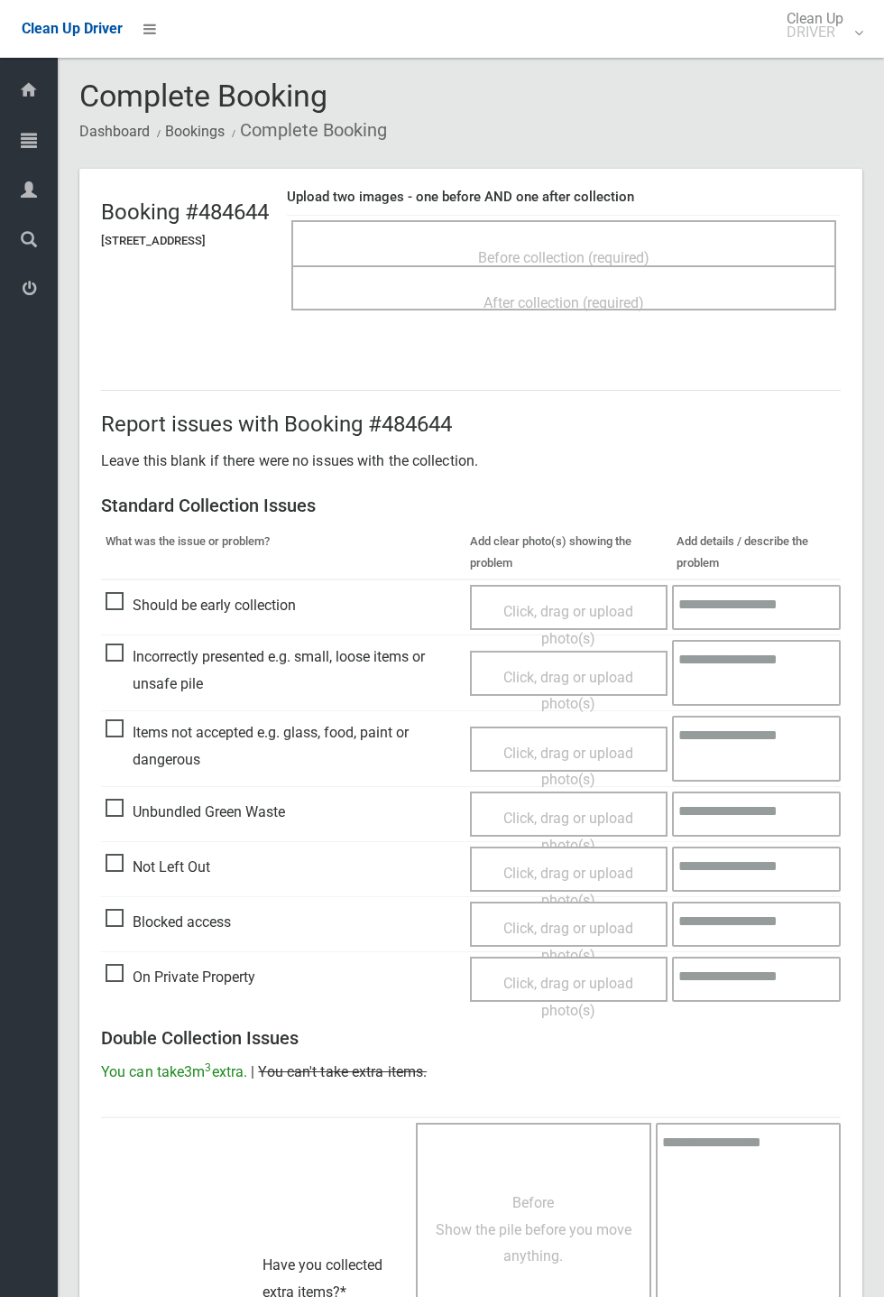
click at [588, 249] on span "Before collection (required)" at bounding box center [563, 257] width 171 height 17
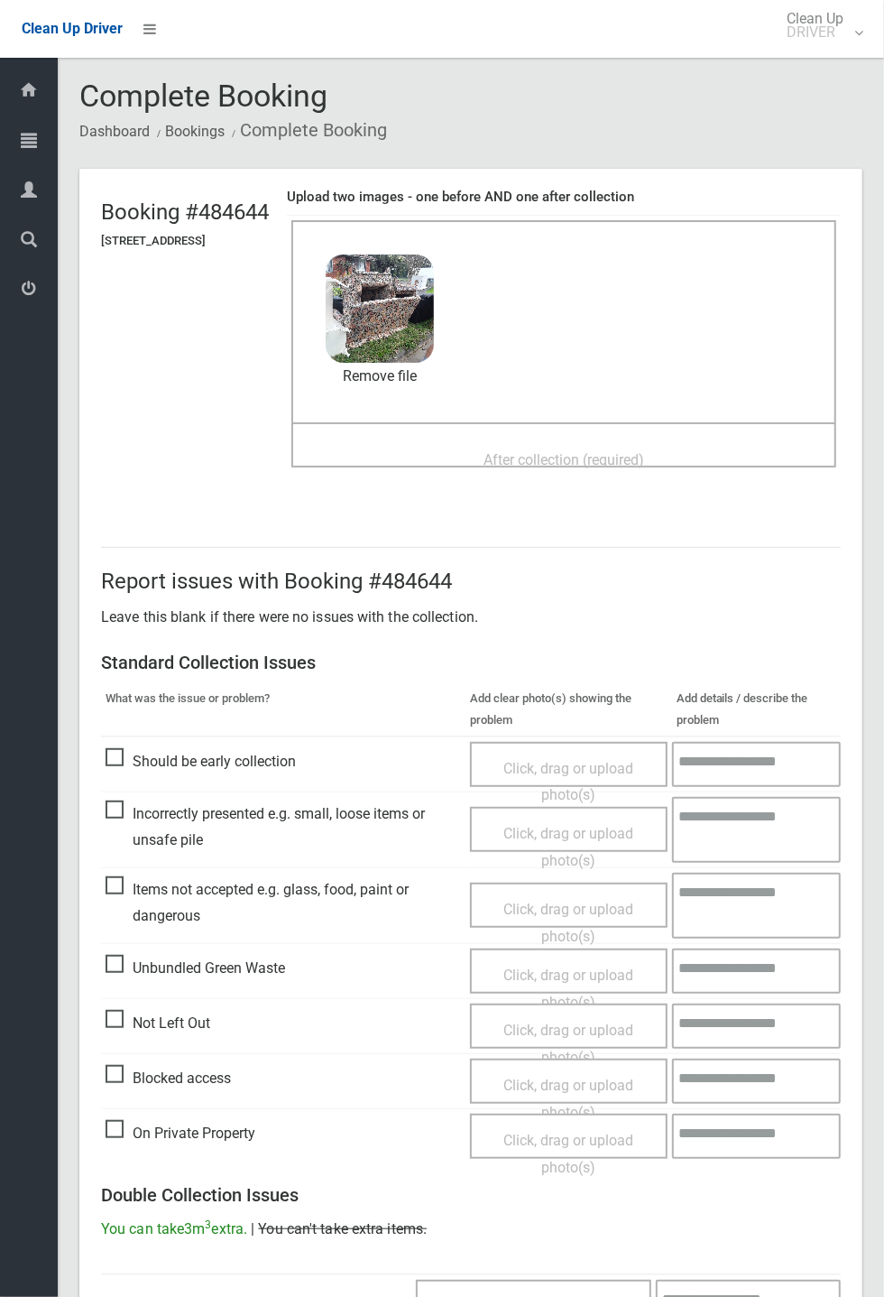
click at [575, 456] on span "After collection (required)" at bounding box center [564, 459] width 161 height 17
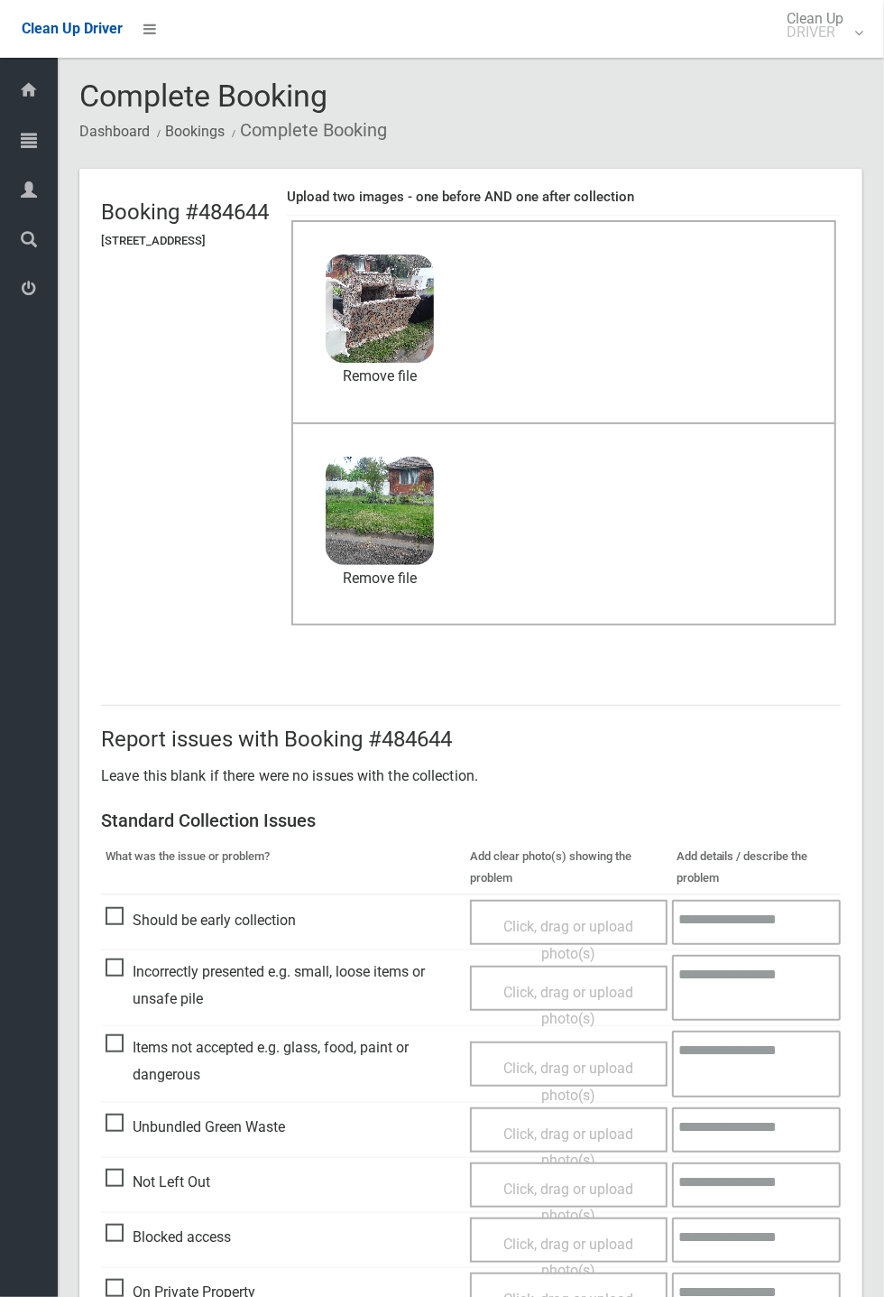
click at [863, 368] on header "Booking #484644 [STREET_ADDRESS] Upload two images - one before AND one after c…" at bounding box center [470, 416] width 783 height 494
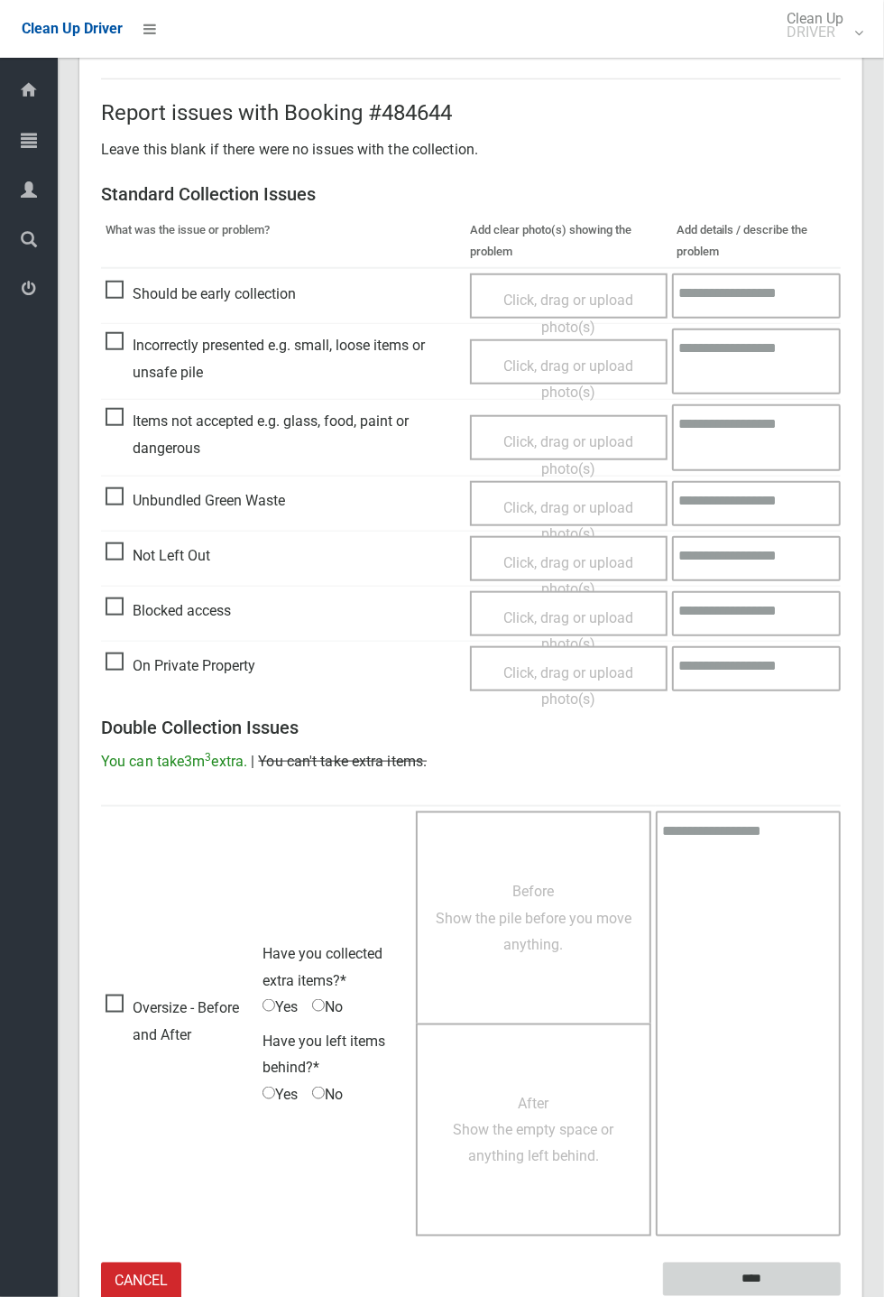
click at [841, 1296] on input "****" at bounding box center [752, 1279] width 178 height 33
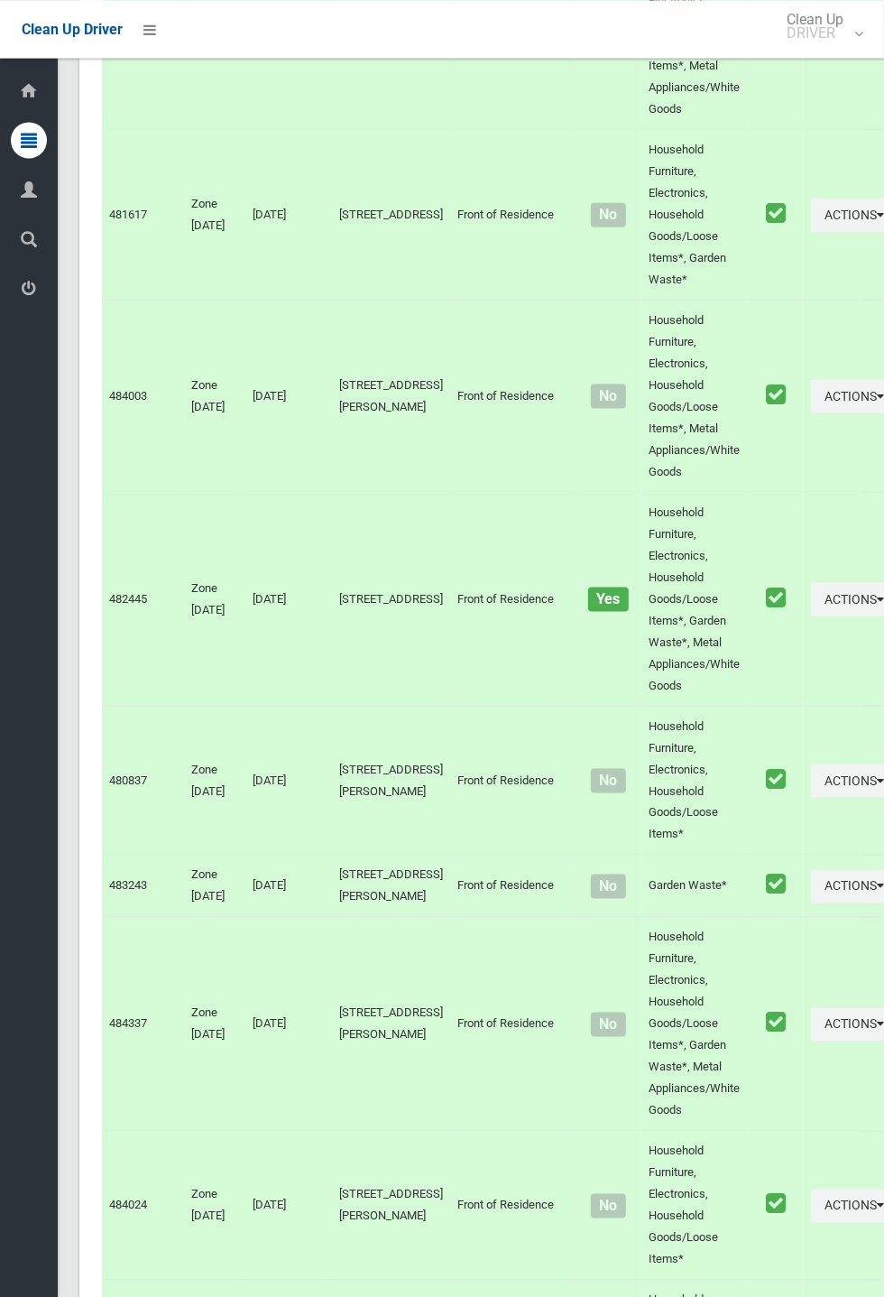
scroll to position [8234, 0]
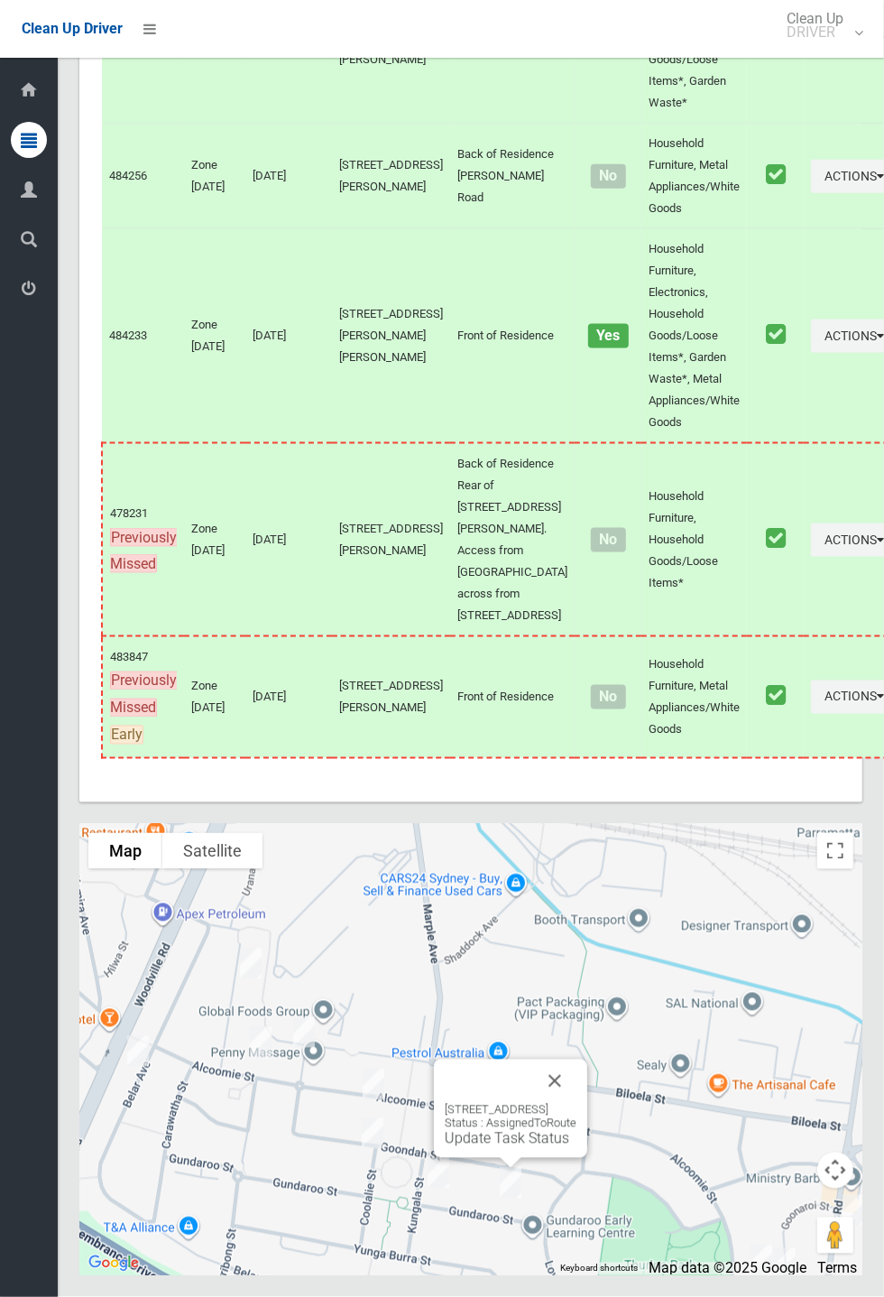
click at [577, 1103] on button "Close" at bounding box center [554, 1081] width 43 height 43
click at [505, 1093] on button "Close" at bounding box center [482, 1071] width 43 height 43
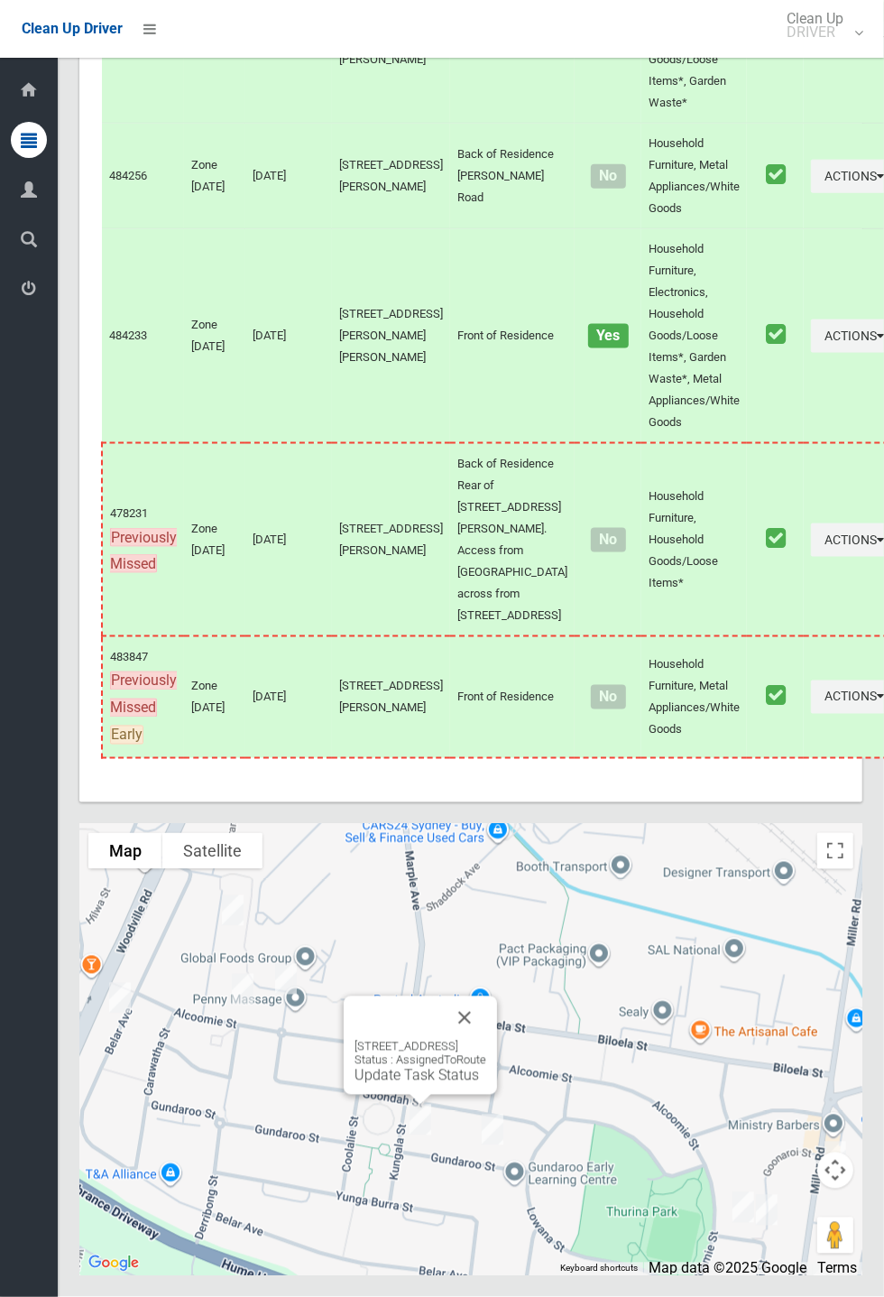
click at [486, 1040] on button "Close" at bounding box center [464, 1017] width 43 height 43
click at [411, 1095] on div "32 Gundaroo Street, VILLAWOOD NSW 2163 Status : AssignedToRoute Update Task Sta…" at bounding box center [420, 1045] width 153 height 98
click at [406, 1084] on link "Update Task Status" at bounding box center [417, 1075] width 125 height 17
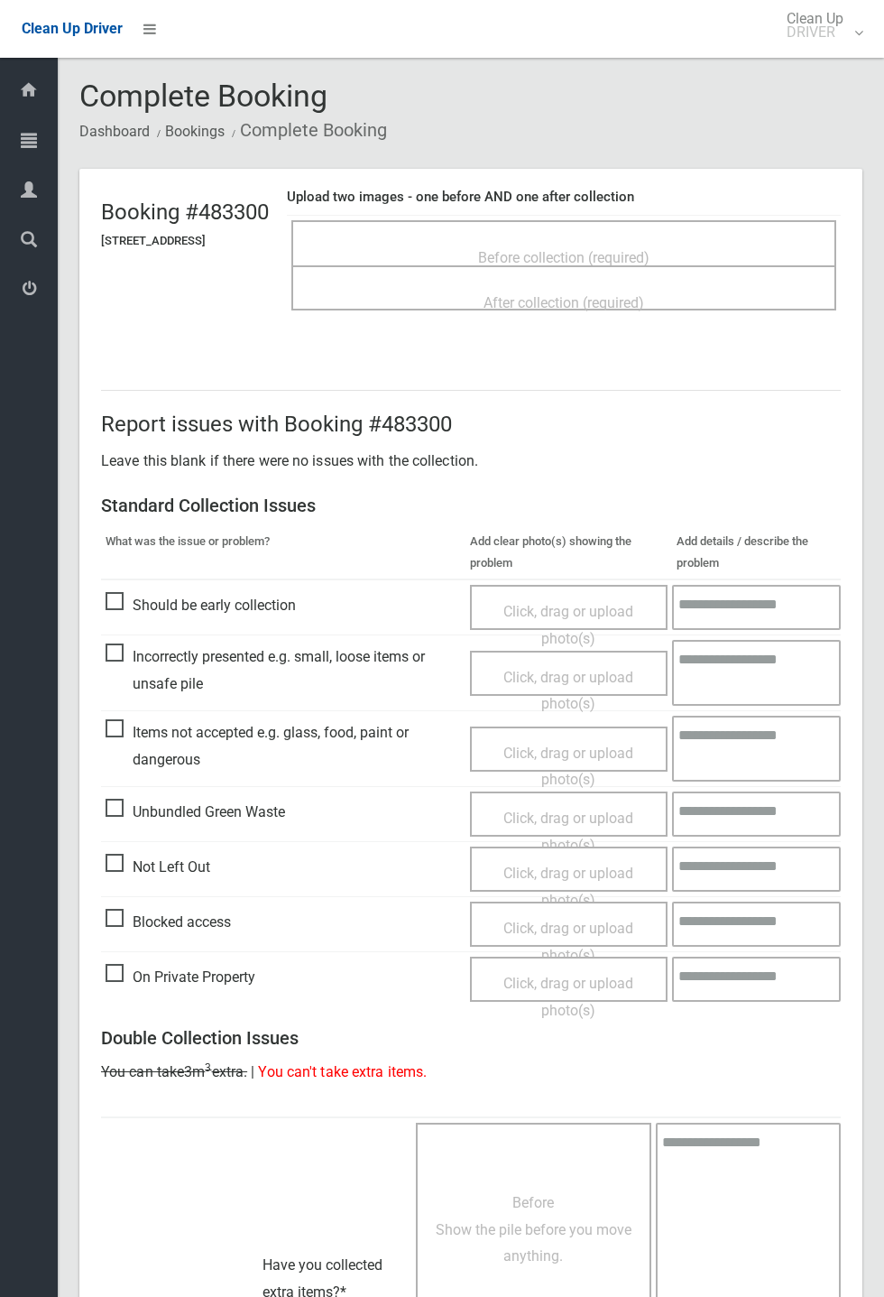
click at [602, 249] on span "Before collection (required)" at bounding box center [563, 257] width 171 height 17
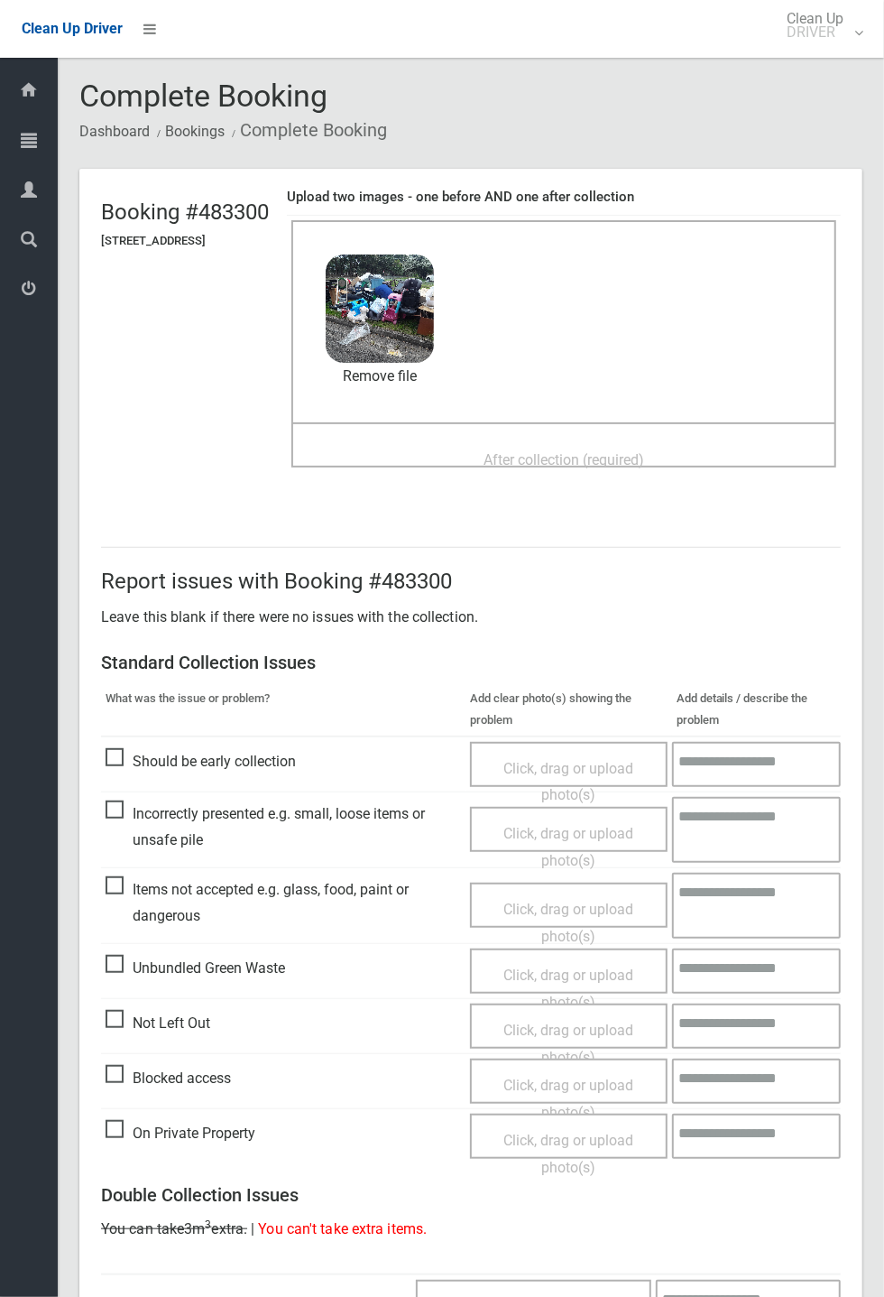
click at [592, 451] on span "After collection (required)" at bounding box center [564, 459] width 161 height 17
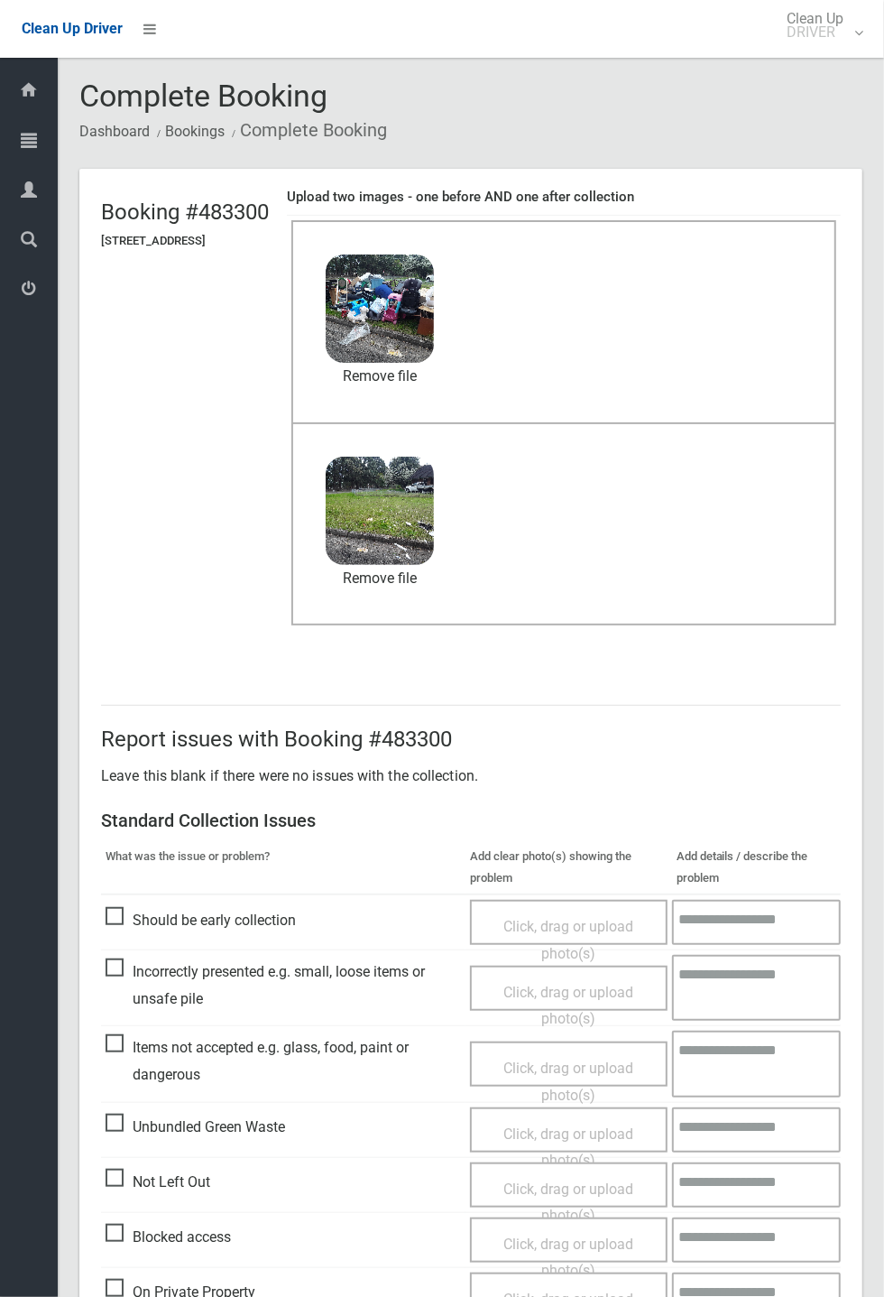
scroll to position [626, 0]
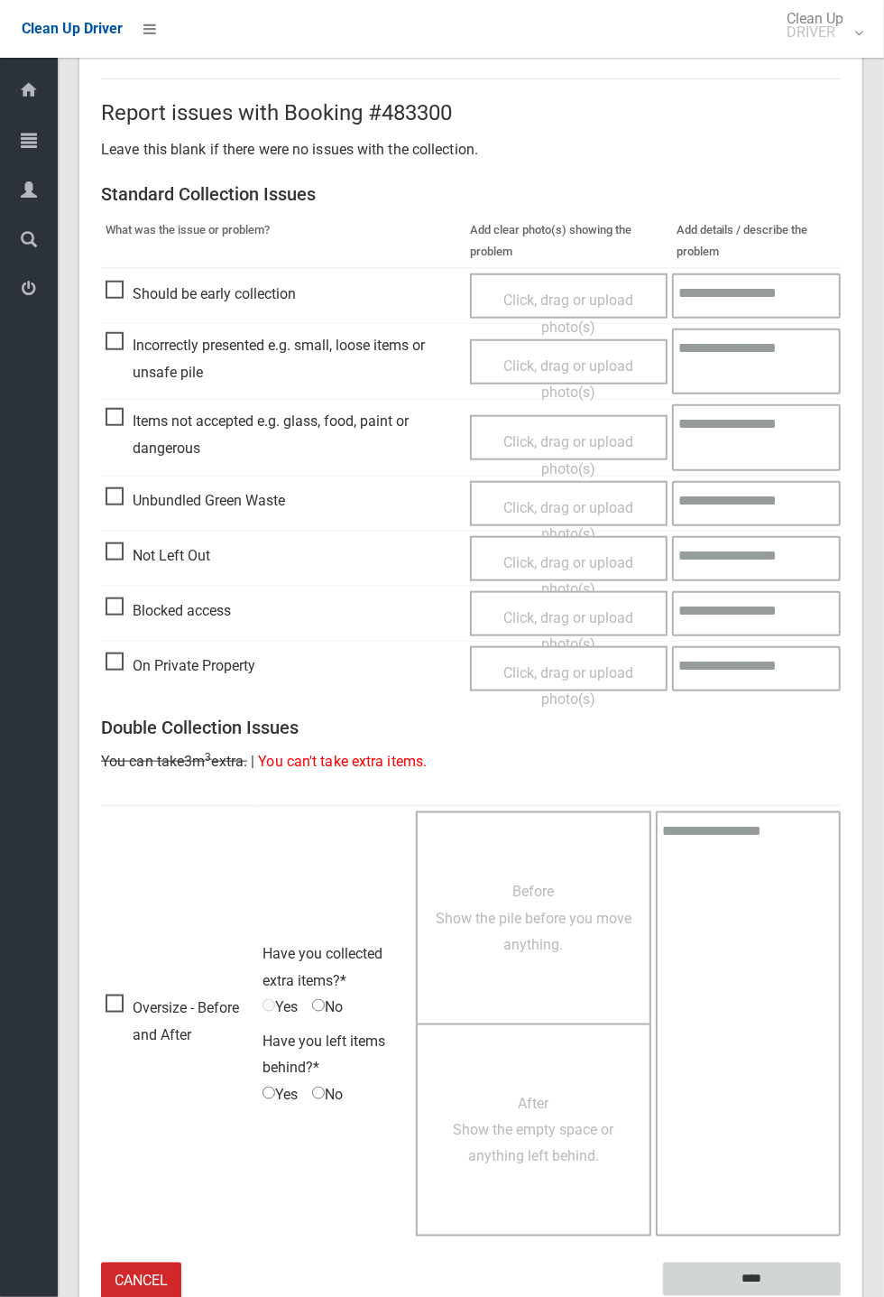
click at [746, 1280] on input "****" at bounding box center [752, 1279] width 178 height 33
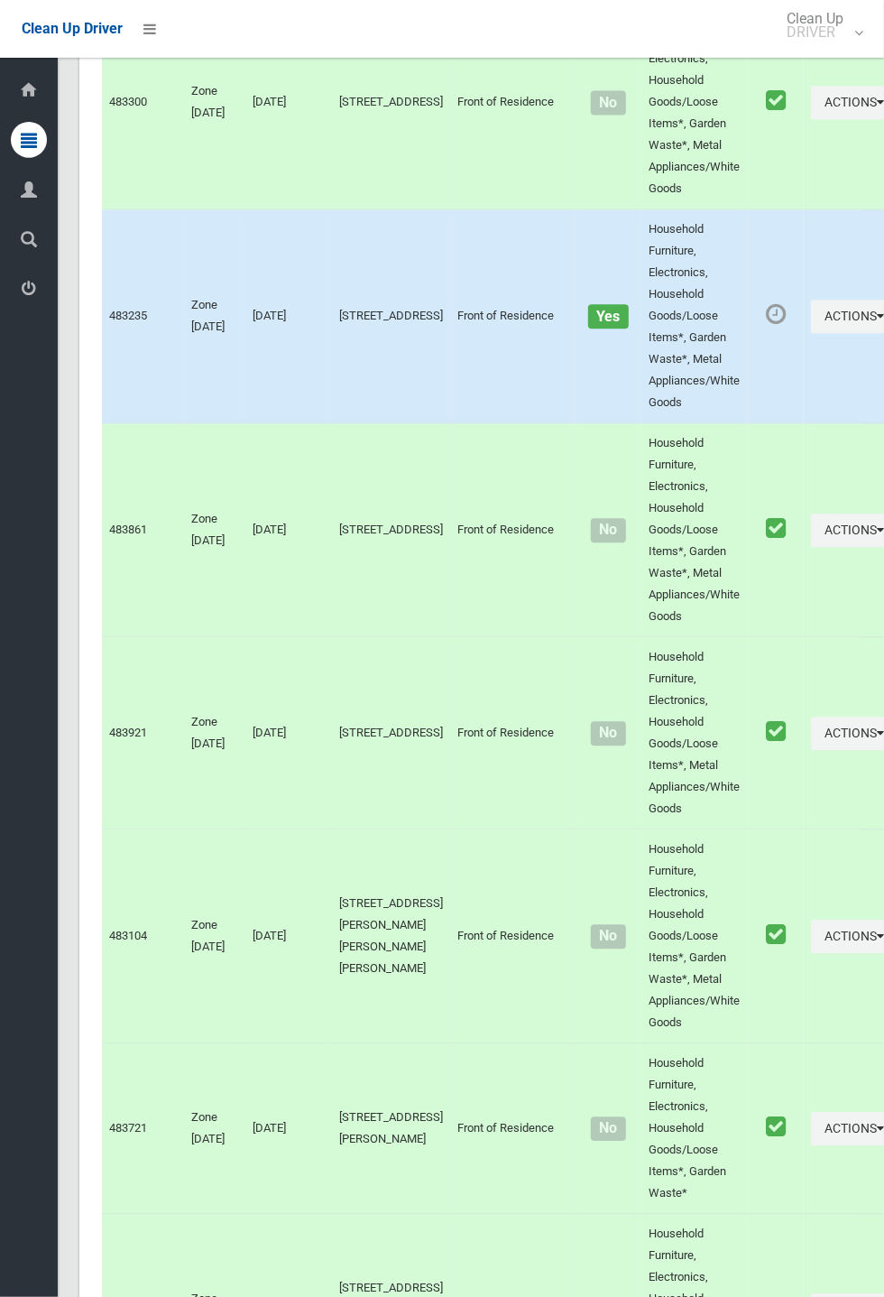
scroll to position [8234, 0]
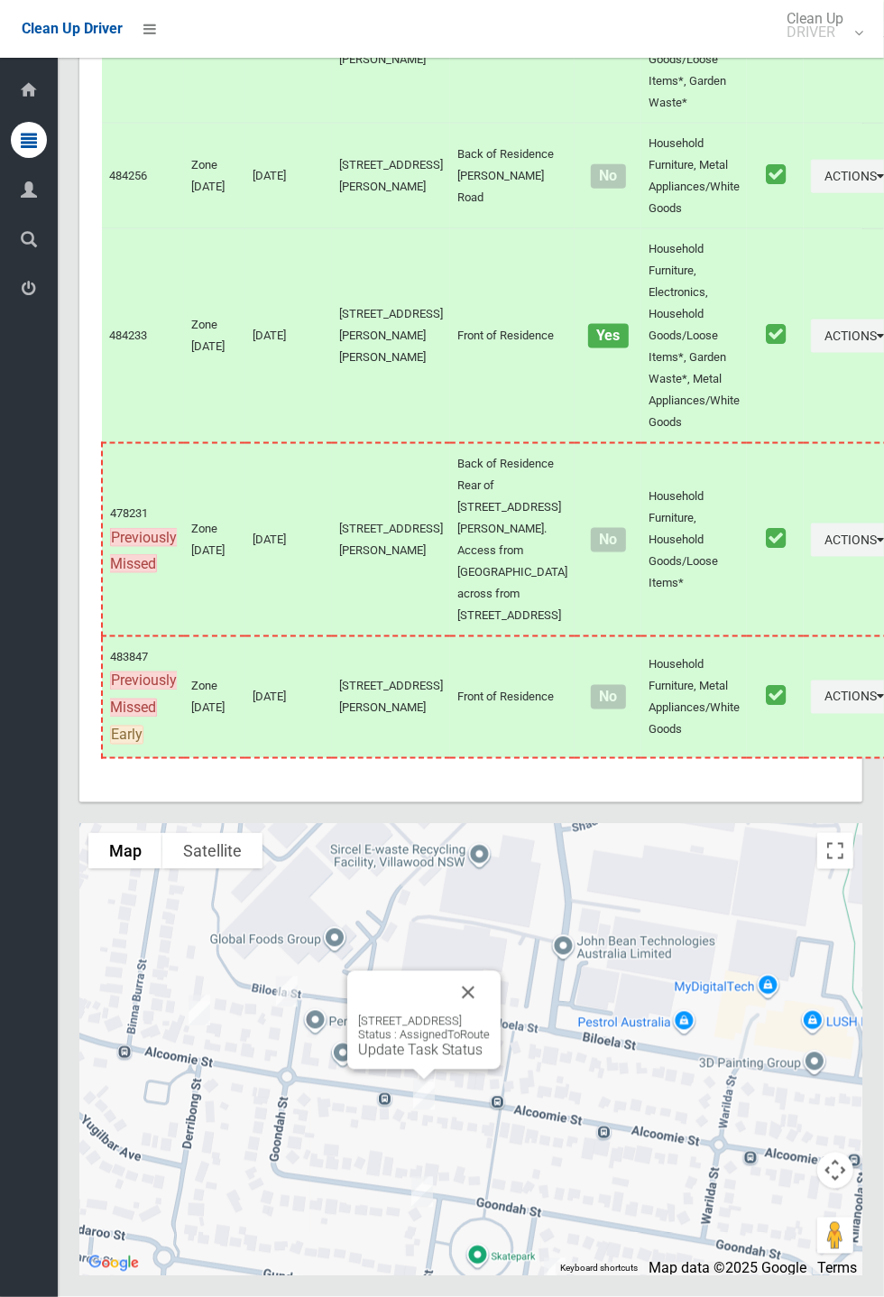
click at [412, 1059] on link "Update Task Status" at bounding box center [420, 1050] width 125 height 17
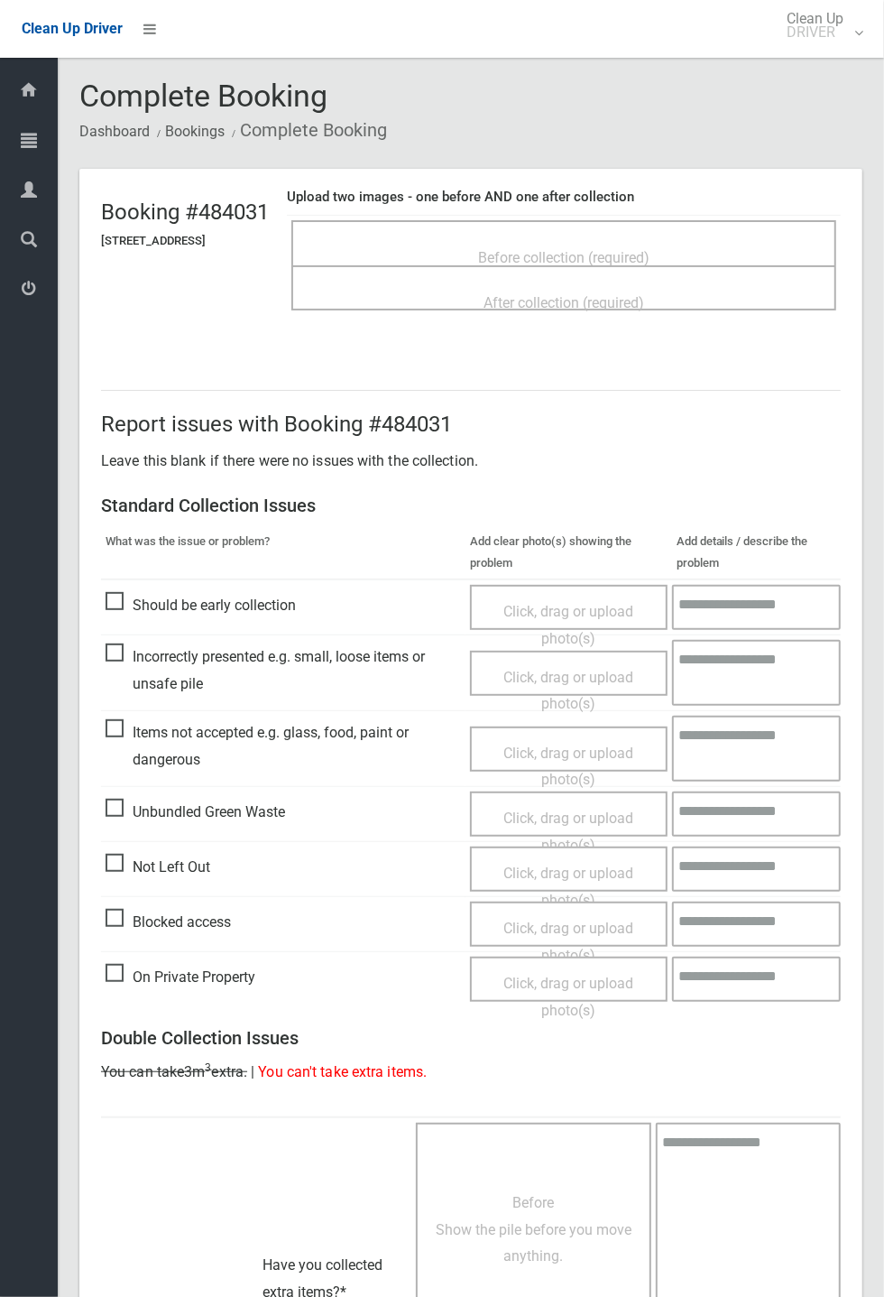
click at [529, 249] on span "Before collection (required)" at bounding box center [563, 257] width 171 height 17
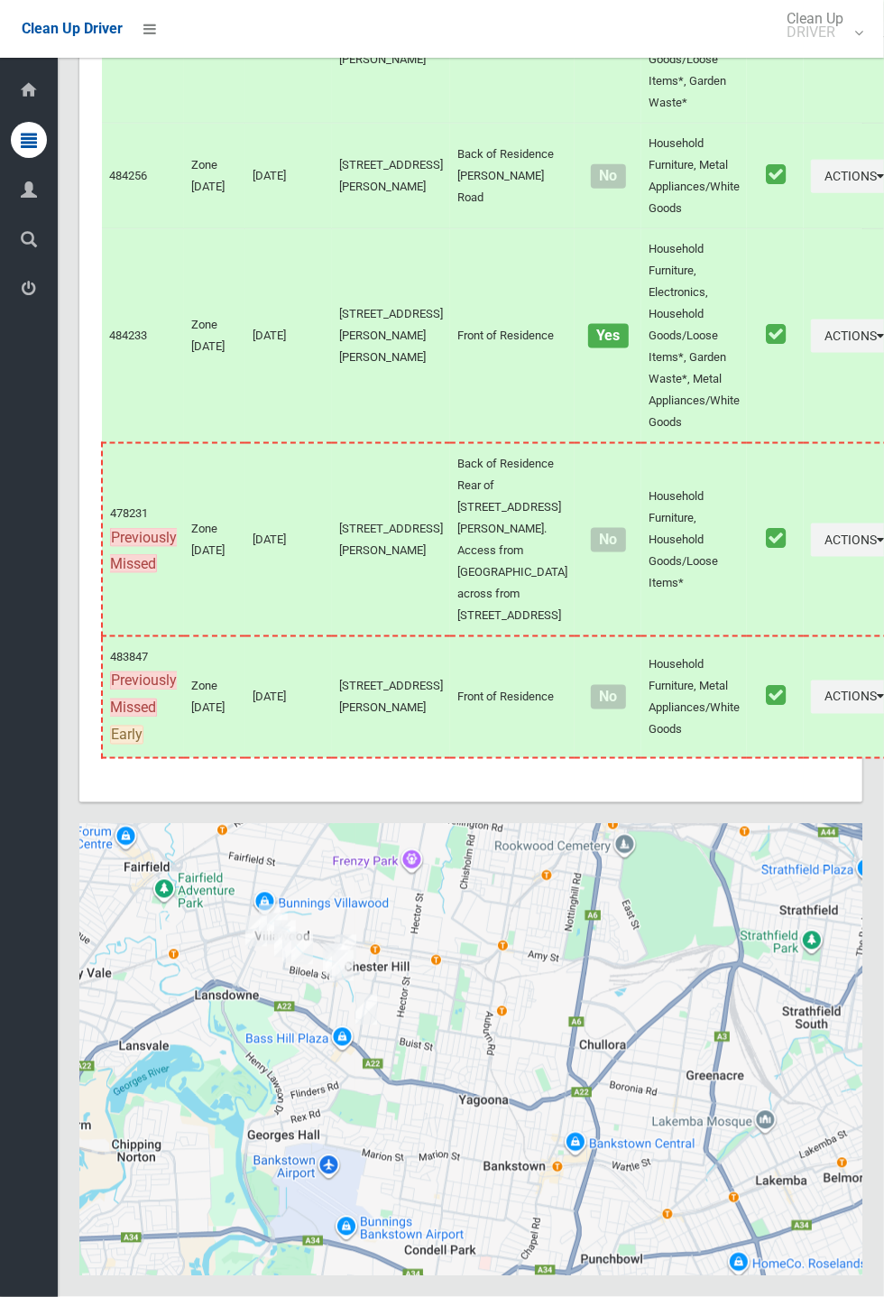
scroll to position [8234, 0]
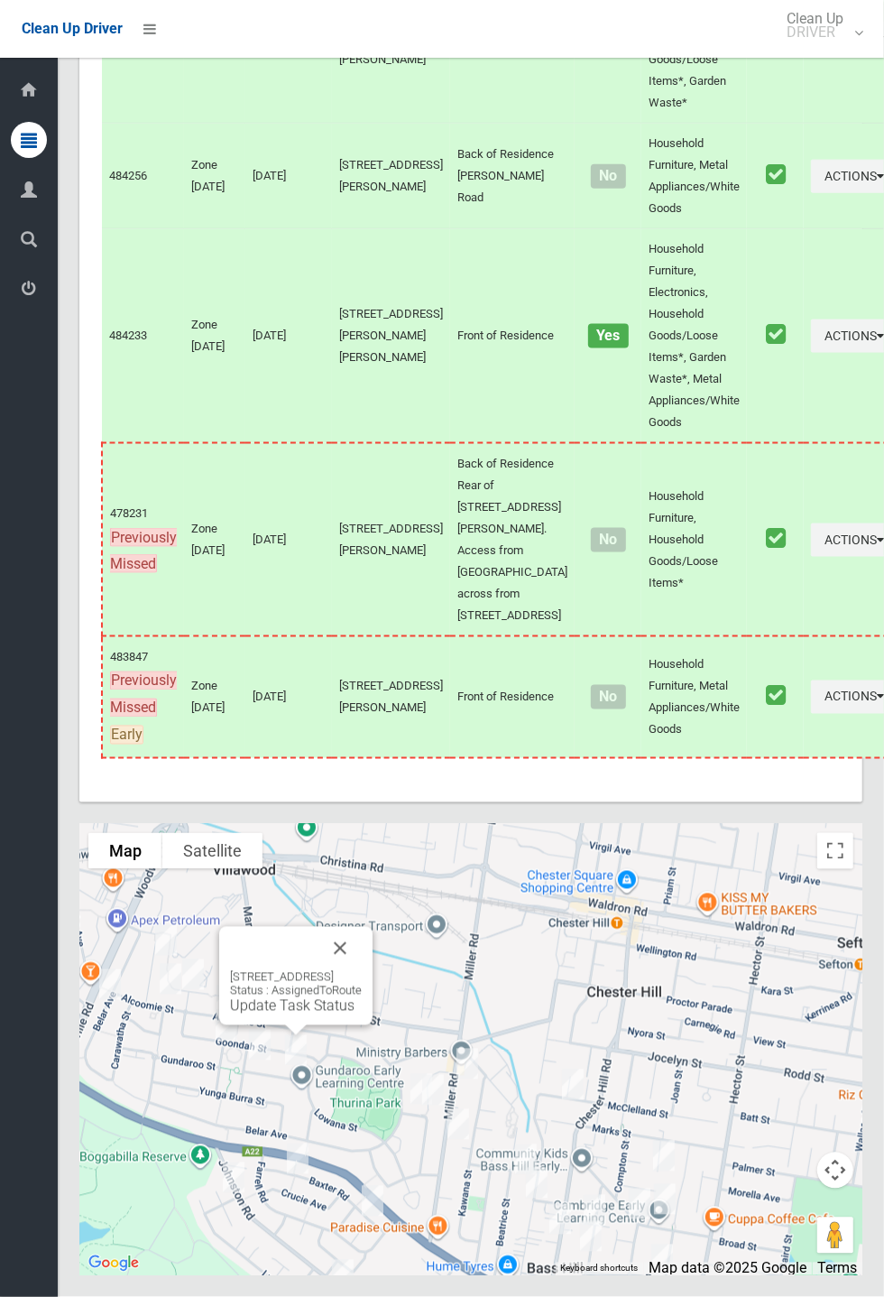
click at [293, 1014] on link "Update Task Status" at bounding box center [292, 1005] width 125 height 17
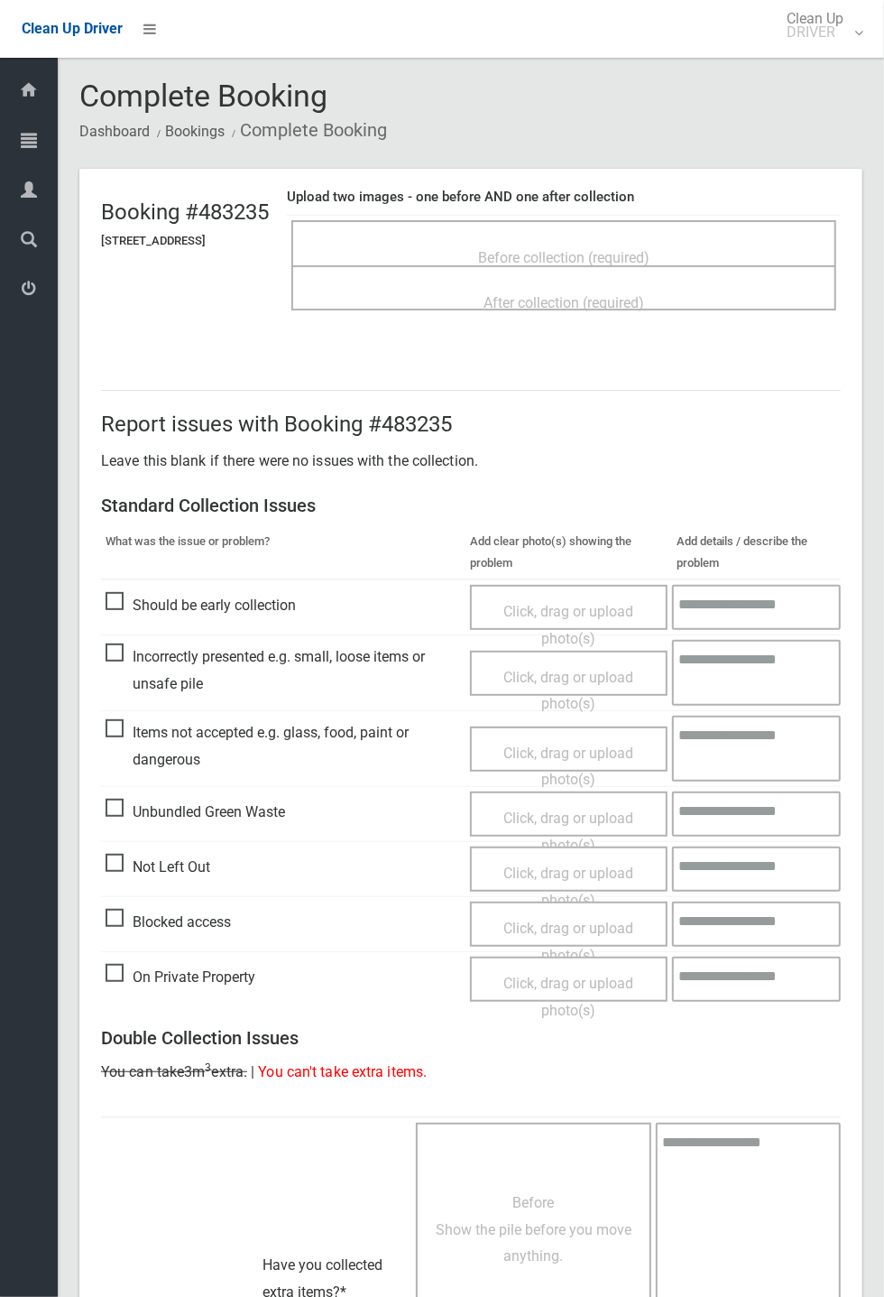
click at [609, 249] on span "Before collection (required)" at bounding box center [563, 257] width 171 height 17
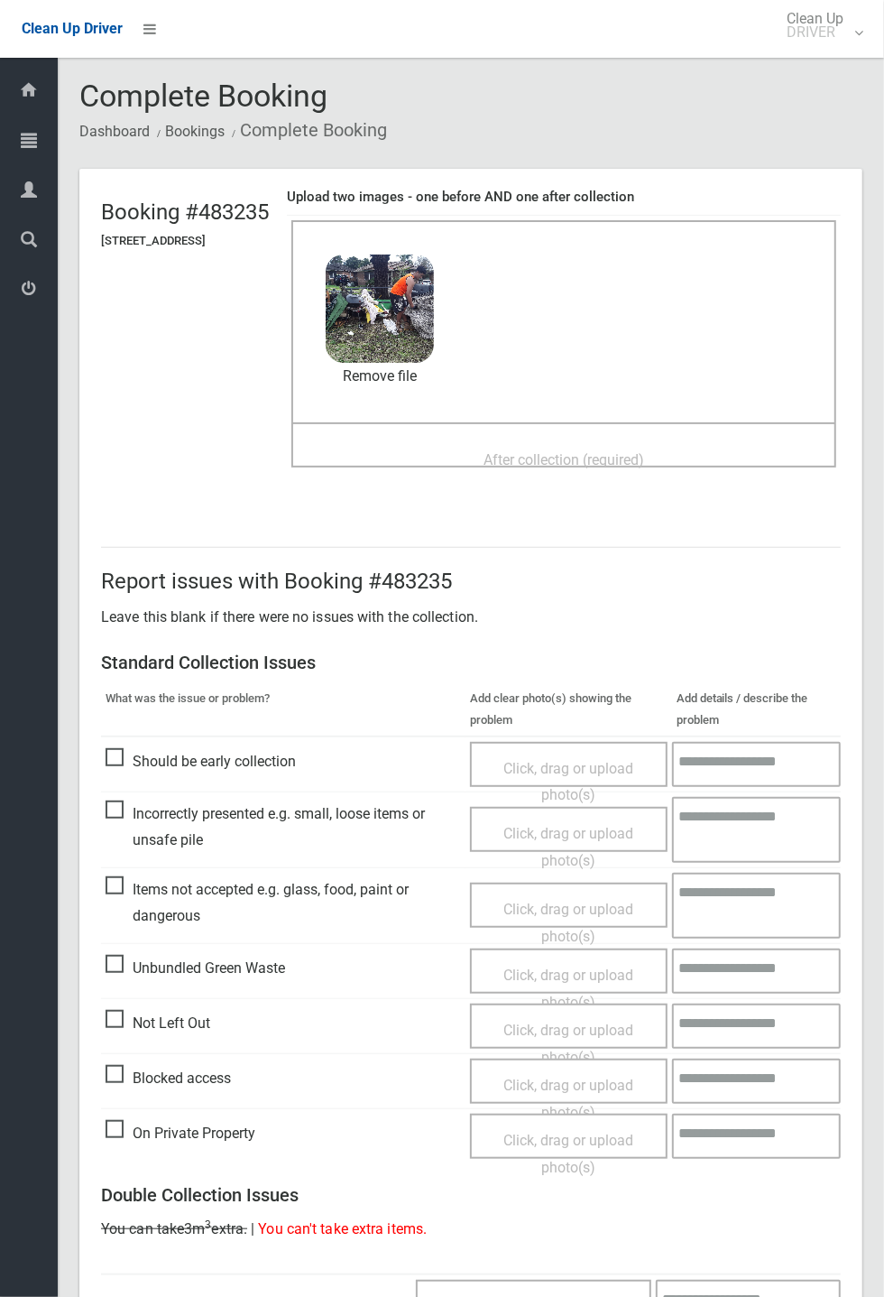
click at [602, 451] on span "After collection (required)" at bounding box center [564, 459] width 161 height 17
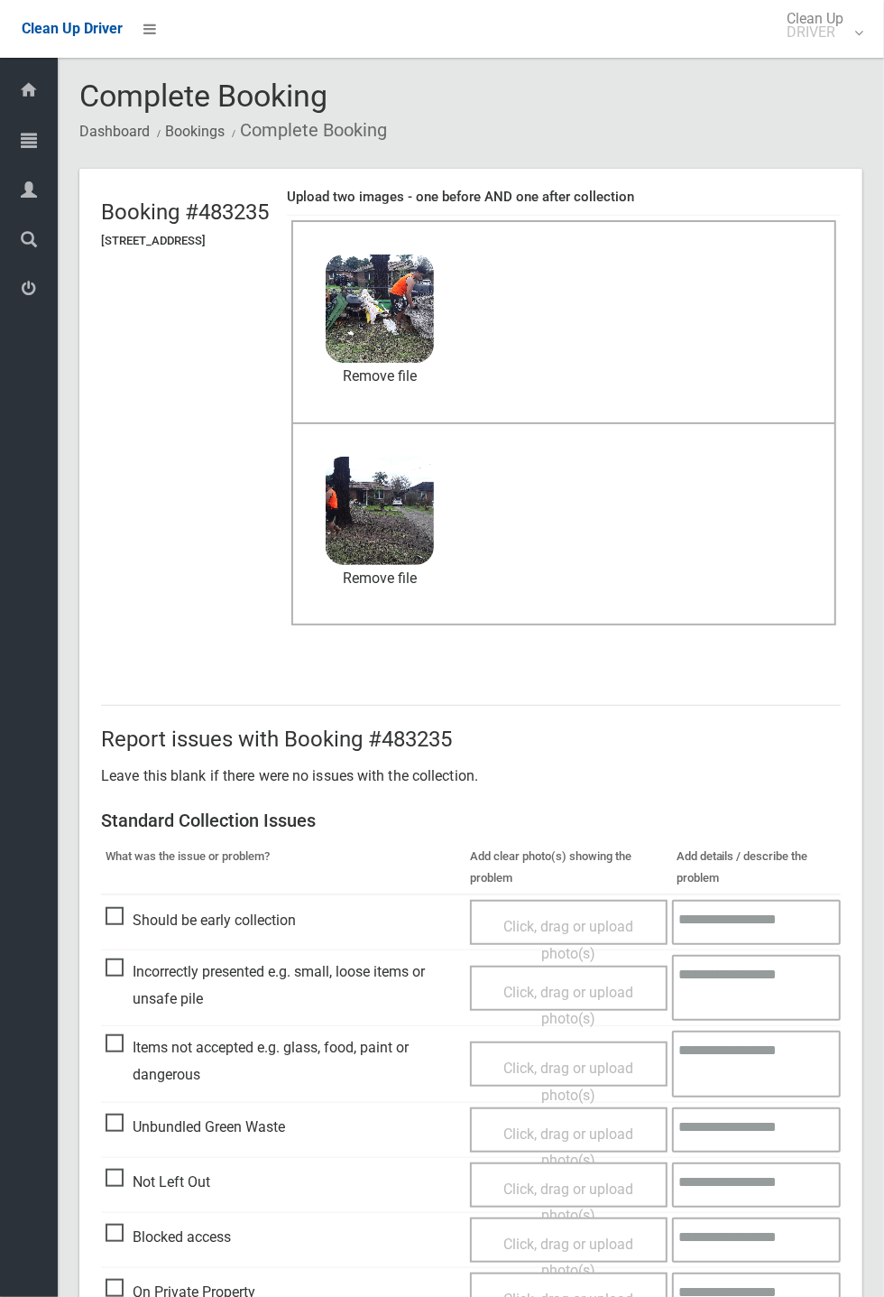
scroll to position [626, 0]
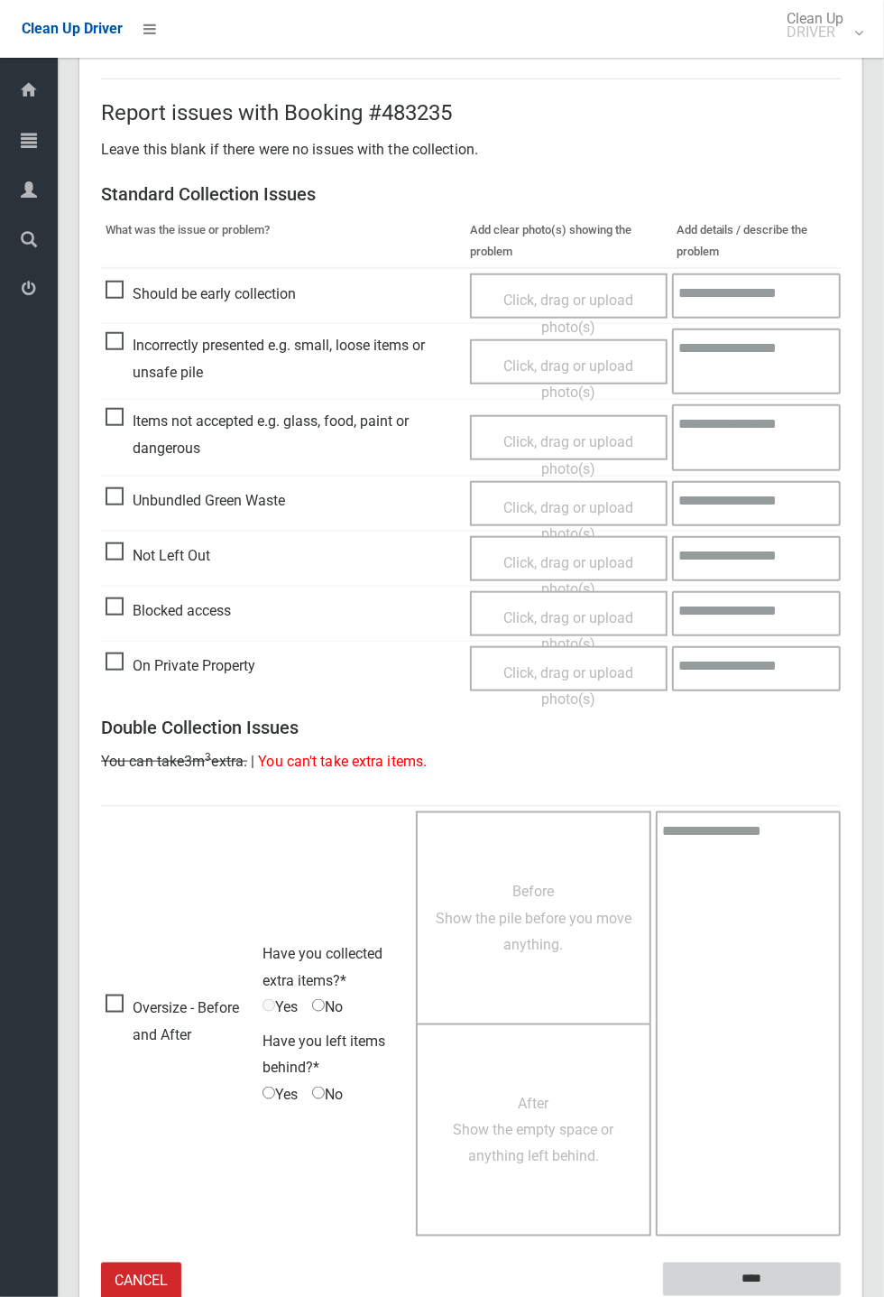
click at [841, 1296] on input "****" at bounding box center [752, 1279] width 178 height 33
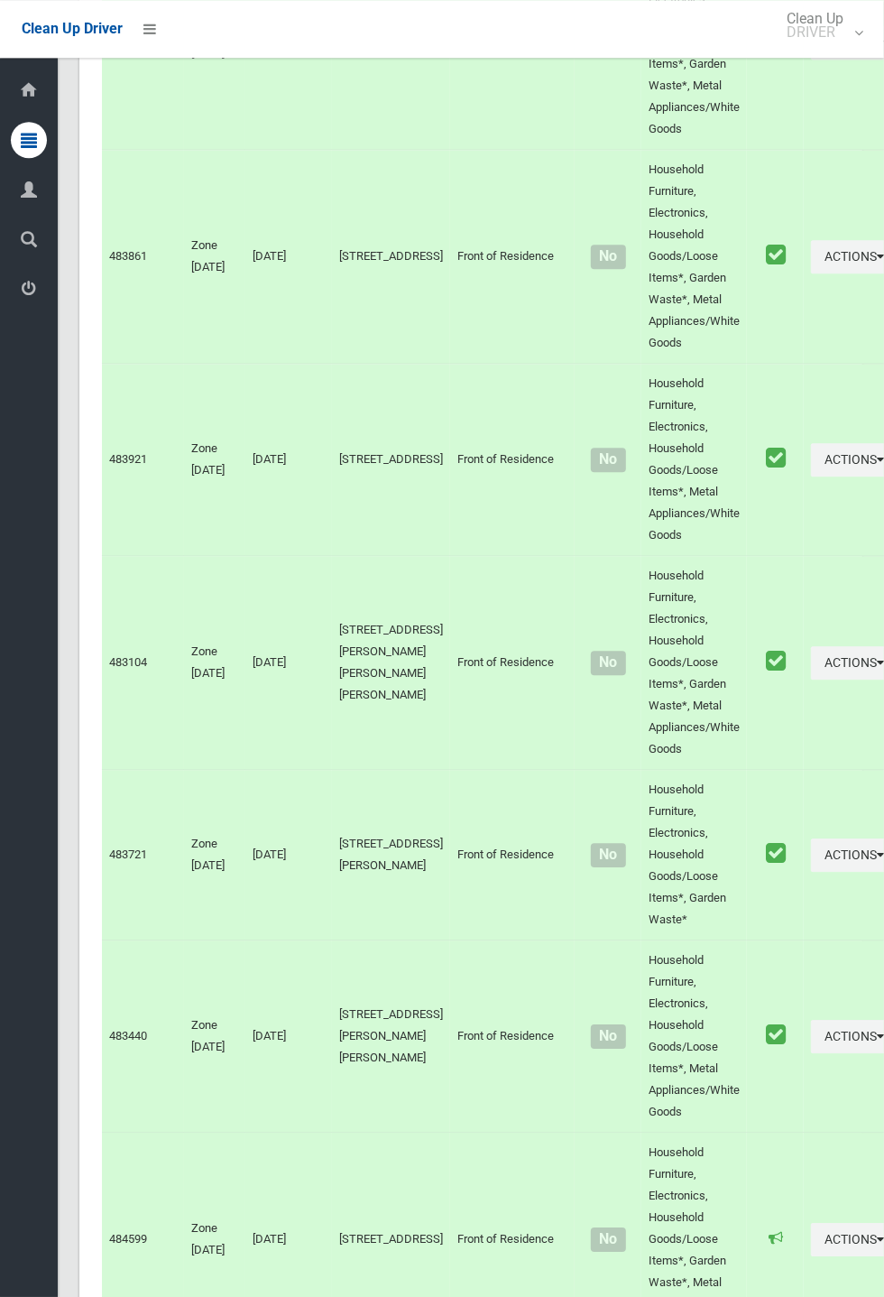
scroll to position [8234, 0]
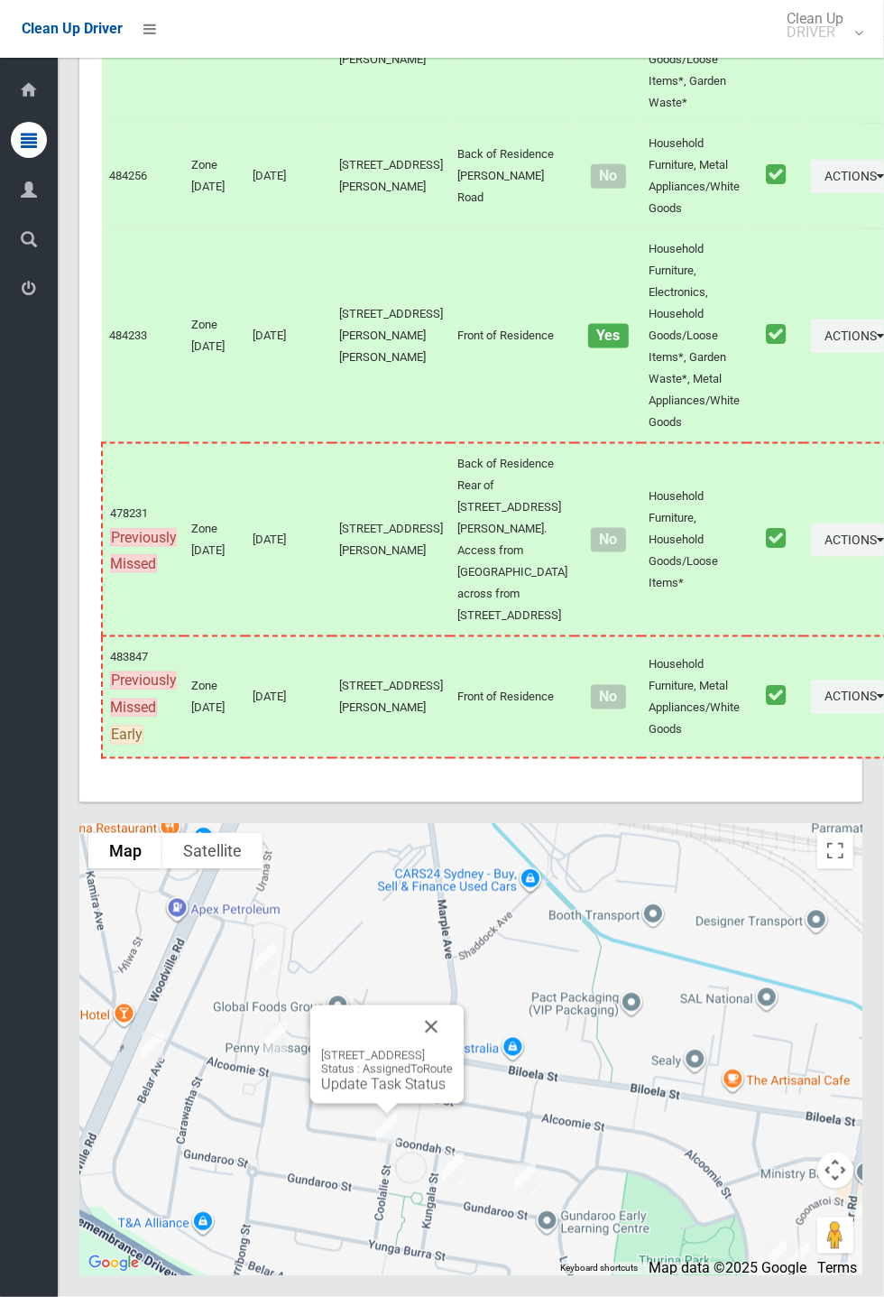
click at [453, 1049] on button "Close" at bounding box center [431, 1026] width 43 height 43
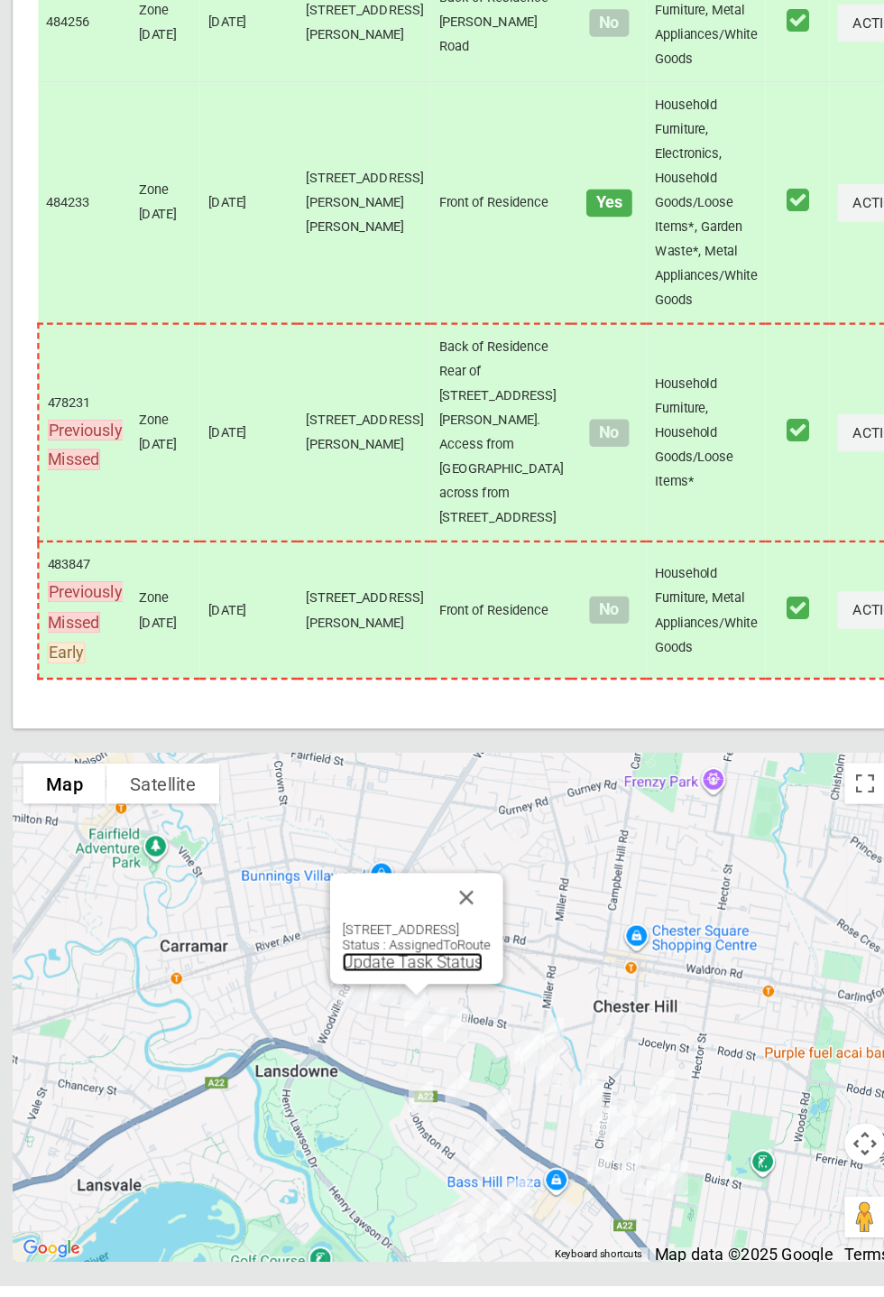
click at [438, 1018] on link "Update Task Status" at bounding box center [434, 1009] width 125 height 17
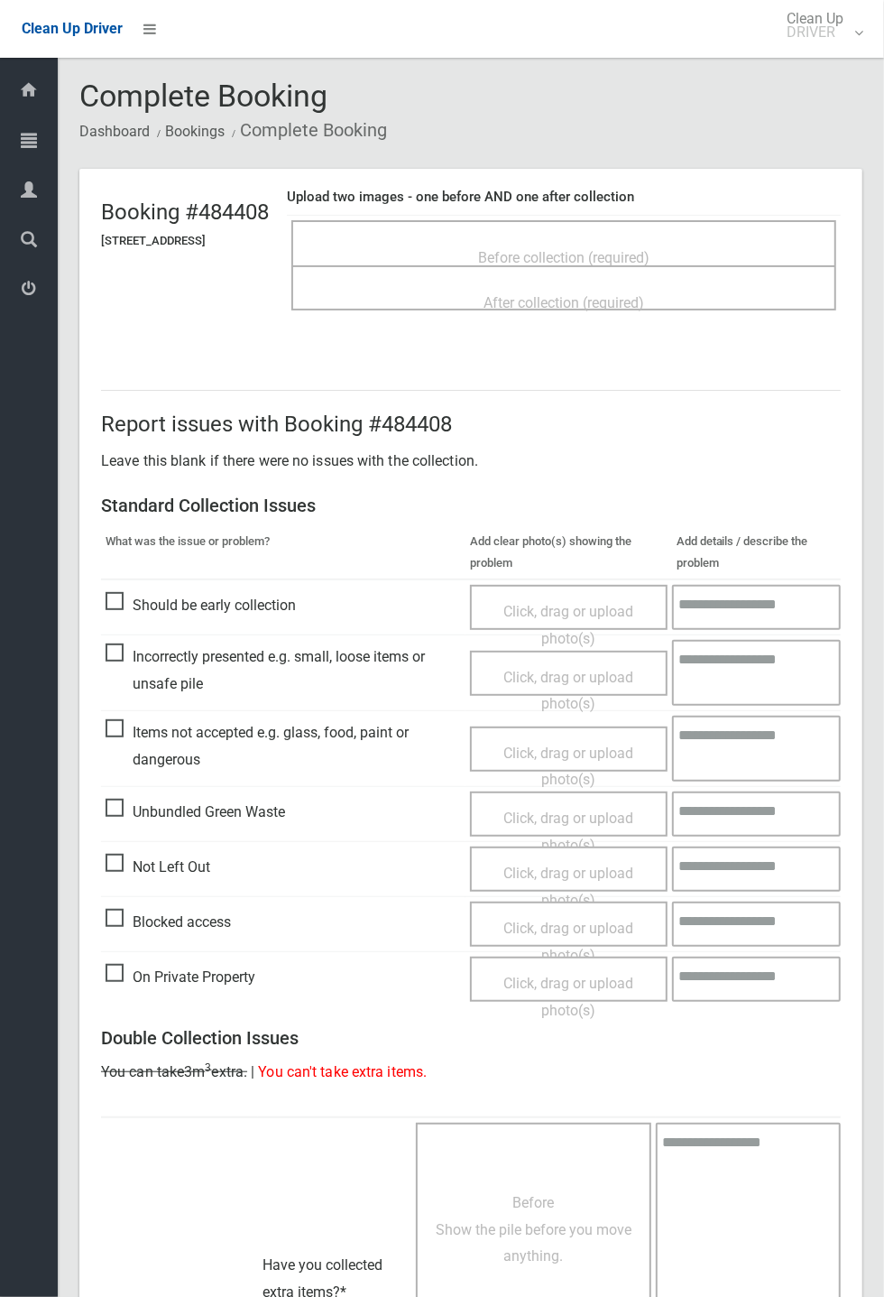
click at [550, 249] on span "Before collection (required)" at bounding box center [563, 257] width 171 height 17
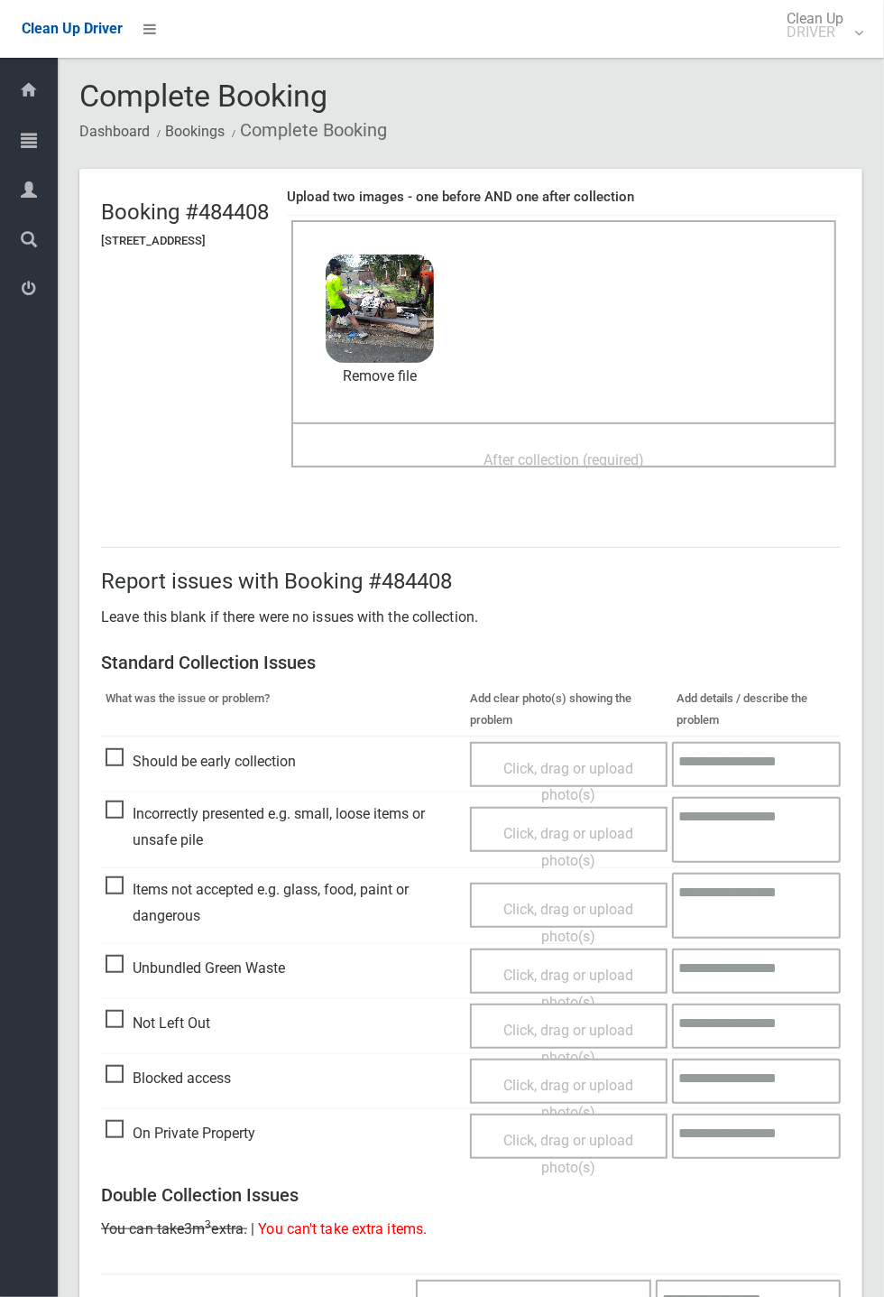
click at [575, 458] on span "After collection (required)" at bounding box center [564, 459] width 161 height 17
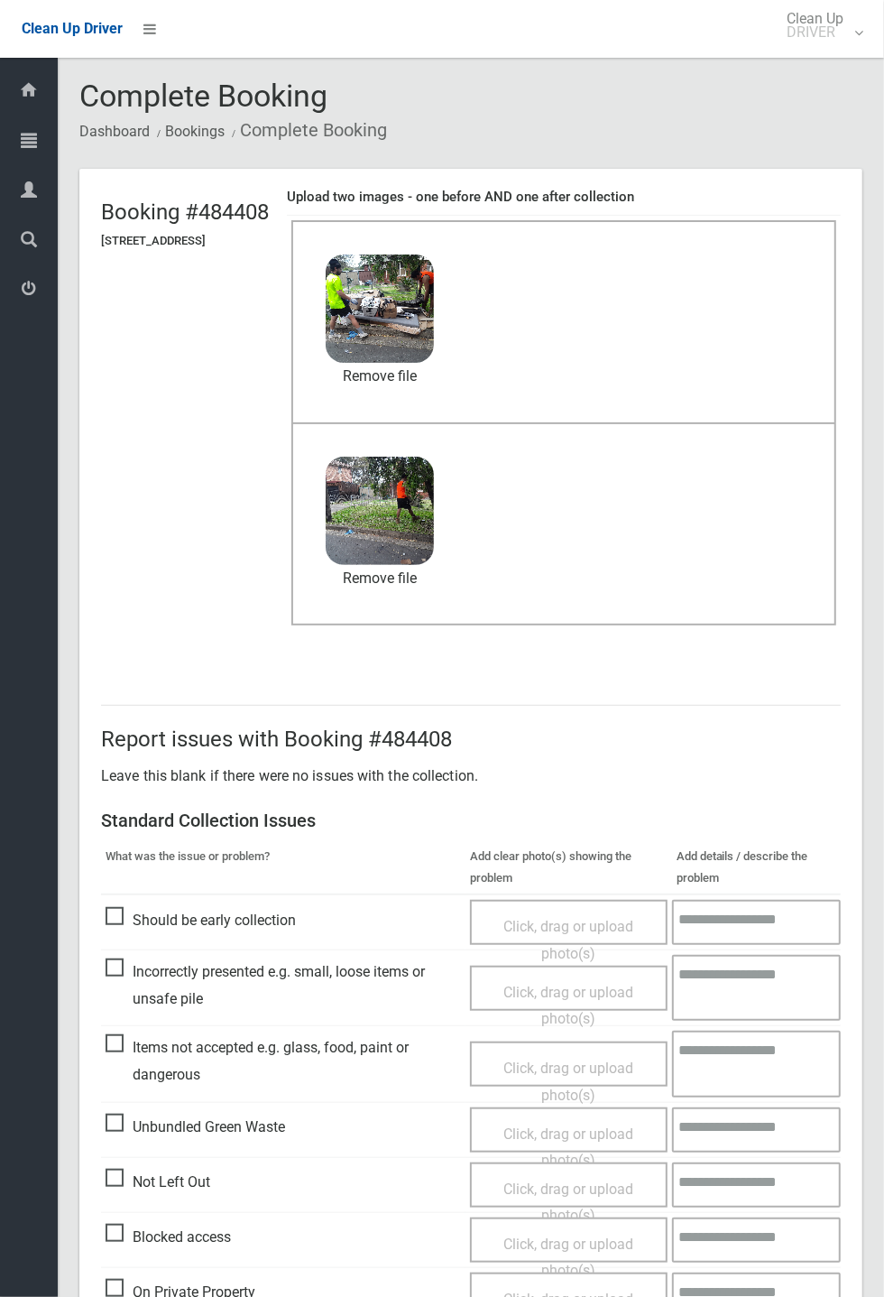
scroll to position [626, 0]
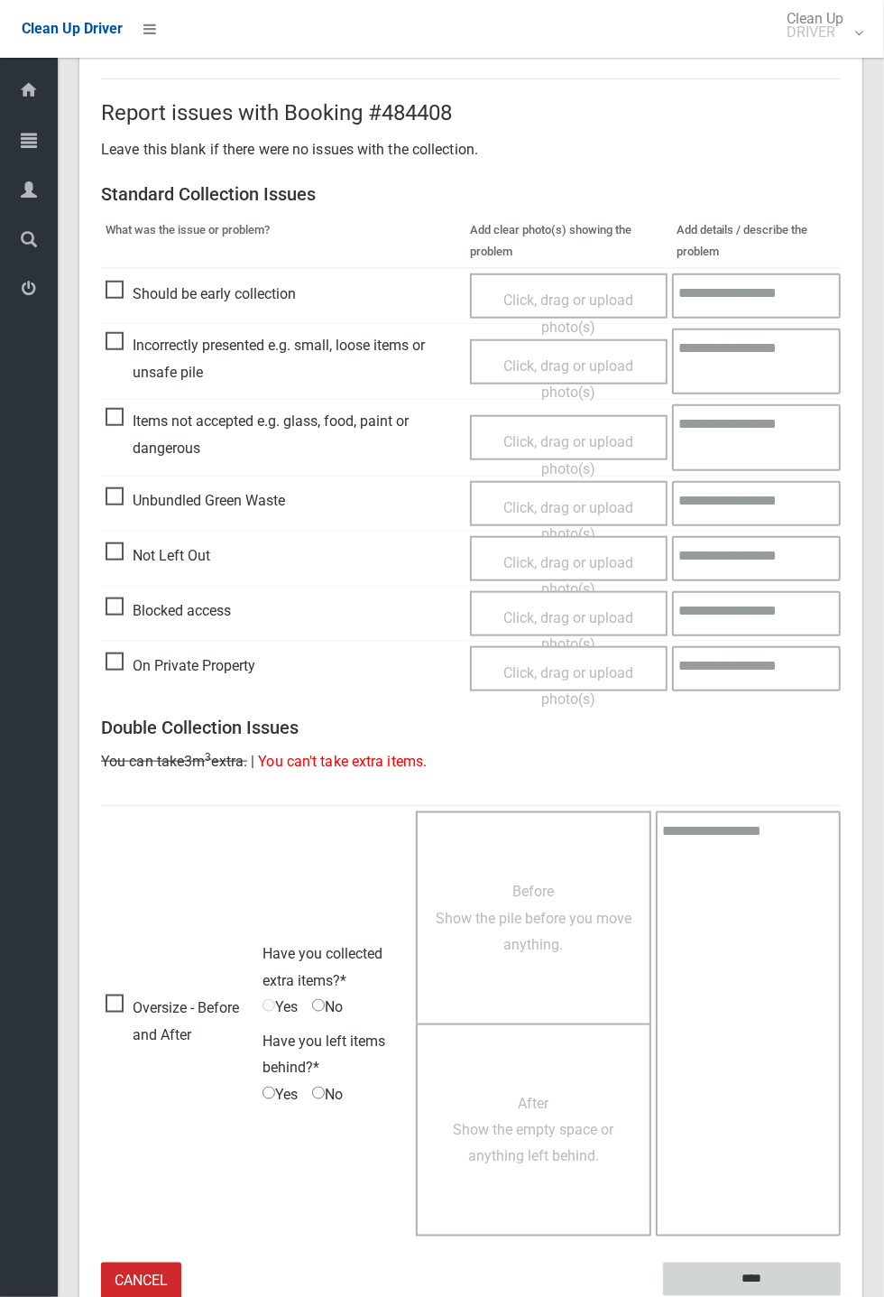
click at [841, 1296] on input "****" at bounding box center [752, 1279] width 178 height 33
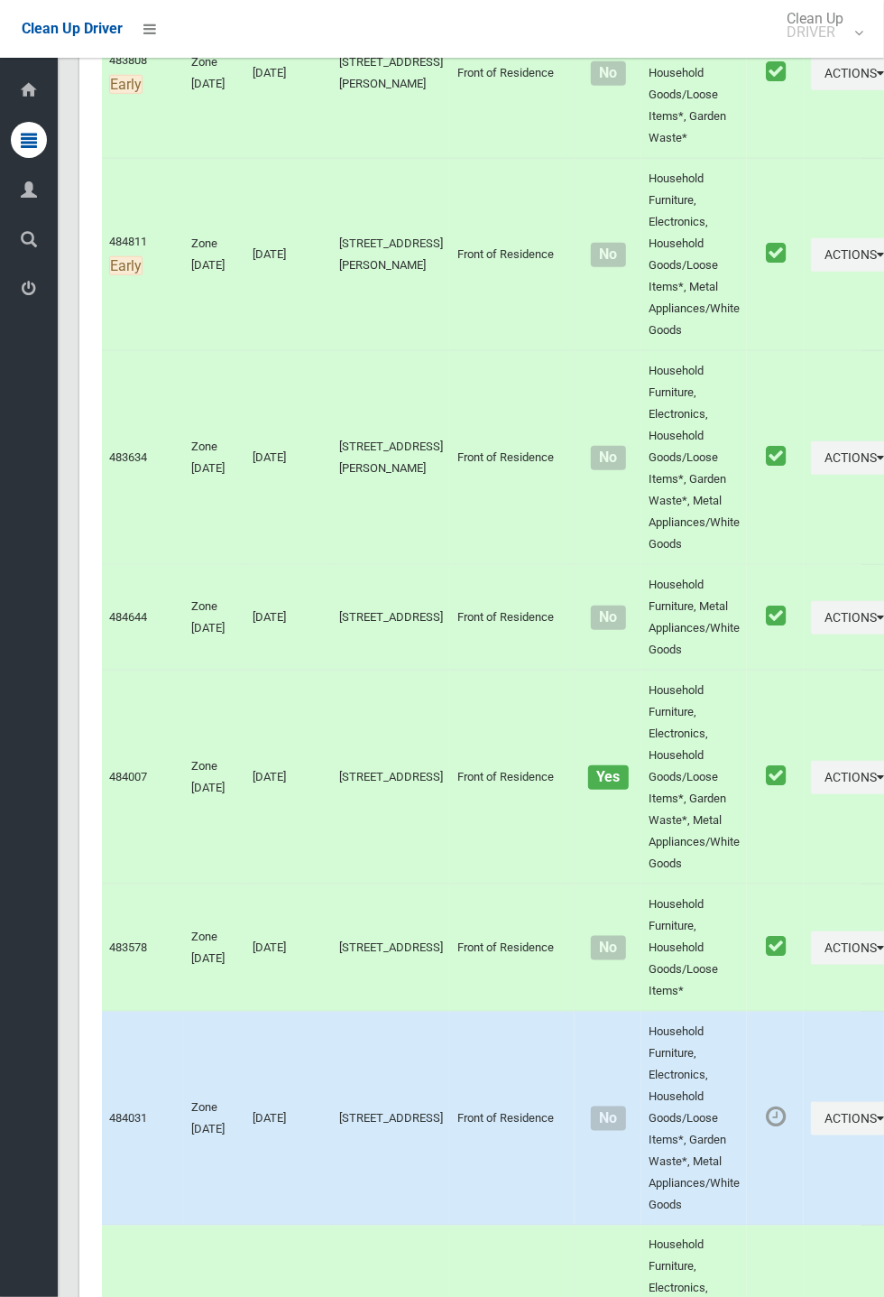
scroll to position [8234, 0]
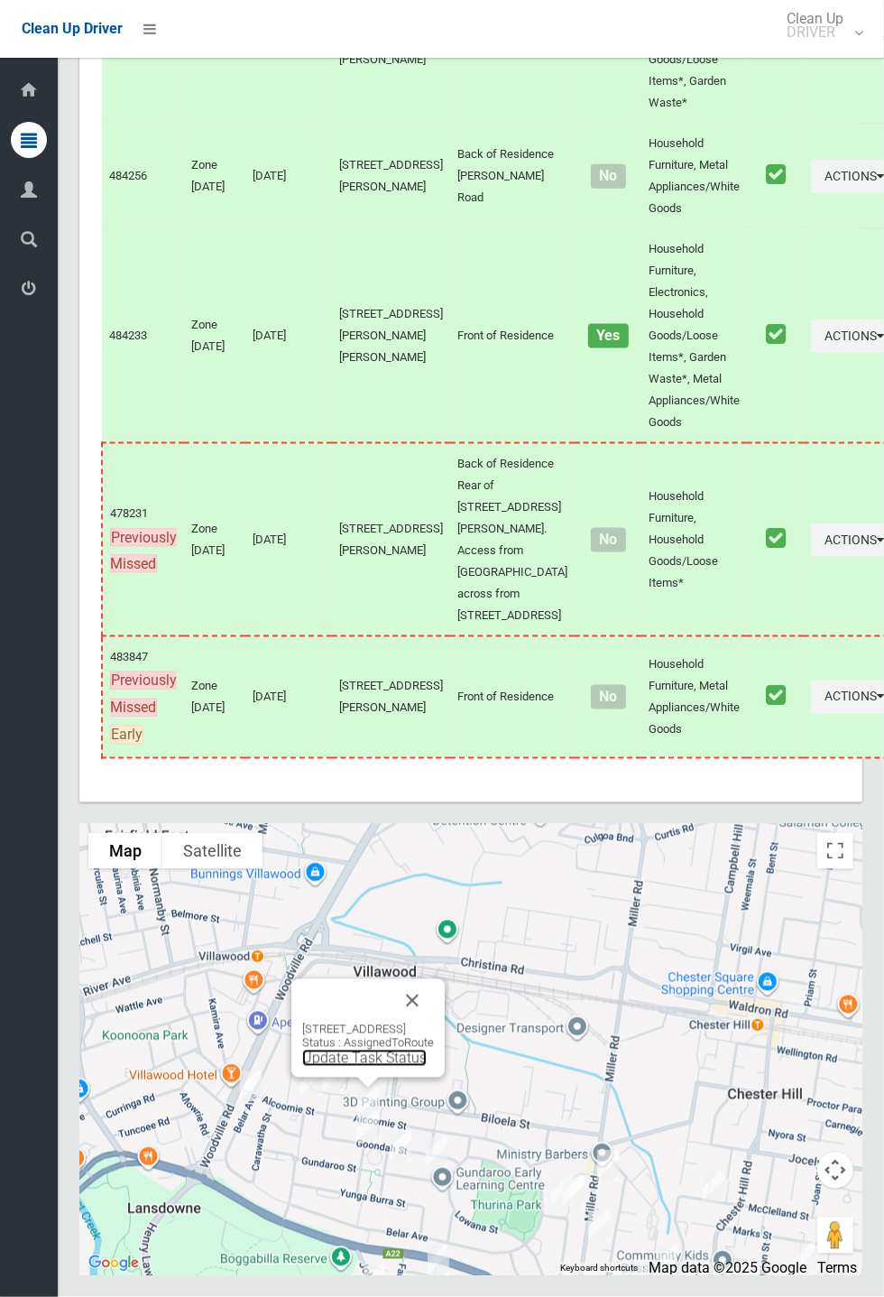
click at [359, 1067] on link "Update Task Status" at bounding box center [364, 1058] width 125 height 17
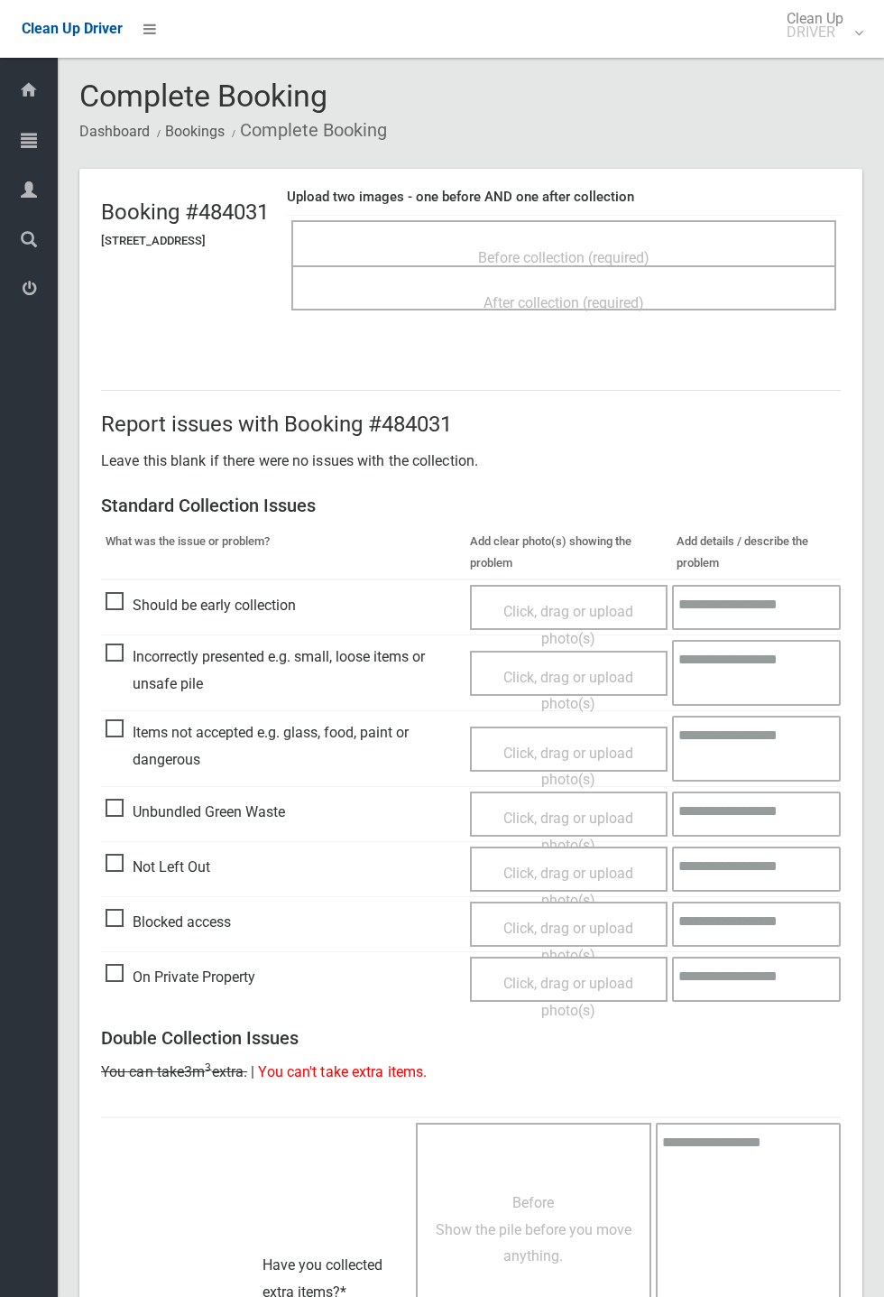
click at [652, 240] on div "Before collection (required)" at bounding box center [563, 256] width 505 height 33
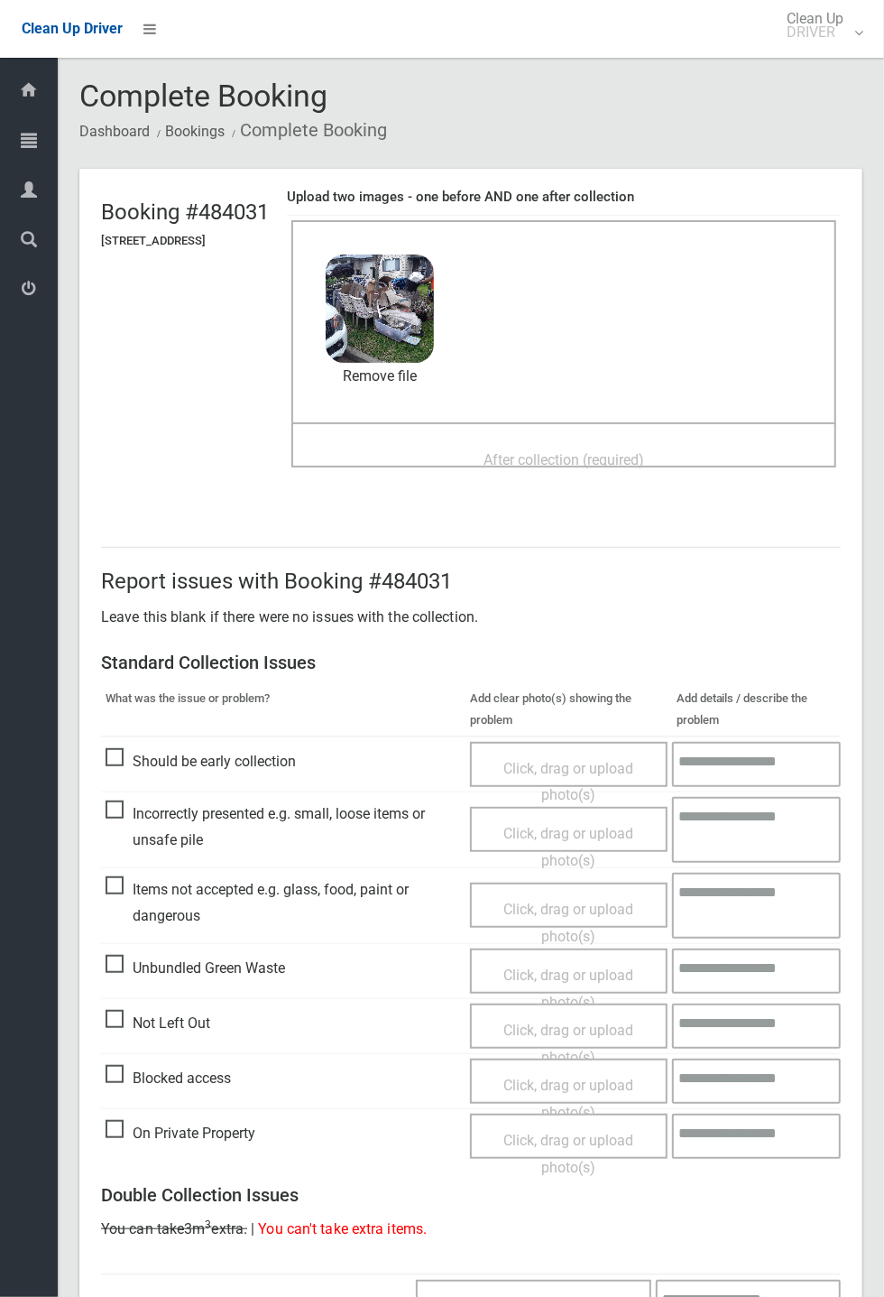
click at [555, 457] on span "After collection (required)" at bounding box center [564, 459] width 161 height 17
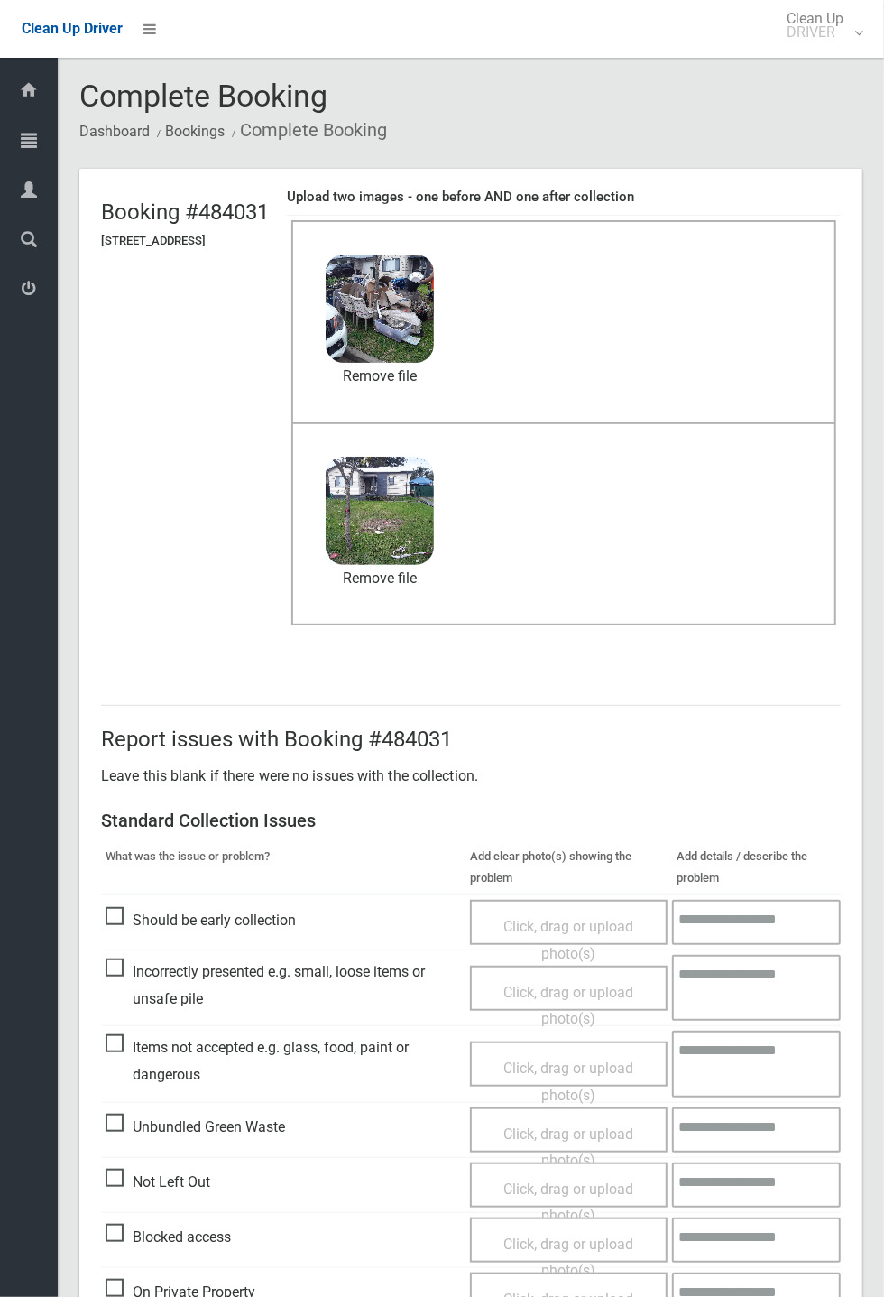
scroll to position [626, 0]
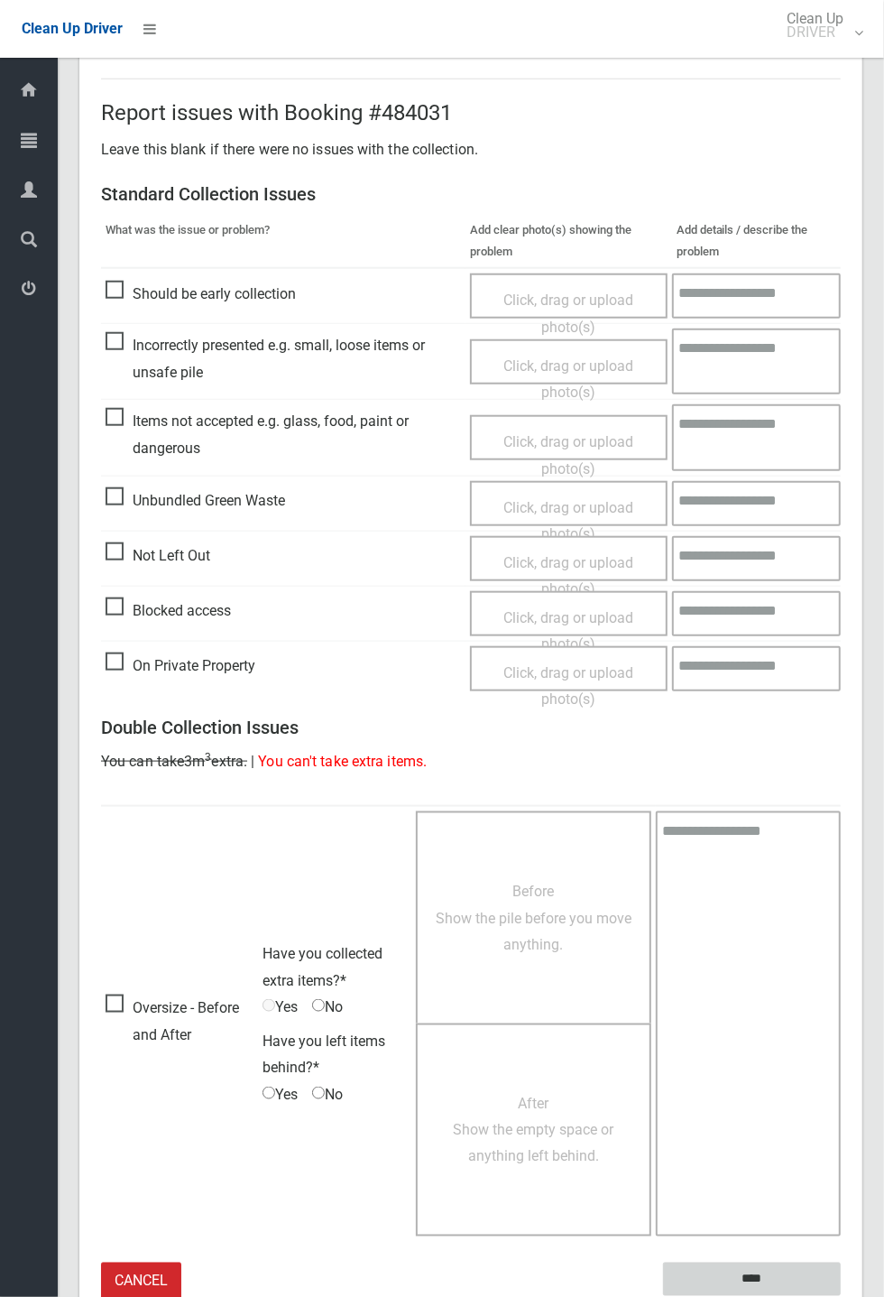
click at [841, 1296] on input "****" at bounding box center [752, 1279] width 178 height 33
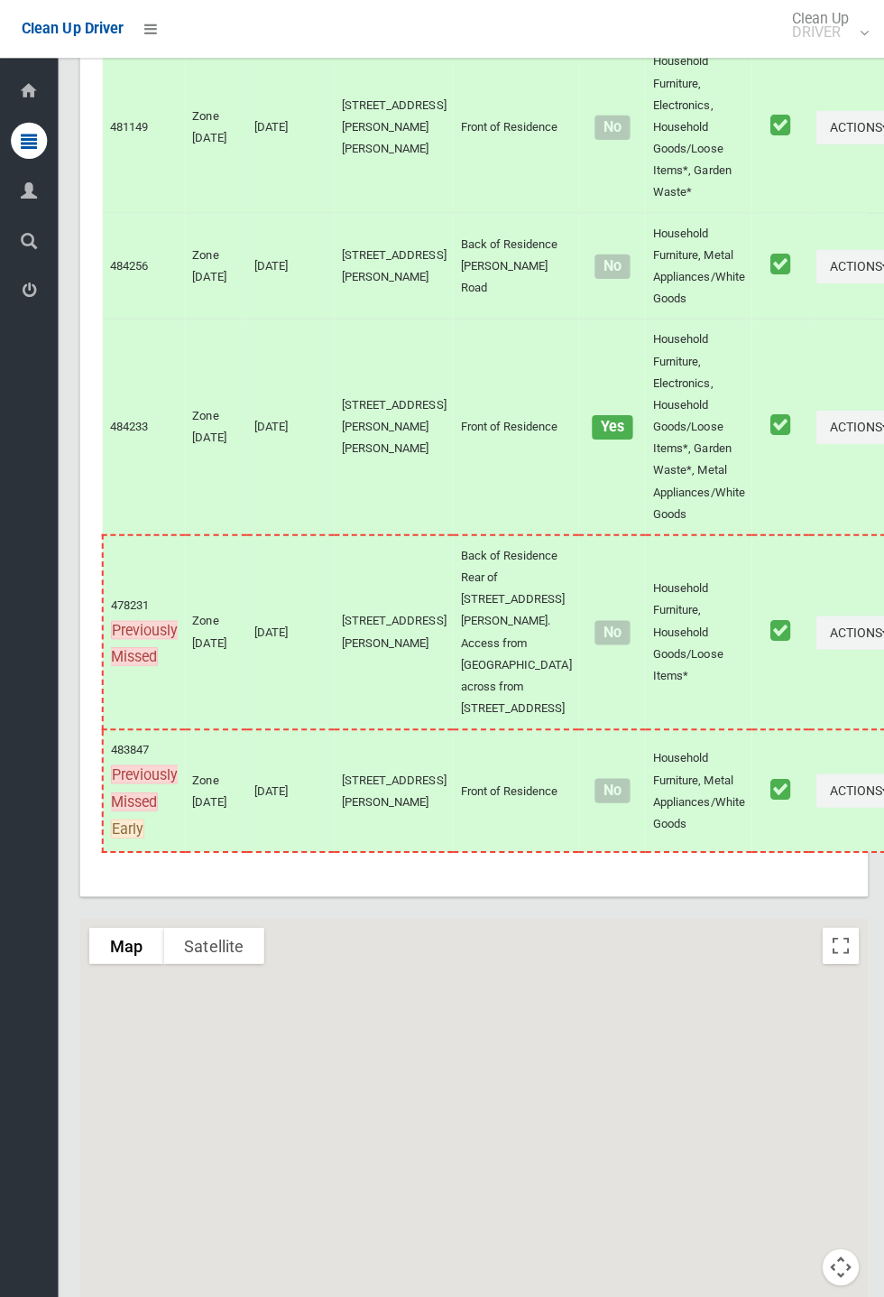
scroll to position [8235, 0]
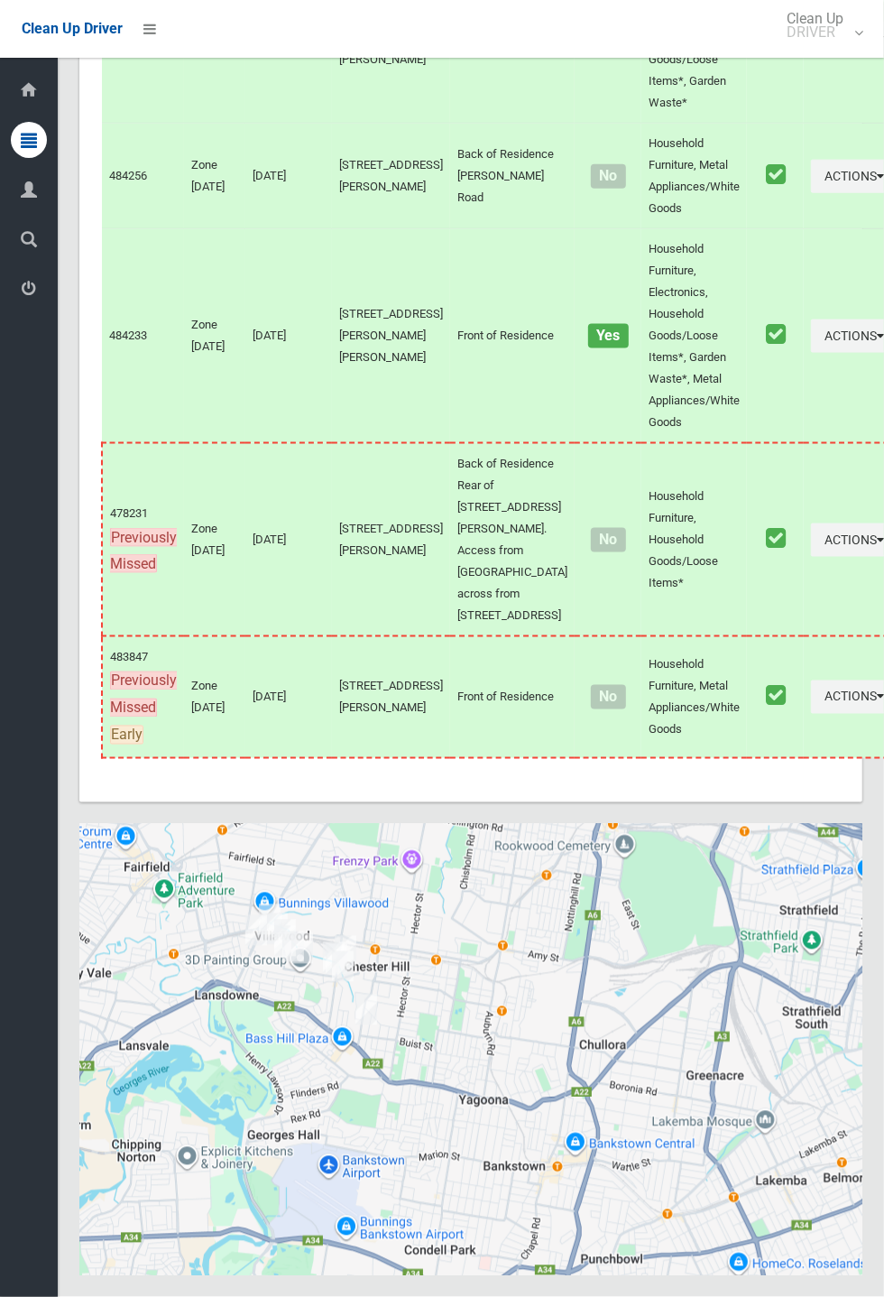
scroll to position [8234, 0]
